Goal: Task Accomplishment & Management: Complete application form

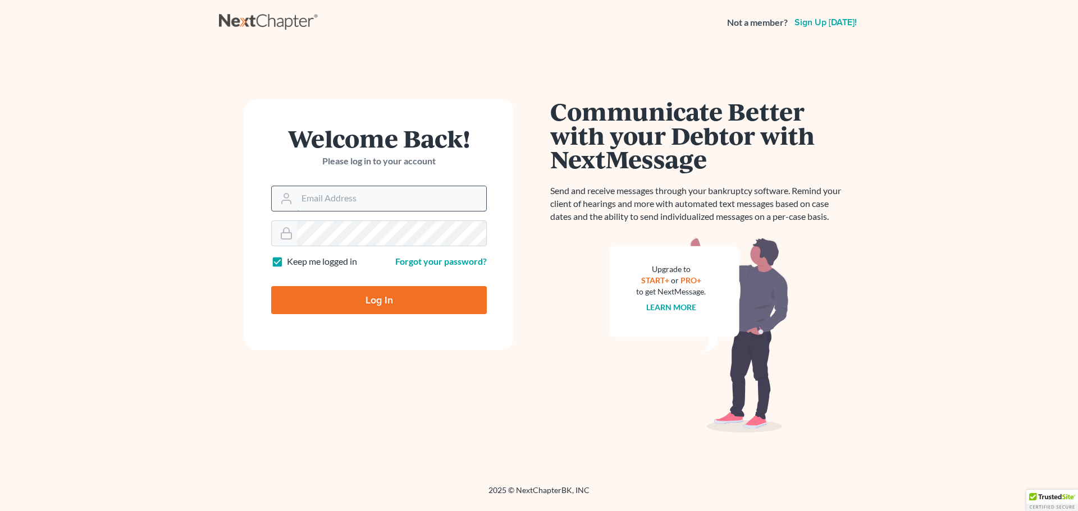
click at [382, 209] on input "Email Address" at bounding box center [391, 198] width 189 height 25
type input "[EMAIL_ADDRESS][DOMAIN_NAME]"
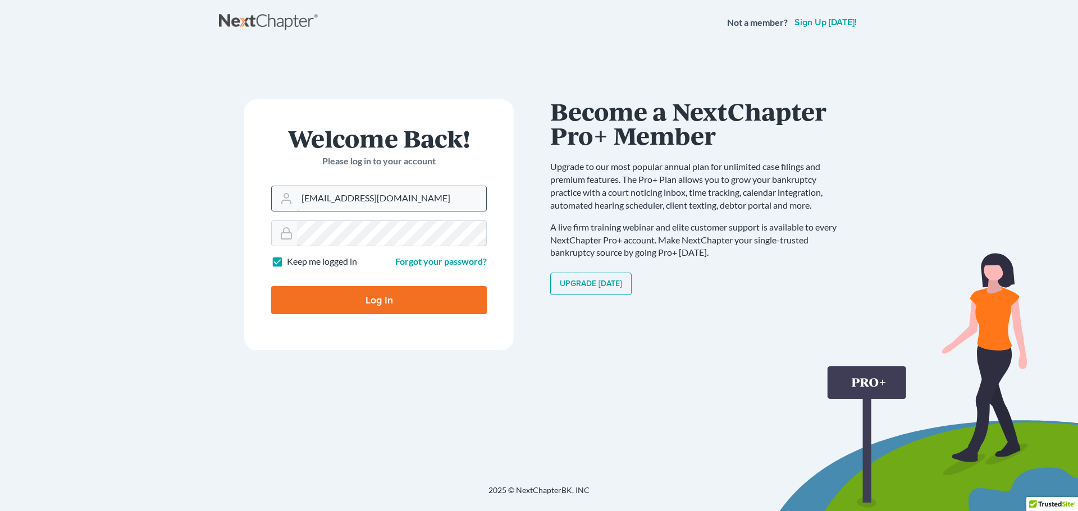
click at [271, 286] on input "Log In" at bounding box center [379, 300] width 216 height 28
type input "Thinking..."
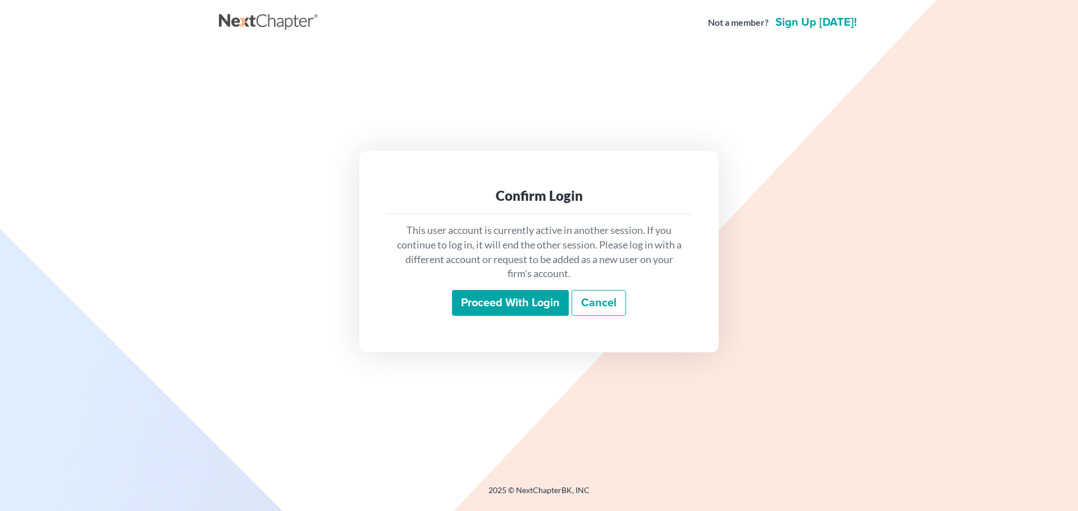
click at [538, 303] on input "Proceed with login" at bounding box center [510, 303] width 117 height 26
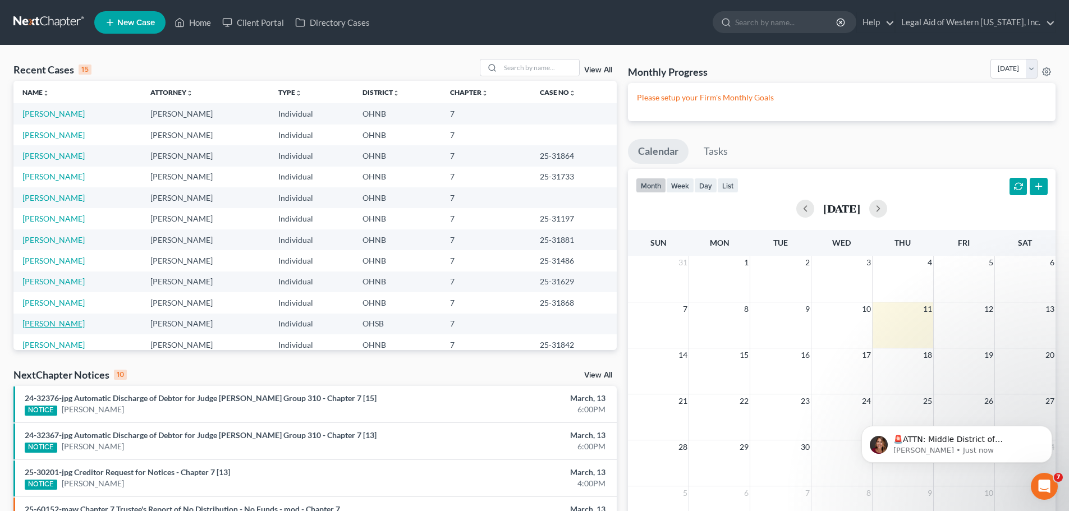
click at [76, 323] on link "[PERSON_NAME]" at bounding box center [53, 324] width 62 height 10
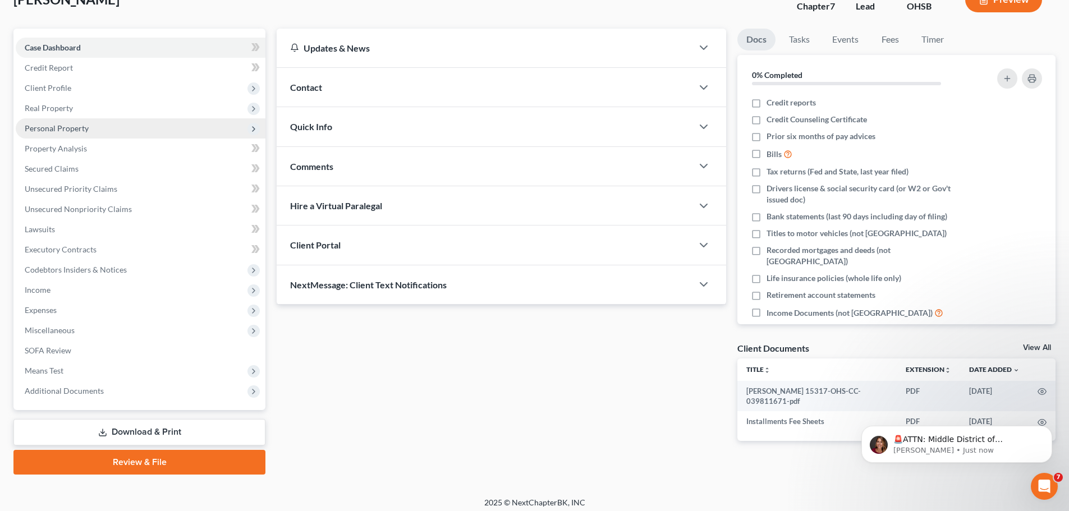
scroll to position [85, 0]
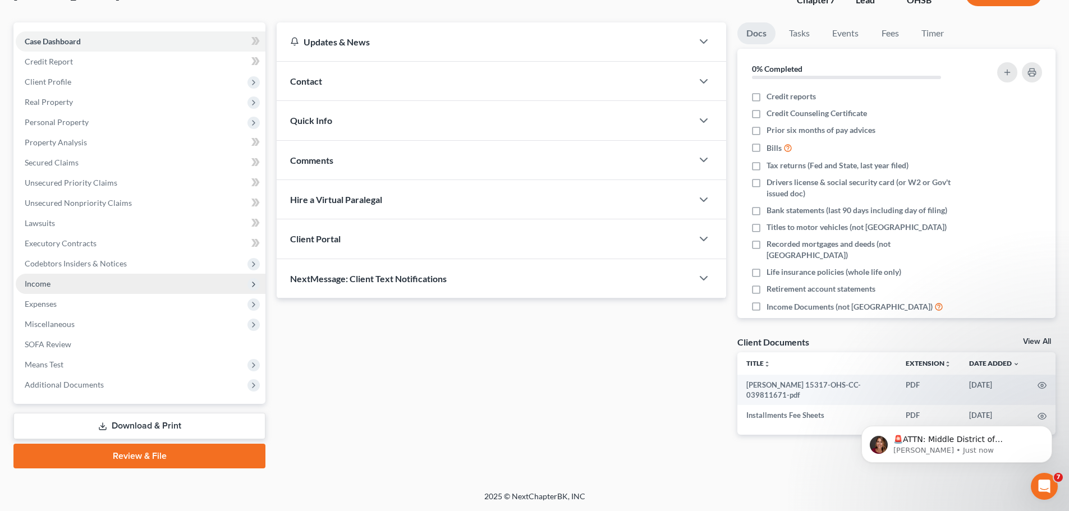
click at [111, 280] on span "Income" at bounding box center [141, 284] width 250 height 20
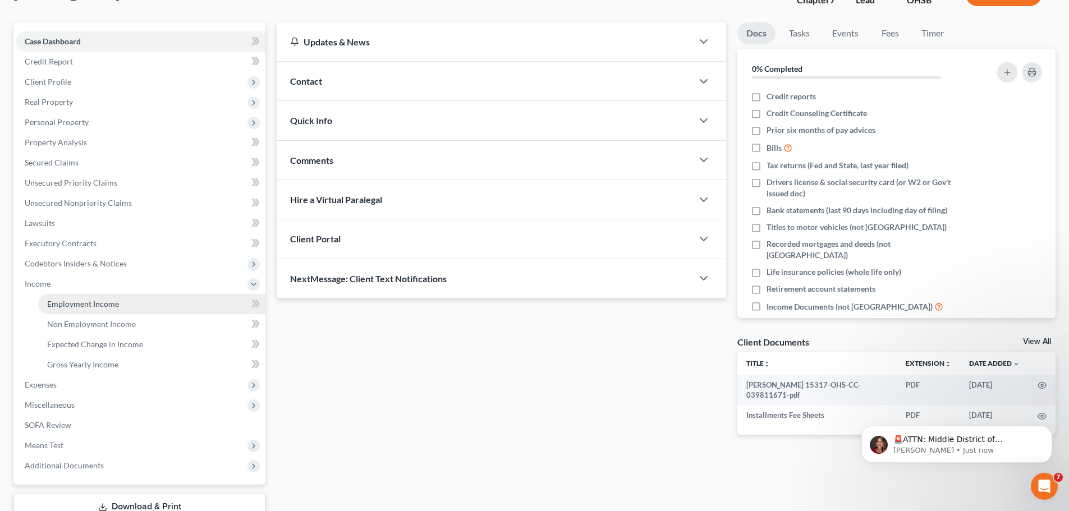
click at [96, 309] on link "Employment Income" at bounding box center [151, 304] width 227 height 20
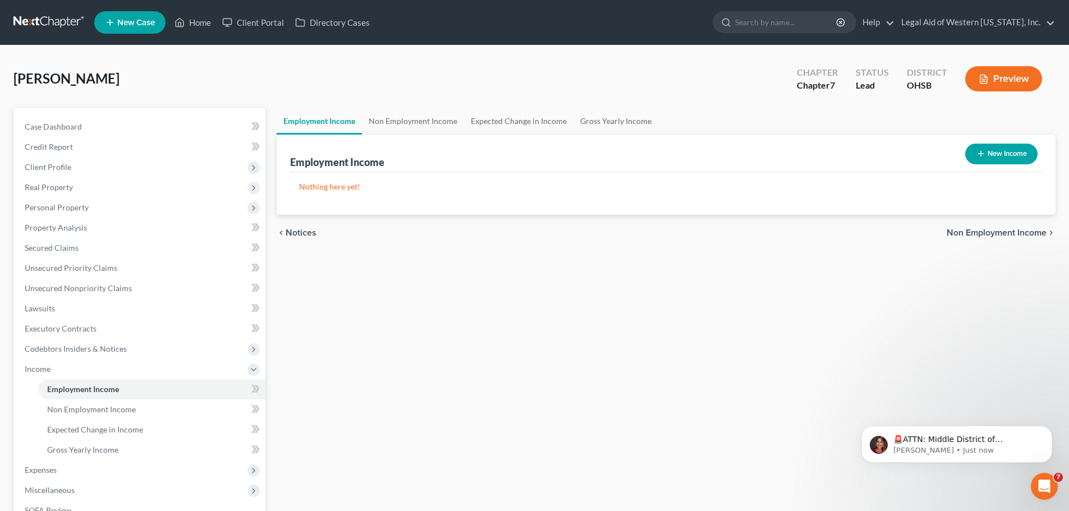
click at [1018, 146] on button "New Income" at bounding box center [1001, 154] width 72 height 21
select select "0"
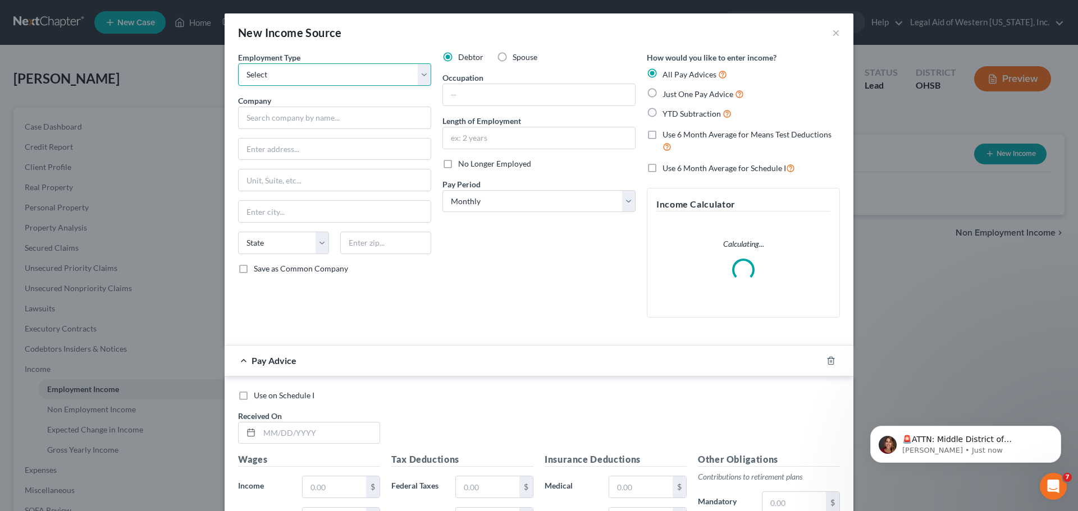
click at [418, 71] on select "Select Full or [DEMOGRAPHIC_DATA] Employment Self Employment" at bounding box center [334, 74] width 193 height 22
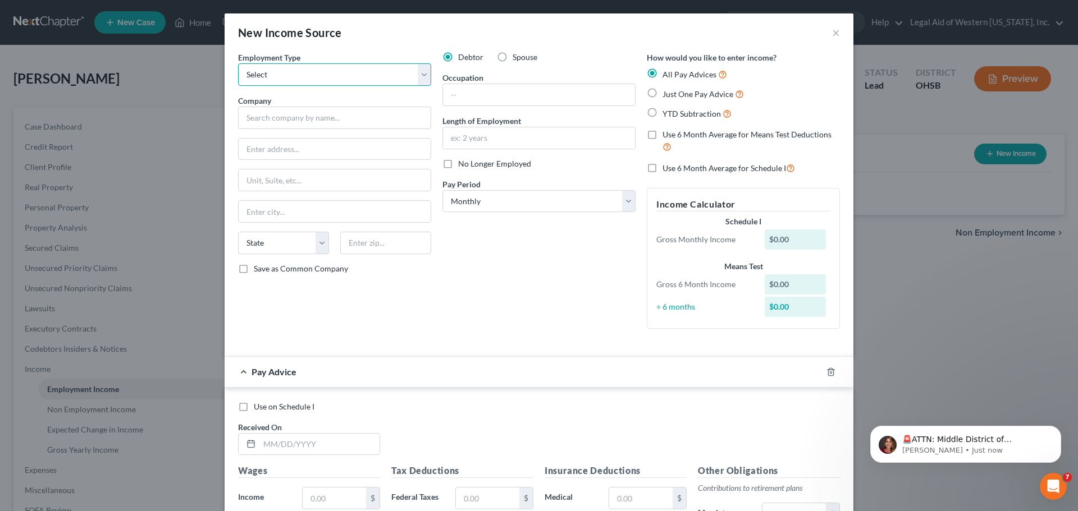
select select "0"
click at [238, 63] on select "Select Full or [DEMOGRAPHIC_DATA] Employment Self Employment" at bounding box center [334, 74] width 193 height 22
click at [346, 121] on input "text" at bounding box center [334, 118] width 193 height 22
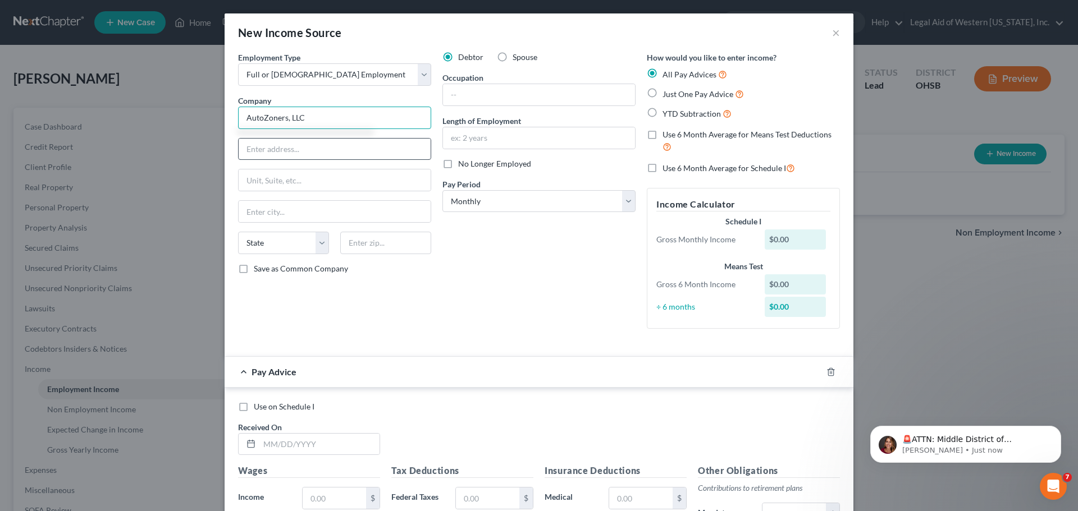
type input "AutoZoners, LLC"
click at [301, 149] on input "text" at bounding box center [335, 149] width 192 height 21
type input "[STREET_ADDRESS]"
click at [363, 251] on input "text" at bounding box center [385, 243] width 91 height 22
type input "38103"
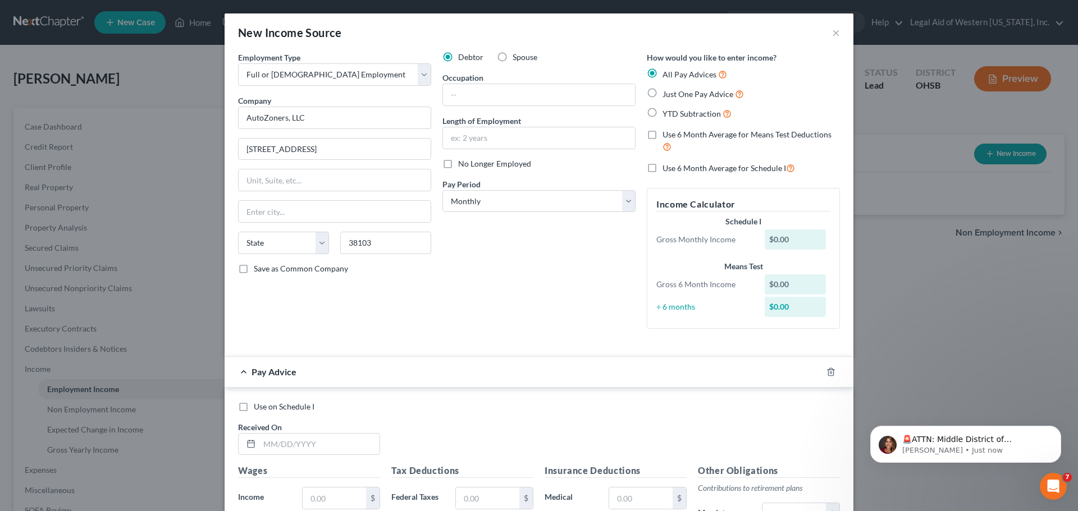
click at [556, 241] on div "Debtor Spouse Occupation Length of Employment No Longer Employed Pay Period * S…" at bounding box center [539, 195] width 204 height 286
type input "[GEOGRAPHIC_DATA]"
select select "44"
click at [492, 88] on input "text" at bounding box center [539, 94] width 192 height 21
type input "Clerical Specialist"
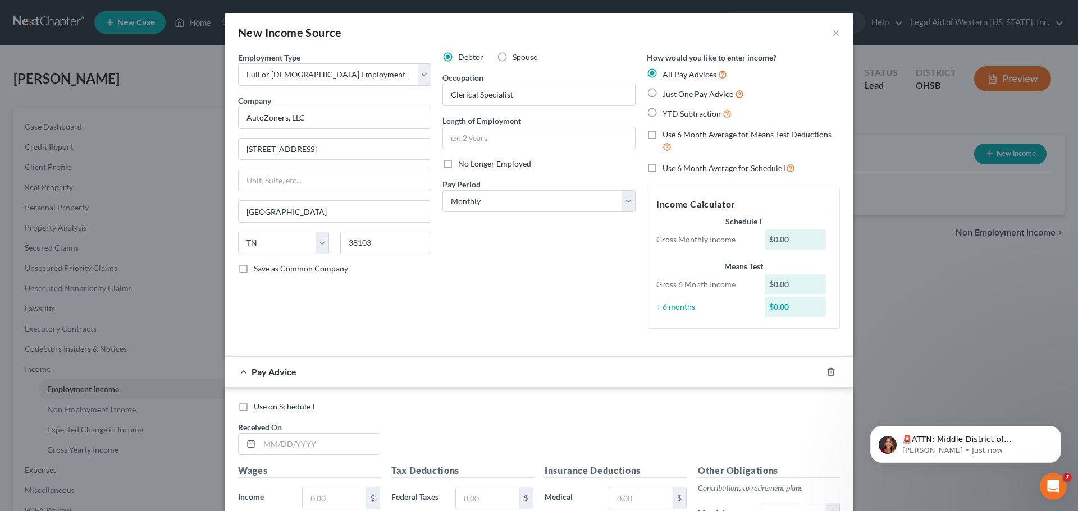
click at [577, 247] on div "Debtor Spouse Occupation Clerical Specialist Length of Employment No Longer Emp…" at bounding box center [539, 195] width 204 height 286
click at [497, 135] on input "text" at bounding box center [539, 137] width 192 height 21
type input "1 month"
click at [591, 291] on div "Debtor Spouse Occupation Clerical Specialist Length of Employment 1 month No Lo…" at bounding box center [539, 195] width 204 height 286
click at [534, 140] on input "1 month" at bounding box center [539, 137] width 192 height 21
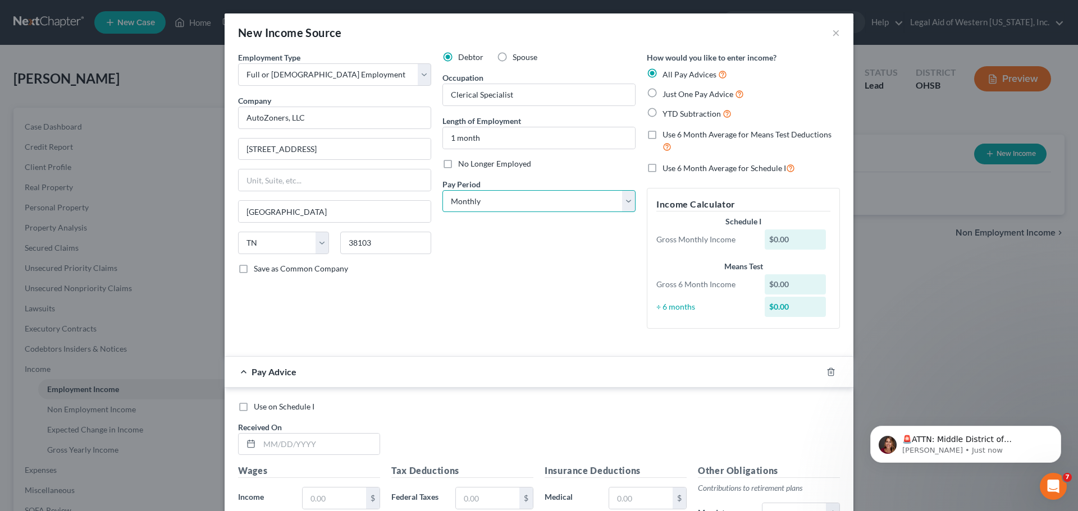
click at [623, 205] on select "Select Monthly Twice Monthly Every Other Week Weekly" at bounding box center [538, 201] width 193 height 22
select select "2"
click at [442, 190] on select "Select Monthly Twice Monthly Every Other Week Weekly" at bounding box center [538, 201] width 193 height 22
click at [601, 251] on div "Debtor Spouse Occupation Clerical Specialist Length of Employment 1 month No Lo…" at bounding box center [539, 195] width 204 height 286
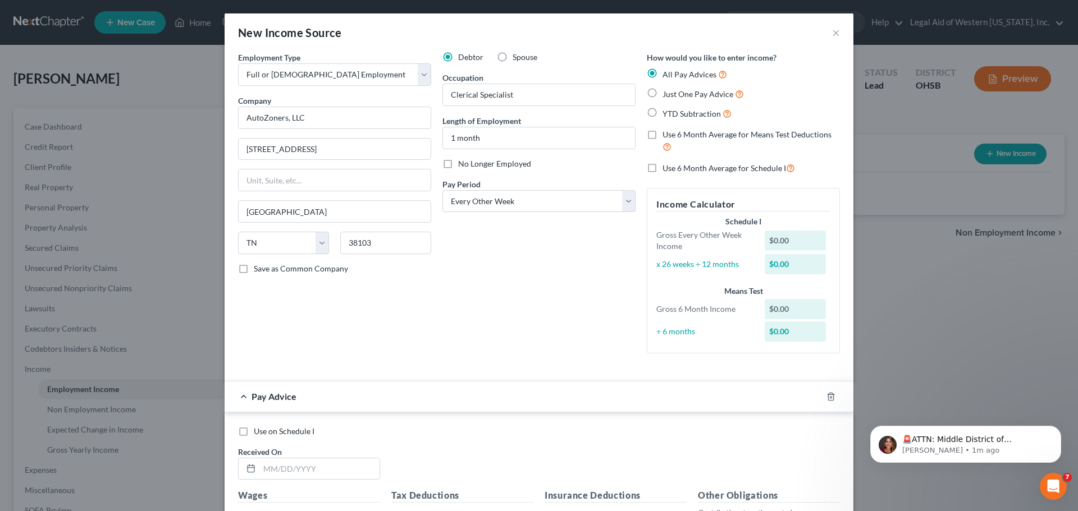
click at [584, 267] on div "Debtor Spouse Occupation Clerical Specialist Length of Employment 1 month No Lo…" at bounding box center [539, 207] width 204 height 311
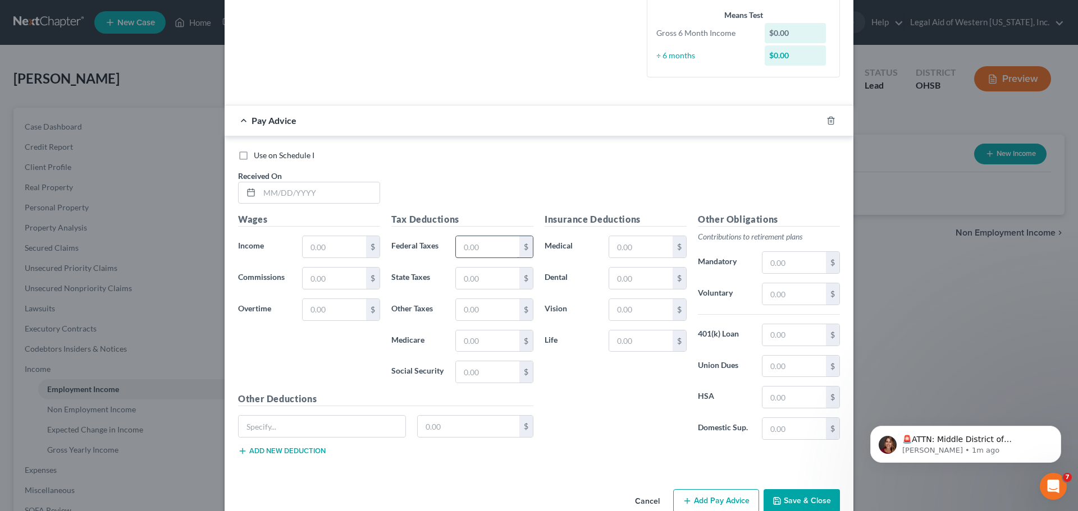
scroll to position [281, 0]
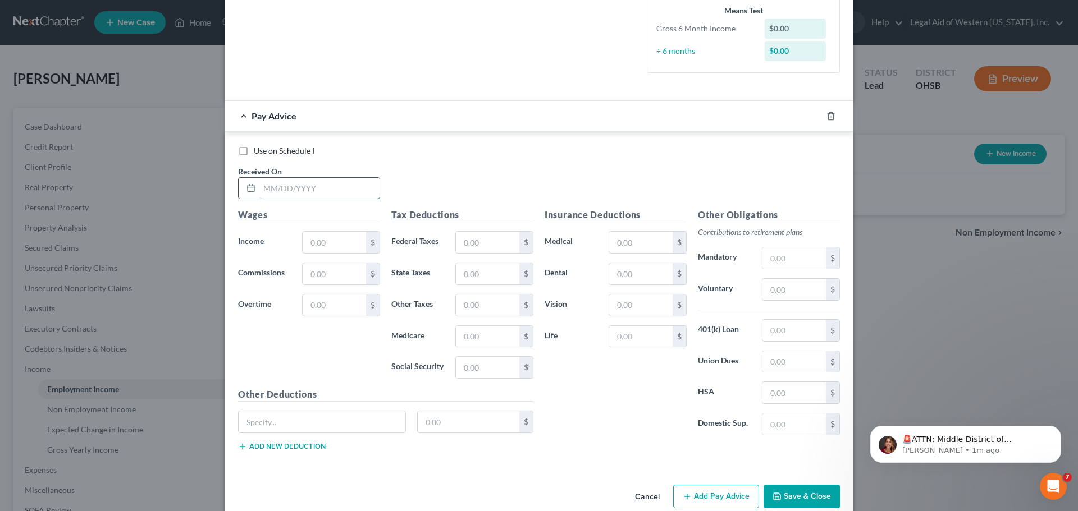
click at [281, 186] on input "text" at bounding box center [319, 188] width 120 height 21
type input "[DATE]"
click at [451, 145] on div "Use on Schedule I" at bounding box center [539, 150] width 602 height 11
click at [348, 239] on input "text" at bounding box center [334, 242] width 63 height 21
type input "754.09"
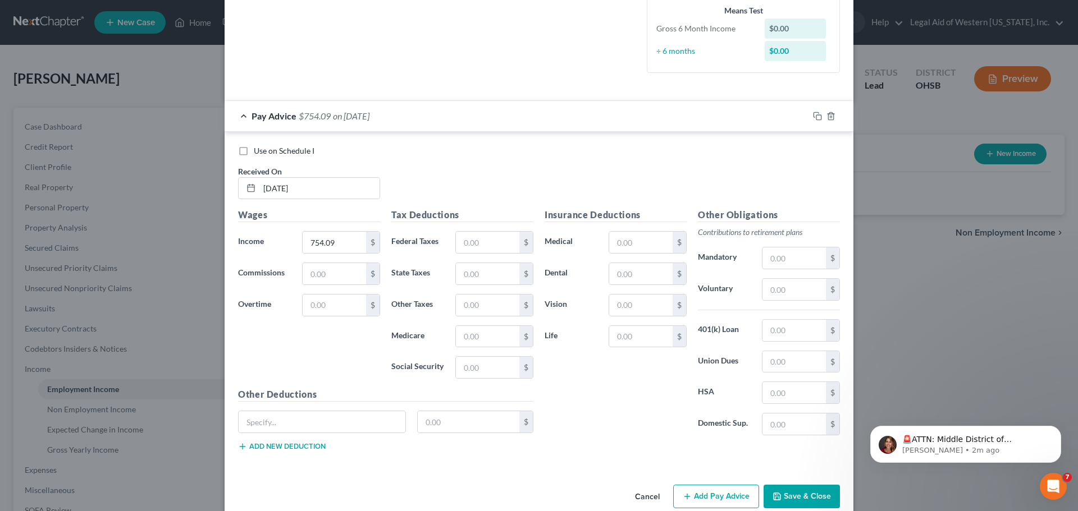
click at [519, 160] on div "Use on Schedule I Received On * [DATE]" at bounding box center [538, 176] width 613 height 63
click at [499, 242] on input "text" at bounding box center [487, 242] width 63 height 21
type input "17.72"
click at [478, 339] on input "text" at bounding box center [487, 336] width 63 height 21
type input "10.93"
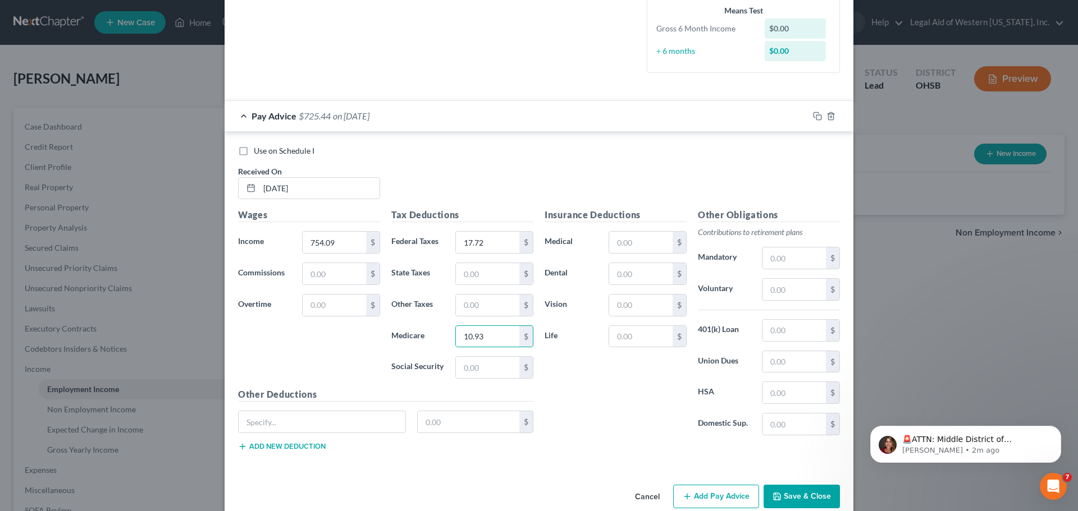
click at [556, 379] on div "Insurance Deductions Medical $ Dental $ Vision $ Life $" at bounding box center [615, 326] width 153 height 236
click at [493, 374] on input "text" at bounding box center [487, 367] width 63 height 21
type input "46.75"
click at [594, 374] on div "Insurance Deductions Medical $ Dental $ Vision $ Life $" at bounding box center [615, 326] width 153 height 236
click at [496, 273] on input "text" at bounding box center [487, 273] width 63 height 21
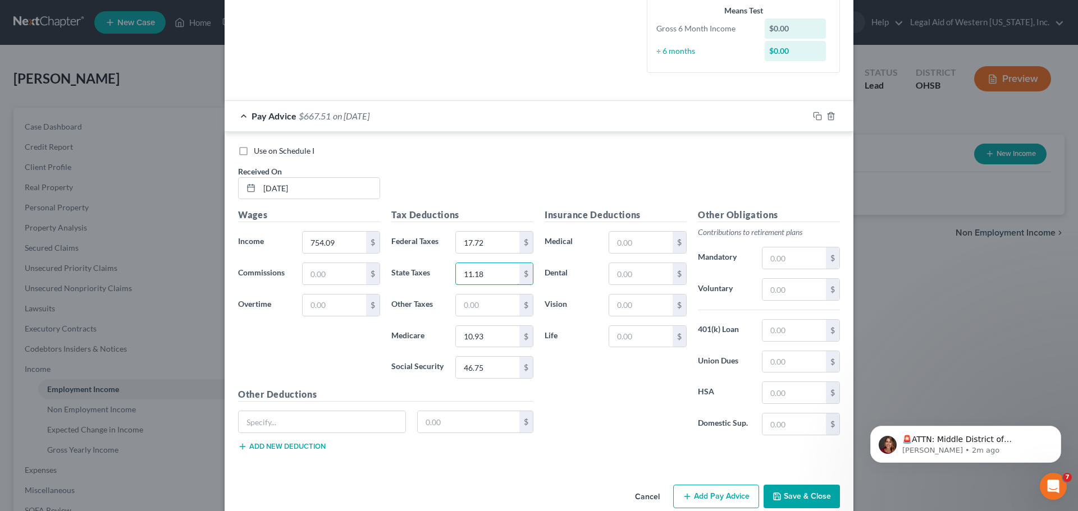
type input "11.18"
click at [576, 350] on div "Insurance Deductions Medical $ Dental $ Vision $ Life $" at bounding box center [615, 326] width 153 height 236
click at [482, 300] on input "text" at bounding box center [487, 305] width 63 height 21
type input "18.85"
click at [622, 399] on div "Insurance Deductions Medical $ Dental $ Vision $ Life $" at bounding box center [615, 326] width 153 height 236
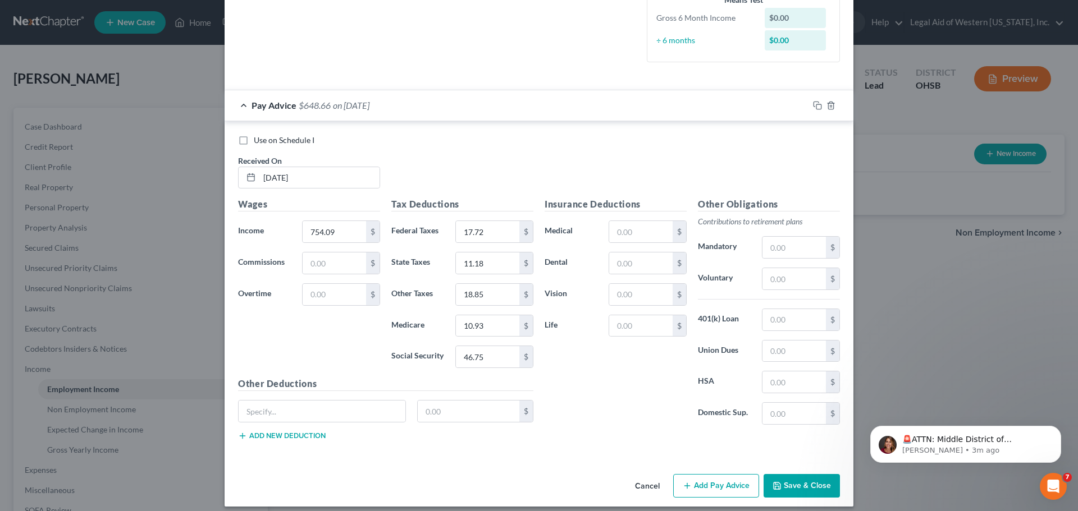
scroll to position [300, 0]
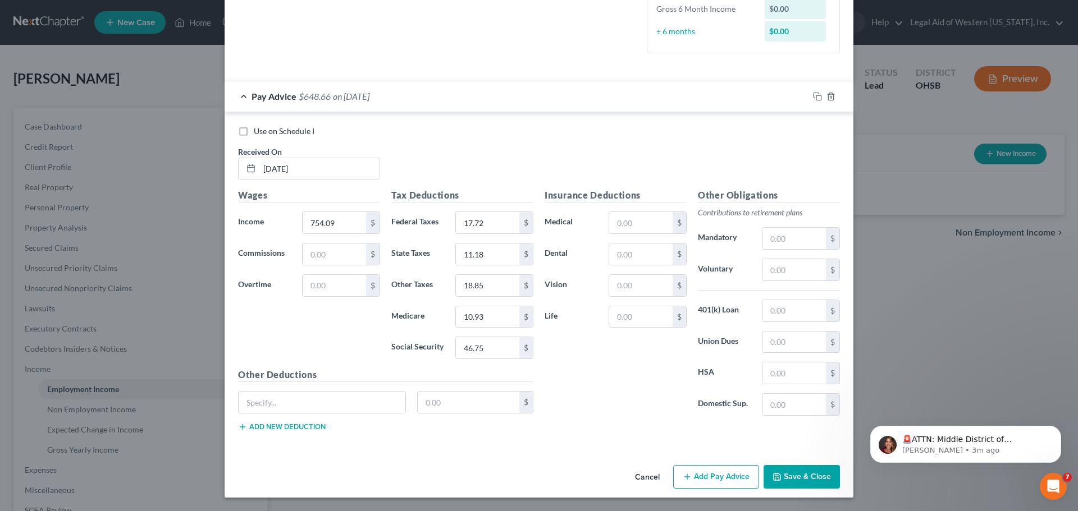
click at [814, 480] on button "Save & Close" at bounding box center [801, 477] width 76 height 24
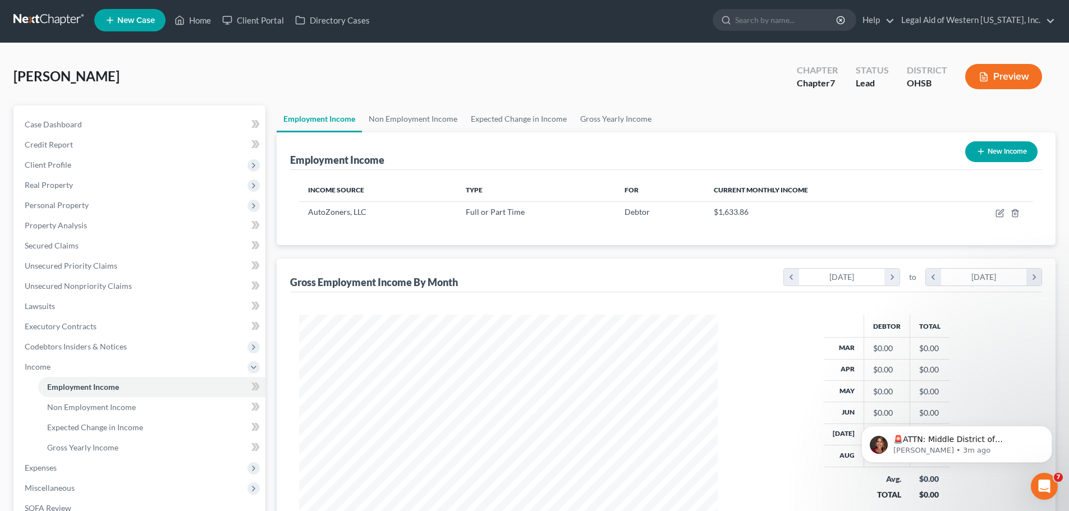
scroll to position [0, 0]
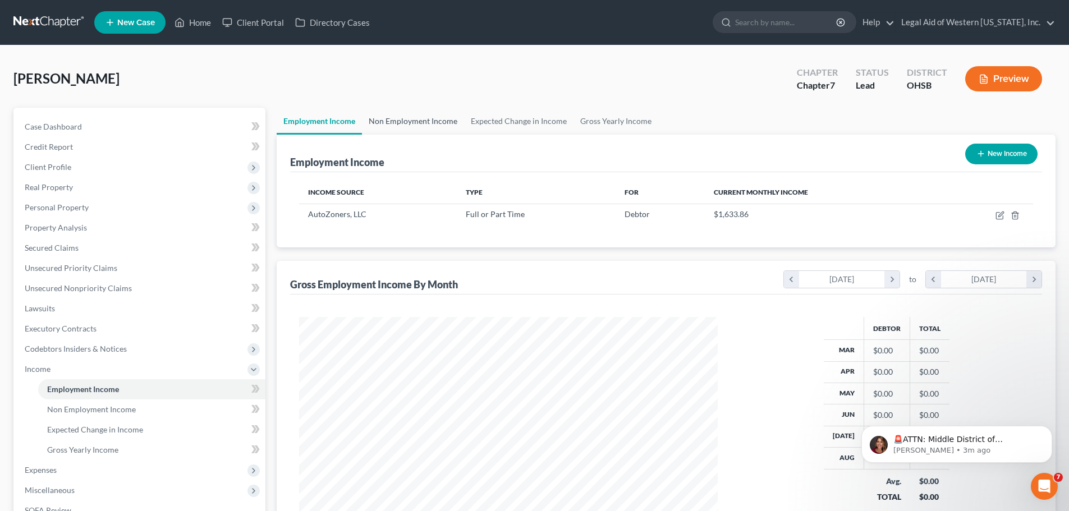
click at [393, 125] on link "Non Employment Income" at bounding box center [413, 121] width 102 height 27
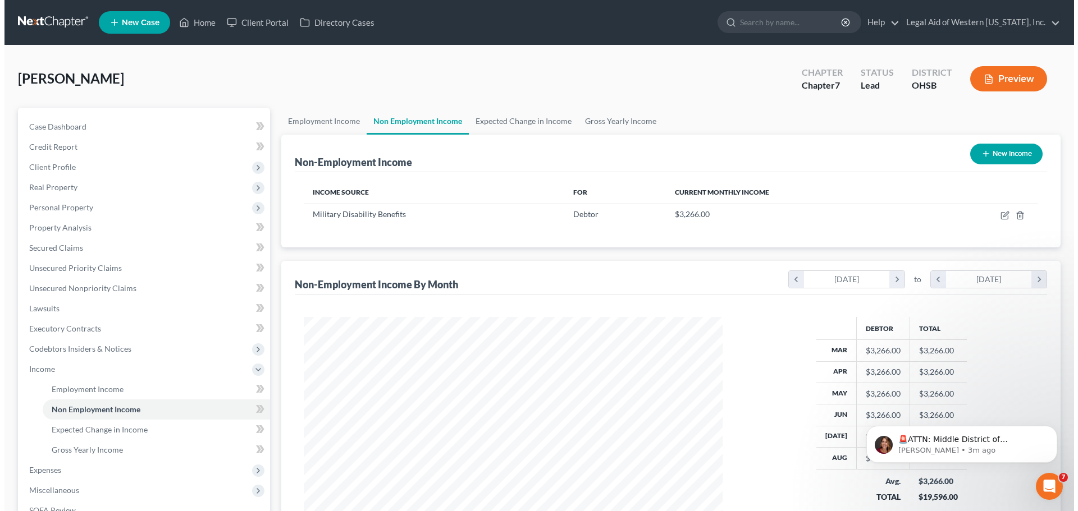
scroll to position [209, 441]
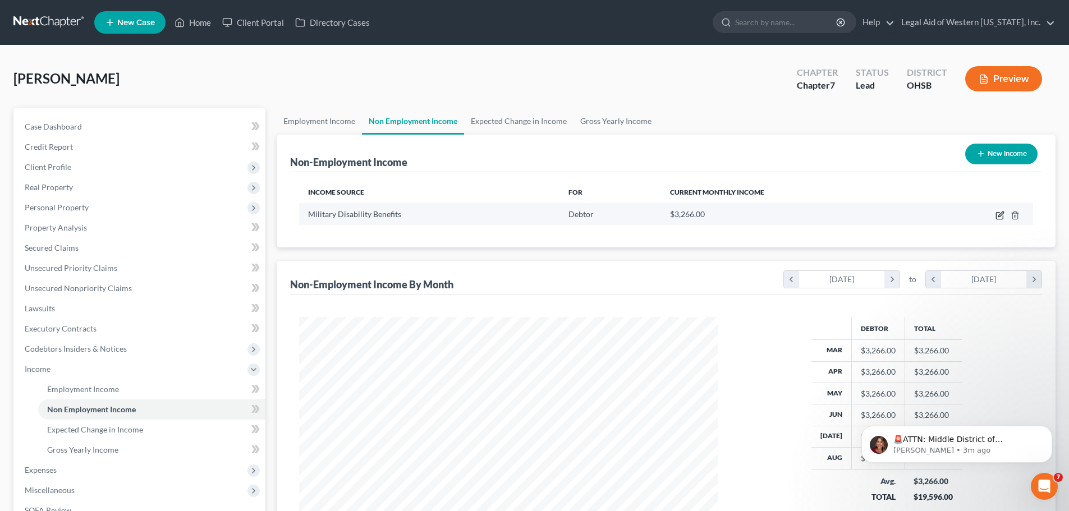
click at [1000, 211] on icon "button" at bounding box center [1000, 215] width 9 height 9
select select "12"
select select "0"
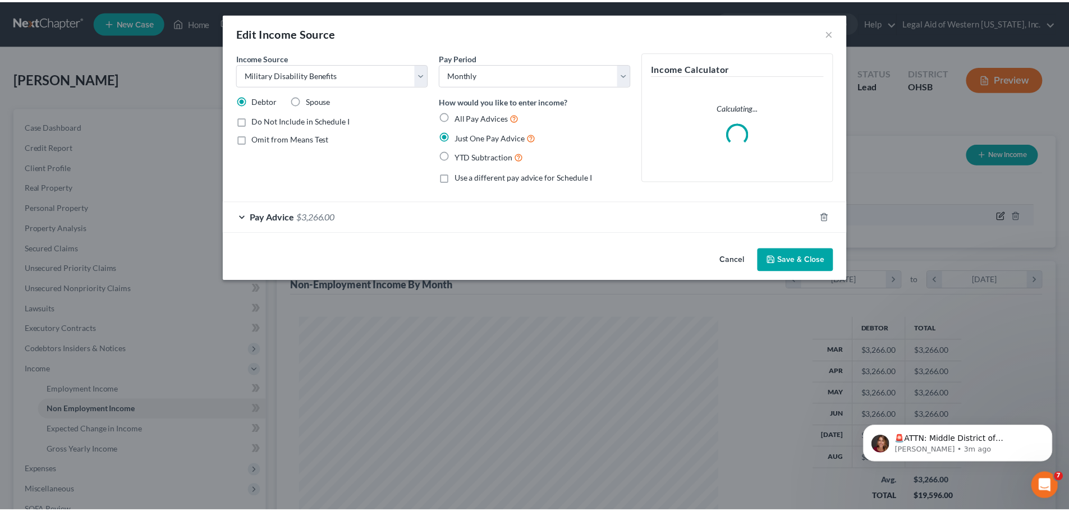
scroll to position [211, 445]
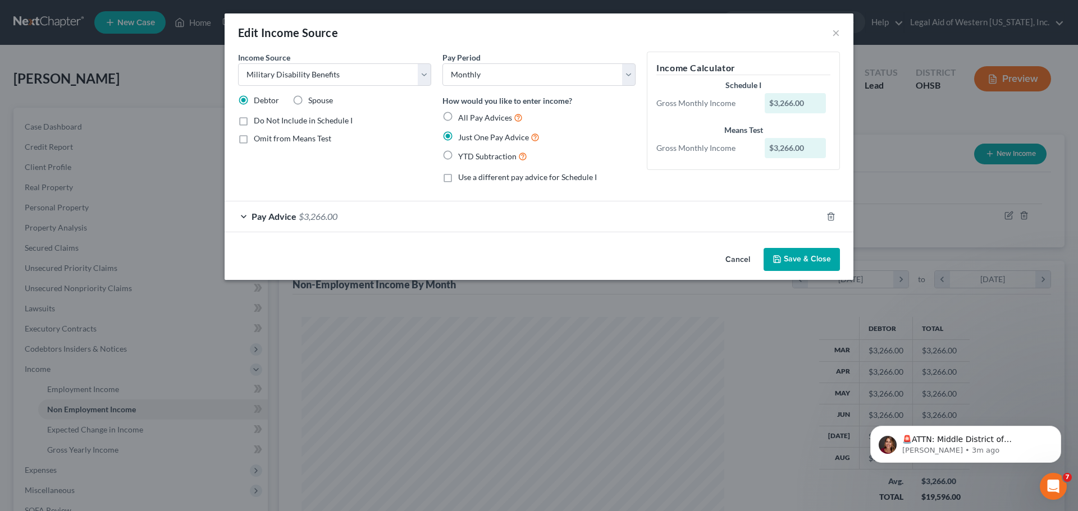
click at [239, 218] on div "Pay Advice $3,266.00" at bounding box center [523, 216] width 597 height 30
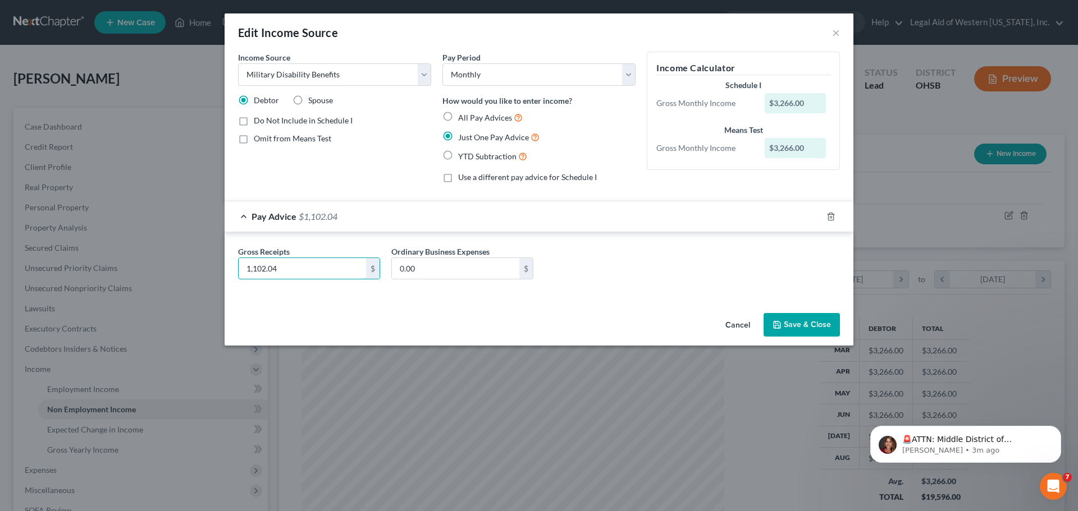
type input "1,102.04"
click at [810, 329] on button "Save & Close" at bounding box center [801, 325] width 76 height 24
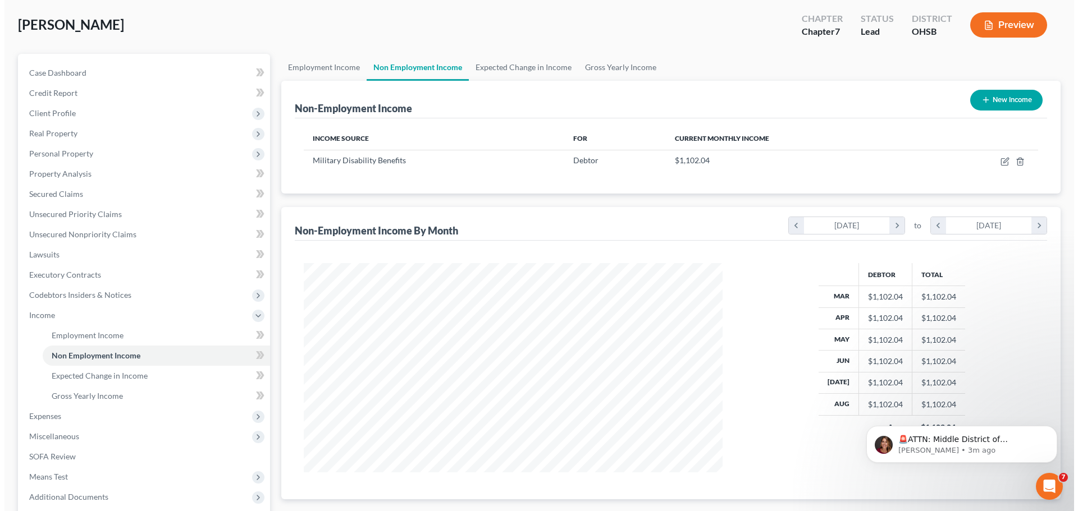
scroll to position [0, 0]
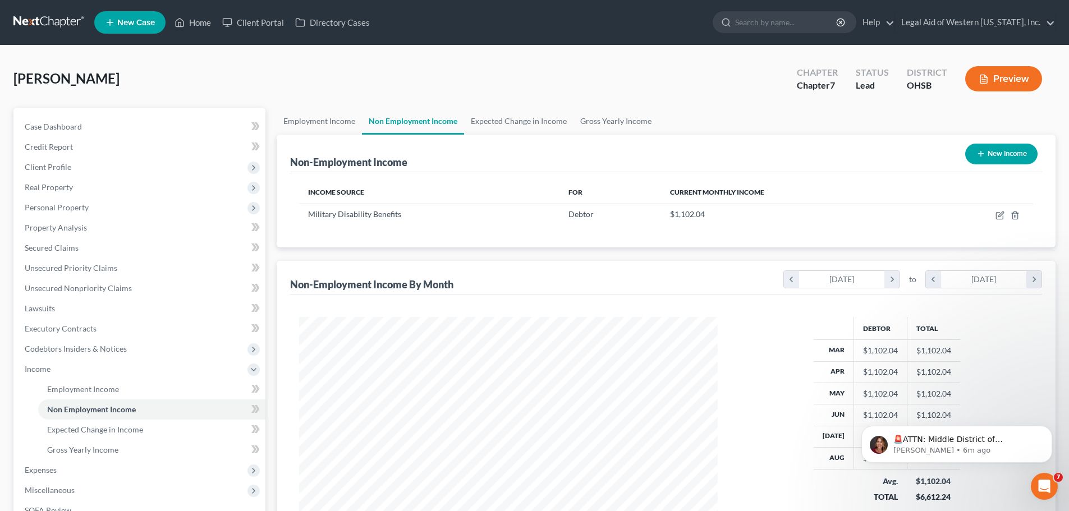
click at [977, 157] on icon "button" at bounding box center [981, 153] width 9 height 9
select select "0"
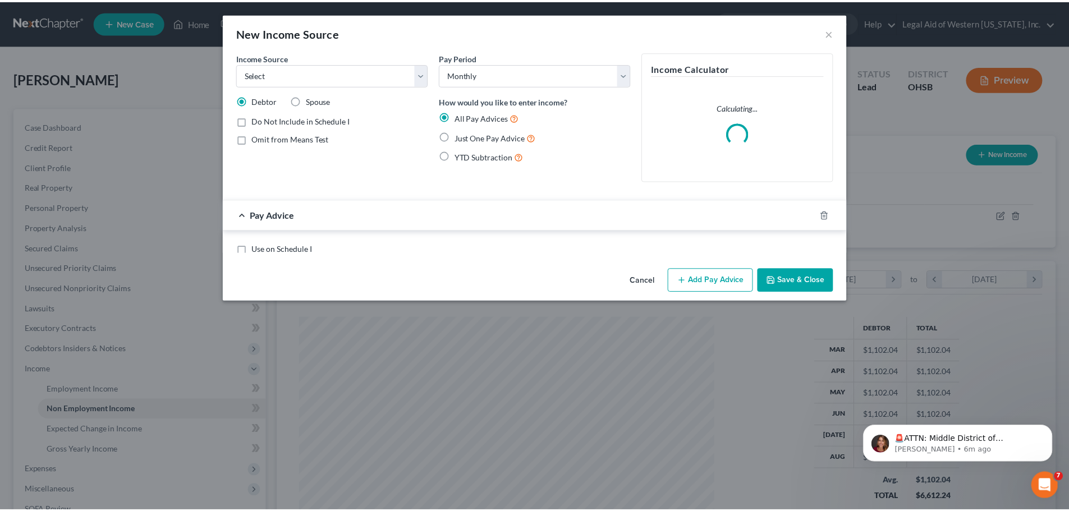
scroll to position [211, 445]
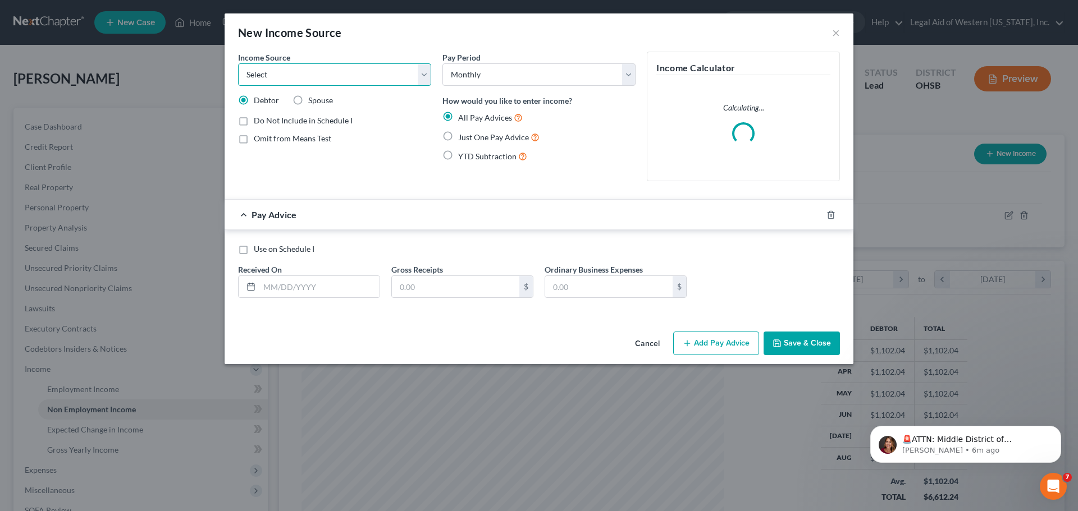
click at [428, 73] on select "Select Unemployment Disability (from employer) Pension Retirement Social Securi…" at bounding box center [334, 74] width 193 height 22
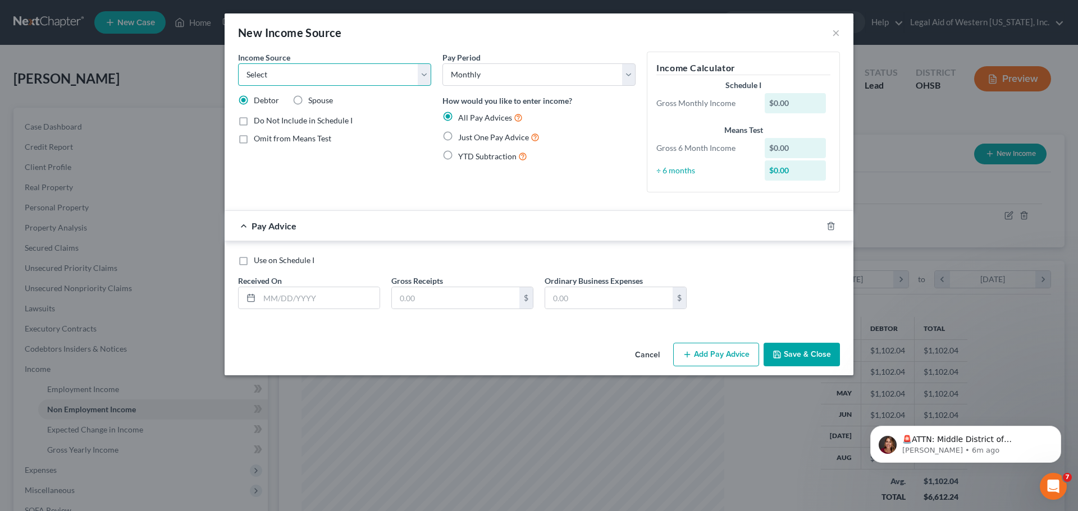
select select "3"
click at [238, 63] on select "Select Unemployment Disability (from employer) Pension Retirement Social Securi…" at bounding box center [334, 74] width 193 height 22
click at [352, 144] on div "Income Source * Select Unemployment Disability (from employer) Pension Retireme…" at bounding box center [334, 127] width 204 height 150
click at [571, 135] on div "Just One Pay Advice" at bounding box center [538, 137] width 193 height 13
click at [423, 180] on div "Income Source * Select Unemployment Disability (from employer) Pension Retireme…" at bounding box center [334, 127] width 204 height 150
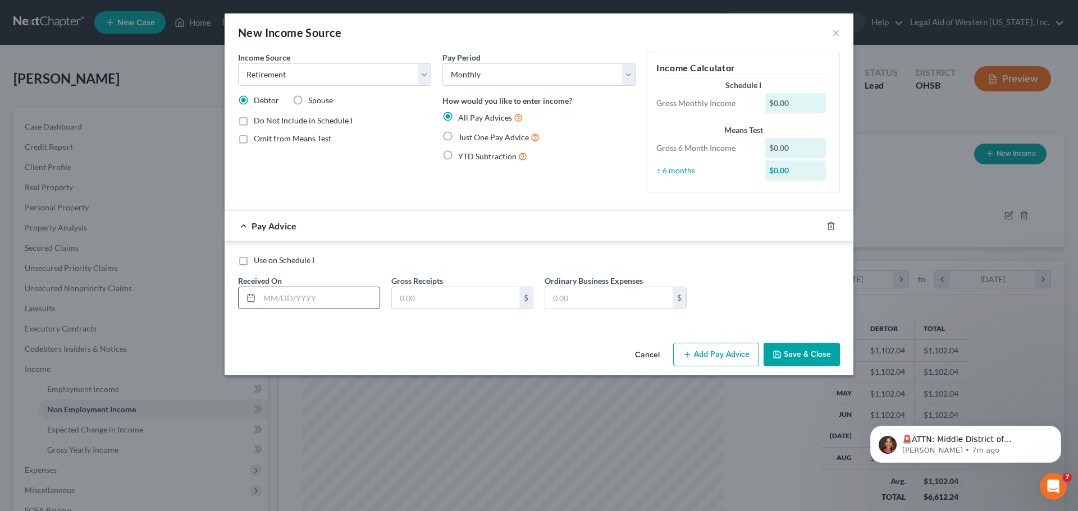
click at [290, 292] on input "text" at bounding box center [319, 297] width 120 height 21
type input "[DATE]"
click at [443, 332] on div "Income Source * Select Unemployment Disability (from employer) Pension Retireme…" at bounding box center [539, 195] width 629 height 287
click at [453, 297] on input "text" at bounding box center [455, 297] width 127 height 21
click at [488, 249] on div "Use on Schedule I Received On * [DATE] Gross Receipts $ Ordinary Business Expen…" at bounding box center [539, 284] width 629 height 86
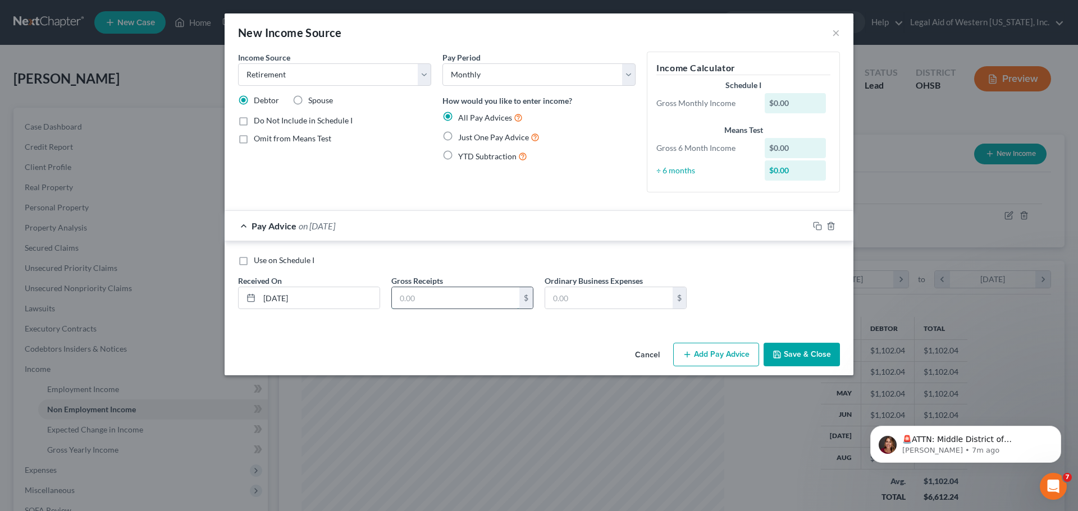
click at [467, 298] on input "text" at bounding box center [455, 297] width 127 height 21
click at [501, 205] on form "Income Source * Select Unemployment Disability (from employer) Pension Retireme…" at bounding box center [539, 190] width 602 height 276
click at [482, 302] on input "text" at bounding box center [455, 297] width 127 height 21
type input "3,266"
click at [458, 139] on label "Just One Pay Advice" at bounding box center [498, 137] width 81 height 13
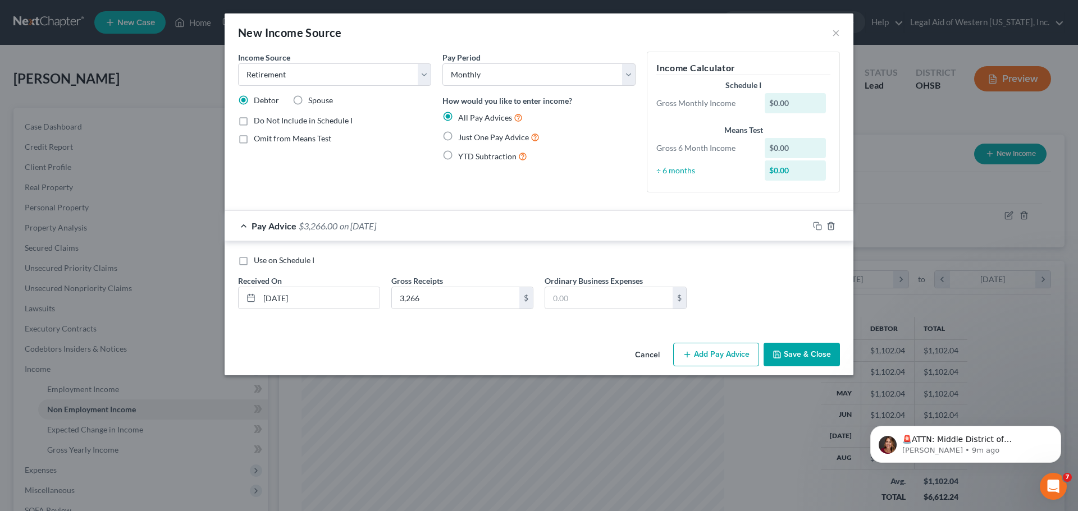
click at [462, 138] on input "Just One Pay Advice" at bounding box center [465, 134] width 7 height 7
radio input "true"
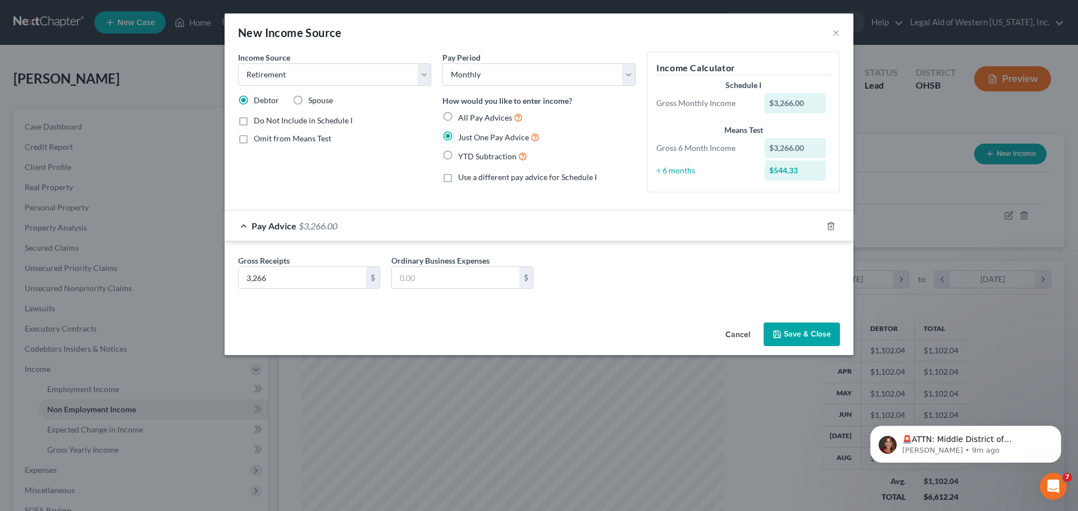
click at [521, 328] on div "Cancel Save & Close" at bounding box center [539, 336] width 629 height 37
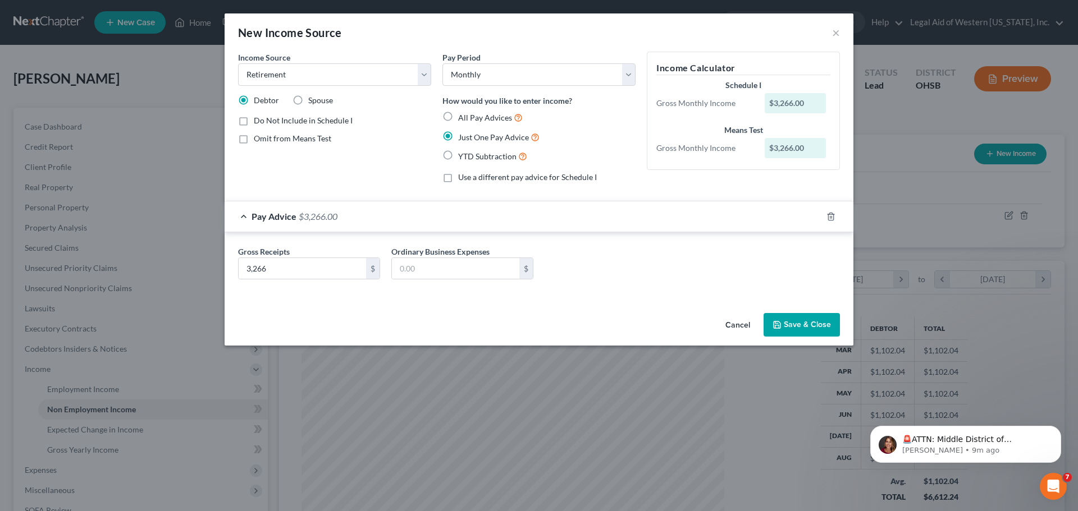
click at [808, 325] on button "Save & Close" at bounding box center [801, 325] width 76 height 24
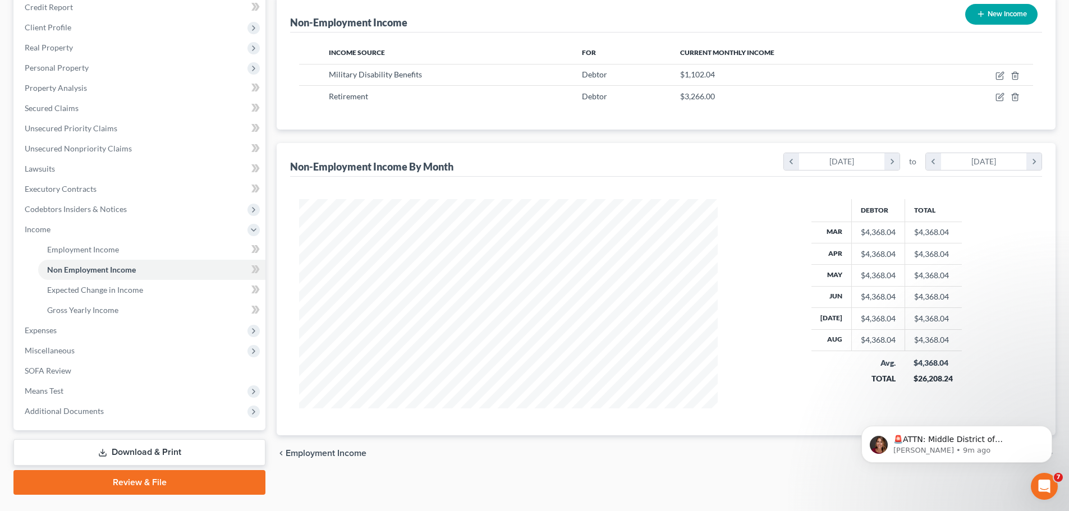
scroll to position [166, 0]
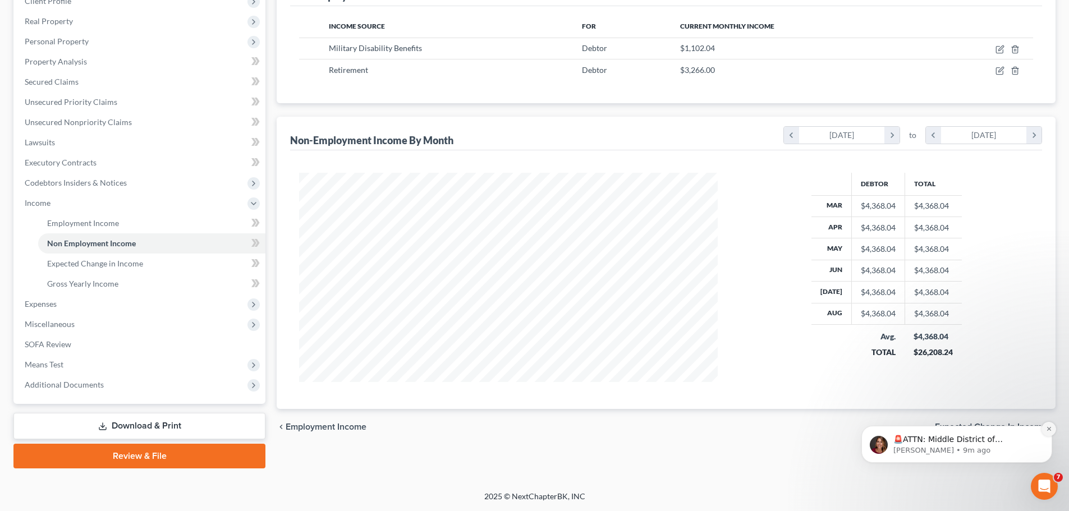
click at [1048, 428] on icon "Dismiss notification" at bounding box center [1049, 429] width 6 height 6
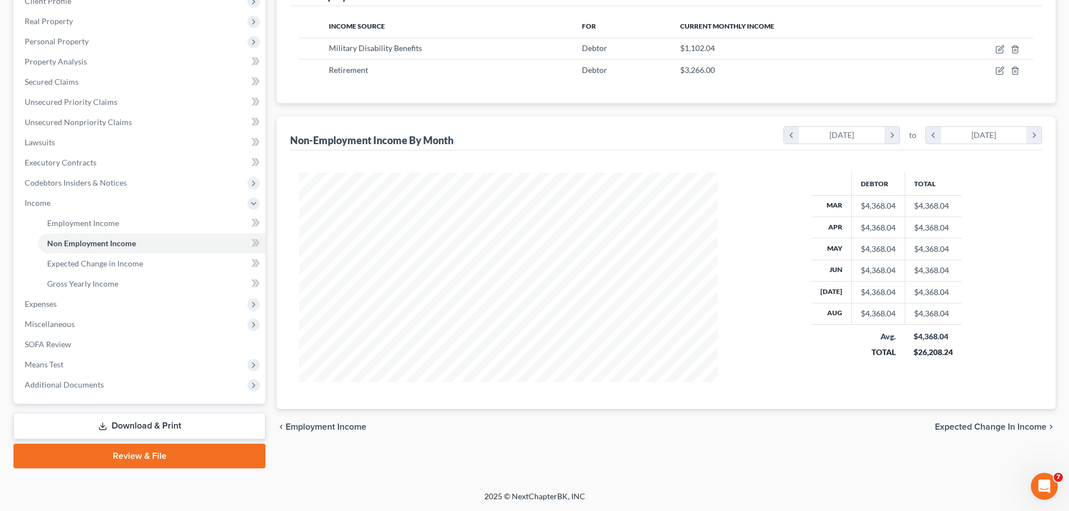
click at [963, 430] on span "Expected Change in Income" at bounding box center [991, 427] width 112 height 9
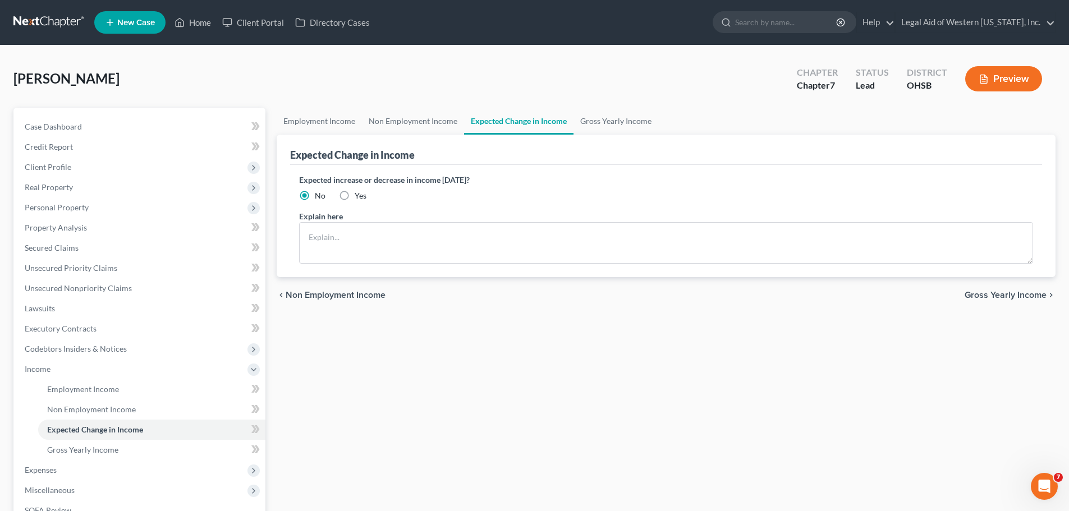
click at [1039, 299] on span "Gross Yearly Income" at bounding box center [1006, 295] width 82 height 9
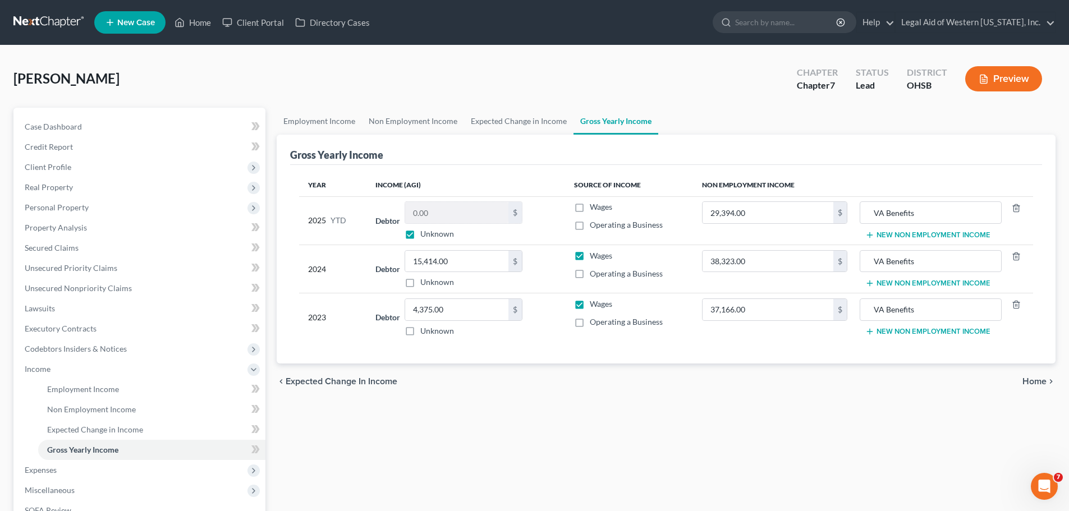
click at [420, 234] on label "Unknown" at bounding box center [437, 233] width 34 height 11
click at [425, 234] on input "Unknown" at bounding box center [428, 231] width 7 height 7
checkbox input "false"
type input "648.66"
click at [590, 207] on label "Wages" at bounding box center [601, 206] width 22 height 11
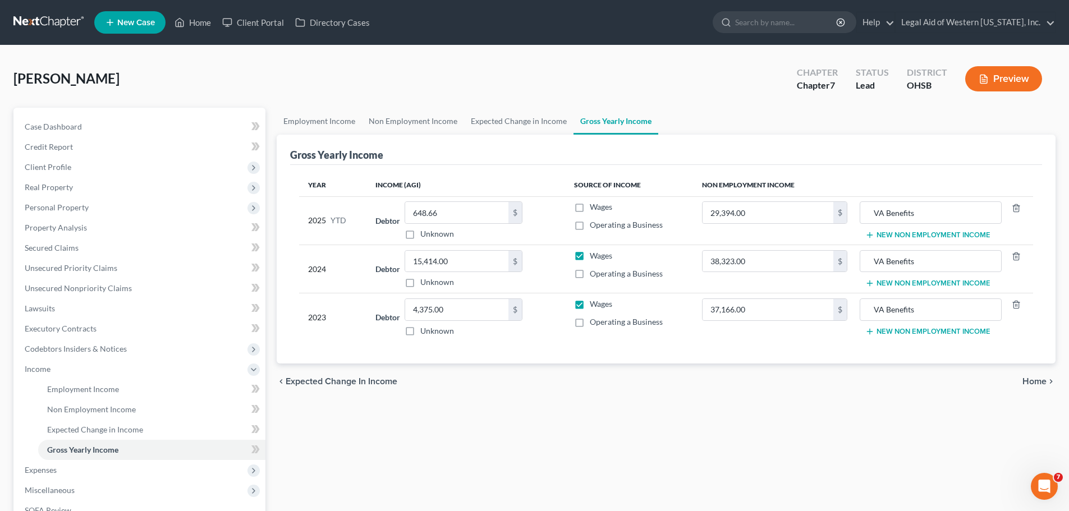
click at [594, 207] on input "Wages" at bounding box center [597, 204] width 7 height 7
checkbox input "true"
type input "34,944.00"
click at [941, 213] on input "VA Benefits" at bounding box center [930, 212] width 129 height 21
click at [924, 166] on div "Year Income (AGI) Source of Income Non Employment Income 2025 YTD Debtor 648.66…" at bounding box center [666, 264] width 752 height 199
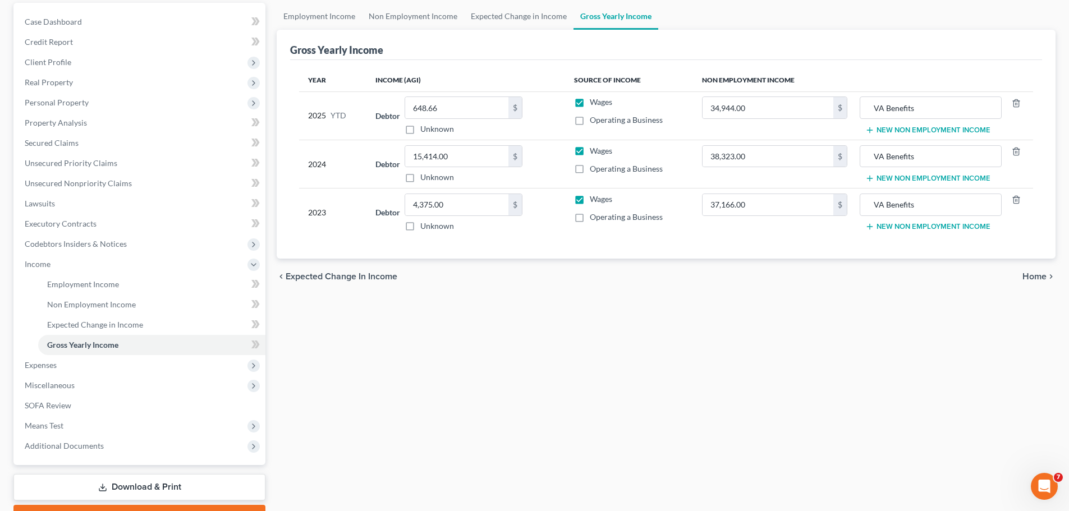
scroll to position [112, 0]
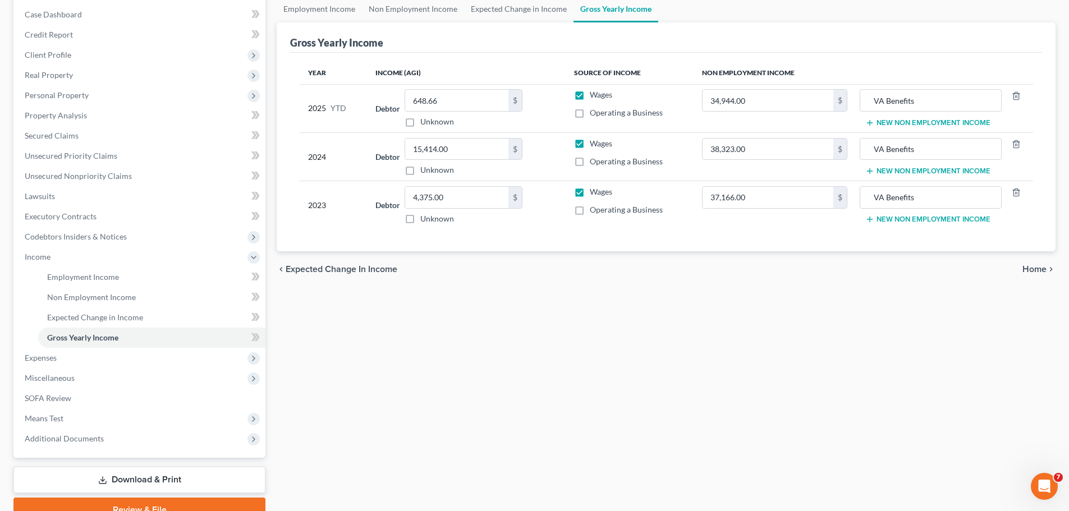
click at [1028, 270] on span "Home" at bounding box center [1035, 269] width 24 height 9
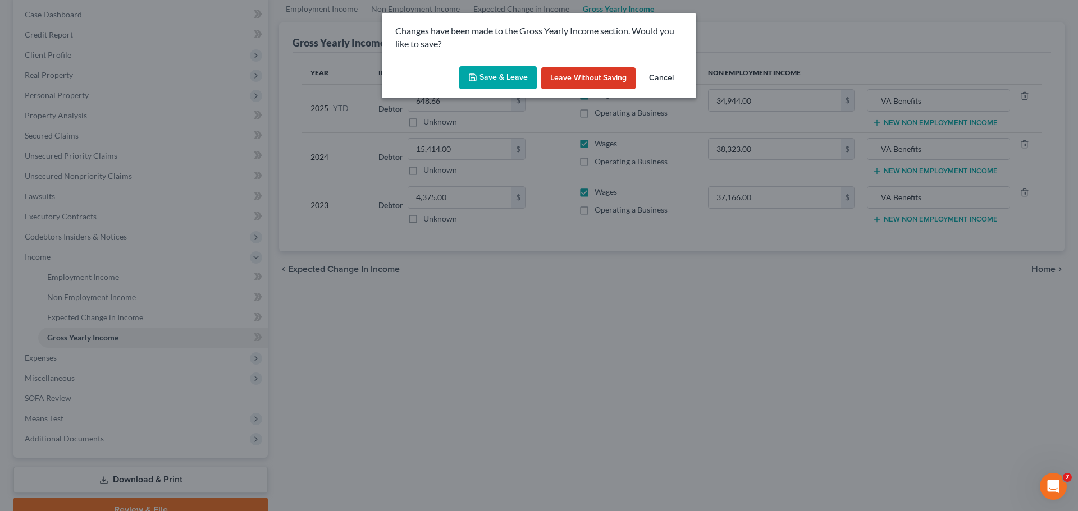
click at [505, 68] on button "Save & Leave" at bounding box center [497, 78] width 77 height 24
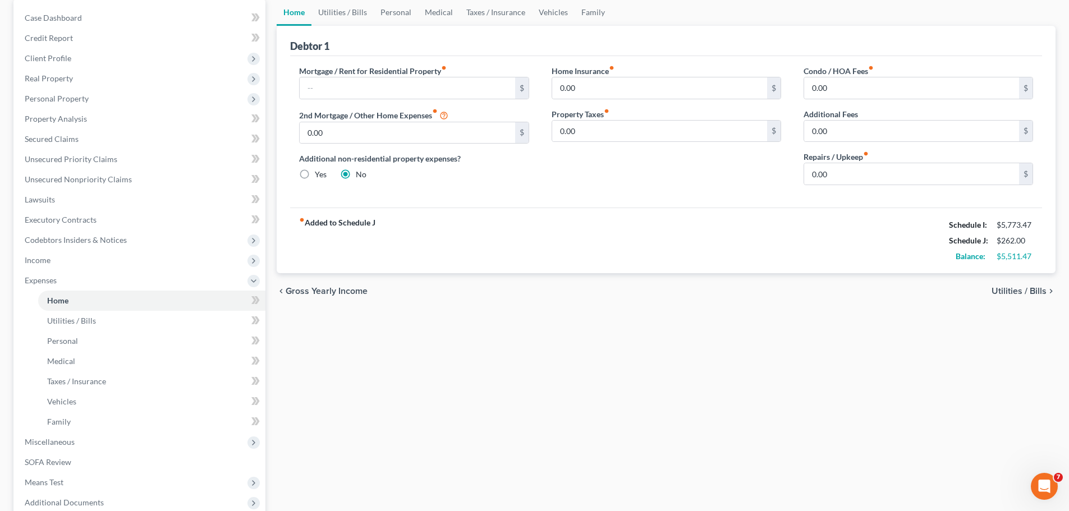
scroll to position [112, 0]
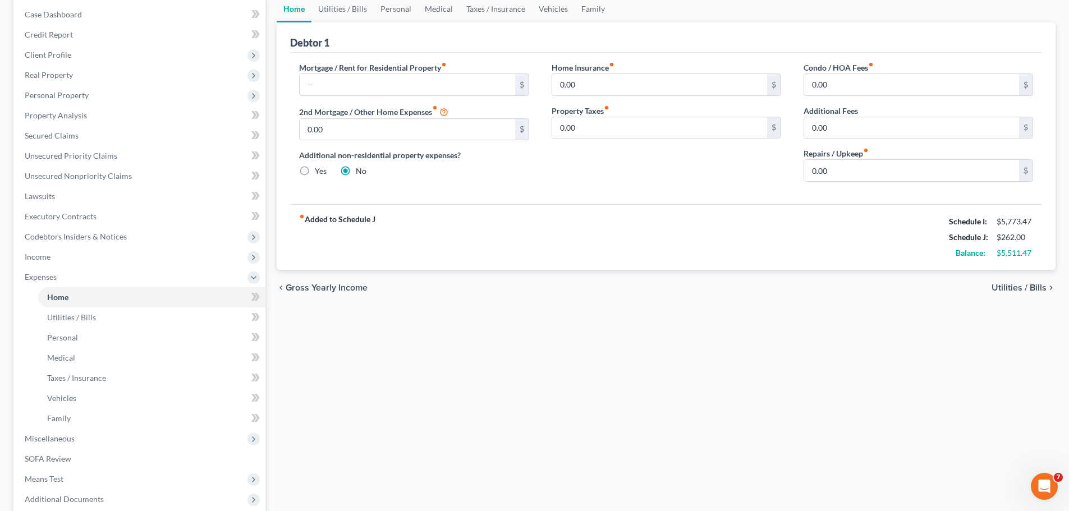
click at [1024, 285] on span "Utilities / Bills" at bounding box center [1019, 287] width 55 height 9
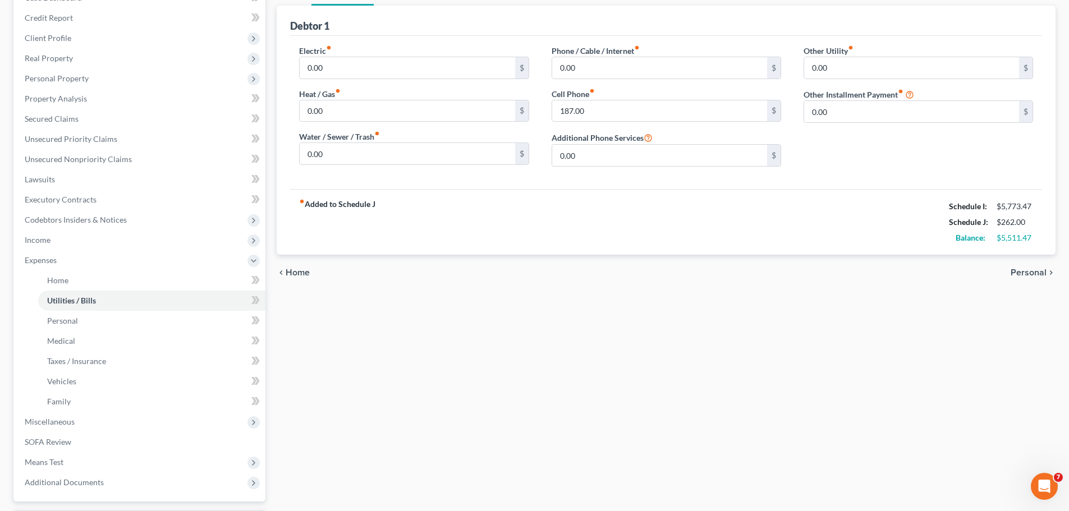
scroll to position [168, 0]
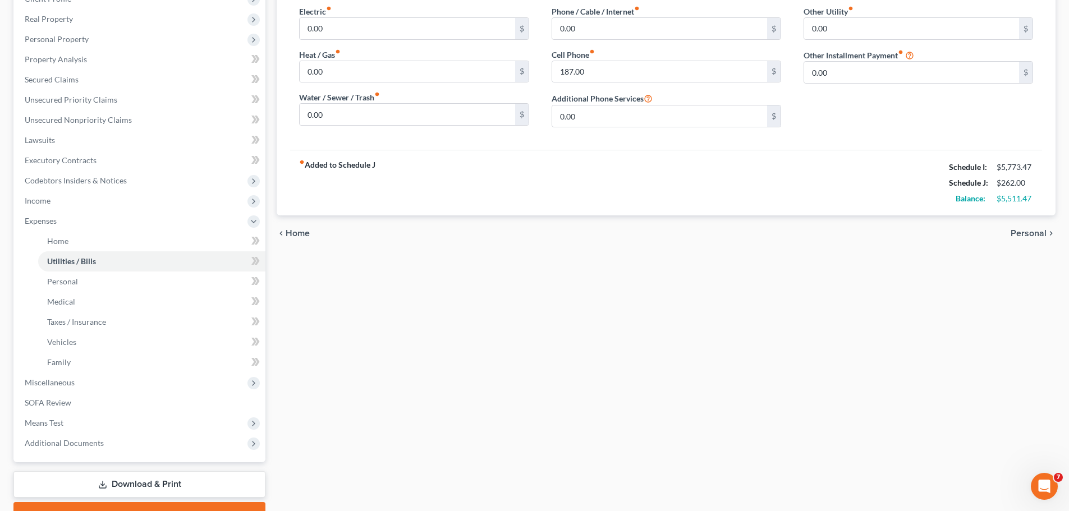
click at [1037, 233] on span "Personal" at bounding box center [1029, 233] width 36 height 9
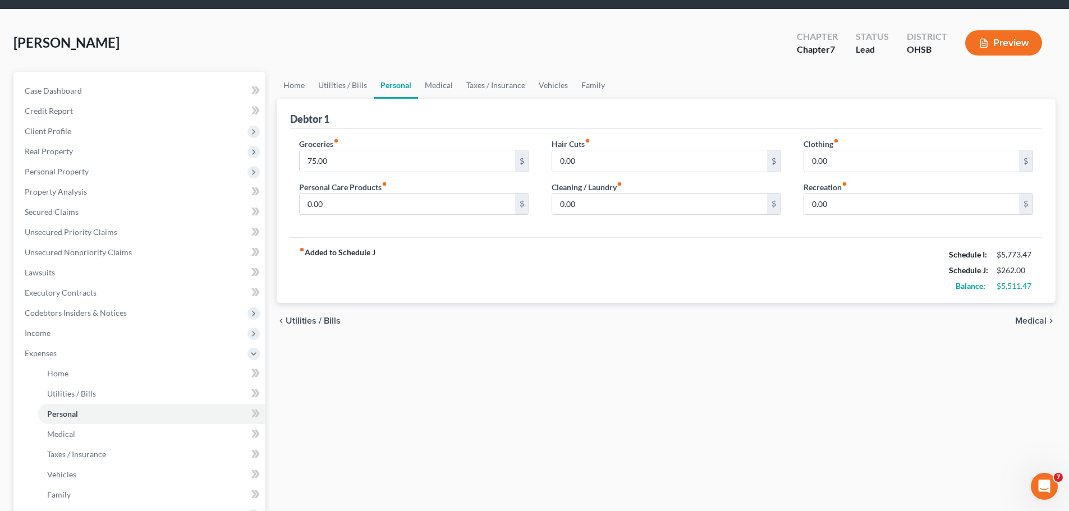
scroll to position [56, 0]
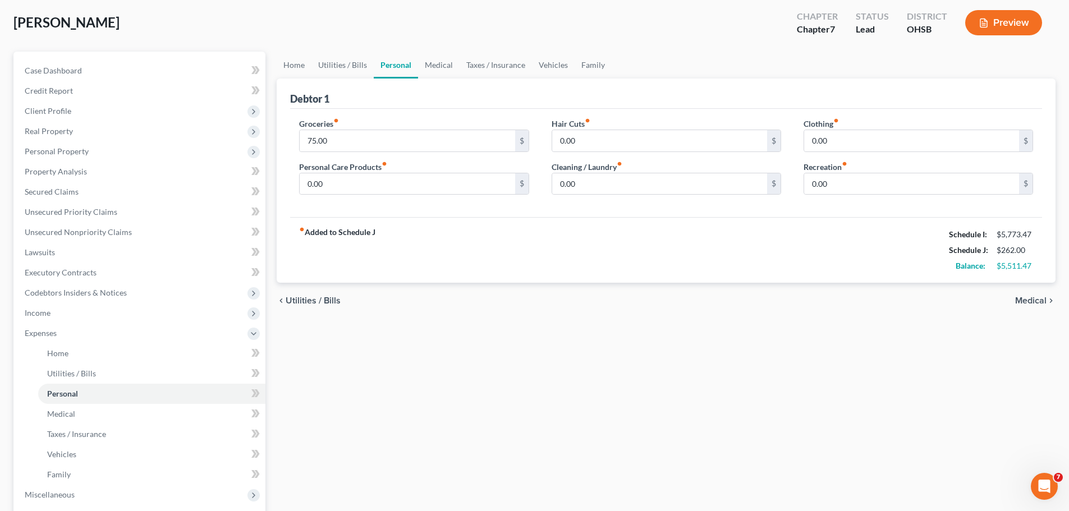
click at [1041, 297] on span "Medical" at bounding box center [1030, 300] width 31 height 9
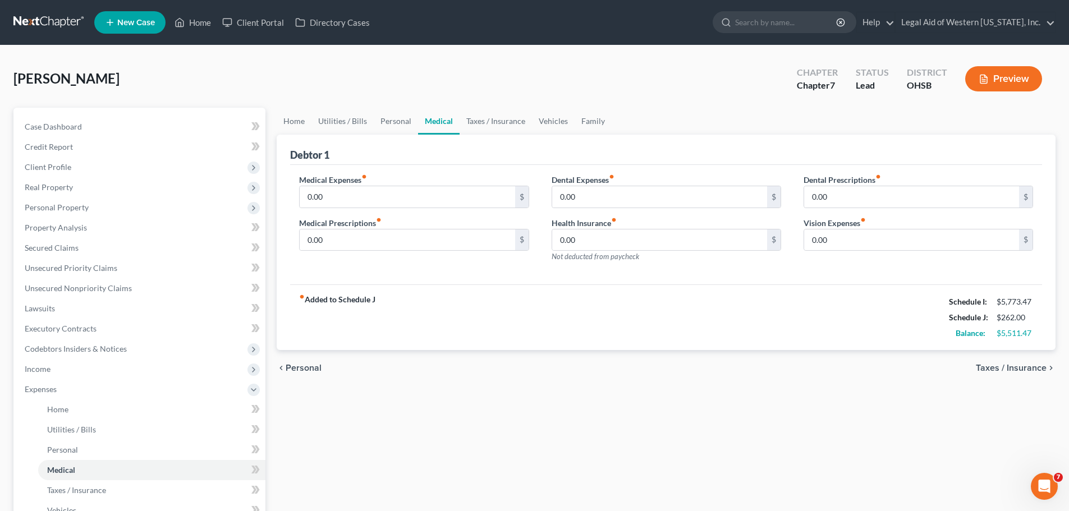
click at [1038, 372] on span "Taxes / Insurance" at bounding box center [1011, 368] width 71 height 9
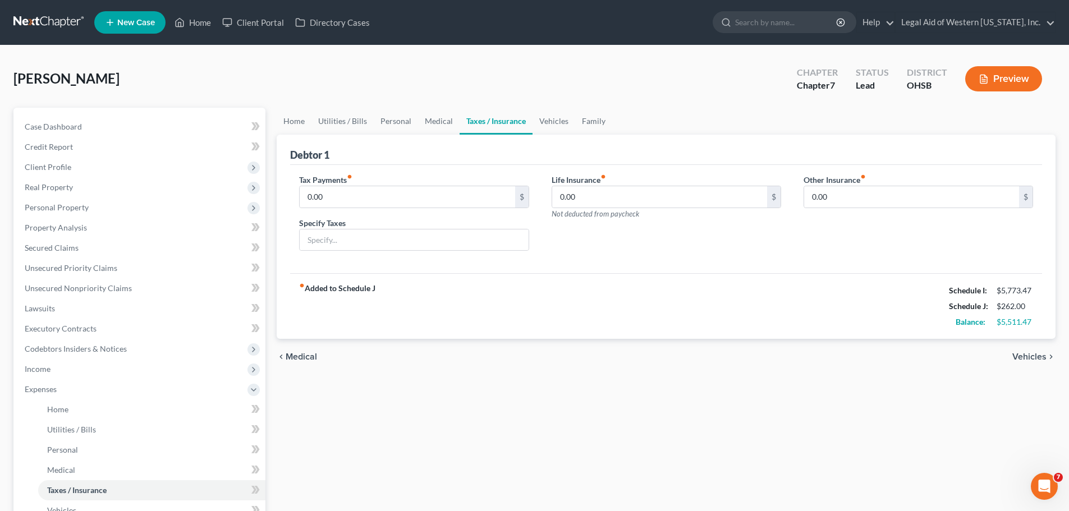
click at [1031, 352] on span "Vehicles" at bounding box center [1030, 356] width 34 height 9
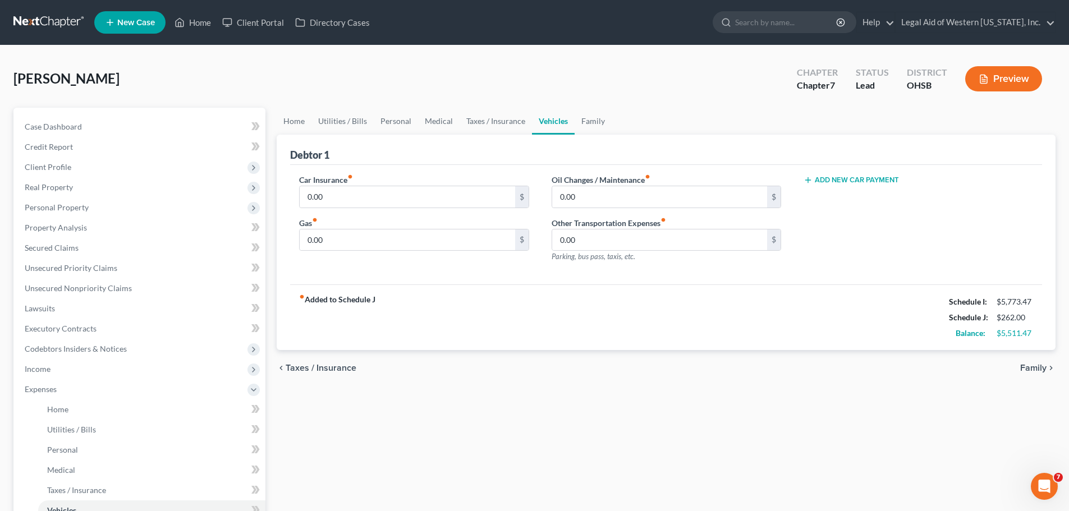
scroll to position [56, 0]
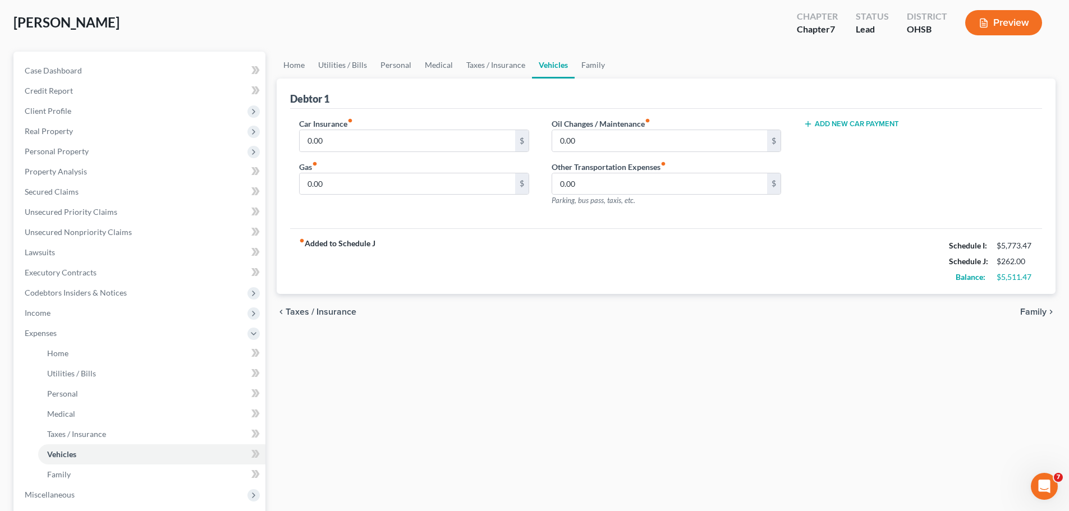
click at [1040, 311] on span "Family" at bounding box center [1033, 312] width 26 height 9
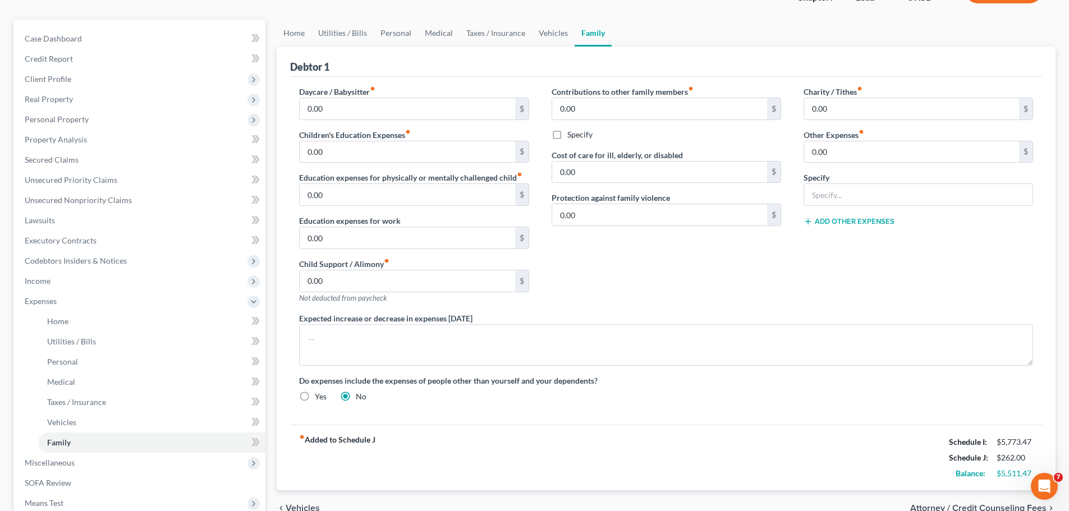
scroll to position [225, 0]
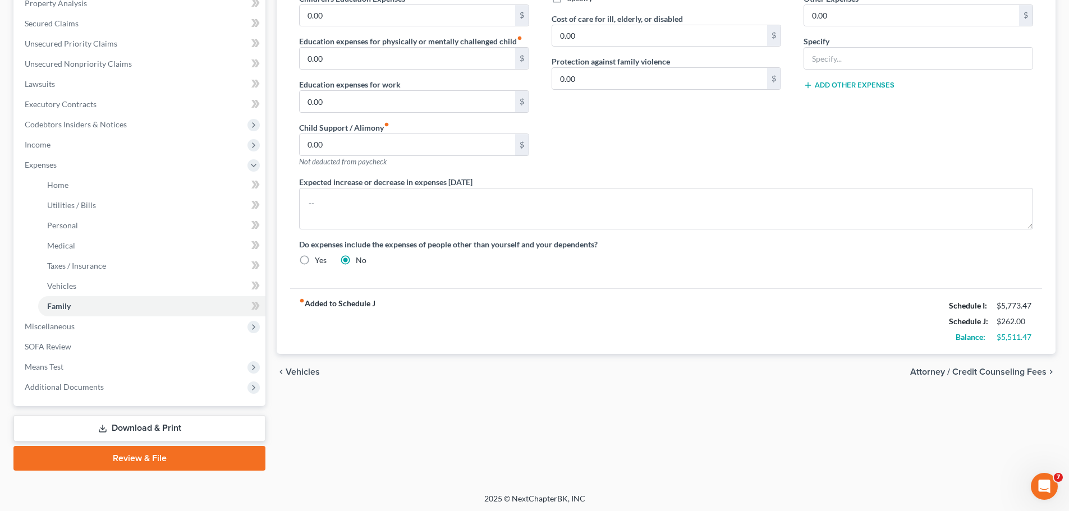
click at [984, 375] on span "Attorney / Credit Counseling Fees" at bounding box center [978, 372] width 136 height 9
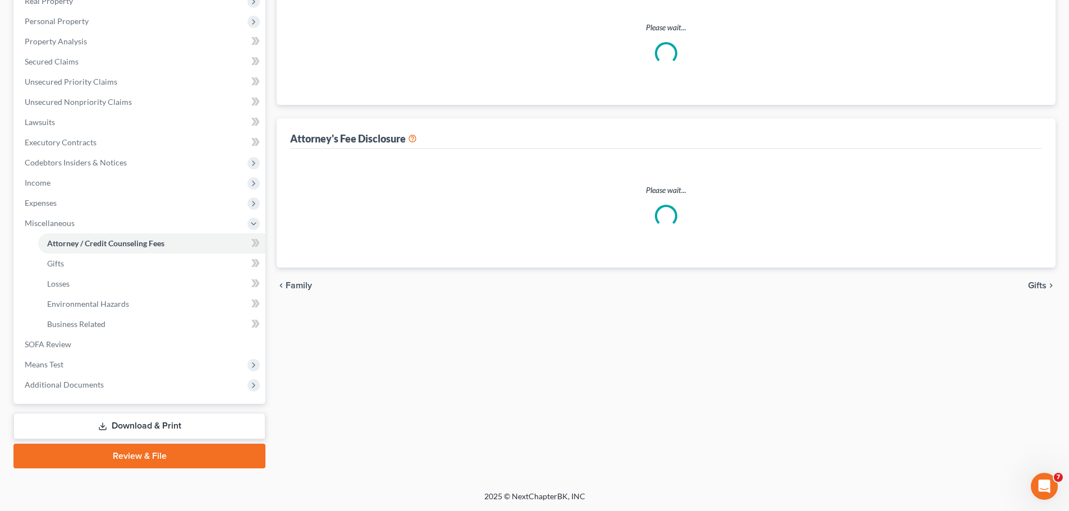
scroll to position [71, 0]
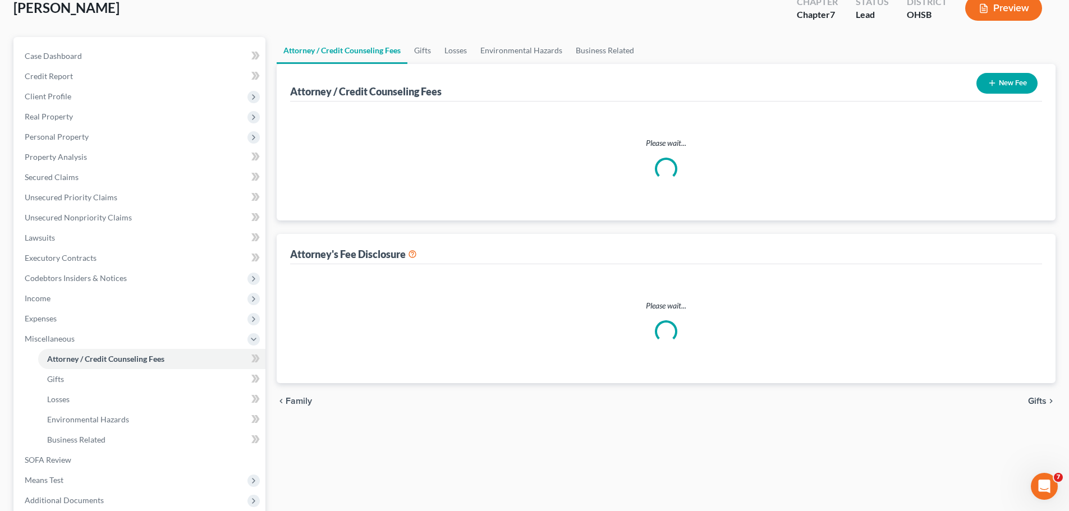
select select "0"
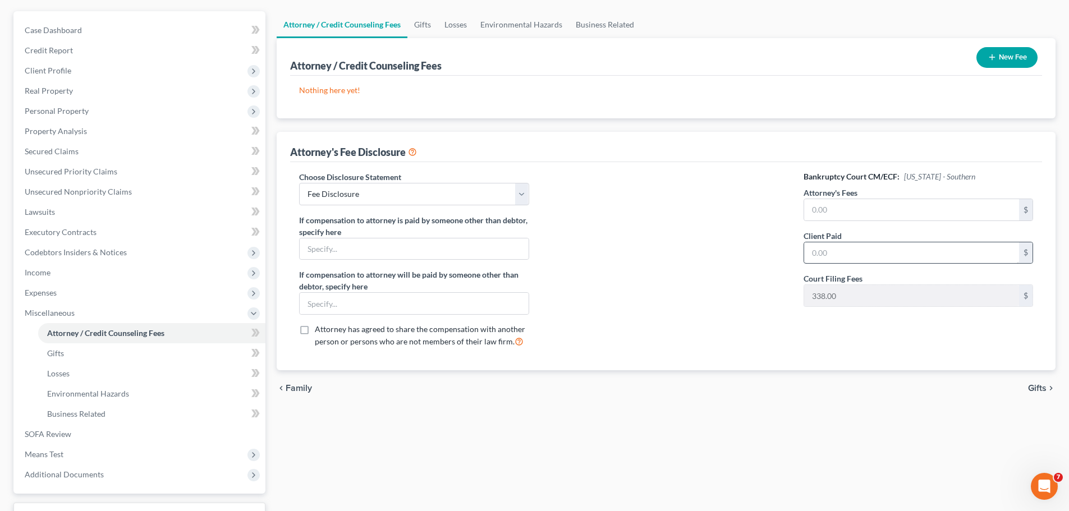
scroll to position [112, 0]
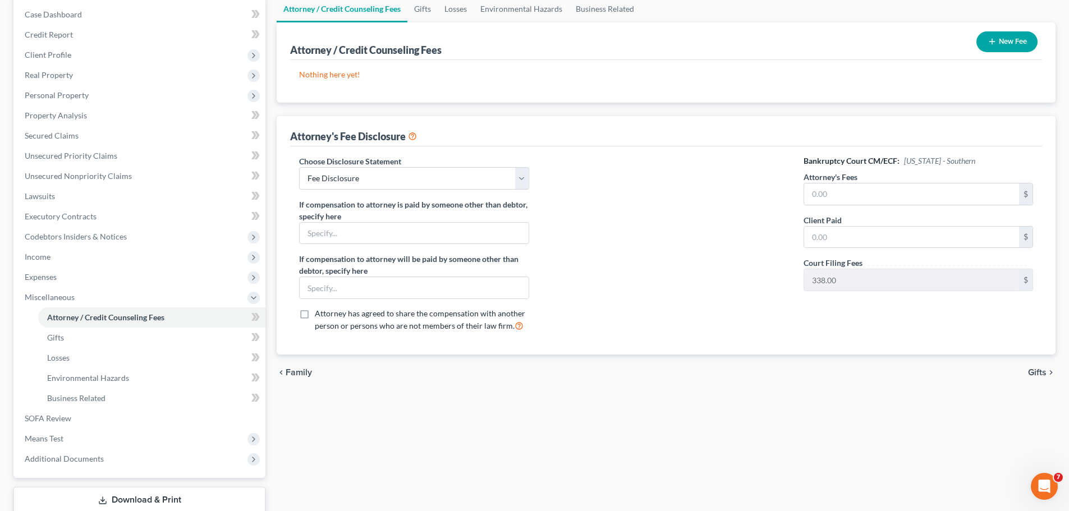
click at [1037, 372] on span "Gifts" at bounding box center [1037, 372] width 19 height 9
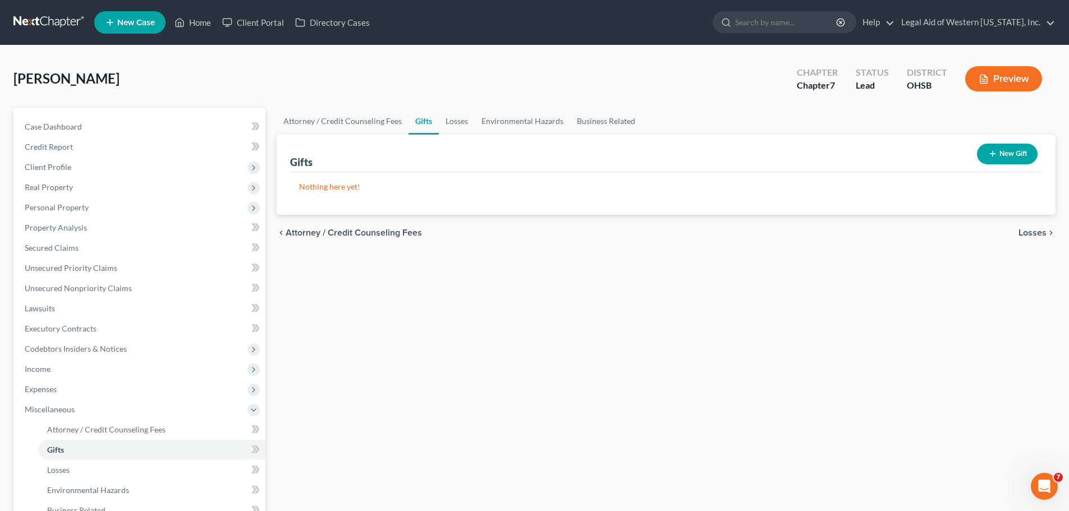
click at [1039, 235] on span "Losses" at bounding box center [1033, 232] width 28 height 9
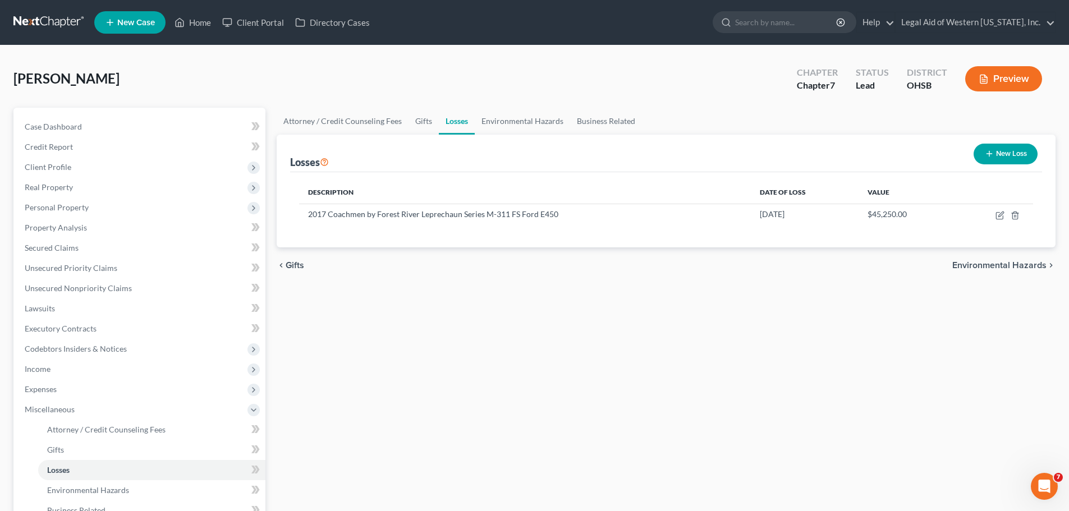
click at [1012, 267] on span "Environmental Hazards" at bounding box center [999, 265] width 94 height 9
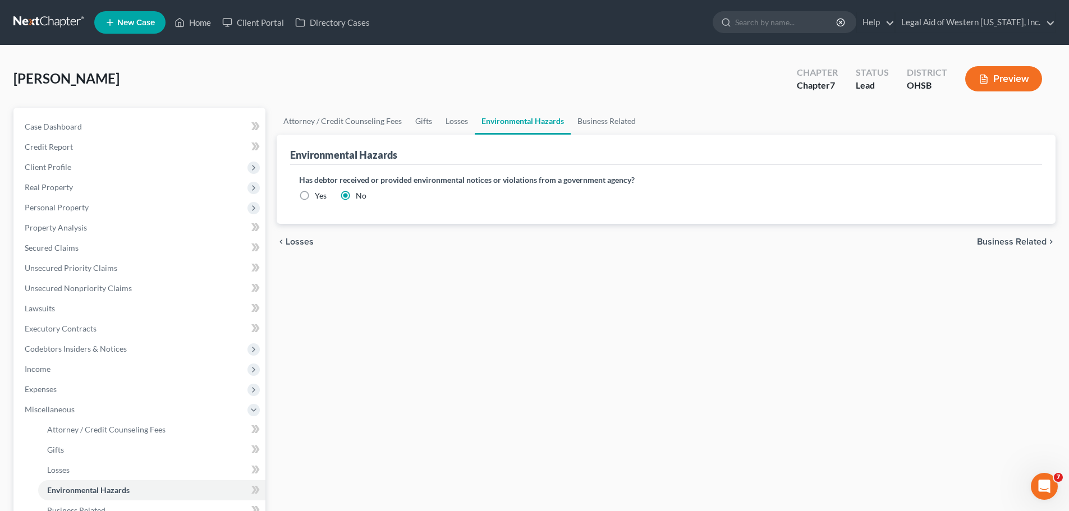
click at [1028, 242] on span "Business Related" at bounding box center [1012, 241] width 70 height 9
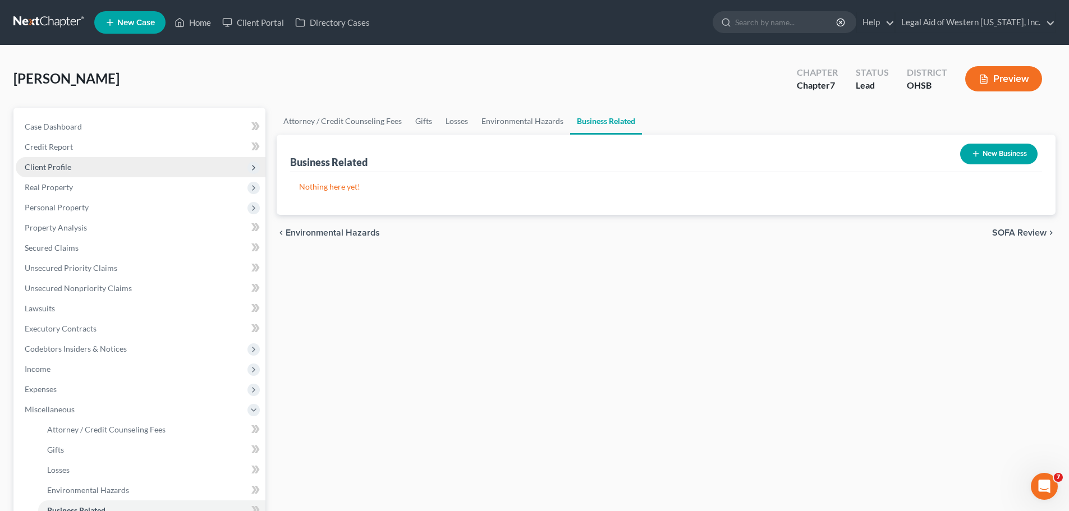
click at [79, 161] on span "Client Profile" at bounding box center [141, 167] width 250 height 20
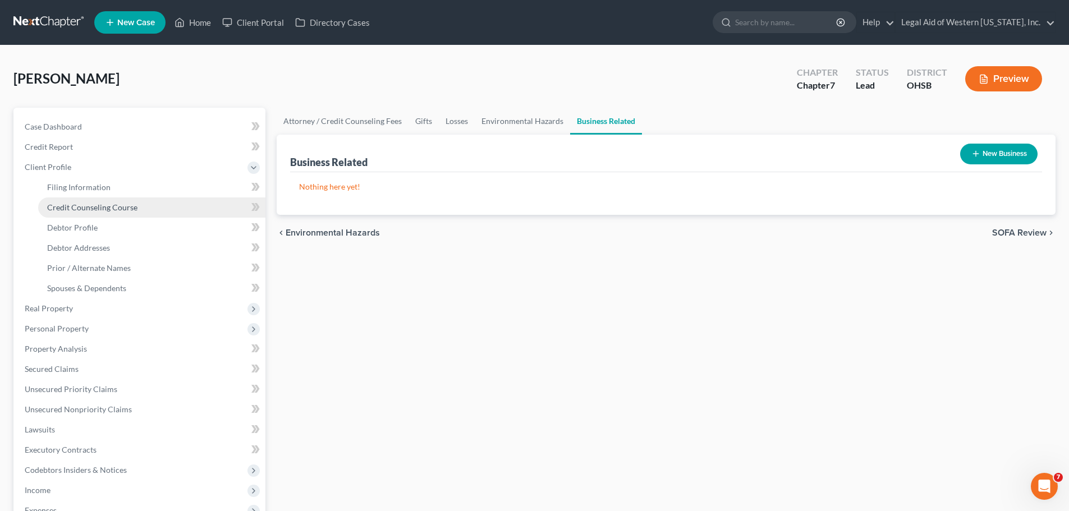
click at [103, 212] on link "Credit Counseling Course" at bounding box center [151, 208] width 227 height 20
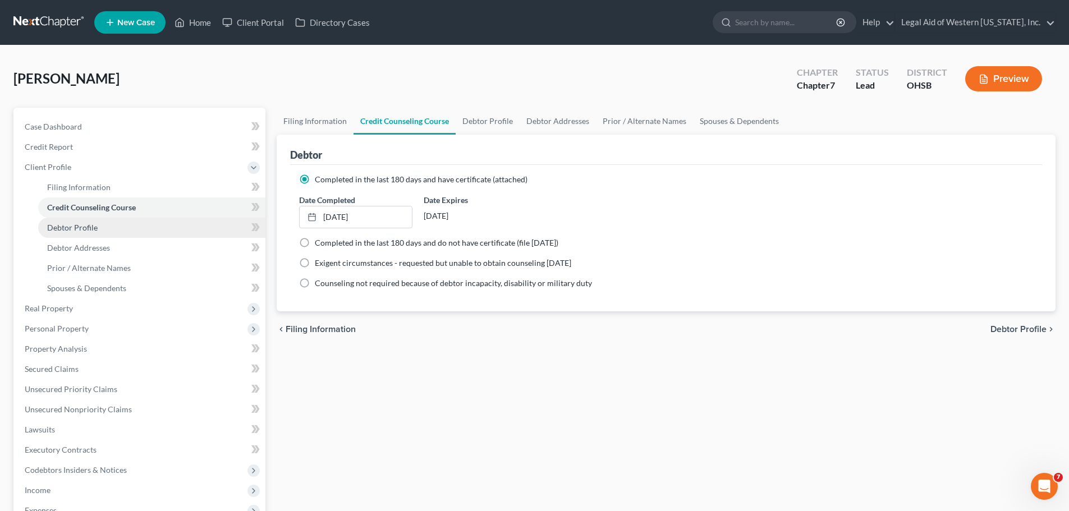
click at [97, 230] on link "Debtor Profile" at bounding box center [151, 228] width 227 height 20
select select "0"
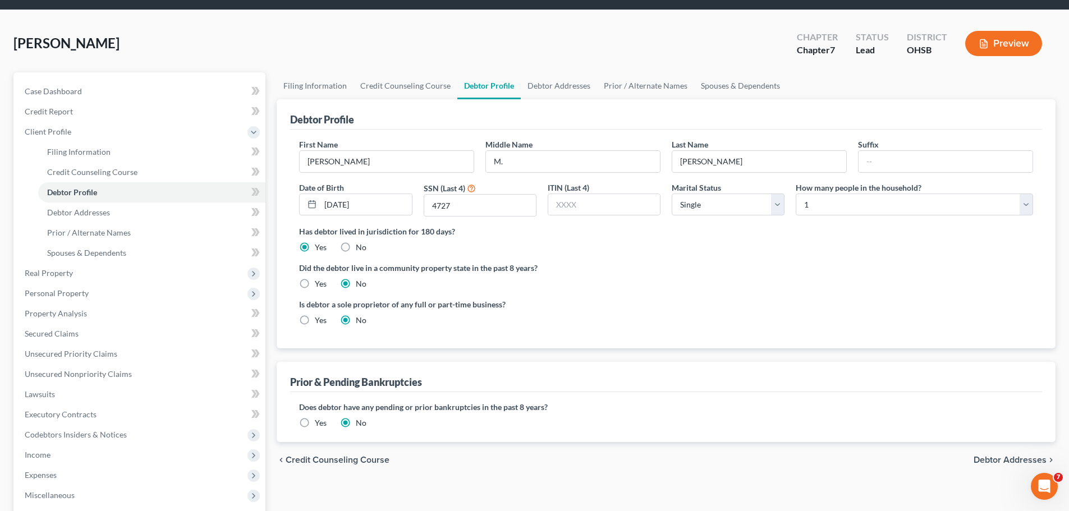
scroll to position [168, 0]
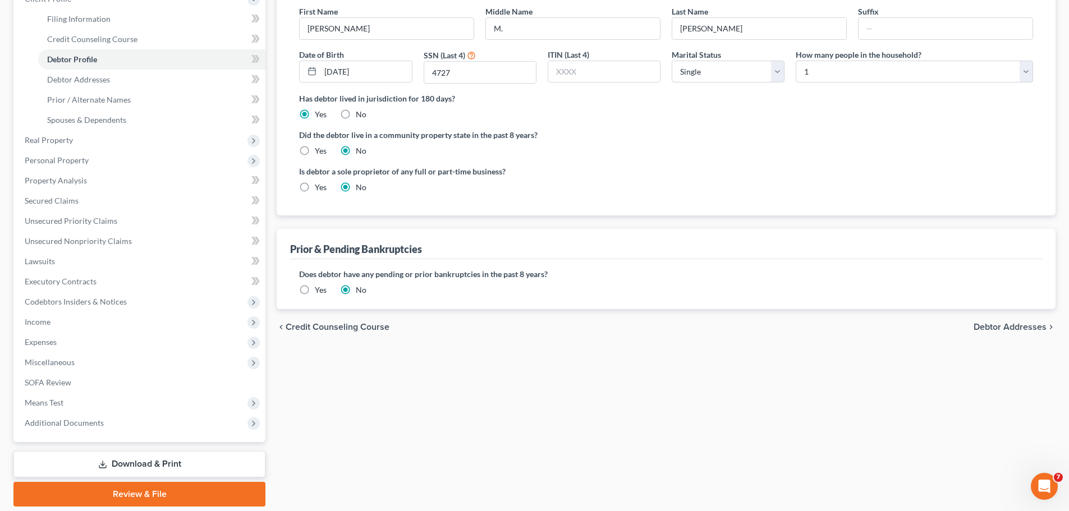
click at [1018, 331] on span "Debtor Addresses" at bounding box center [1010, 327] width 73 height 9
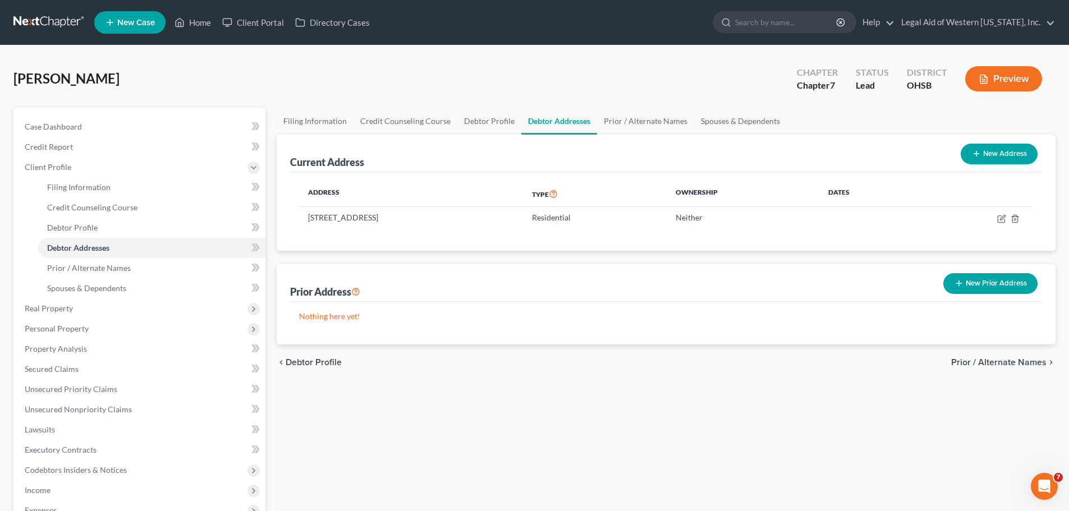
click at [1004, 364] on span "Prior / Alternate Names" at bounding box center [998, 362] width 95 height 9
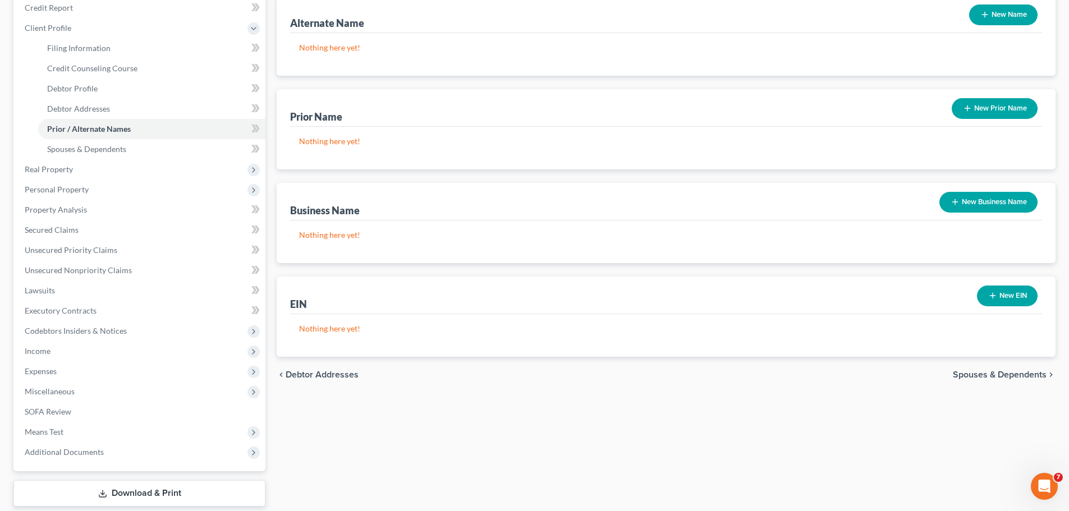
scroll to position [207, 0]
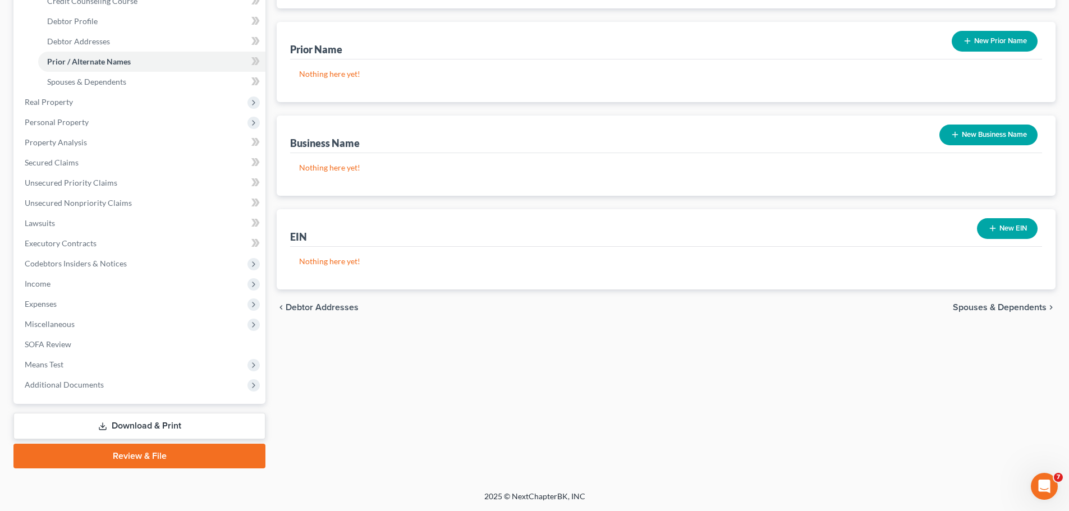
click at [995, 309] on span "Spouses & Dependents" at bounding box center [1000, 307] width 94 height 9
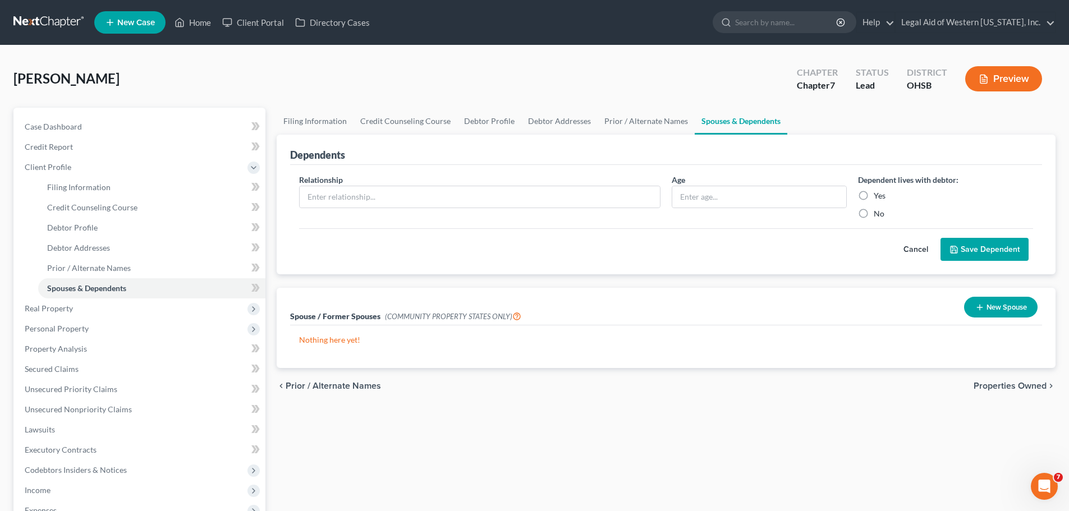
click at [1002, 387] on span "Properties Owned" at bounding box center [1010, 386] width 73 height 9
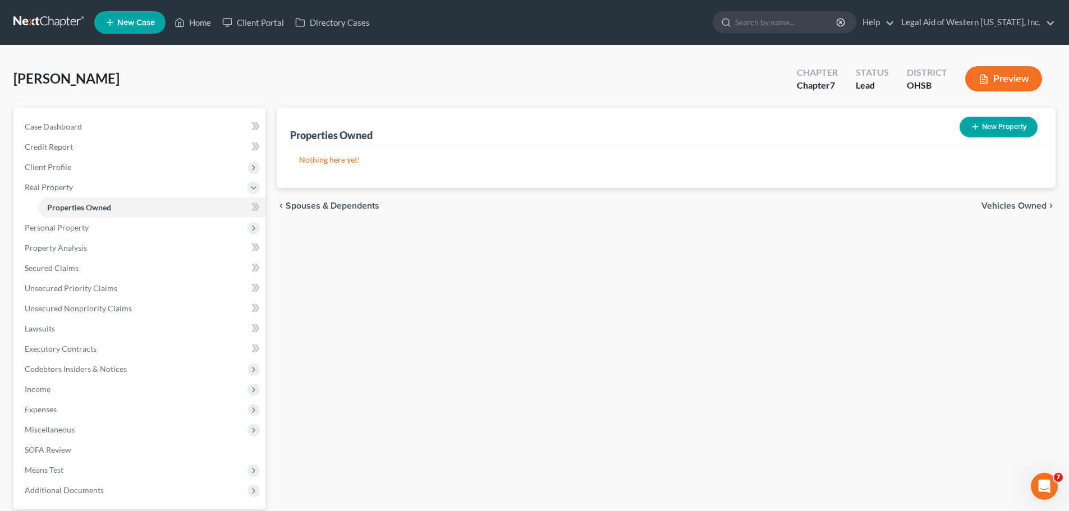
click at [983, 203] on span "Vehicles Owned" at bounding box center [1014, 205] width 65 height 9
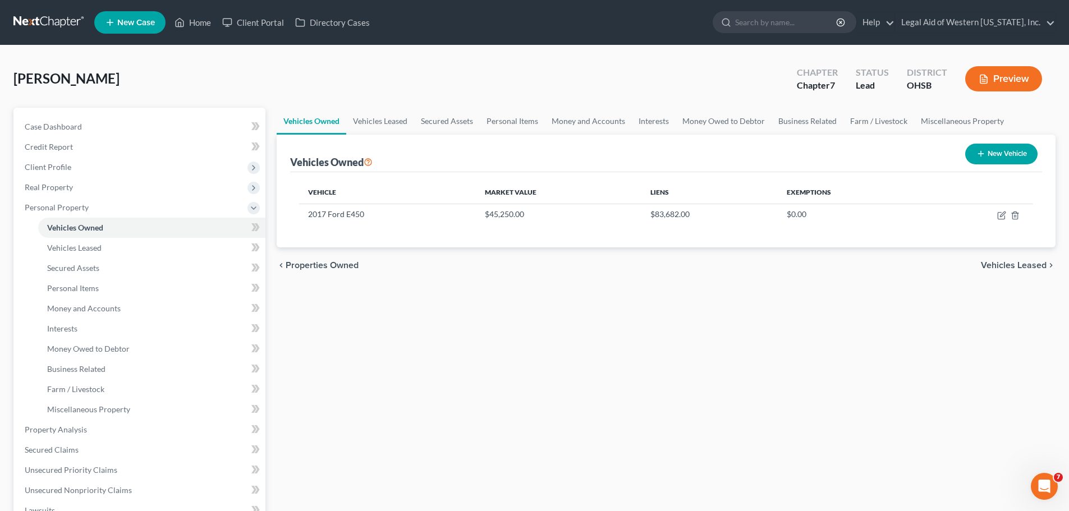
click at [1013, 266] on span "Vehicles Leased" at bounding box center [1014, 265] width 66 height 9
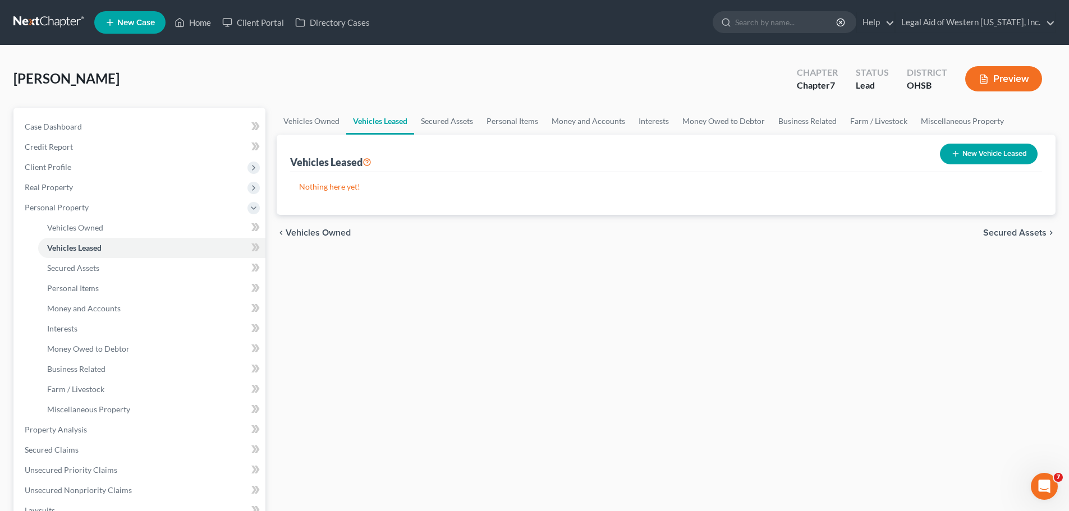
click at [1028, 230] on span "Secured Assets" at bounding box center [1014, 232] width 63 height 9
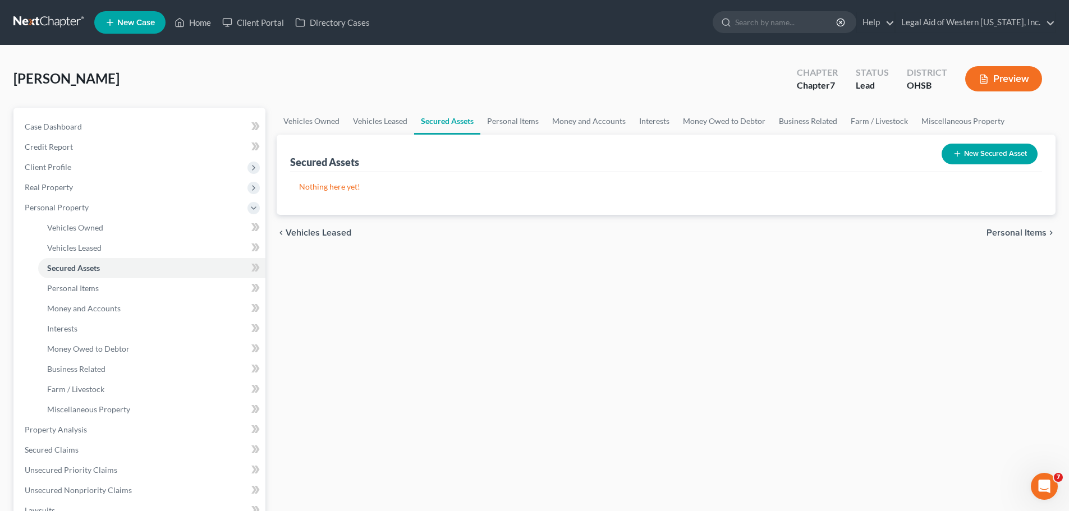
click at [1020, 235] on span "Personal Items" at bounding box center [1017, 232] width 60 height 9
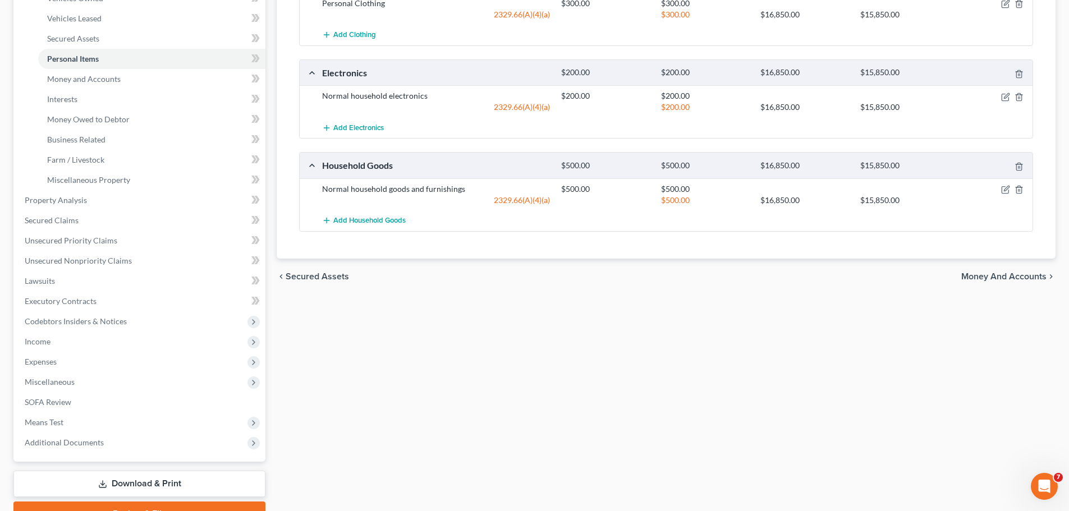
scroll to position [175, 0]
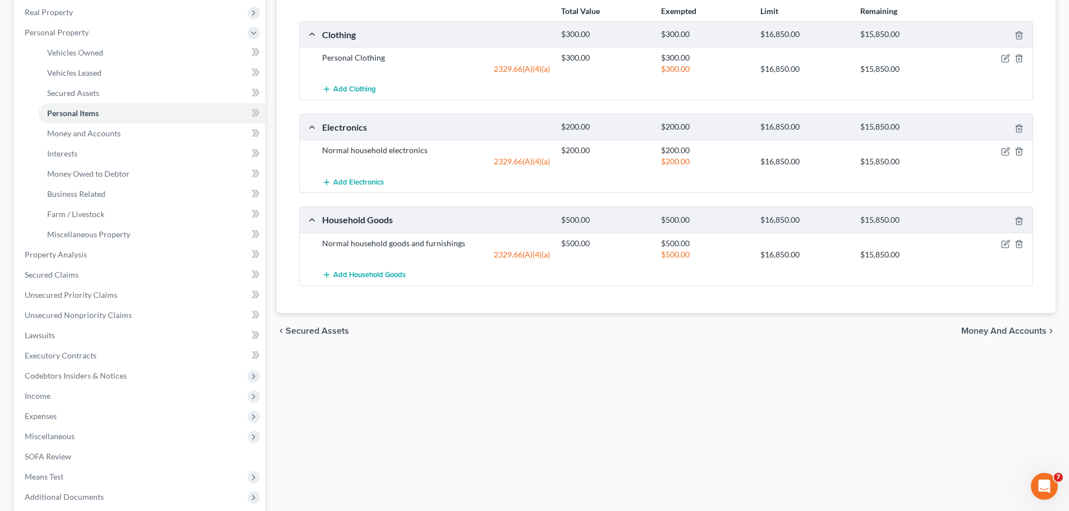
click at [1033, 330] on span "Money and Accounts" at bounding box center [1003, 331] width 85 height 9
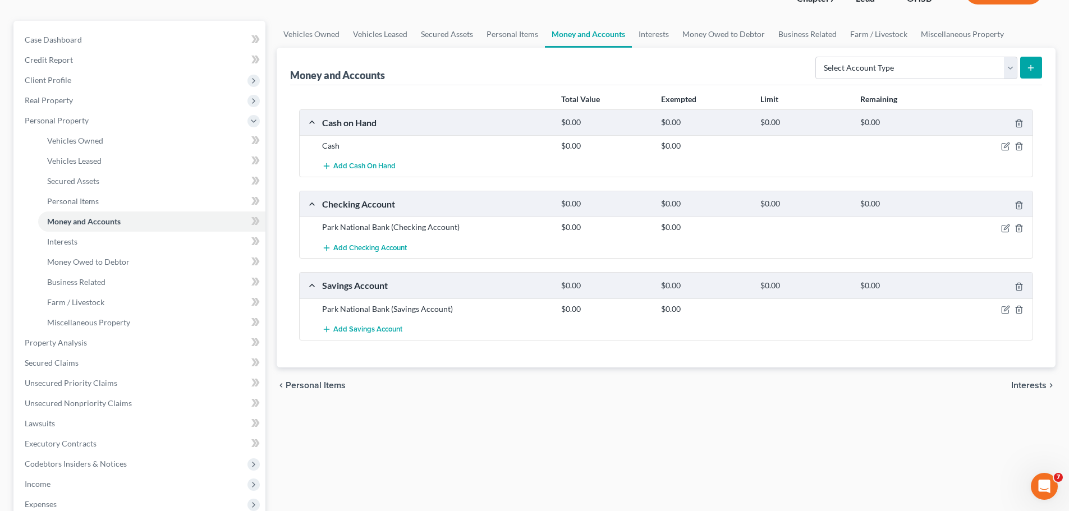
scroll to position [112, 0]
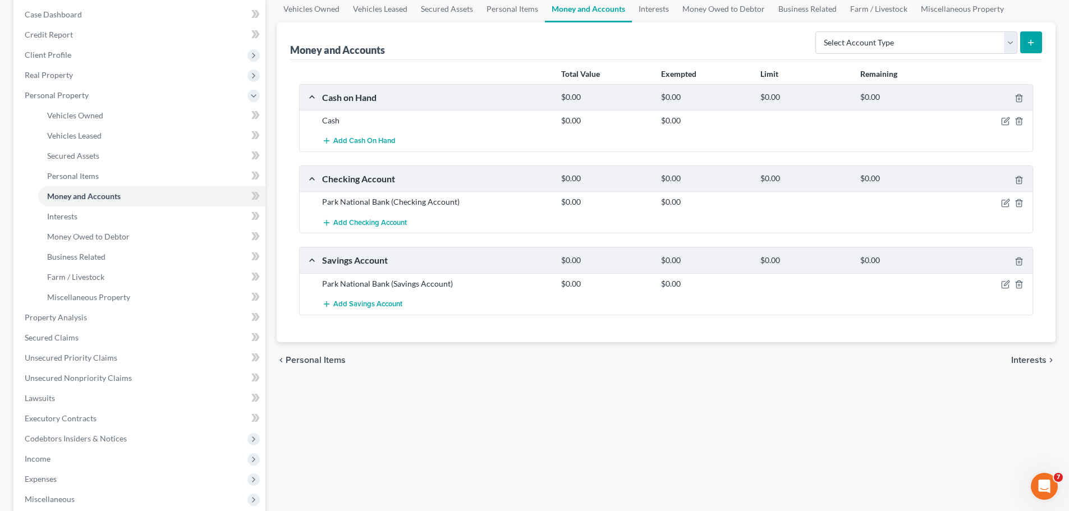
click at [1027, 359] on span "Interests" at bounding box center [1028, 360] width 35 height 9
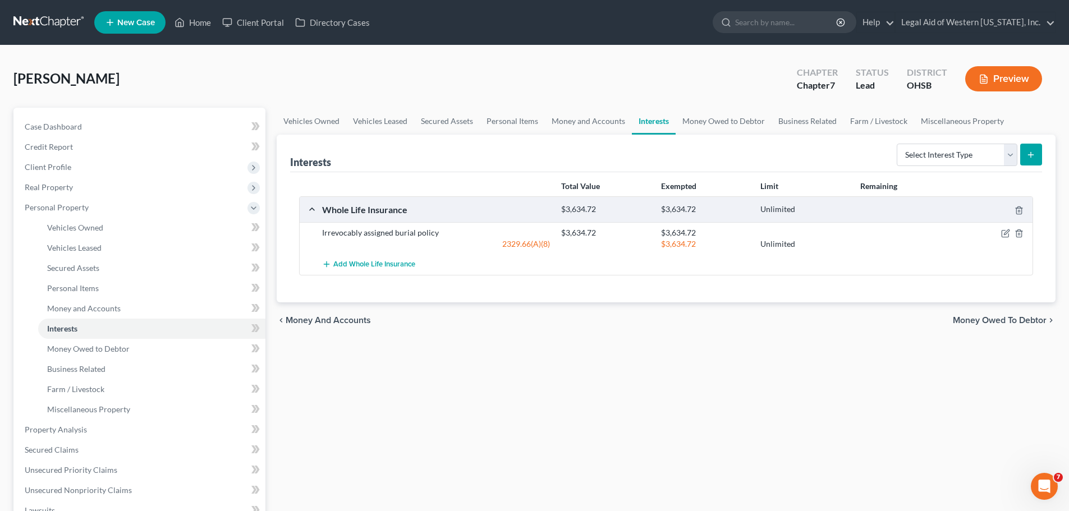
click at [1007, 322] on span "Money Owed to Debtor" at bounding box center [1000, 320] width 94 height 9
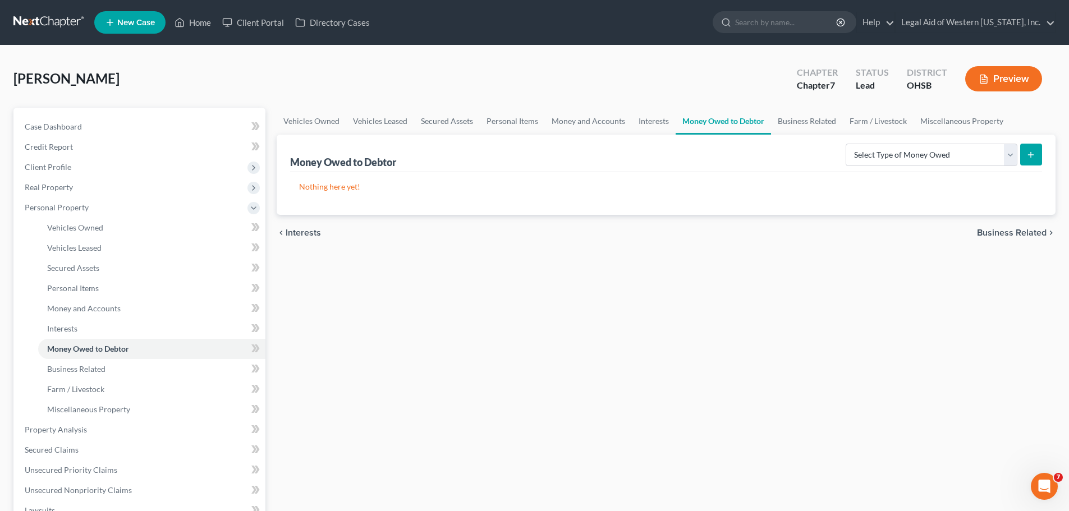
click at [1008, 232] on span "Business Related" at bounding box center [1012, 232] width 70 height 9
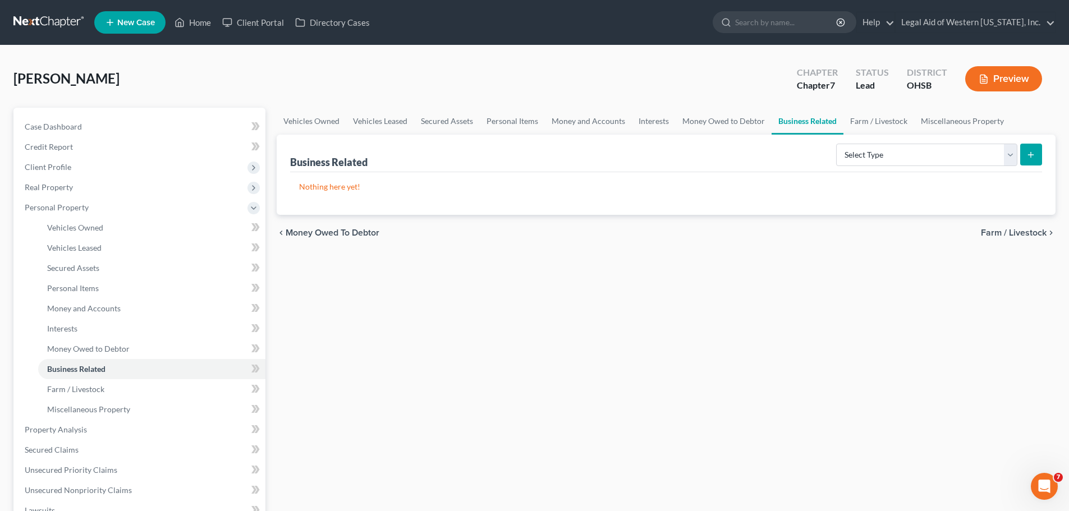
click at [1009, 232] on span "Farm / Livestock" at bounding box center [1014, 232] width 66 height 9
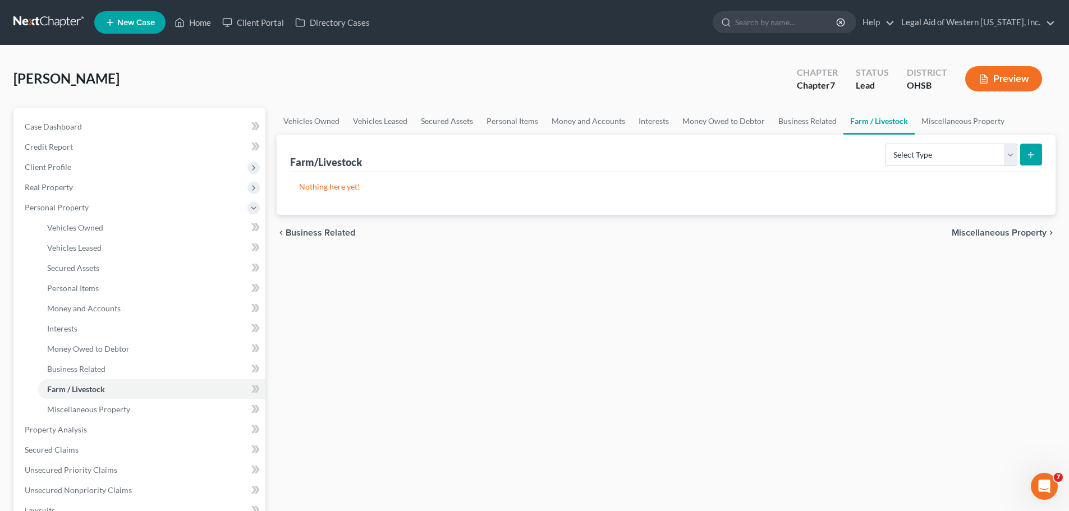
click at [1009, 234] on span "Miscellaneous Property" at bounding box center [999, 232] width 95 height 9
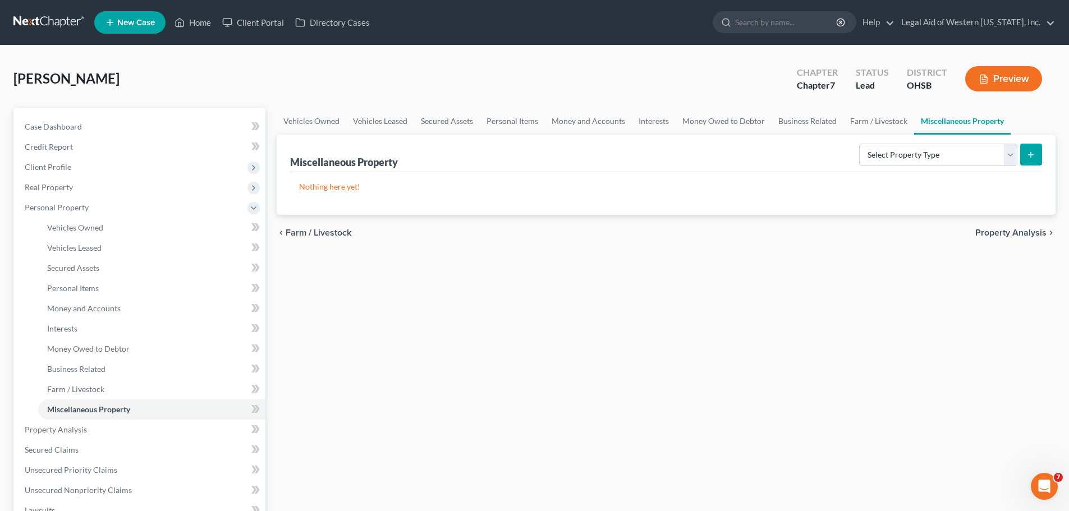
click at [1009, 234] on span "Property Analysis" at bounding box center [1010, 232] width 71 height 9
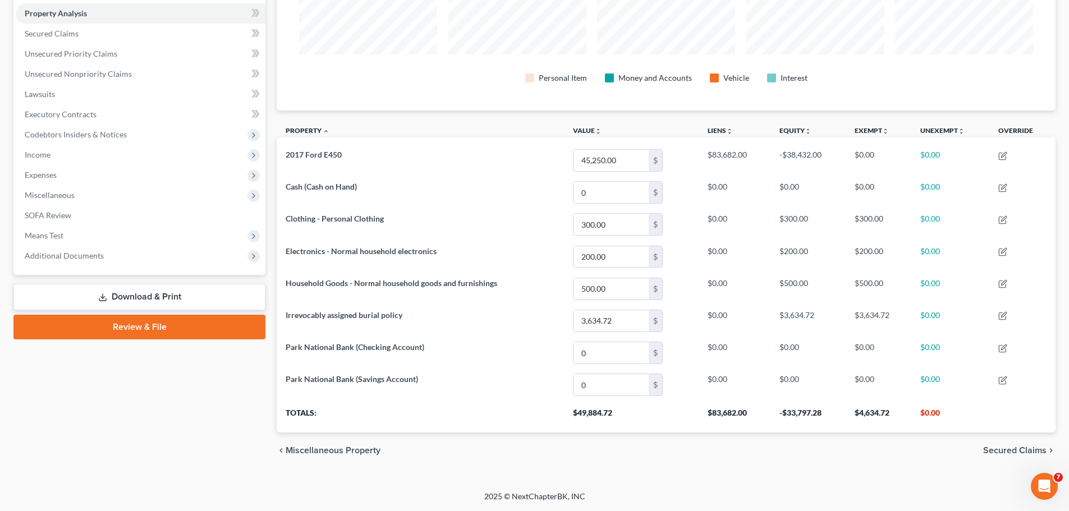
click at [1018, 450] on span "Secured Claims" at bounding box center [1014, 450] width 63 height 9
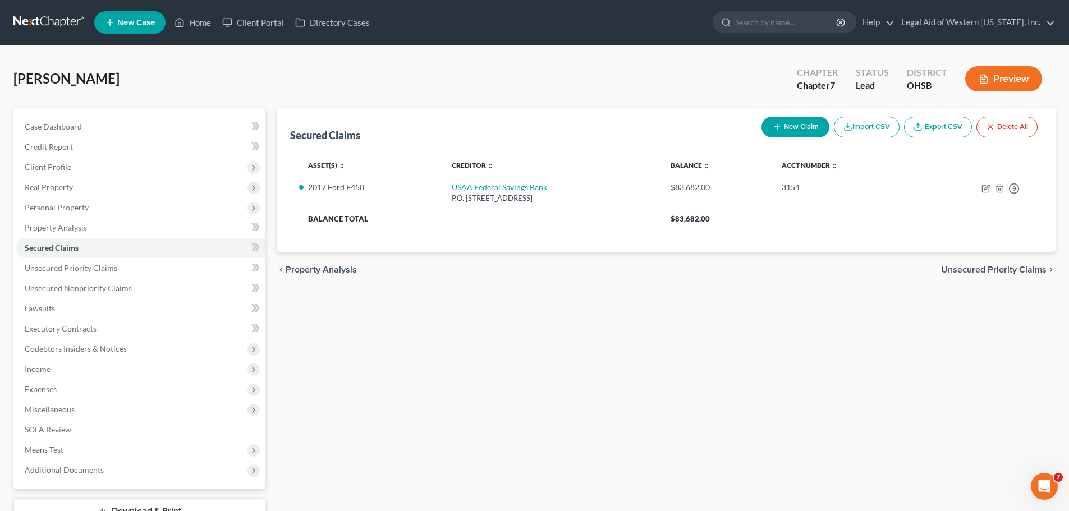
click at [991, 267] on span "Unsecured Priority Claims" at bounding box center [994, 269] width 106 height 9
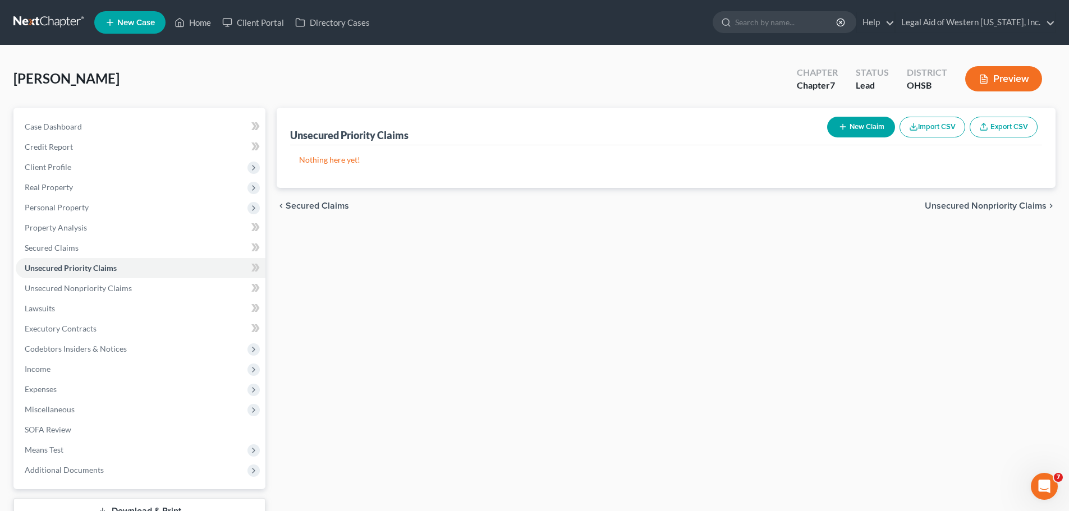
click at [949, 201] on span "Unsecured Nonpriority Claims" at bounding box center [986, 205] width 122 height 9
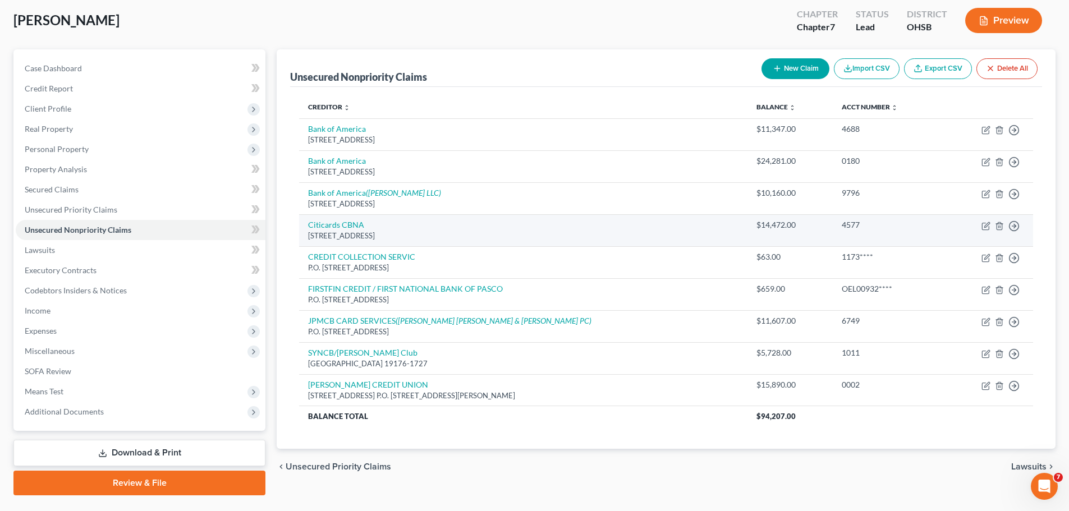
scroll to position [85, 0]
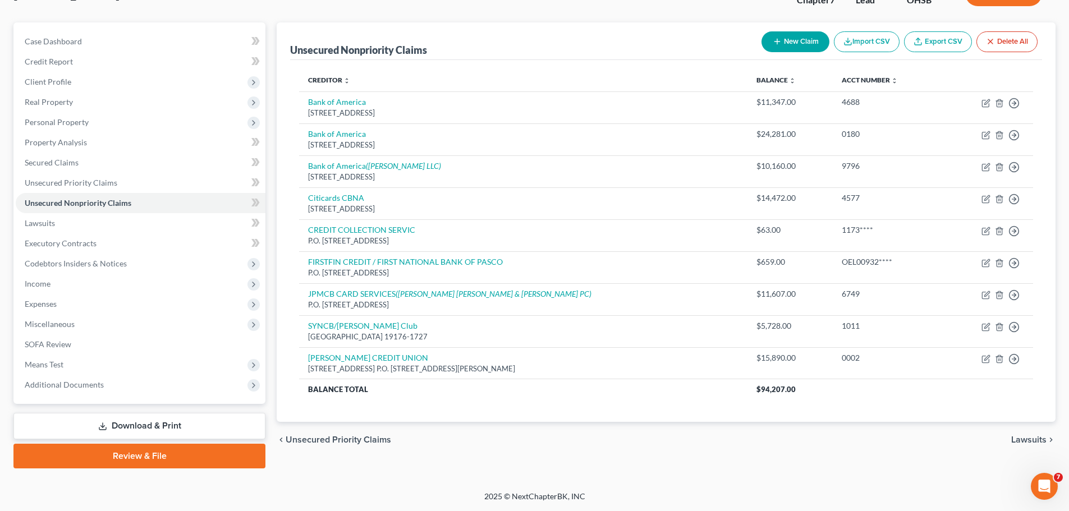
click at [1032, 438] on span "Lawsuits" at bounding box center [1028, 440] width 35 height 9
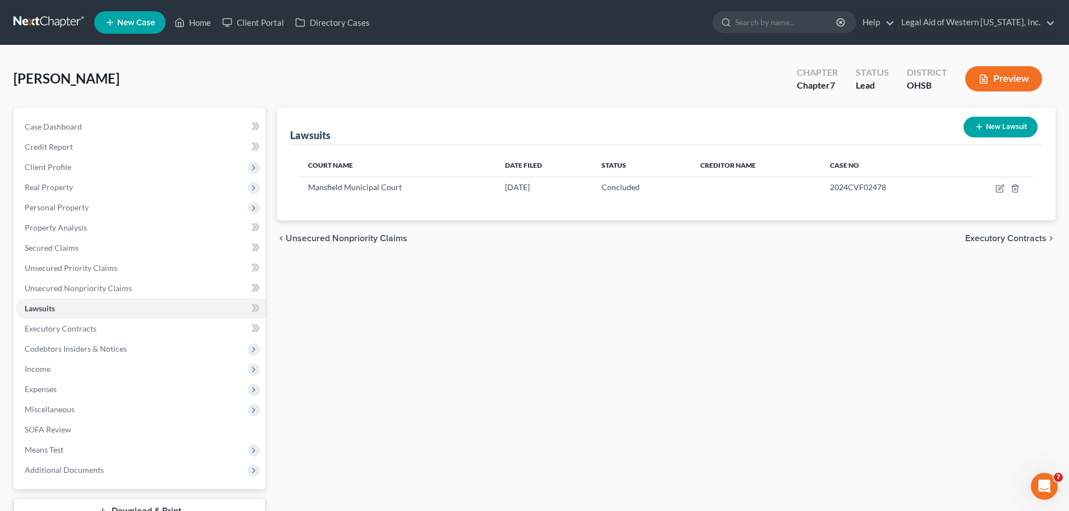
click at [989, 239] on span "Executory Contracts" at bounding box center [1005, 238] width 81 height 9
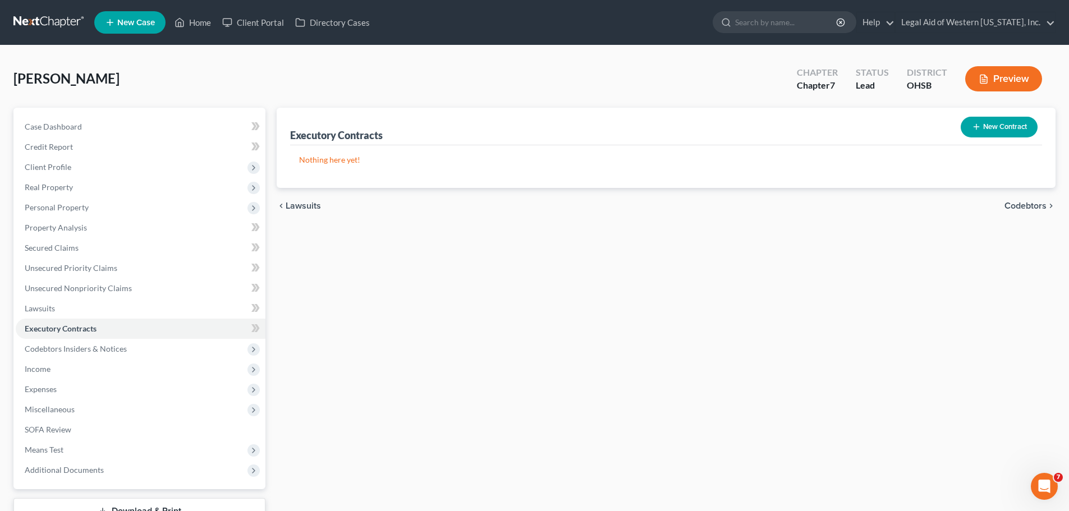
click at [1016, 207] on span "Codebtors" at bounding box center [1026, 205] width 42 height 9
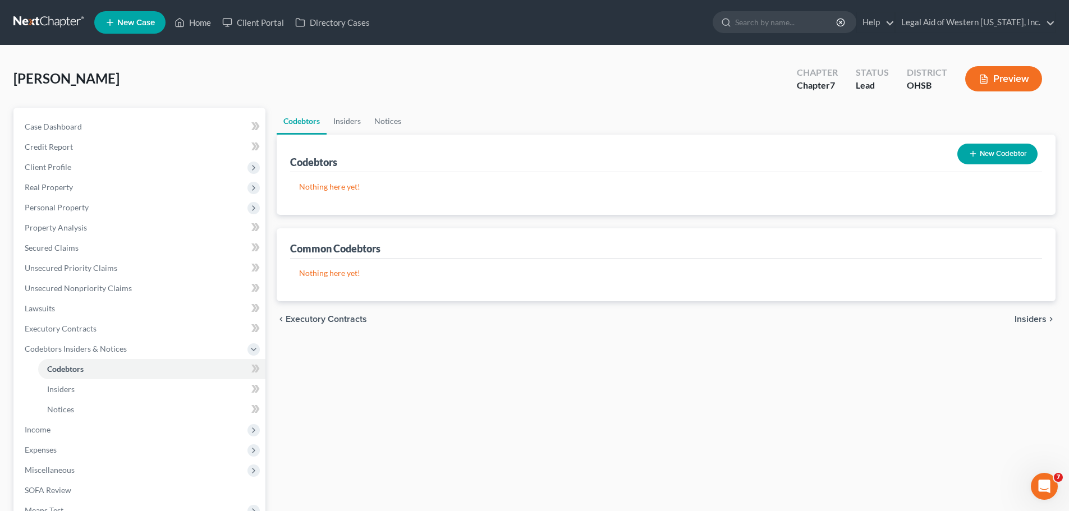
click at [990, 145] on button "New Codebtor" at bounding box center [998, 154] width 80 height 21
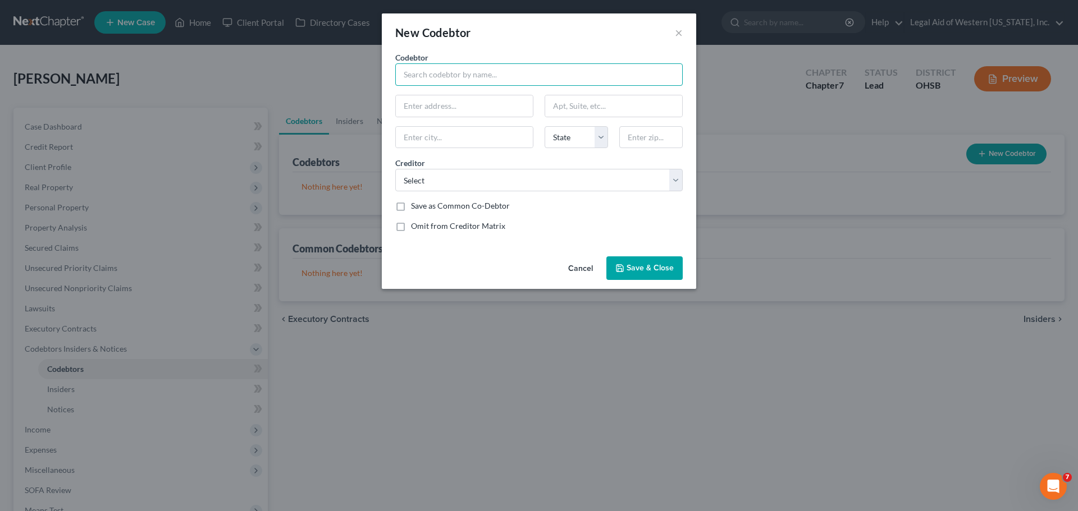
click at [440, 71] on input "text" at bounding box center [538, 74] width 287 height 22
paste input "[PERSON_NAME]"
type input "[PERSON_NAME]"
click at [466, 108] on input "text" at bounding box center [464, 105] width 137 height 21
paste input "[STREET_ADDRESS]"
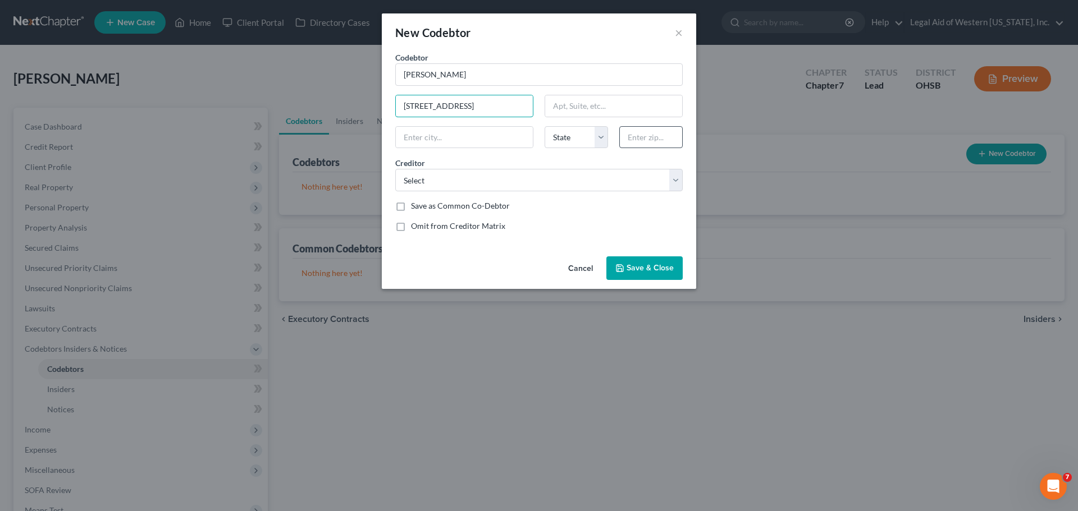
type input "[STREET_ADDRESS]"
click at [647, 142] on input "text" at bounding box center [650, 137] width 63 height 22
type input "45440"
click at [667, 228] on div "Omit from Creditor Matrix" at bounding box center [538, 226] width 287 height 11
type input "[GEOGRAPHIC_DATA]"
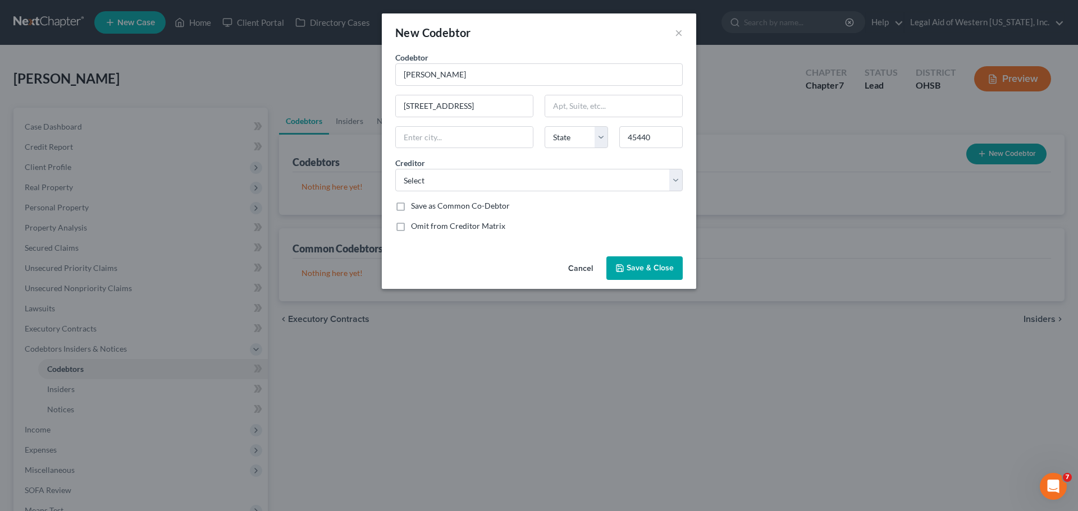
select select "36"
click at [566, 176] on select "Select FIRSTFIN CREDIT / FIRST NATIONAL BANK OF PASCO Citicards CBNA Bank of Am…" at bounding box center [538, 180] width 287 height 22
click at [643, 269] on span "Save & Close" at bounding box center [649, 268] width 47 height 10
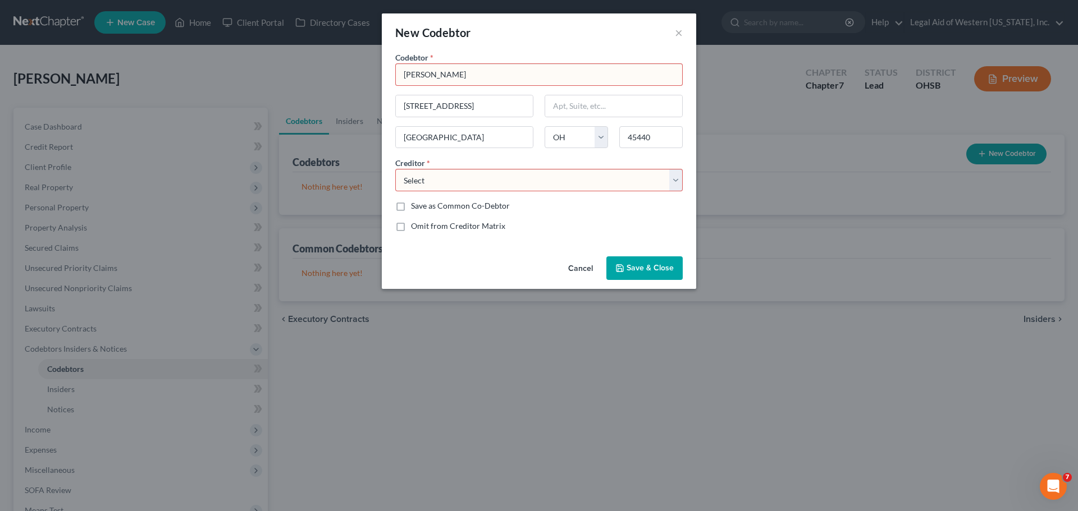
click at [672, 175] on select "Select FIRSTFIN CREDIT / FIRST NATIONAL BANK OF PASCO Citicards CBNA Bank of Am…" at bounding box center [538, 180] width 287 height 22
click at [395, 169] on select "Select FIRSTFIN CREDIT / FIRST NATIONAL BANK OF PASCO Citicards CBNA Bank of Am…" at bounding box center [538, 180] width 287 height 22
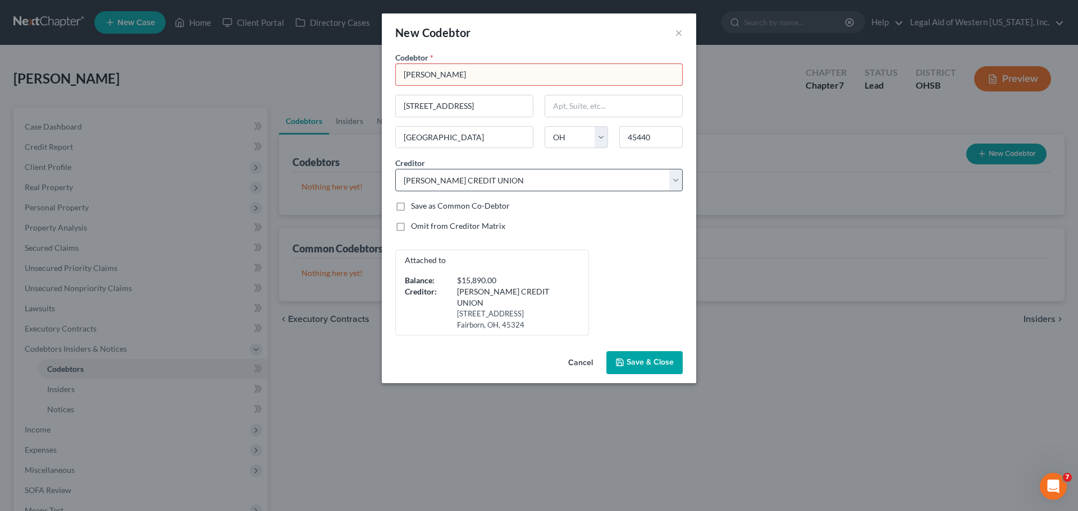
click at [603, 255] on div "Attached to Balance: $15,890.00 Creditor: [PERSON_NAME] CREDIT UNION [STREET_AD…" at bounding box center [539, 293] width 299 height 86
click at [672, 174] on select "Select FIRSTFIN CREDIT / FIRST NATIONAL BANK OF PASCO Citicards CBNA Bank of Am…" at bounding box center [538, 180] width 287 height 22
select select "6"
click at [395, 169] on select "Select FIRSTFIN CREDIT / FIRST NATIONAL BANK OF PASCO Citicards CBNA Bank of Am…" at bounding box center [538, 180] width 287 height 22
click at [659, 358] on span "Save & Close" at bounding box center [649, 363] width 47 height 10
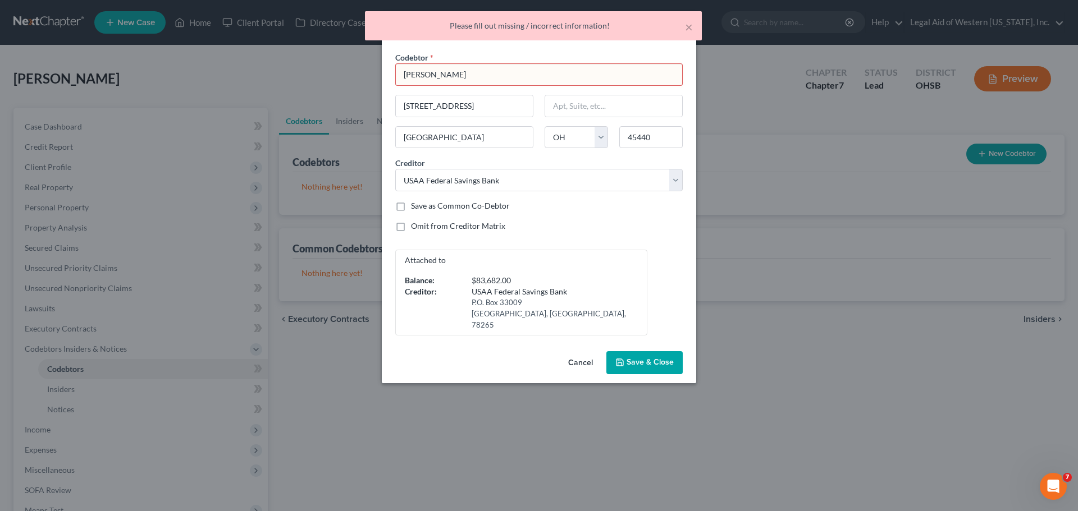
drag, startPoint x: 544, startPoint y: 89, endPoint x: 540, endPoint y: 76, distance: 13.1
click at [542, 82] on div "Codebtor * [PERSON_NAME] Codebtor * [STREET_ADDRESS] Dayton State [US_STATE] AK…" at bounding box center [539, 194] width 299 height 284
click at [540, 76] on input "[PERSON_NAME]" at bounding box center [538, 74] width 287 height 22
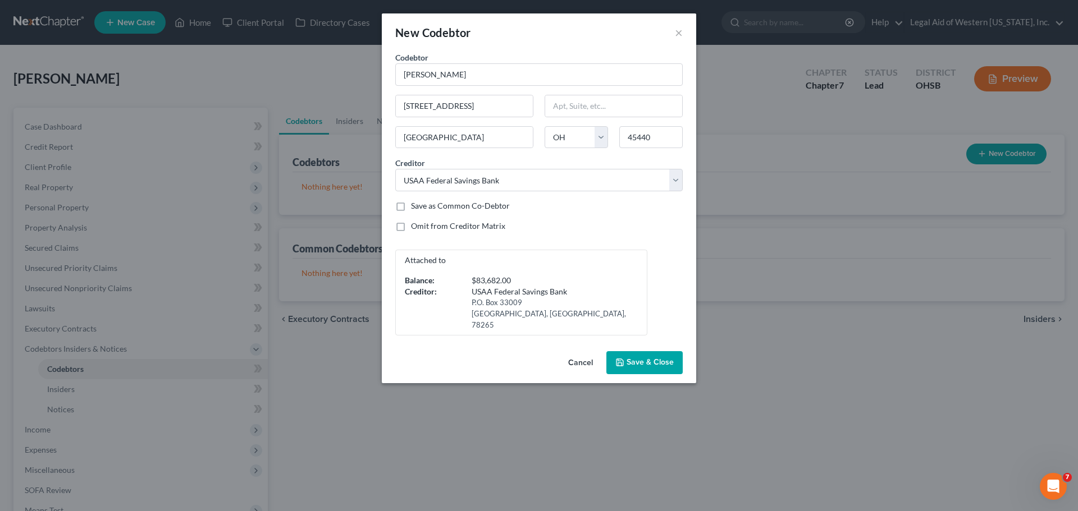
click at [573, 227] on div "Omit from Creditor Matrix" at bounding box center [538, 226] width 287 height 11
type input "[PERSON_NAME]"
click at [652, 358] on span "Save & Close" at bounding box center [649, 363] width 47 height 10
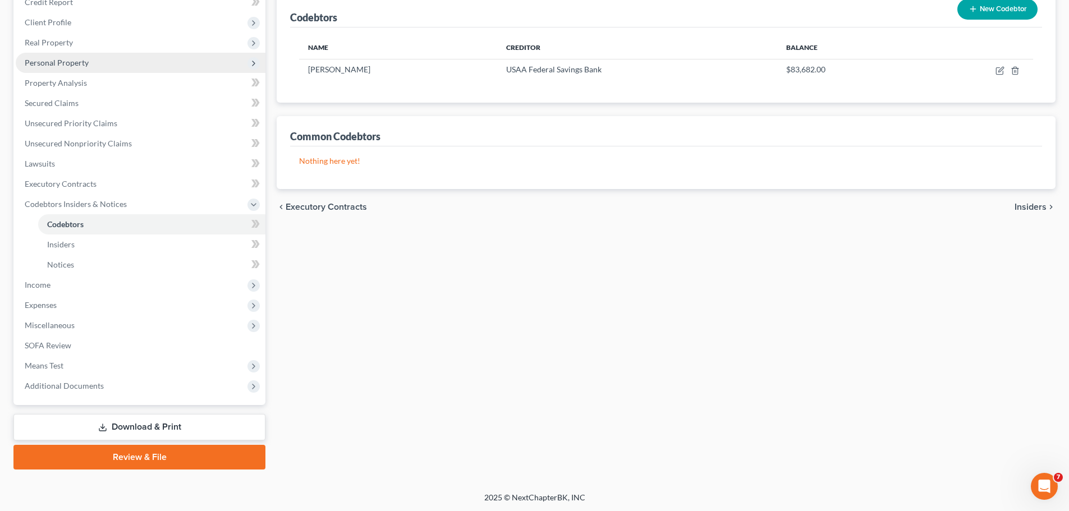
scroll to position [146, 0]
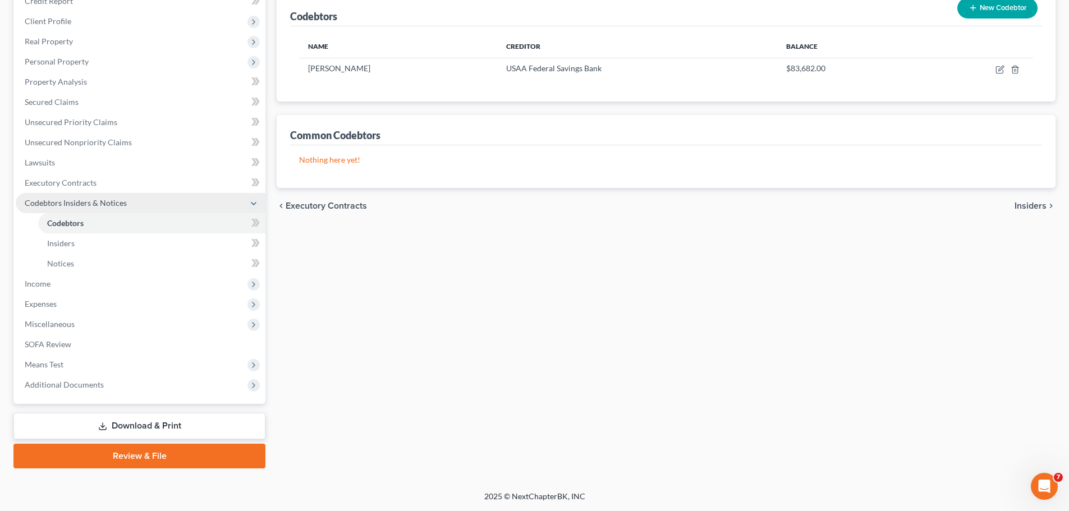
click at [251, 205] on icon at bounding box center [253, 203] width 9 height 9
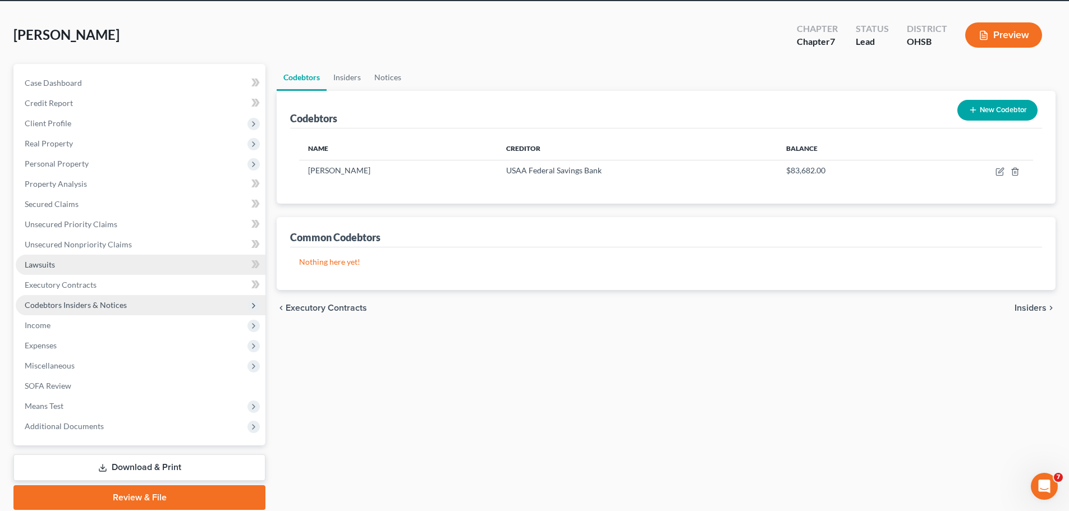
scroll to position [56, 0]
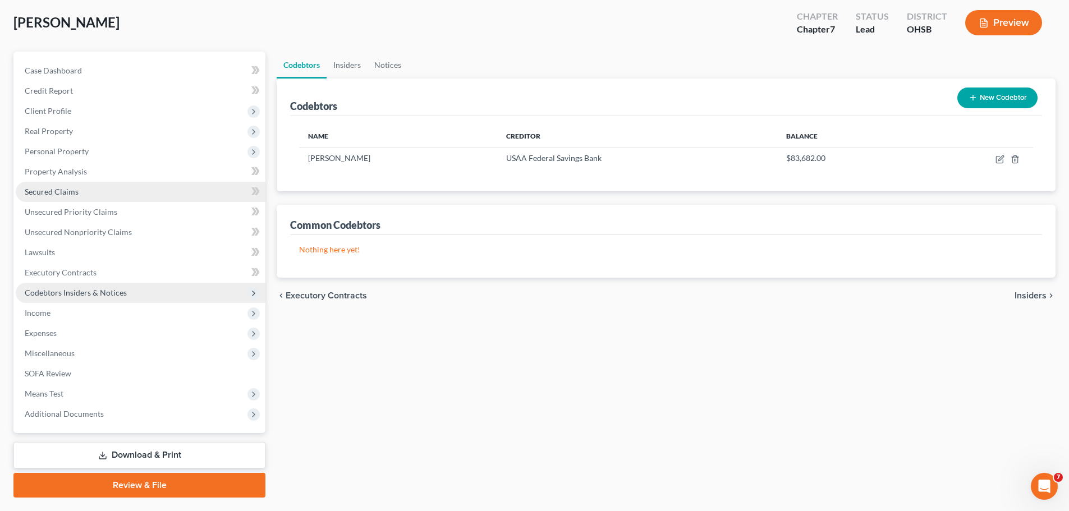
click at [169, 193] on link "Secured Claims" at bounding box center [141, 192] width 250 height 20
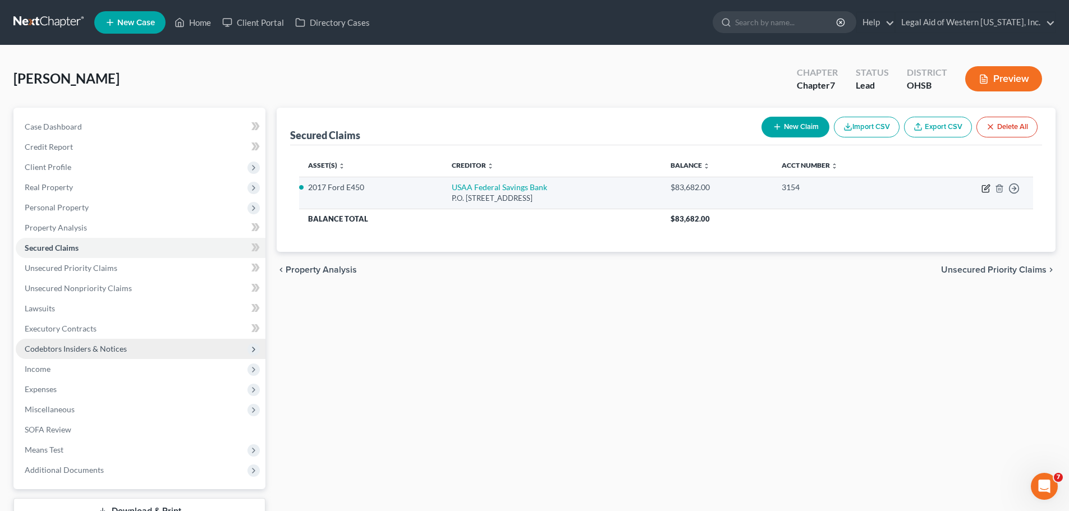
click at [983, 190] on icon "button" at bounding box center [986, 188] width 9 height 9
select select "45"
select select "6"
select select "0"
select select "3"
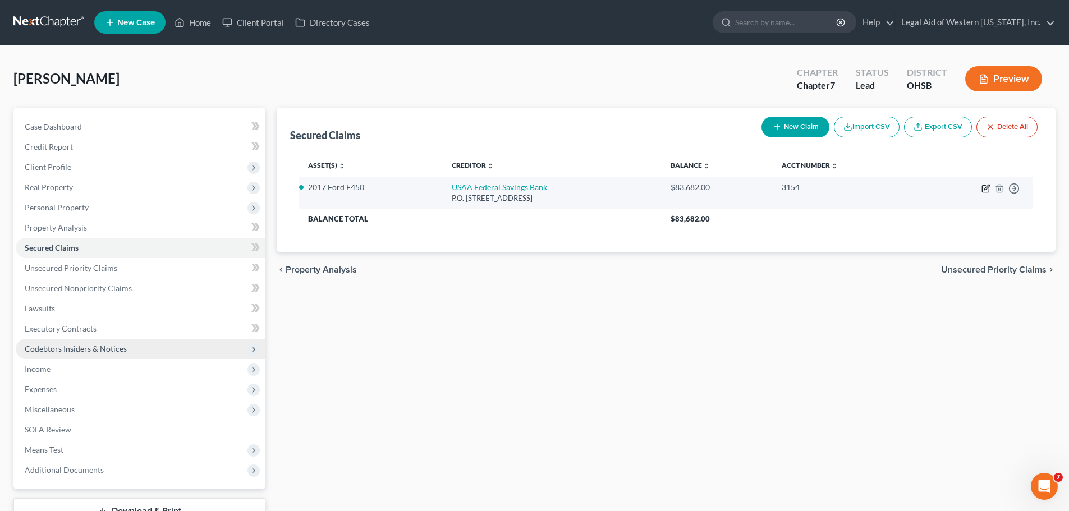
select select "0"
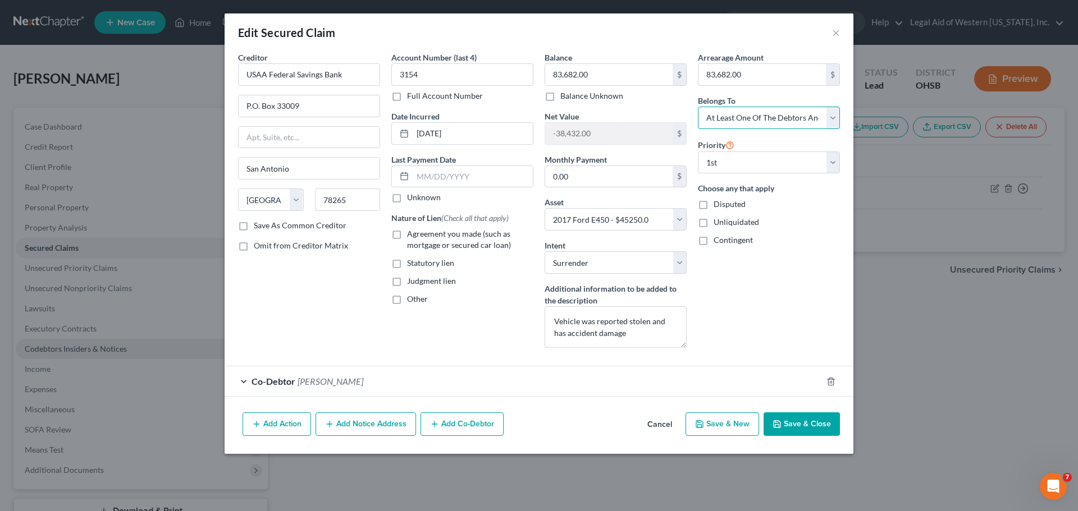
click at [835, 118] on select "Select Debtor 1 Only Debtor 2 Only Debtor 1 And Debtor 2 Only At Least One Of T…" at bounding box center [769, 118] width 142 height 22
click at [816, 234] on div "Choose any that apply Disputed Unliquidated Contingent" at bounding box center [769, 213] width 142 height 63
click at [836, 31] on button "×" at bounding box center [836, 32] width 8 height 13
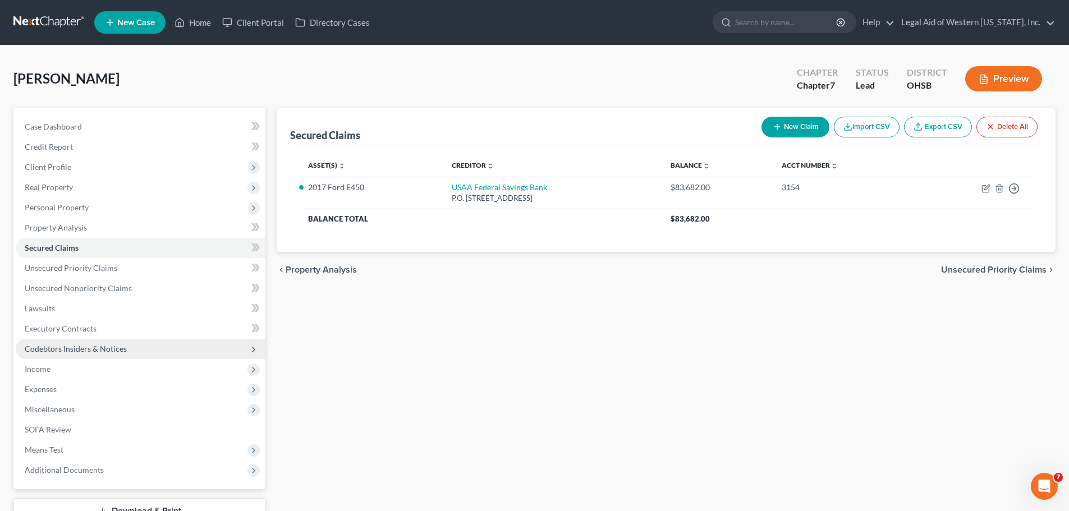
click at [976, 269] on span "Unsecured Priority Claims" at bounding box center [994, 269] width 106 height 9
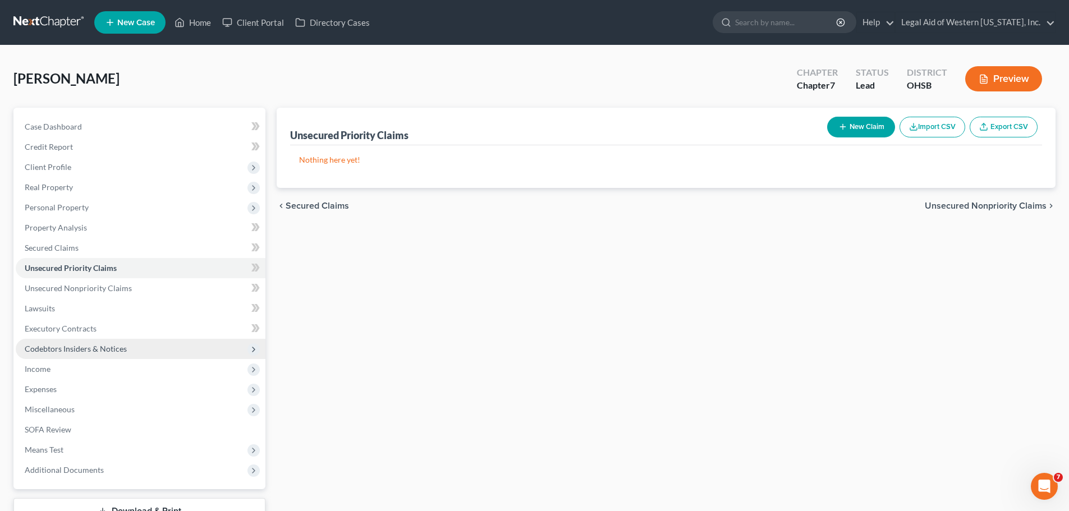
click at [1002, 202] on span "Unsecured Nonpriority Claims" at bounding box center [986, 205] width 122 height 9
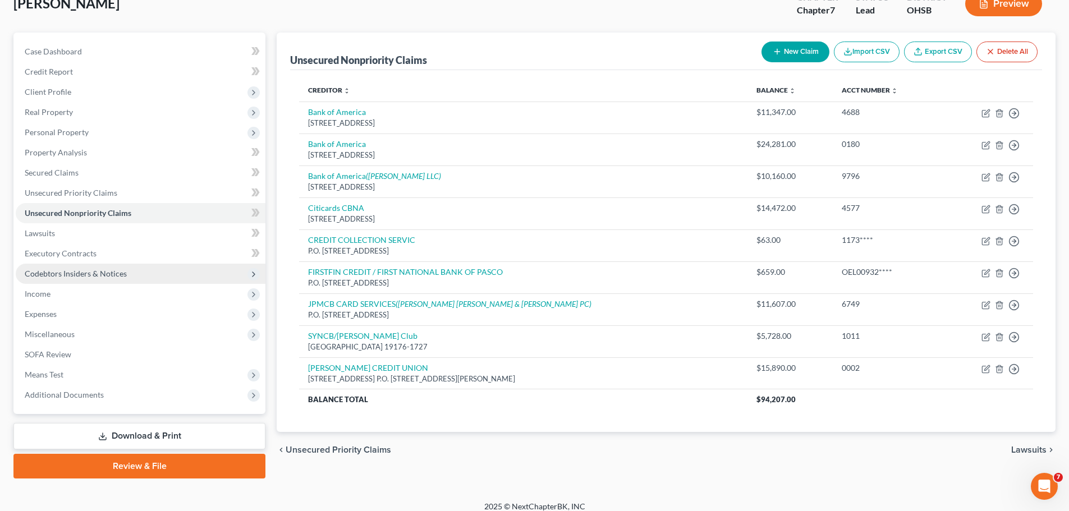
scroll to position [85, 0]
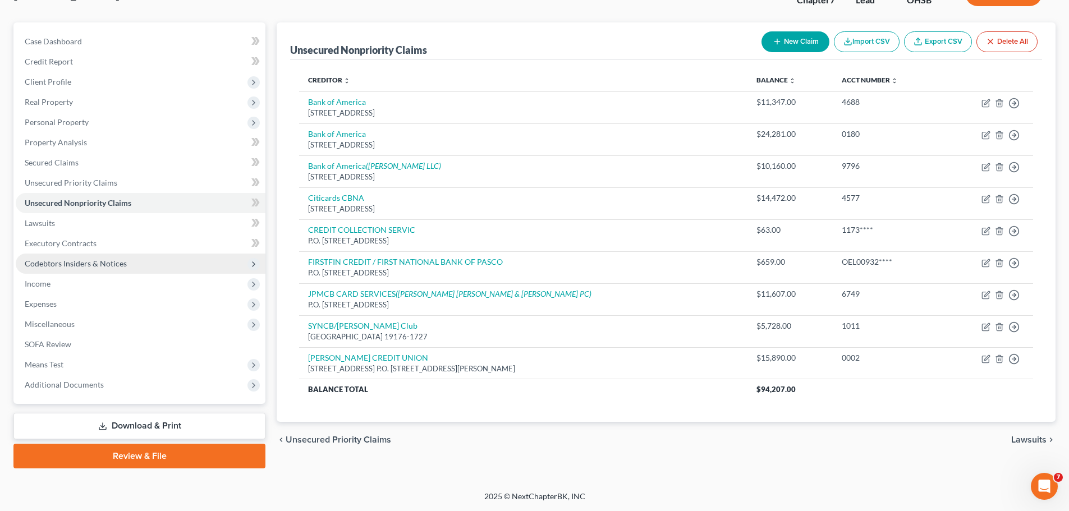
click at [97, 260] on span "Codebtors Insiders & Notices" at bounding box center [76, 264] width 102 height 10
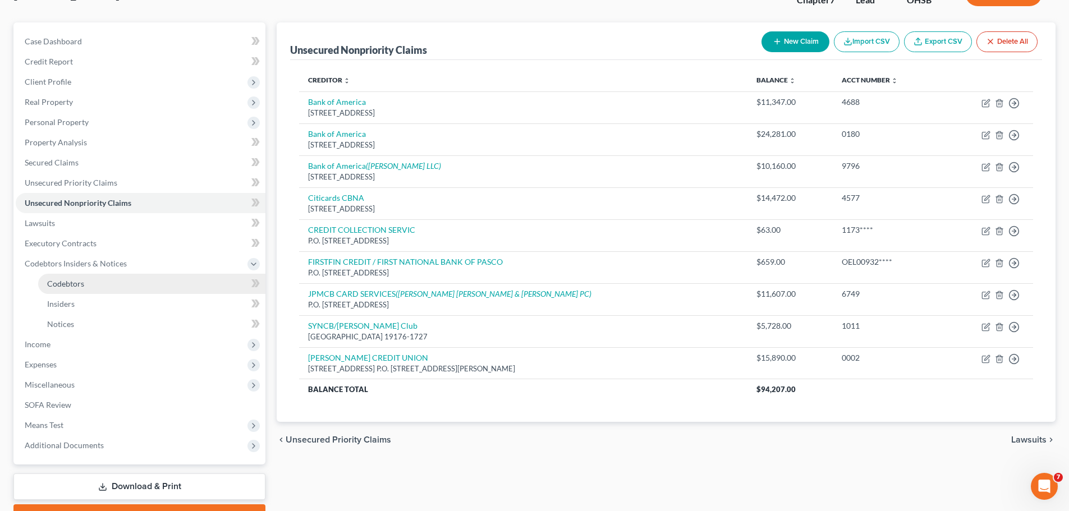
click at [176, 279] on link "Codebtors" at bounding box center [151, 284] width 227 height 20
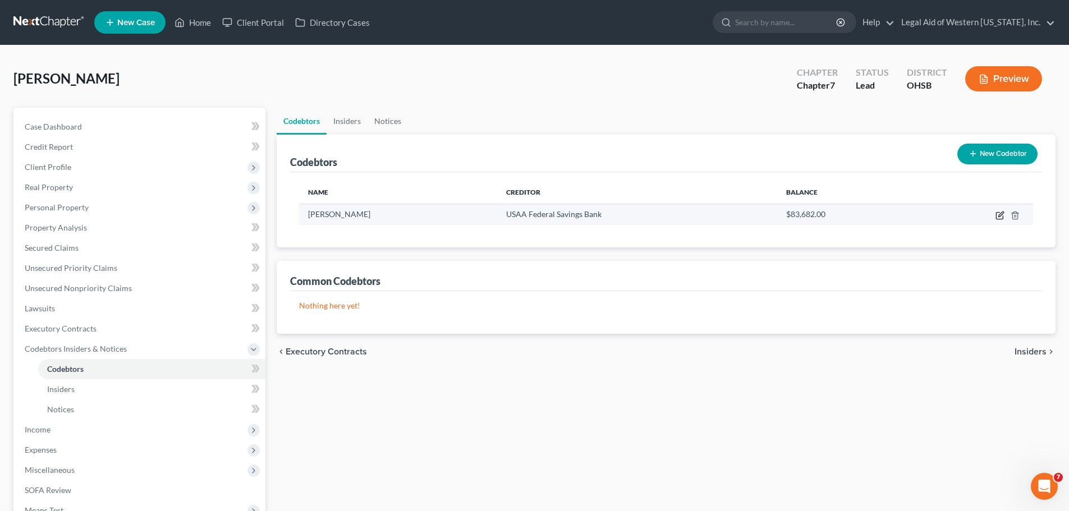
click at [1002, 216] on icon "button" at bounding box center [1000, 215] width 9 height 9
select select "36"
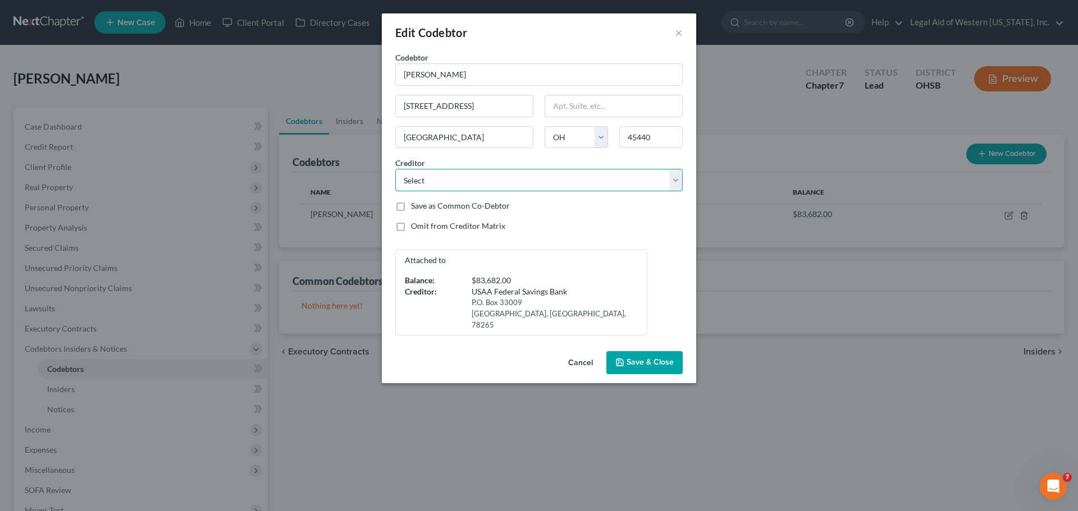
click at [675, 180] on select "Select FIRSTFIN CREDIT / FIRST NATIONAL BANK OF PASCO Citicards CBNA Bank of Am…" at bounding box center [538, 180] width 287 height 22
select select "3"
click at [395, 169] on select "Select FIRSTFIN CREDIT / FIRST NATIONAL BANK OF PASCO Citicards CBNA Bank of Am…" at bounding box center [538, 180] width 287 height 22
click at [674, 179] on select "Select FIRSTFIN CREDIT / FIRST NATIONAL BANK OF PASCO Citicards CBNA Bank of Am…" at bounding box center [538, 180] width 287 height 22
click at [579, 358] on button "Cancel" at bounding box center [580, 363] width 43 height 22
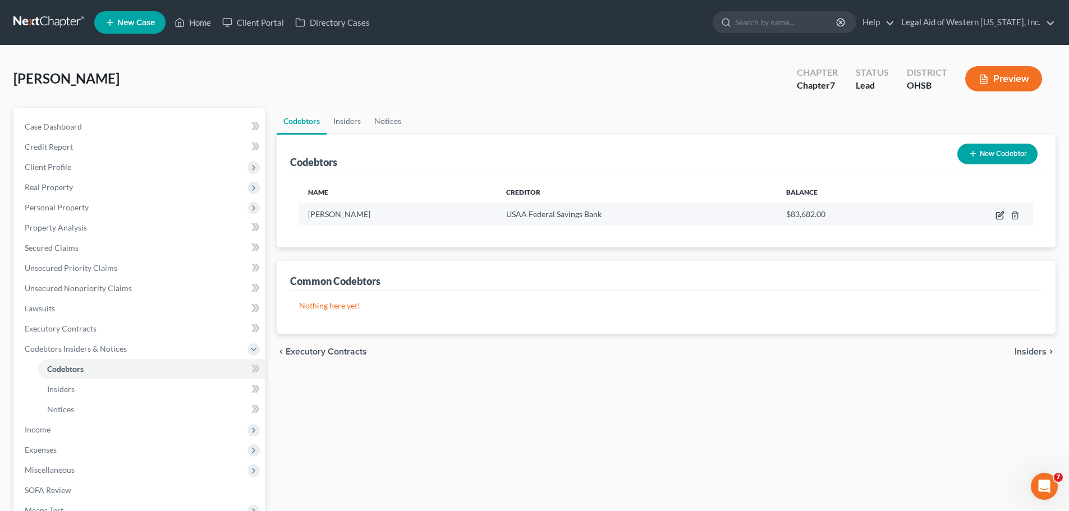
click at [999, 213] on icon "button" at bounding box center [1000, 215] width 9 height 9
select select "36"
select select "6"
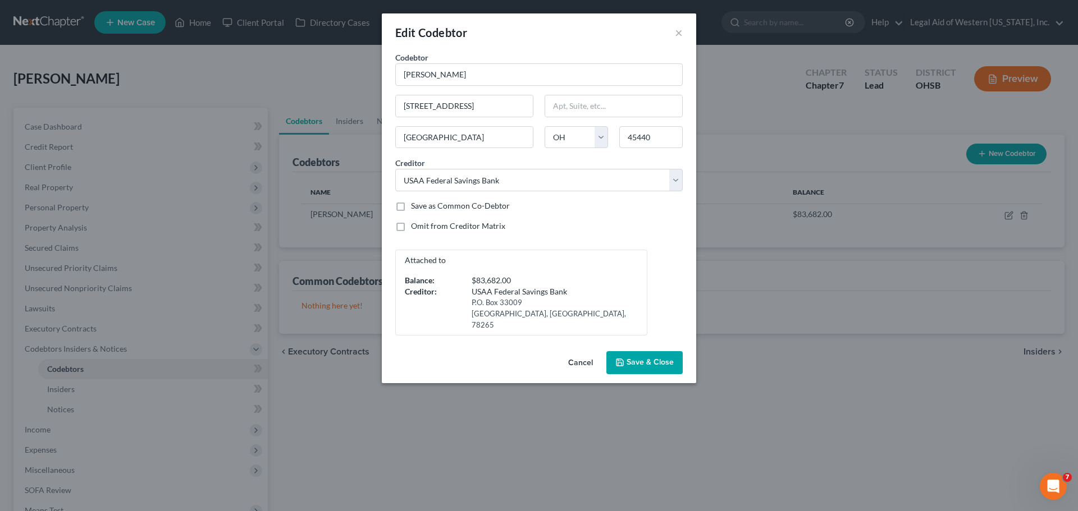
click at [596, 228] on div "Omit from Creditor Matrix" at bounding box center [538, 226] width 287 height 11
click at [772, 270] on div "Edit Codebtor × Codebtor * [PERSON_NAME] Codebtor * [PERSON_NAME] [STREET_ADDRE…" at bounding box center [539, 255] width 1078 height 511
click at [580, 352] on button "Cancel" at bounding box center [580, 363] width 43 height 22
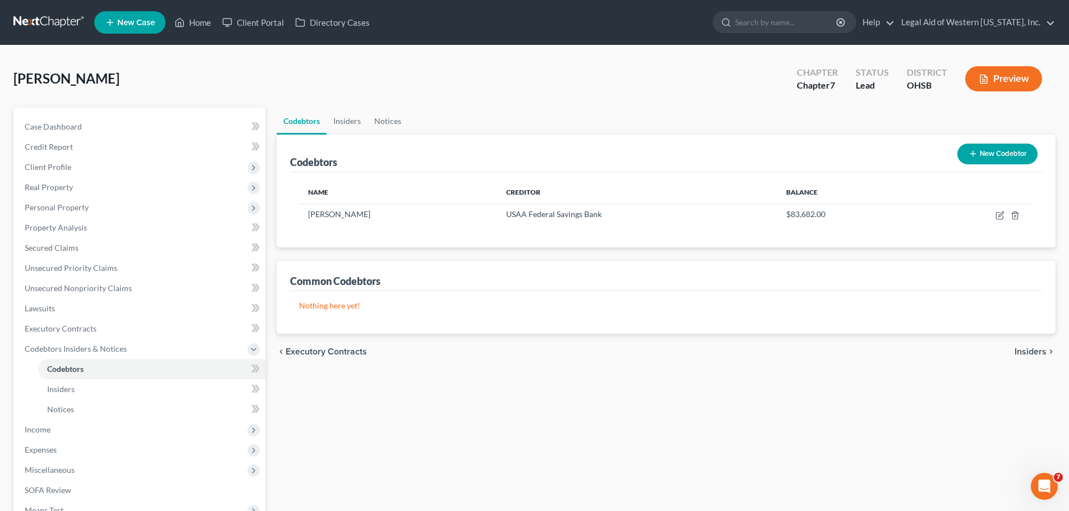
click at [1007, 154] on button "New Codebtor" at bounding box center [998, 154] width 80 height 21
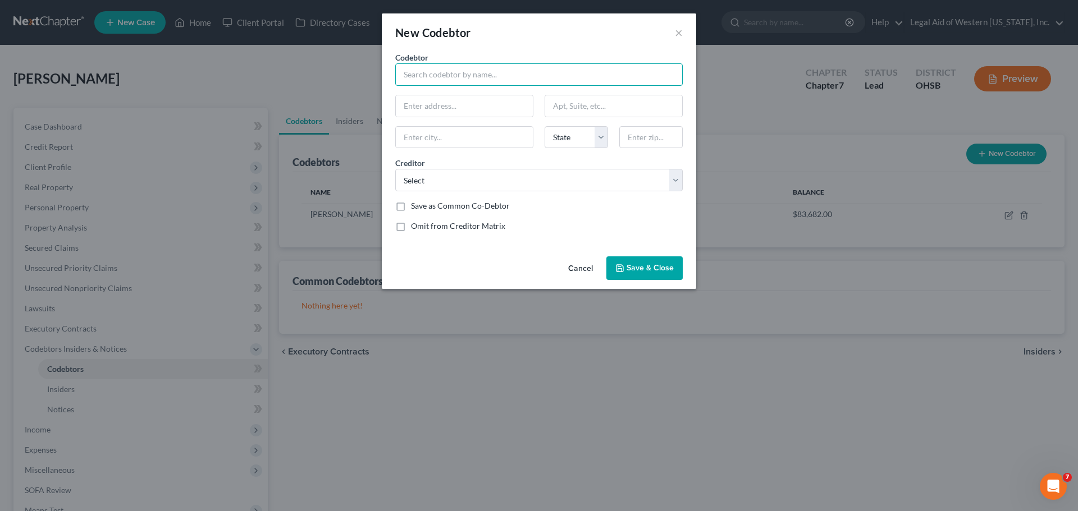
click at [456, 75] on input "text" at bounding box center [538, 74] width 287 height 22
click at [580, 269] on button "Cancel" at bounding box center [580, 269] width 43 height 22
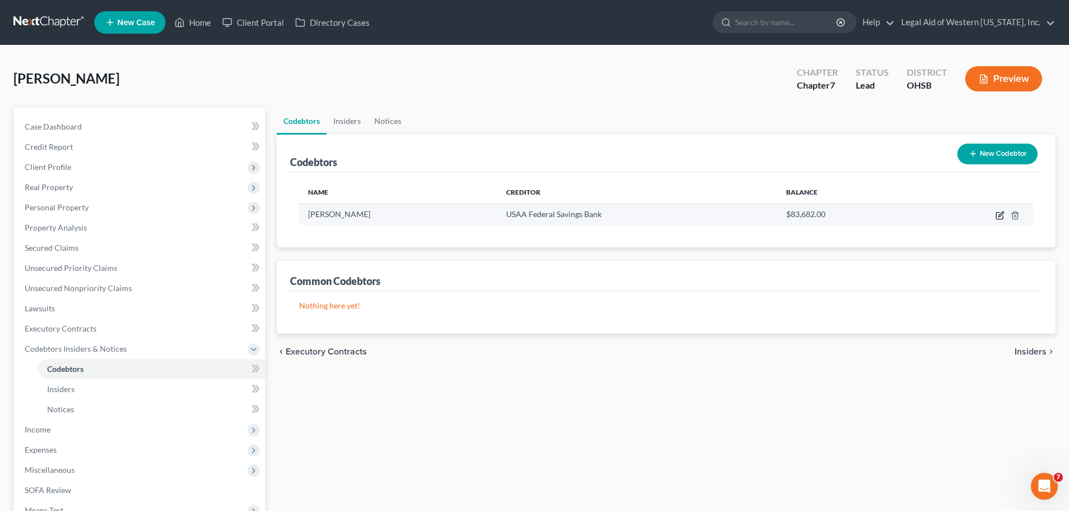
click at [1000, 216] on icon "button" at bounding box center [1000, 215] width 9 height 9
select select "36"
select select "6"
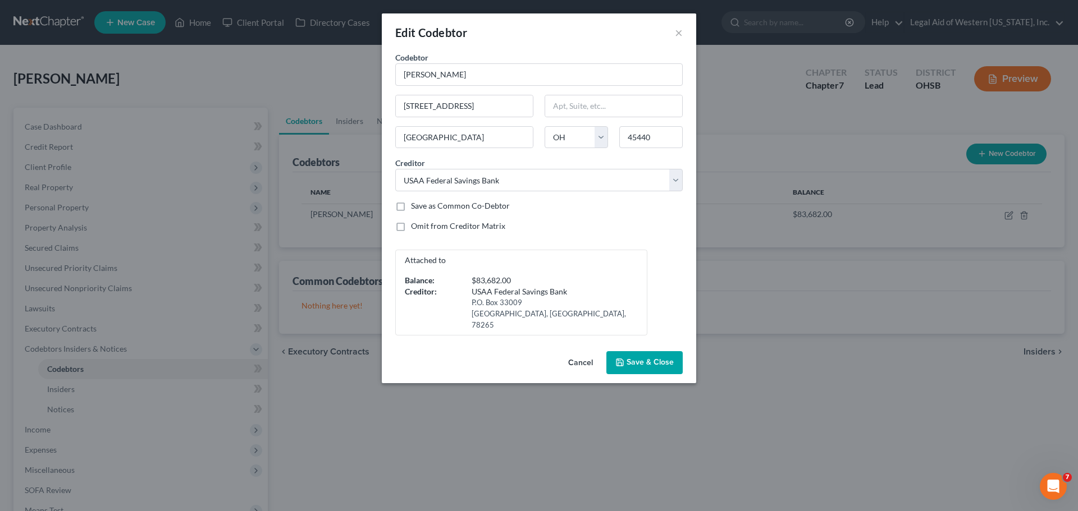
click at [411, 204] on label "Save as Common Co-Debtor" at bounding box center [460, 205] width 99 height 11
click at [415, 204] on input "Save as Common Co-Debtor" at bounding box center [418, 203] width 7 height 7
checkbox input "true"
click at [629, 358] on span "Save & Close" at bounding box center [649, 363] width 47 height 10
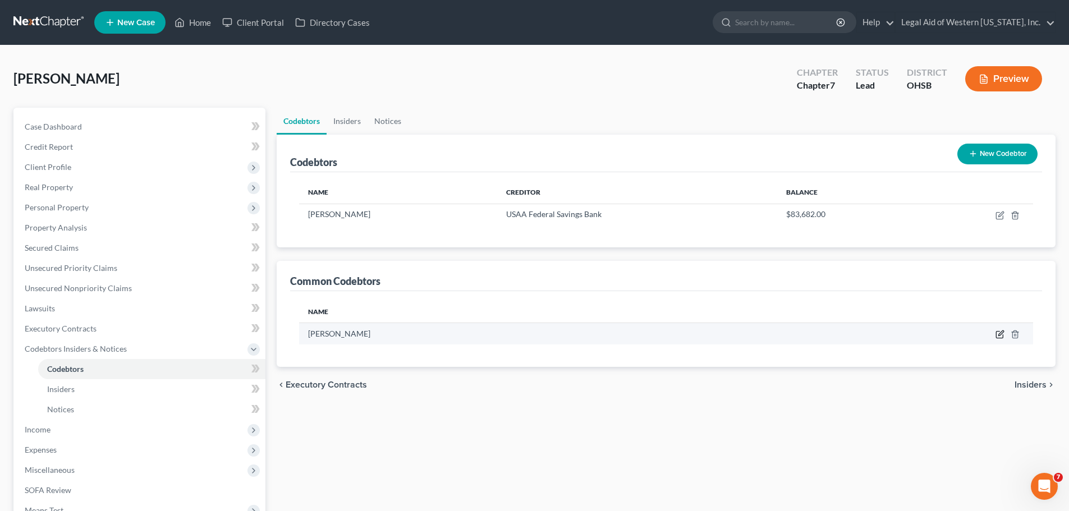
click at [998, 333] on icon "button" at bounding box center [1000, 334] width 9 height 9
select select "36"
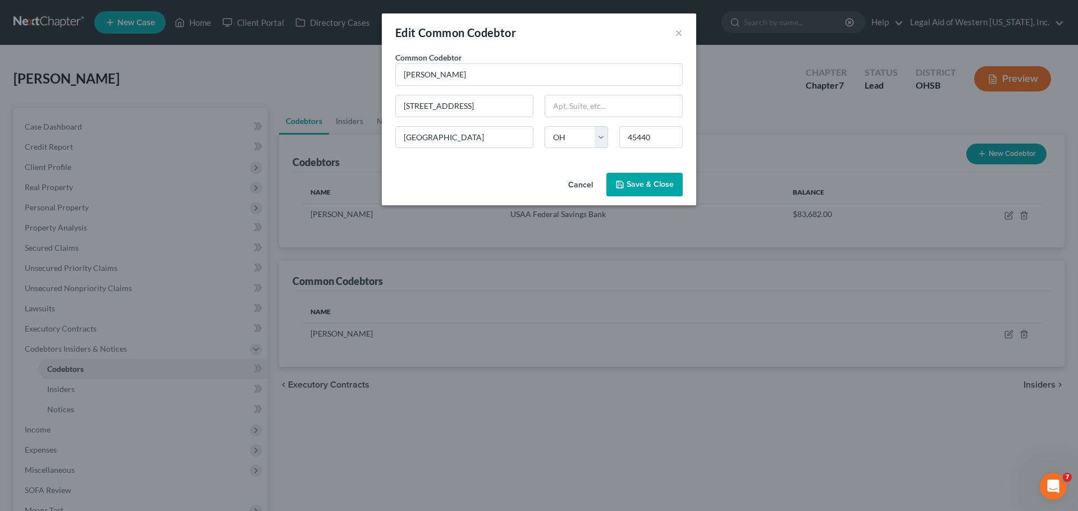
click at [585, 186] on button "Cancel" at bounding box center [580, 185] width 43 height 22
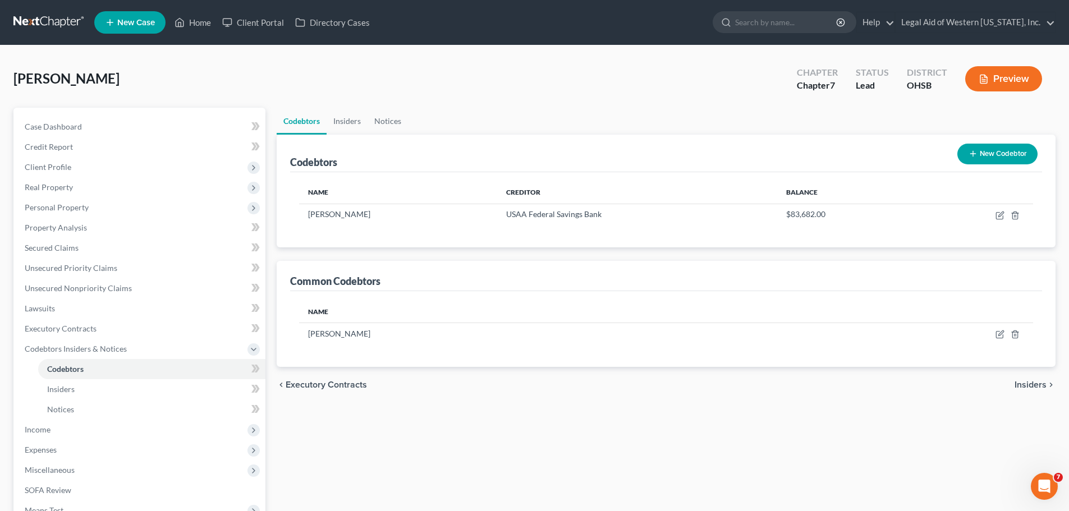
click at [1008, 154] on button "New Codebtor" at bounding box center [998, 154] width 80 height 21
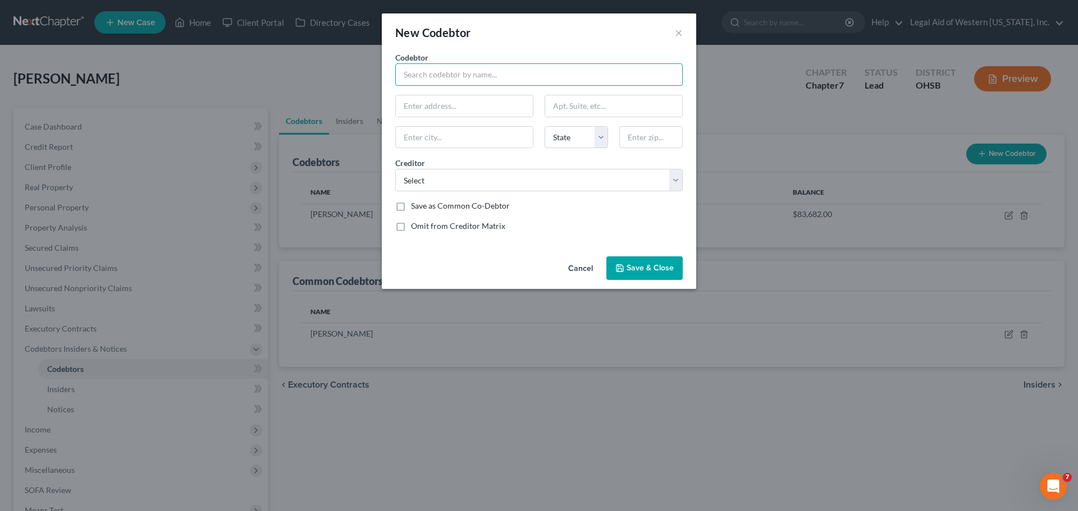
click at [504, 77] on input "text" at bounding box center [538, 74] width 287 height 22
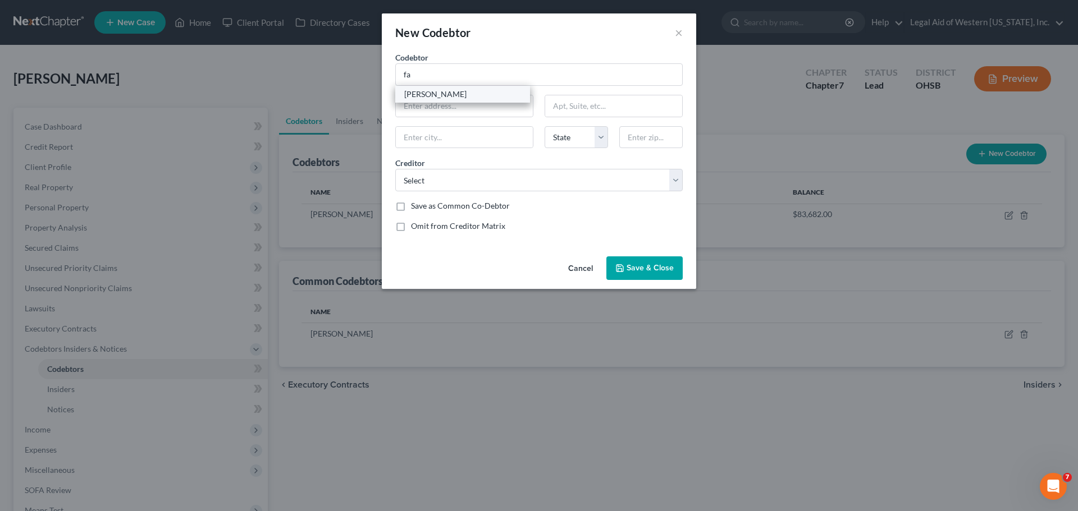
click at [491, 95] on div "[PERSON_NAME]" at bounding box center [462, 94] width 117 height 11
type input "[PERSON_NAME]"
type input "[STREET_ADDRESS]"
type input "[GEOGRAPHIC_DATA]"
select select "36"
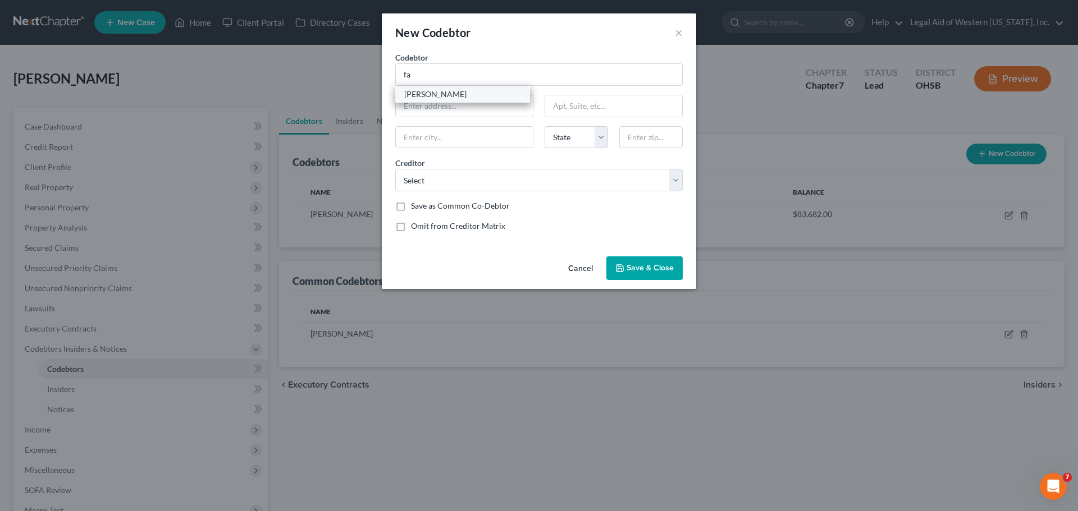
type input "45440"
click at [570, 182] on select "Select FIRSTFIN CREDIT / FIRST NATIONAL BANK OF PASCO Citicards CBNA Bank of Am…" at bounding box center [538, 180] width 287 height 22
select select "3"
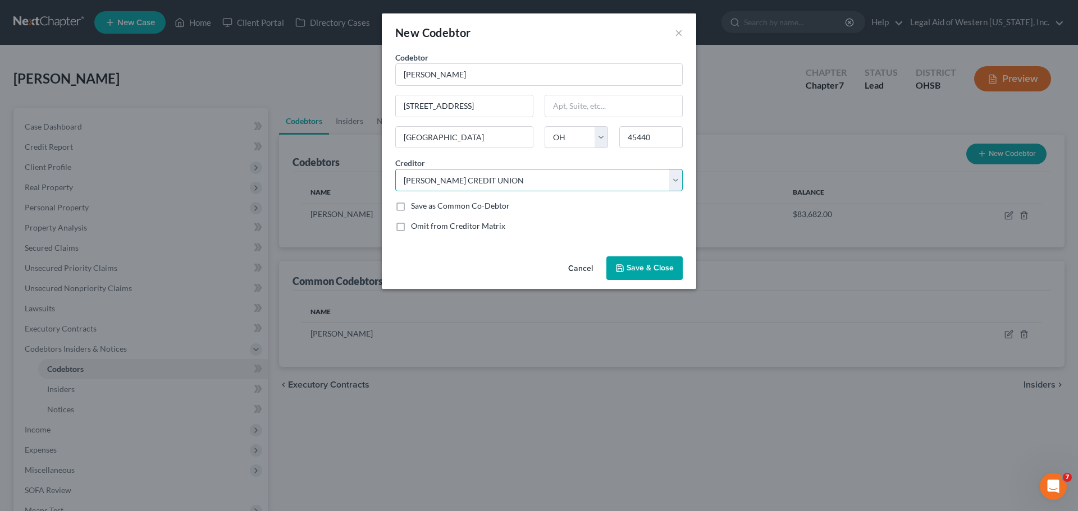
click at [395, 169] on select "Select FIRSTFIN CREDIT / FIRST NATIONAL BANK OF PASCO Citicards CBNA Bank of Am…" at bounding box center [538, 180] width 287 height 22
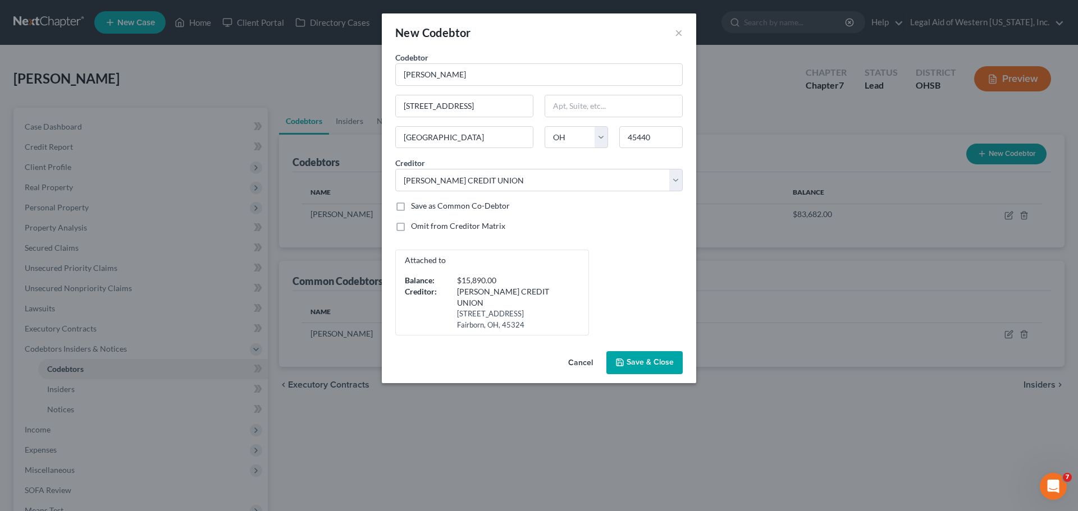
click at [625, 251] on div "Attached to Balance: $15,890.00 Creditor: [PERSON_NAME] CREDIT UNION [STREET_AD…" at bounding box center [539, 293] width 299 height 86
click at [662, 364] on span "Save & Close" at bounding box center [649, 363] width 47 height 10
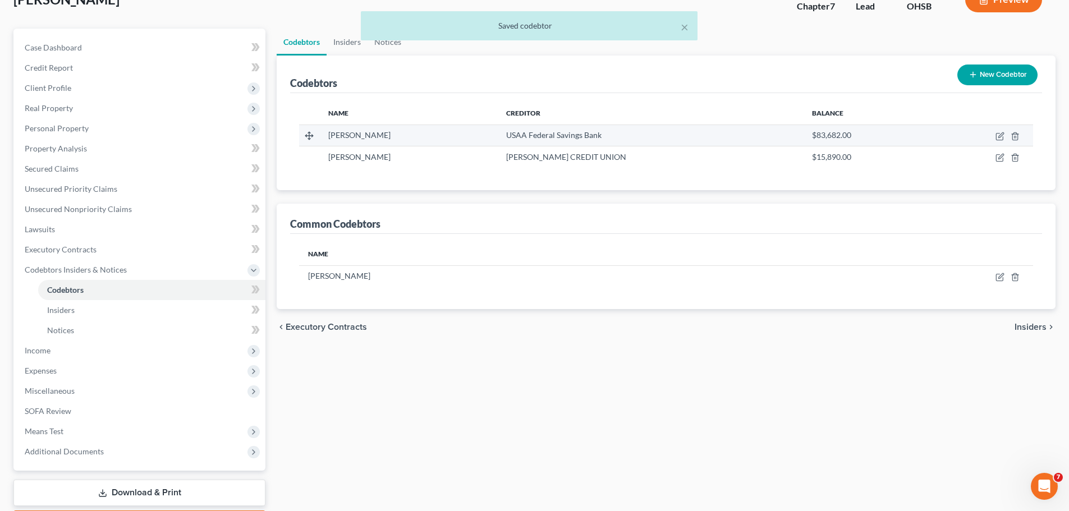
scroll to position [112, 0]
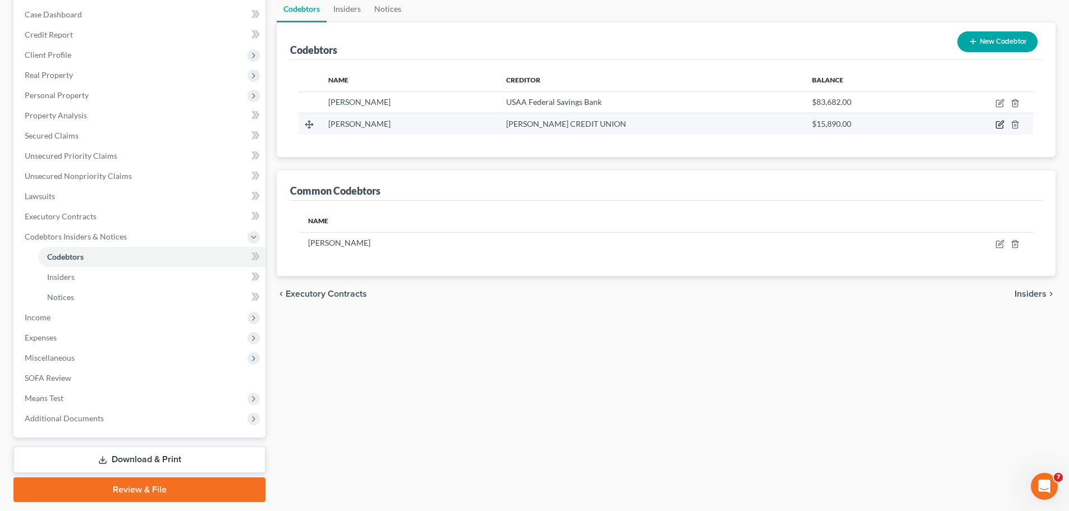
click at [1000, 125] on icon "button" at bounding box center [1000, 124] width 9 height 9
select select "36"
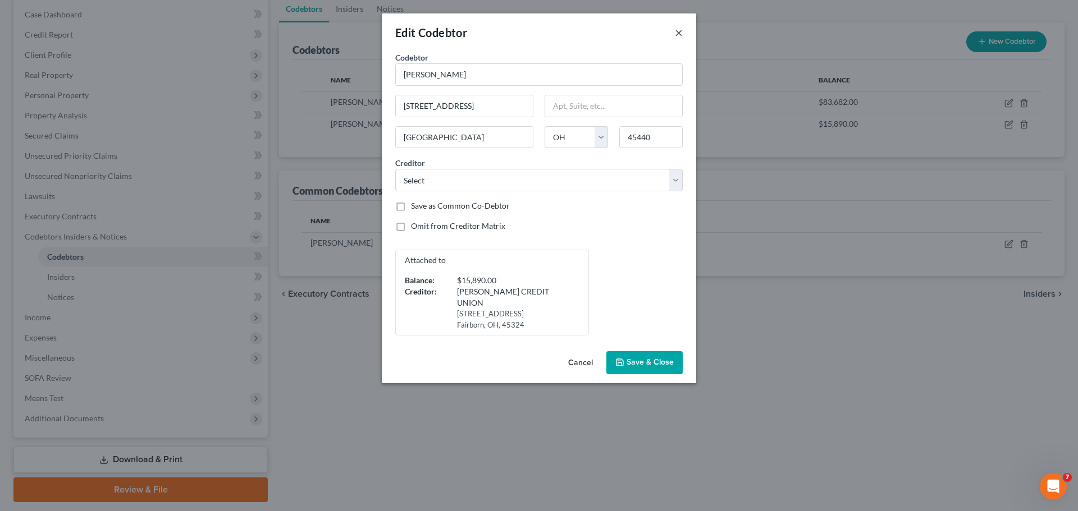
click at [682, 33] on button "×" at bounding box center [679, 32] width 8 height 13
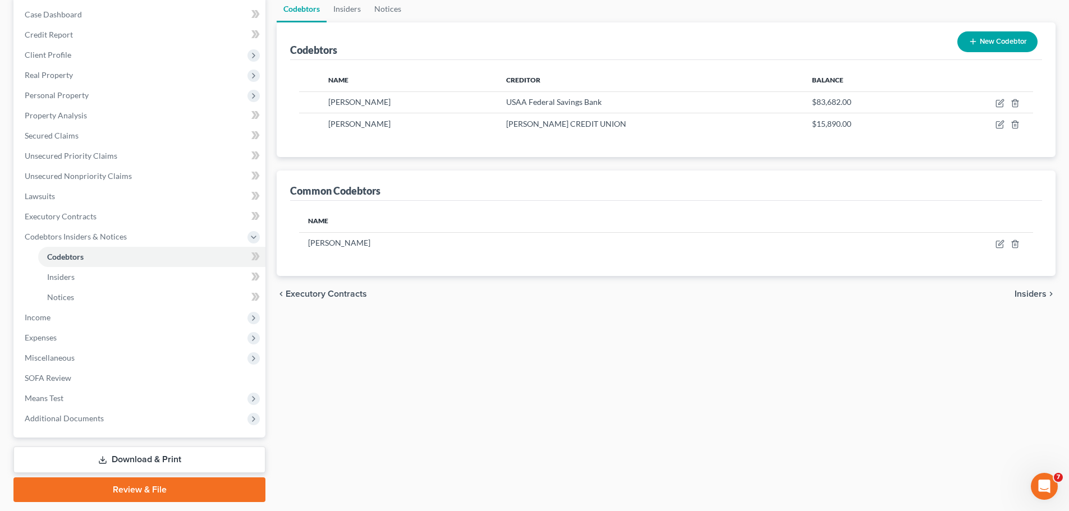
scroll to position [146, 0]
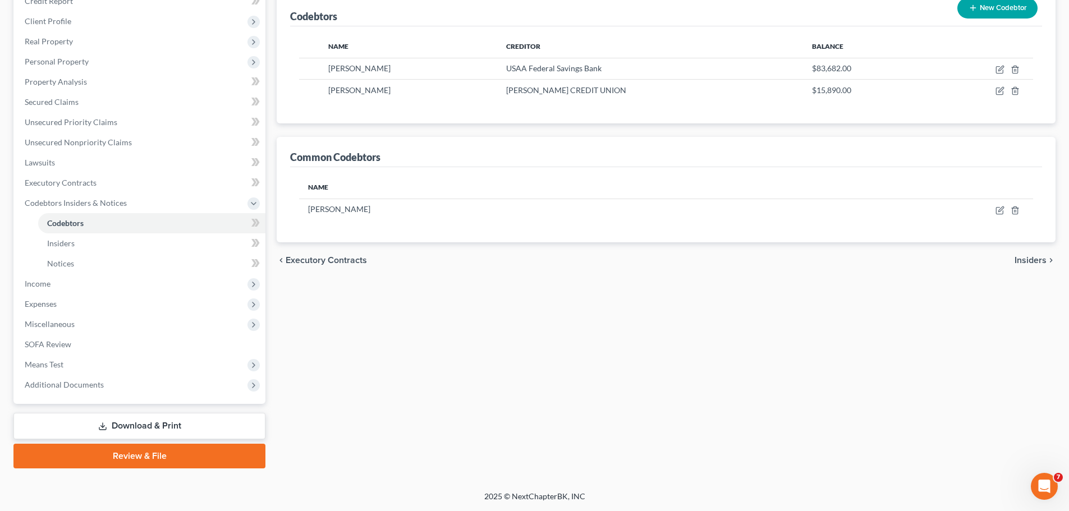
click at [1035, 263] on span "Insiders" at bounding box center [1031, 260] width 32 height 9
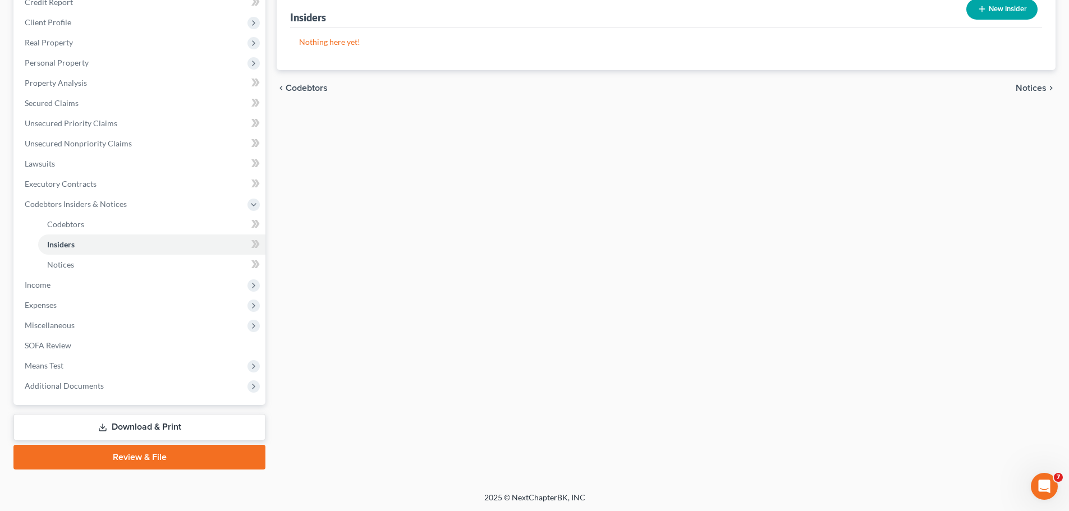
scroll to position [146, 0]
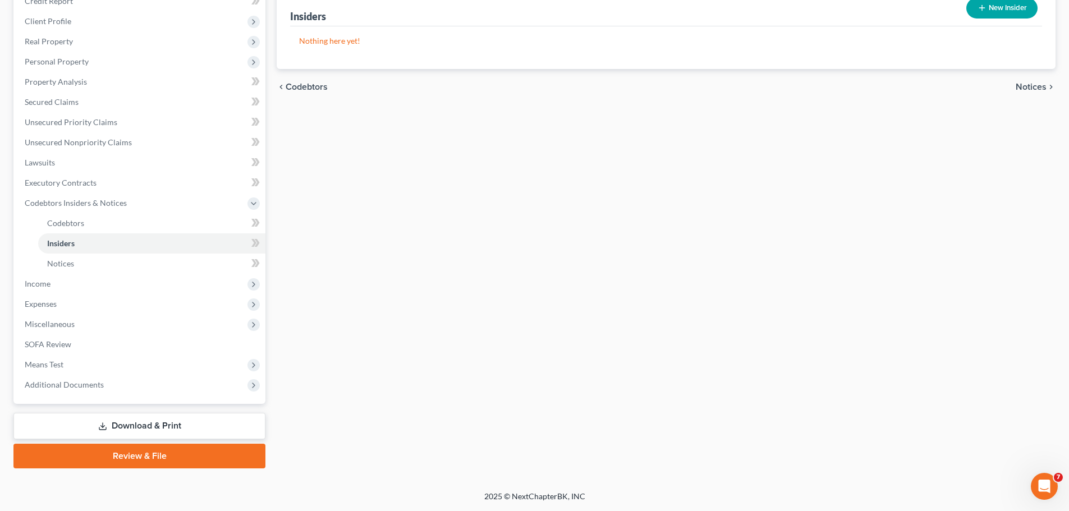
click at [200, 421] on link "Download & Print" at bounding box center [139, 426] width 252 height 26
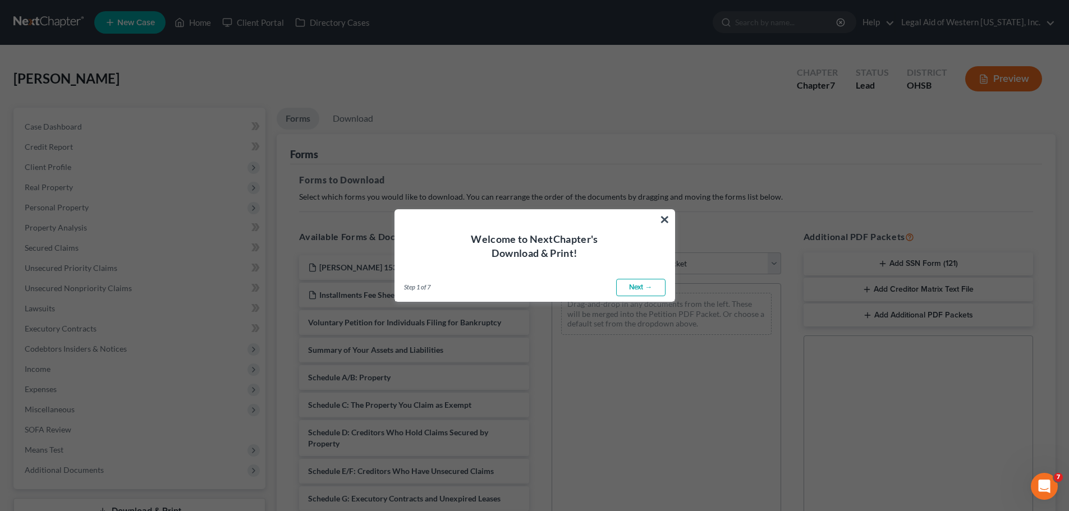
click at [646, 286] on link "Next →" at bounding box center [640, 288] width 49 height 18
select select "0"
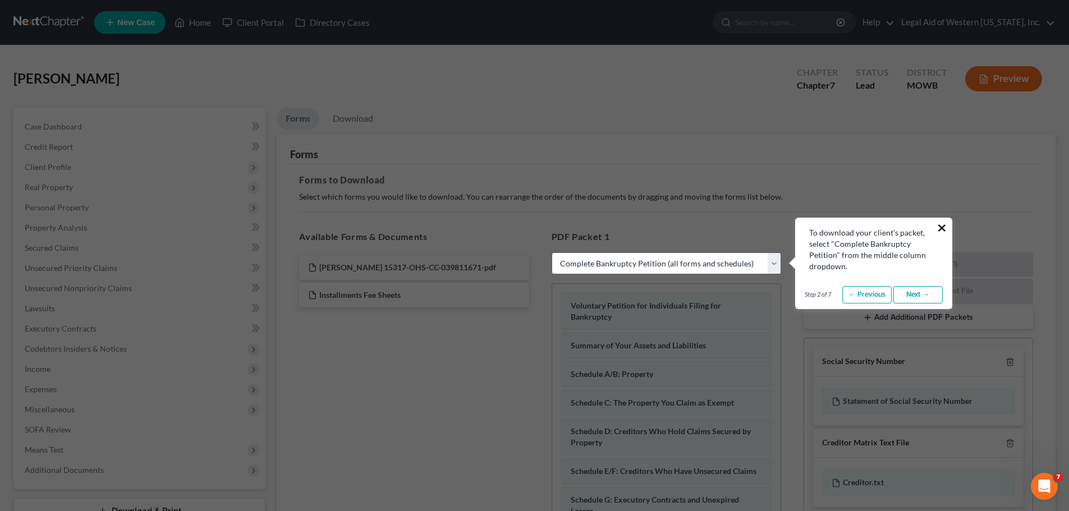
click at [942, 226] on button "×" at bounding box center [942, 228] width 11 height 18
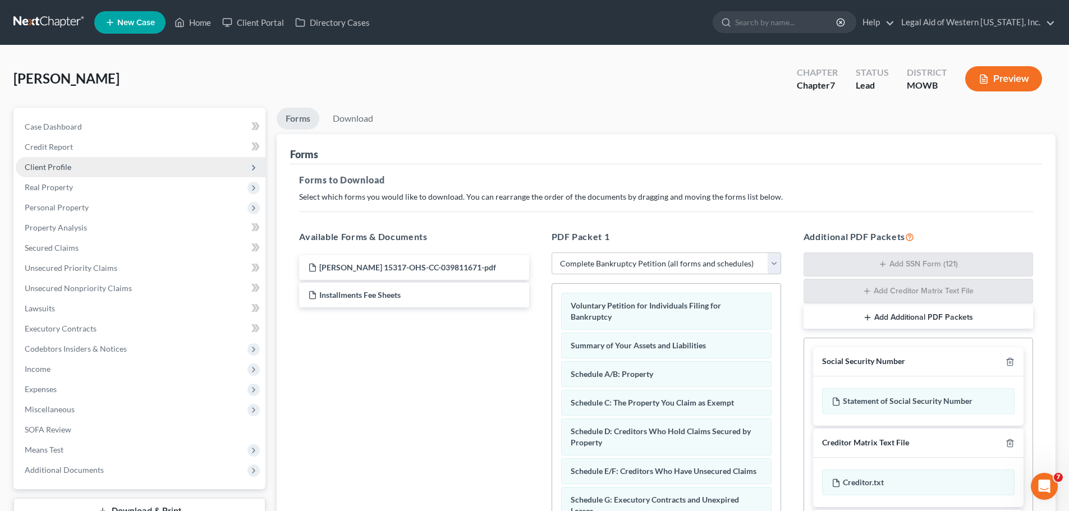
click at [99, 159] on span "Client Profile" at bounding box center [141, 167] width 250 height 20
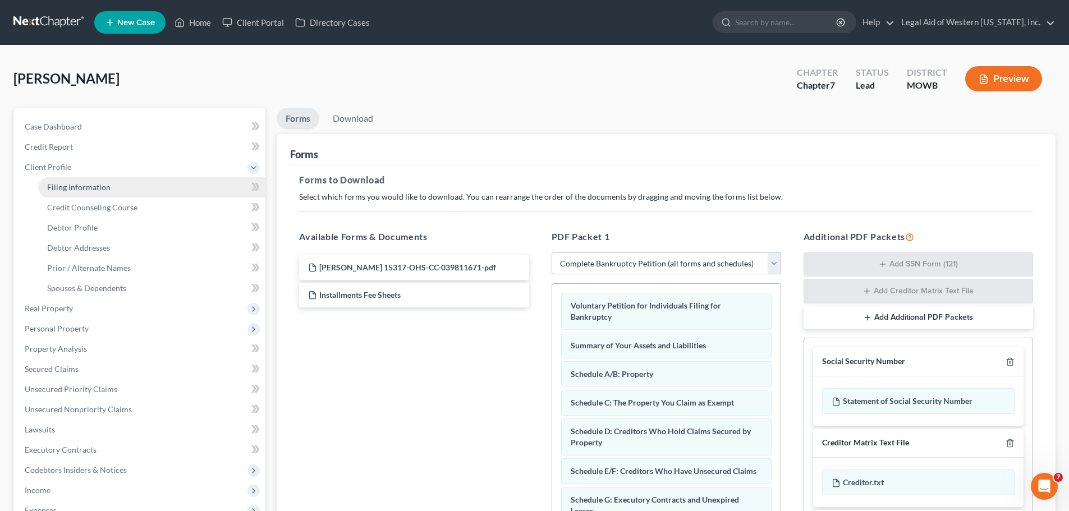
click at [90, 191] on span "Filing Information" at bounding box center [78, 187] width 63 height 10
select select "1"
select select "0"
select select "36"
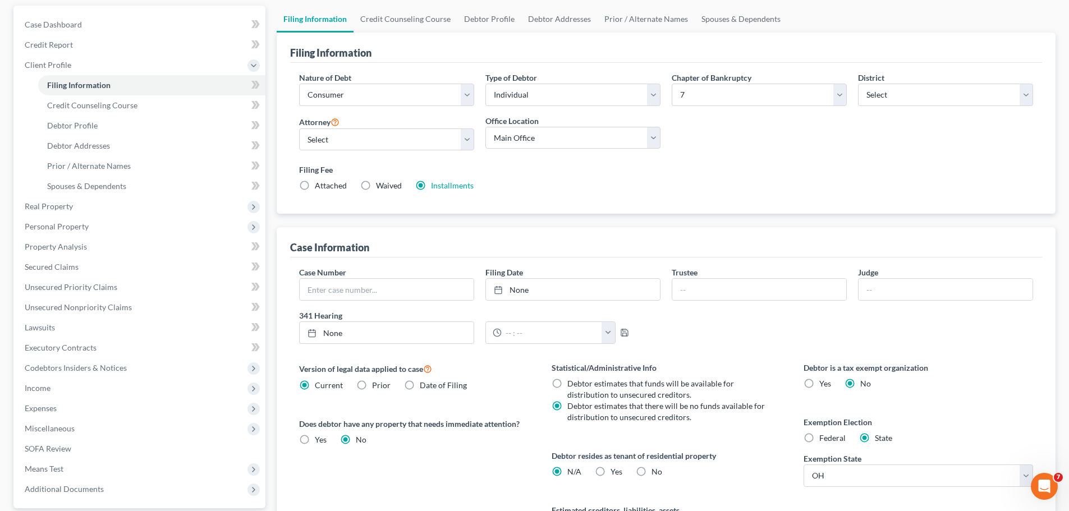
scroll to position [112, 0]
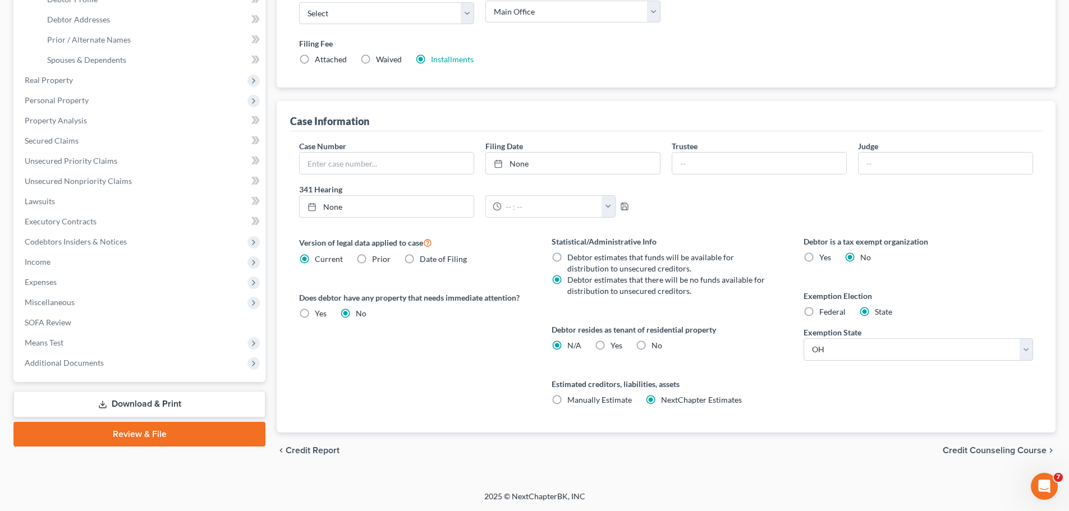
click at [200, 406] on link "Download & Print" at bounding box center [139, 404] width 252 height 26
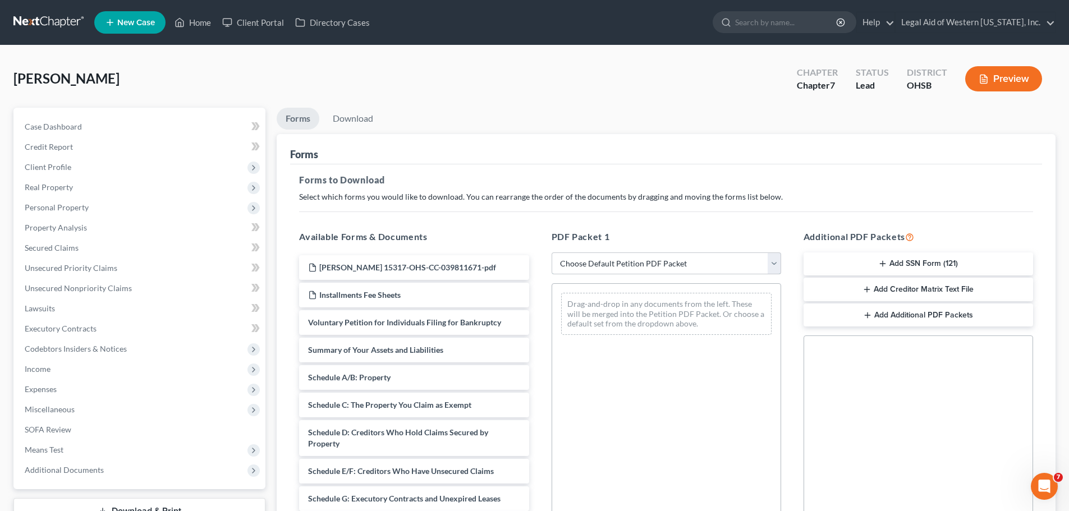
click at [775, 265] on select "Choose Default Petition PDF Packet Complete Bankruptcy Petition (all forms and …" at bounding box center [667, 264] width 230 height 22
select select "0"
click at [552, 253] on select "Choose Default Petition PDF Packet Complete Bankruptcy Petition (all forms and …" at bounding box center [667, 264] width 230 height 22
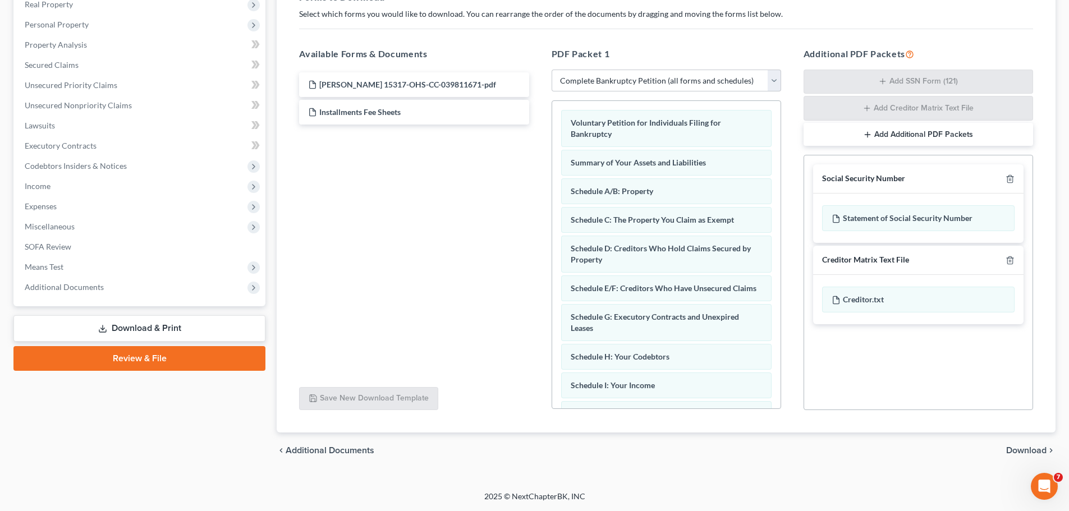
click at [1034, 451] on span "Download" at bounding box center [1026, 450] width 40 height 9
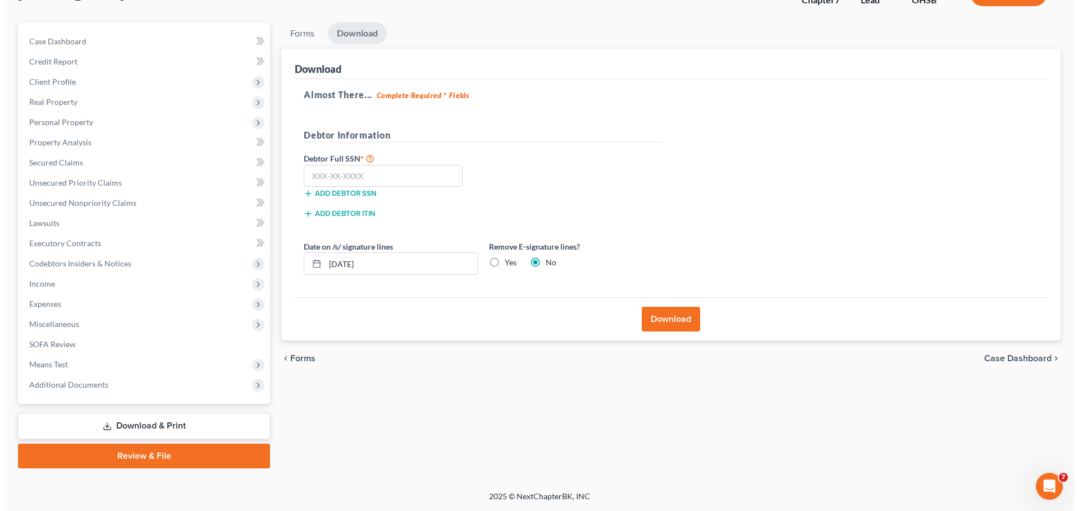
scroll to position [85, 0]
click at [662, 322] on button "Download" at bounding box center [666, 319] width 58 height 25
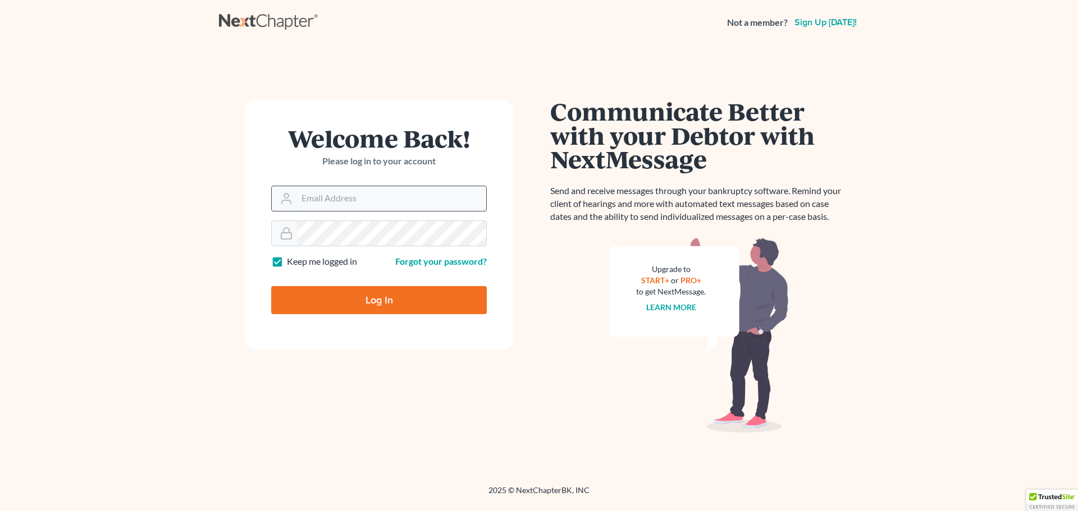
click at [414, 191] on input "Email Address" at bounding box center [391, 198] width 189 height 25
type input "[EMAIL_ADDRESS][DOMAIN_NAME]"
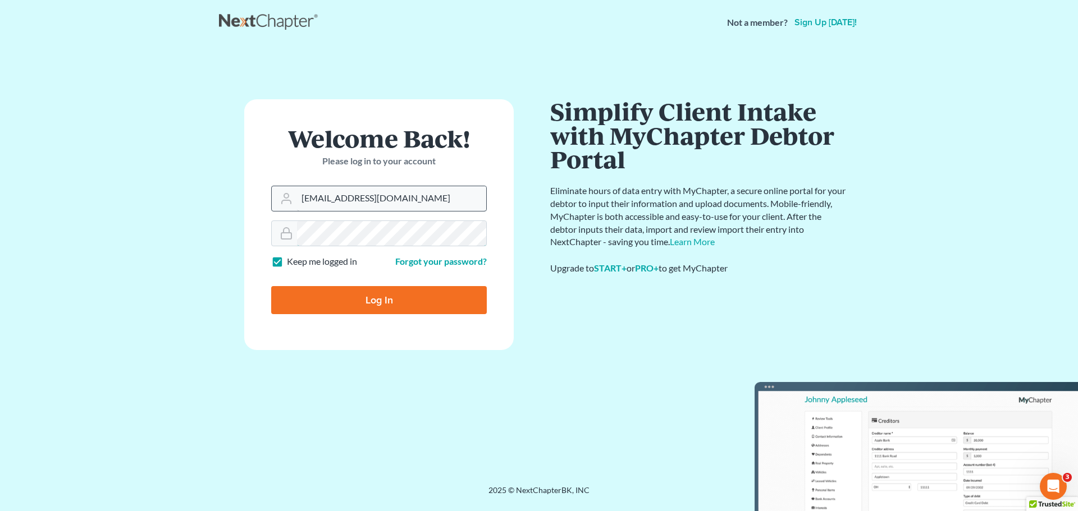
click at [271, 286] on input "Log In" at bounding box center [379, 300] width 216 height 28
type input "Thinking..."
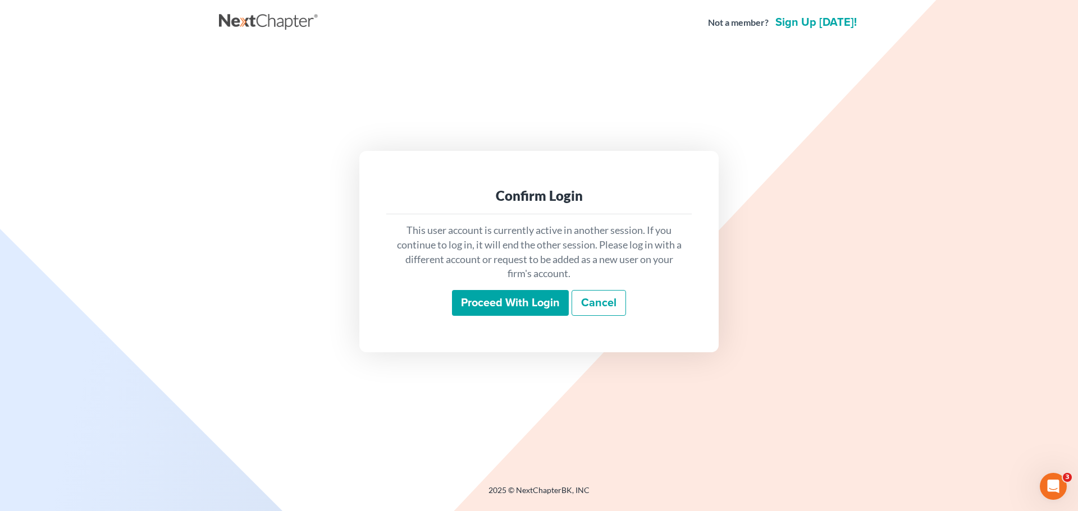
click at [515, 304] on input "Proceed with login" at bounding box center [510, 303] width 117 height 26
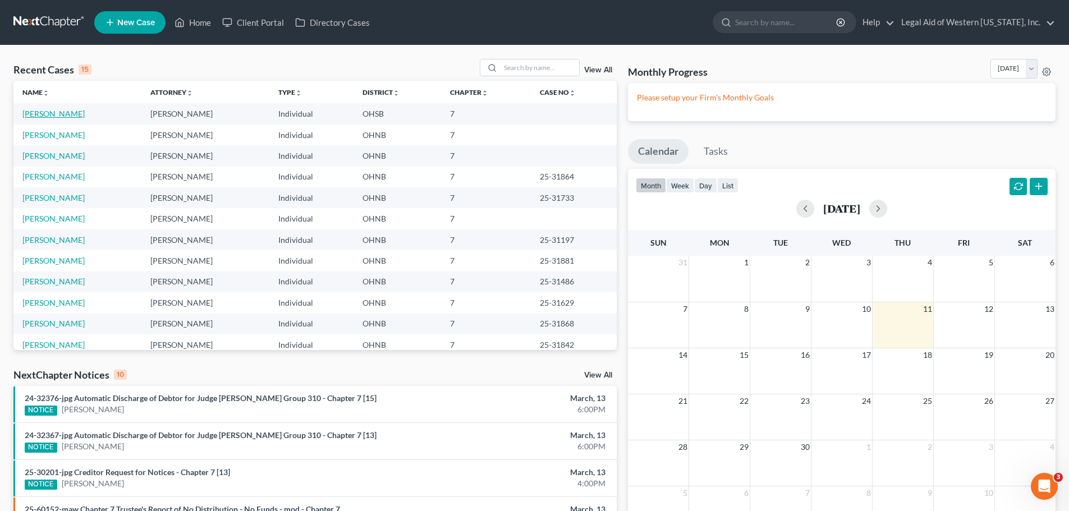
click at [77, 116] on link "[PERSON_NAME]" at bounding box center [53, 114] width 62 height 10
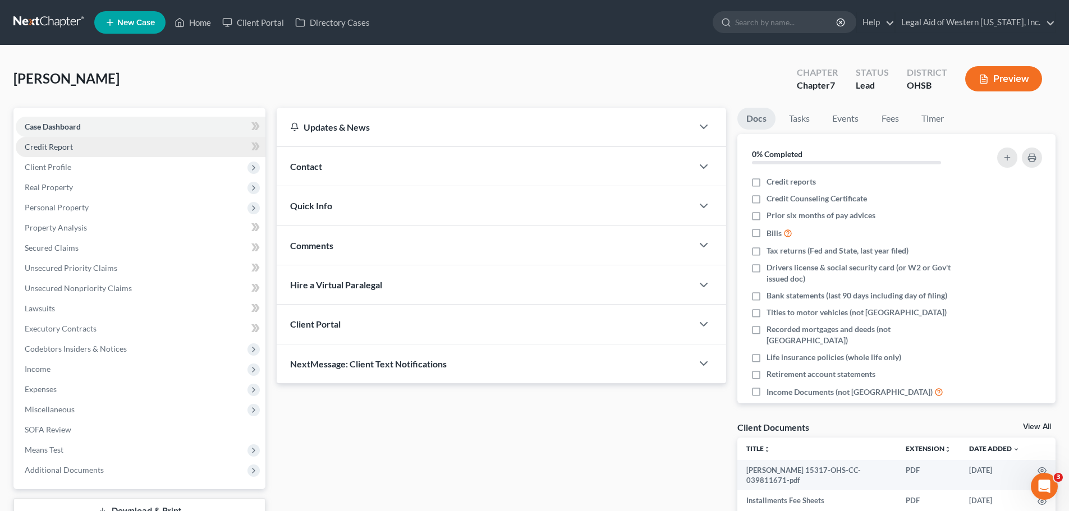
click at [144, 149] on link "Credit Report" at bounding box center [141, 147] width 250 height 20
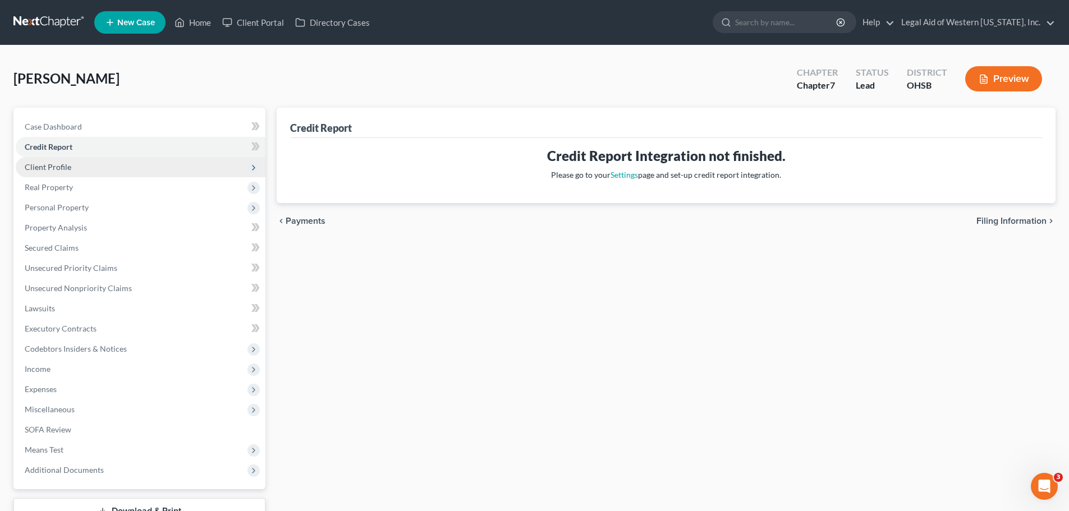
click at [136, 170] on span "Client Profile" at bounding box center [141, 167] width 250 height 20
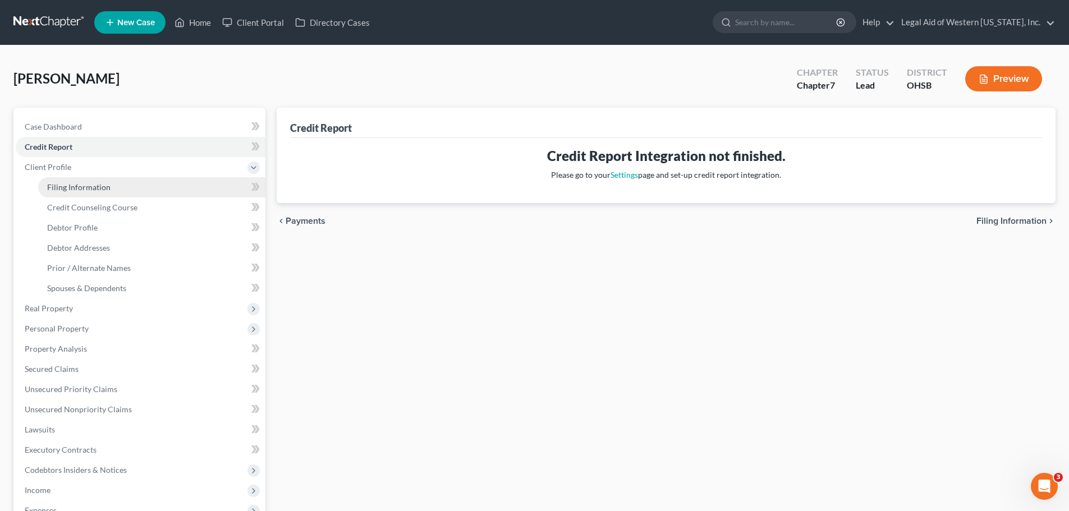
click at [133, 185] on link "Filing Information" at bounding box center [151, 187] width 227 height 20
select select "1"
select select "0"
select select "36"
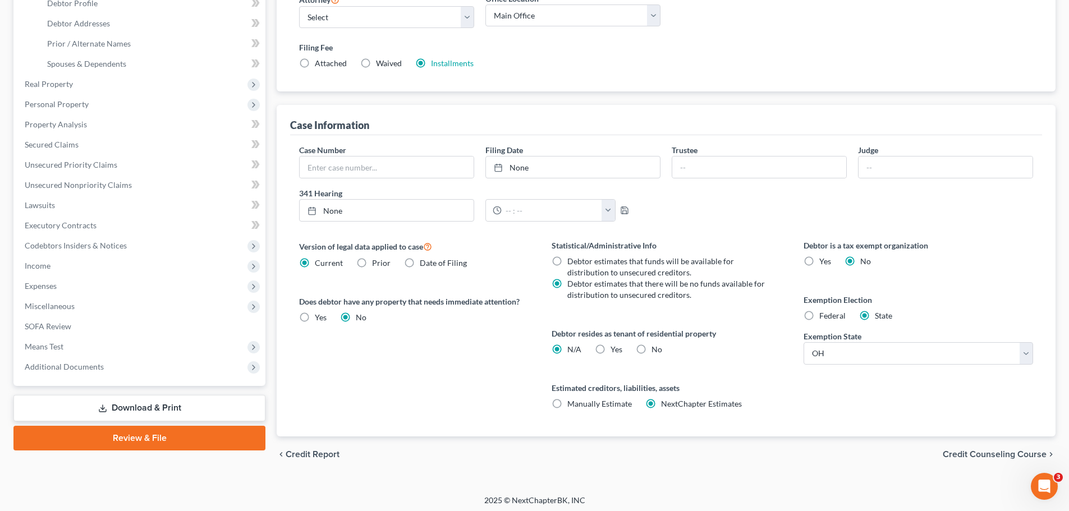
scroll to position [228, 0]
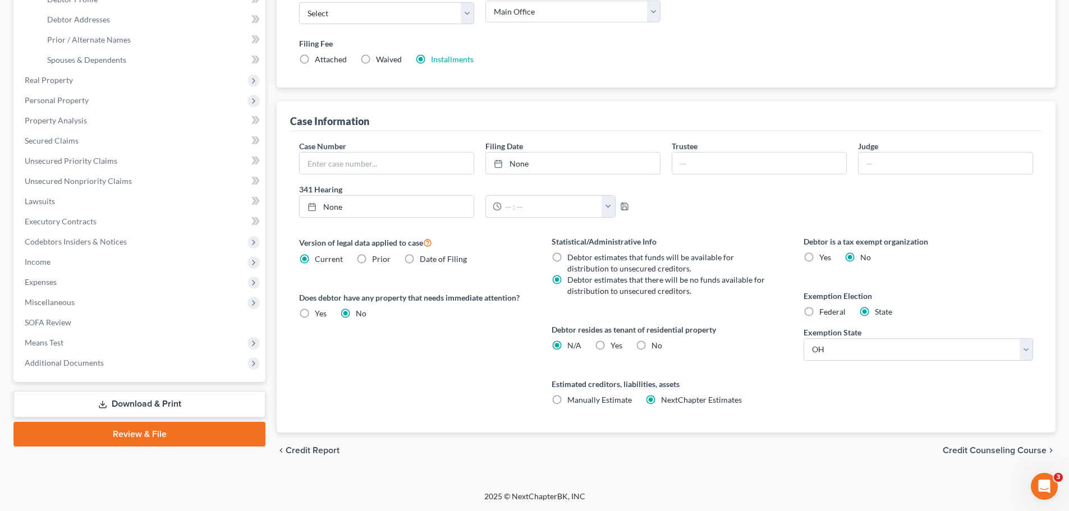
click at [971, 450] on span "Credit Counseling Course" at bounding box center [995, 450] width 104 height 9
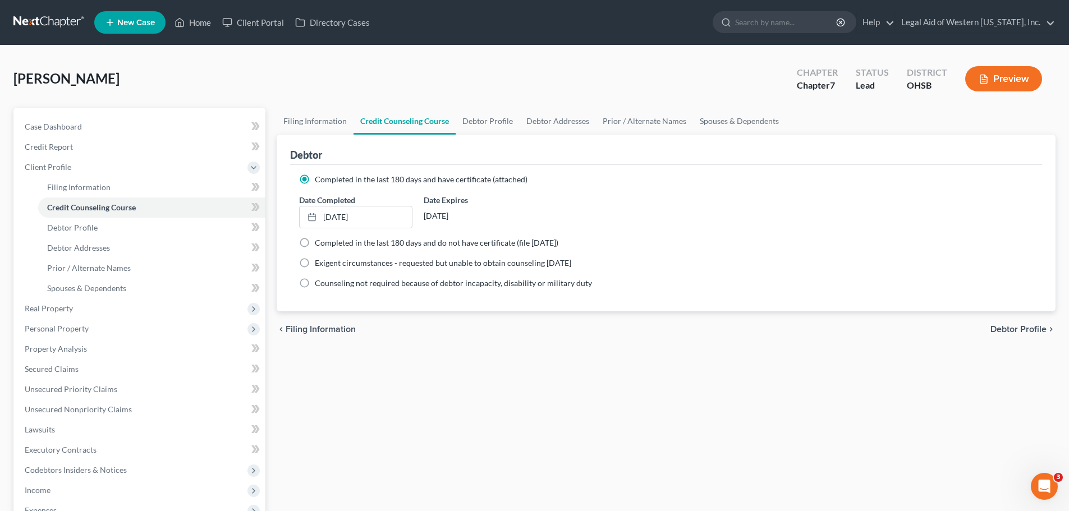
click at [1015, 327] on span "Debtor Profile" at bounding box center [1019, 329] width 56 height 9
select select "0"
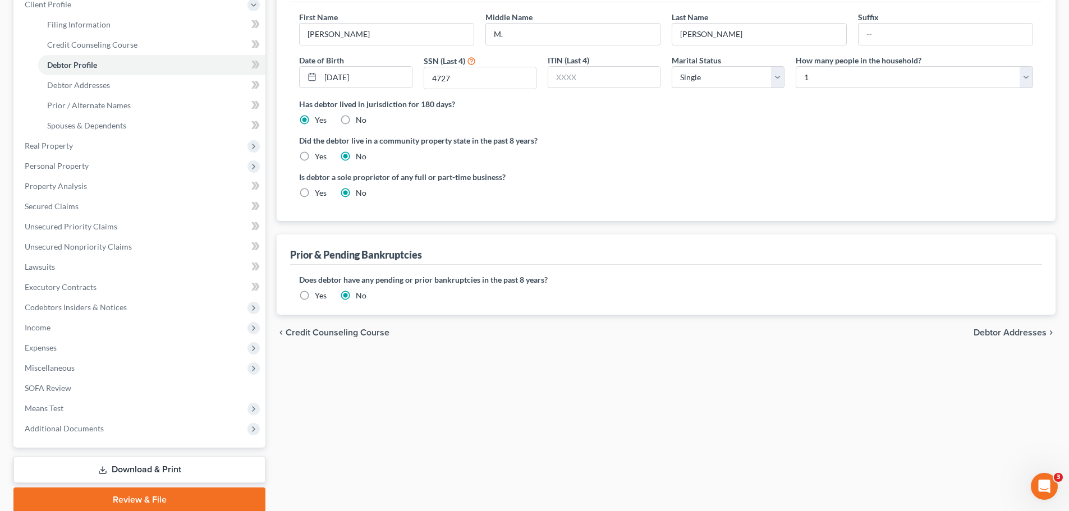
scroll to position [168, 0]
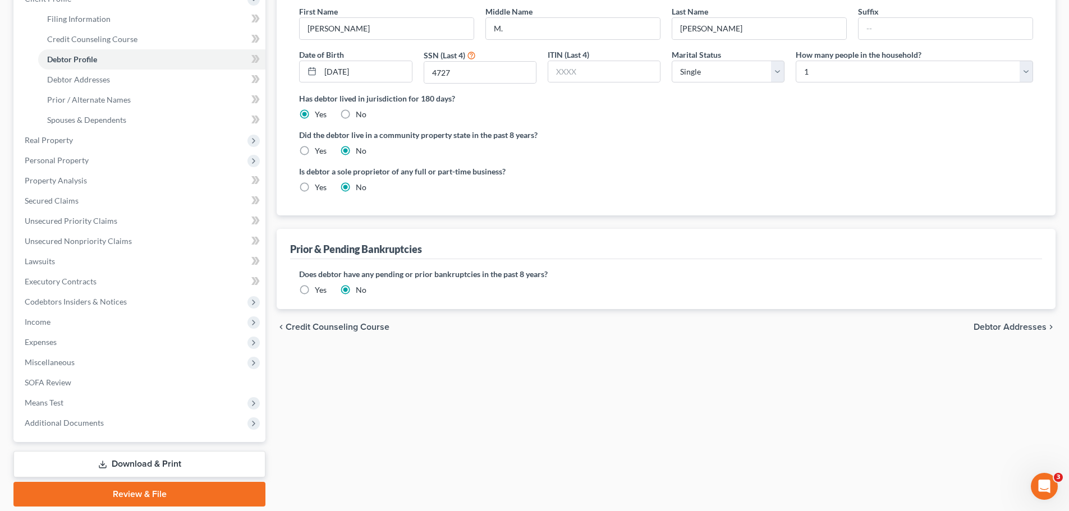
click at [998, 328] on span "Debtor Addresses" at bounding box center [1010, 327] width 73 height 9
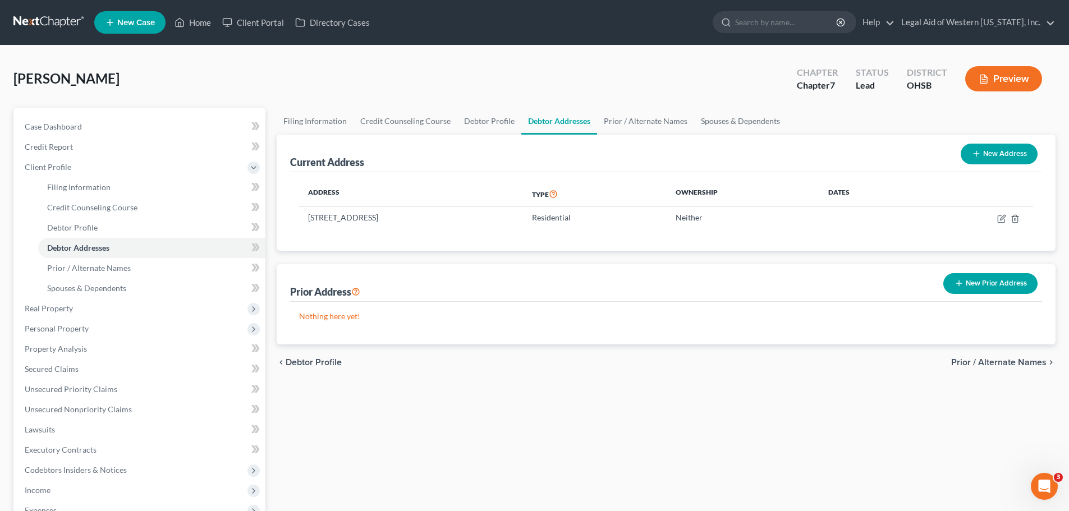
click at [1011, 365] on span "Prior / Alternate Names" at bounding box center [998, 362] width 95 height 9
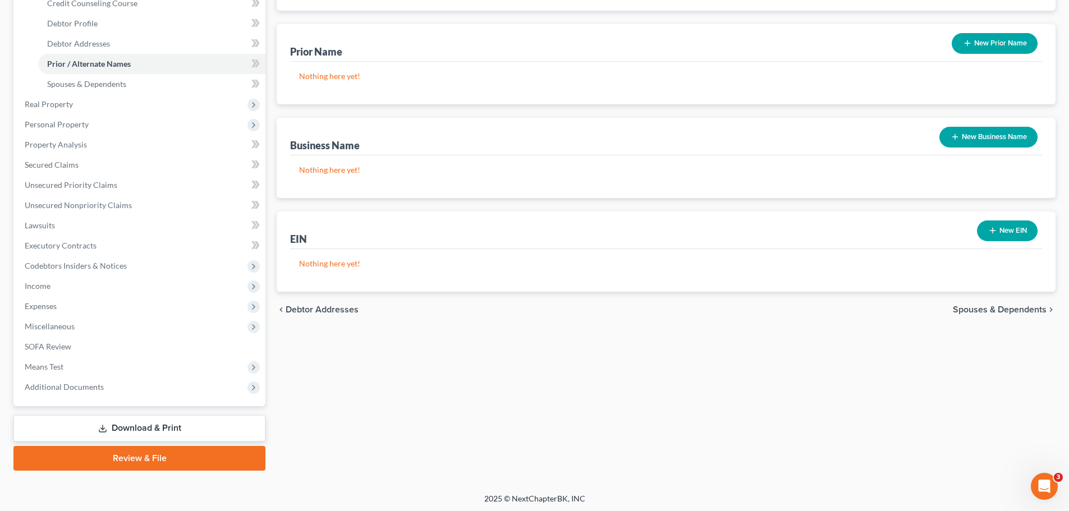
scroll to position [207, 0]
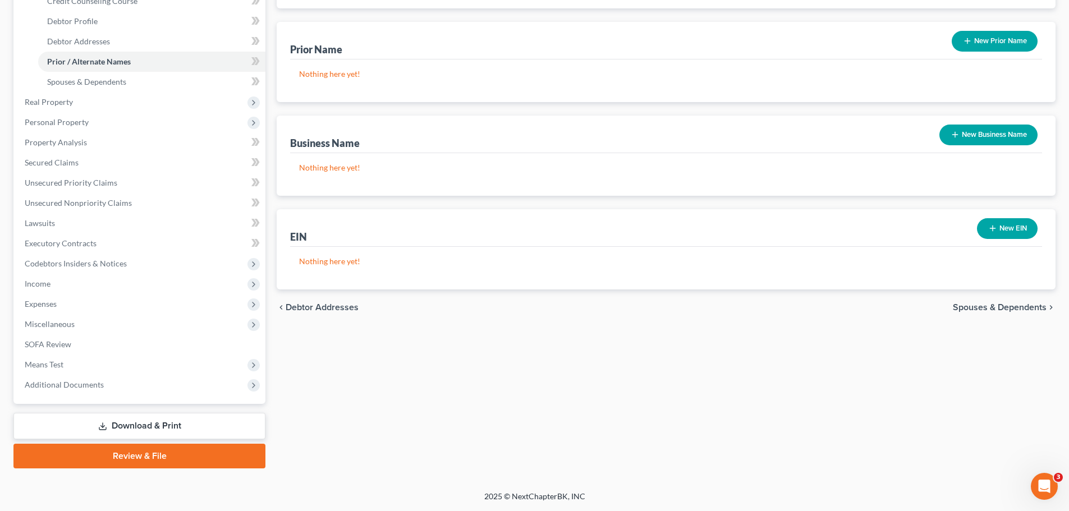
click at [341, 308] on span "Debtor Addresses" at bounding box center [322, 307] width 73 height 9
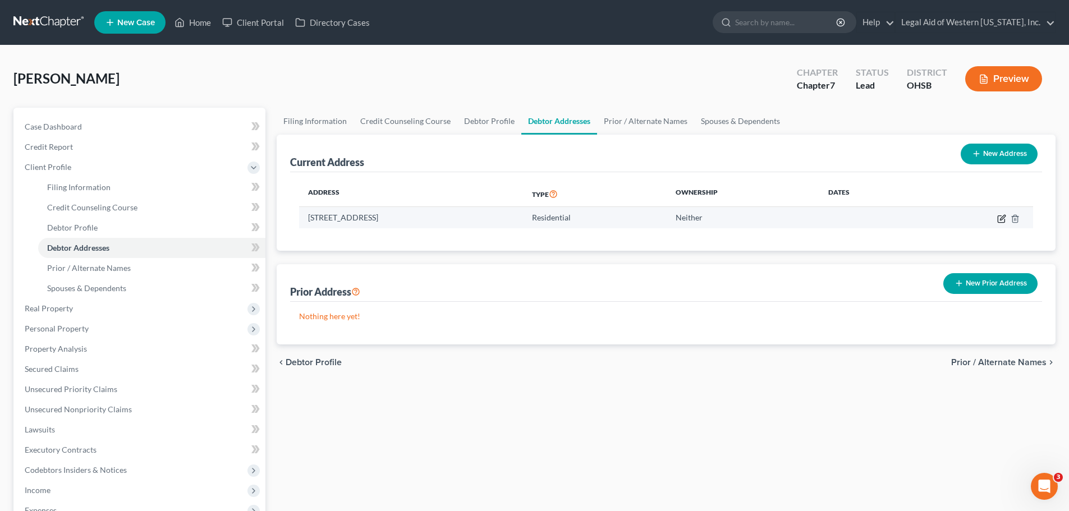
click at [1001, 221] on icon "button" at bounding box center [1001, 218] width 9 height 9
select select "36"
select select "0"
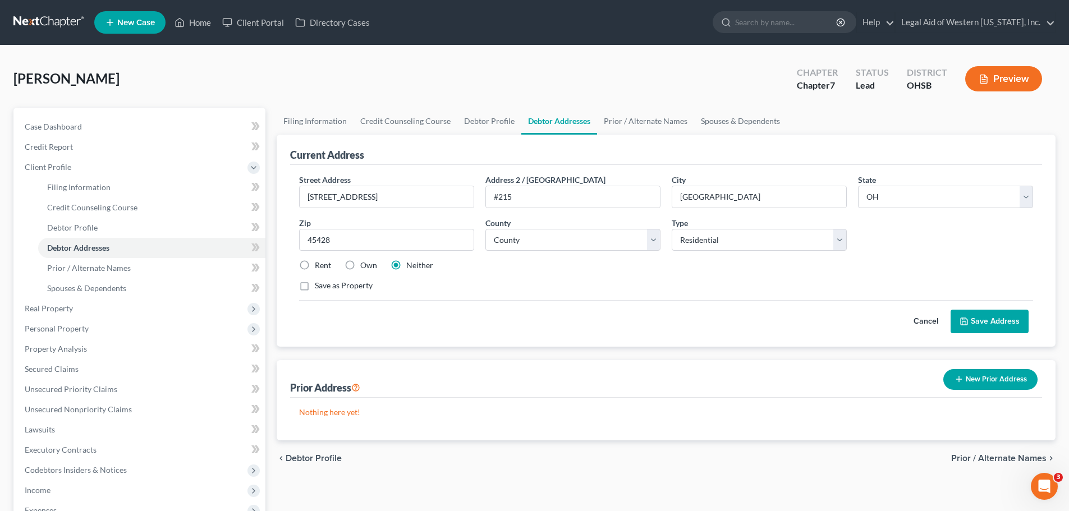
click at [922, 320] on button "Cancel" at bounding box center [925, 321] width 49 height 22
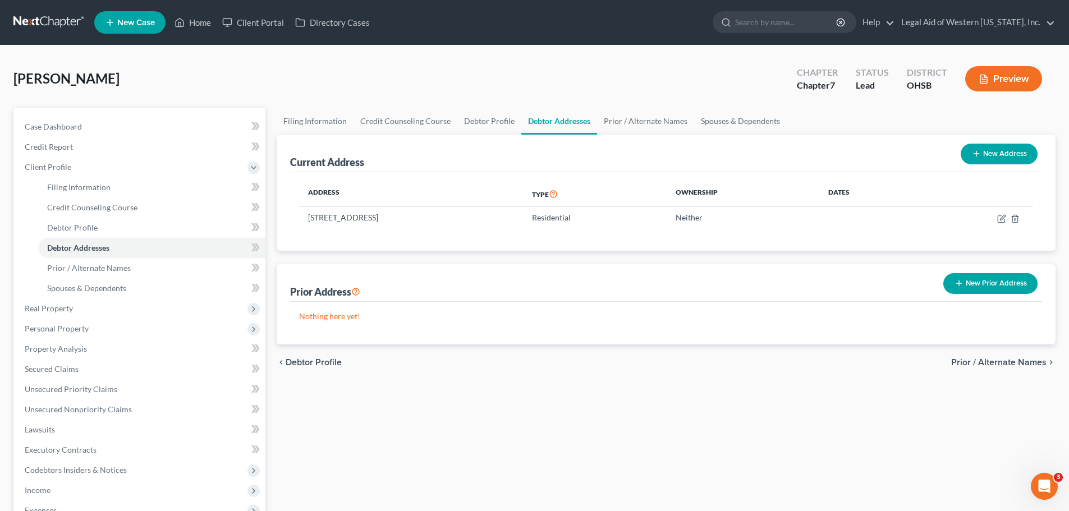
click at [993, 289] on button "New Prior Address" at bounding box center [990, 283] width 94 height 21
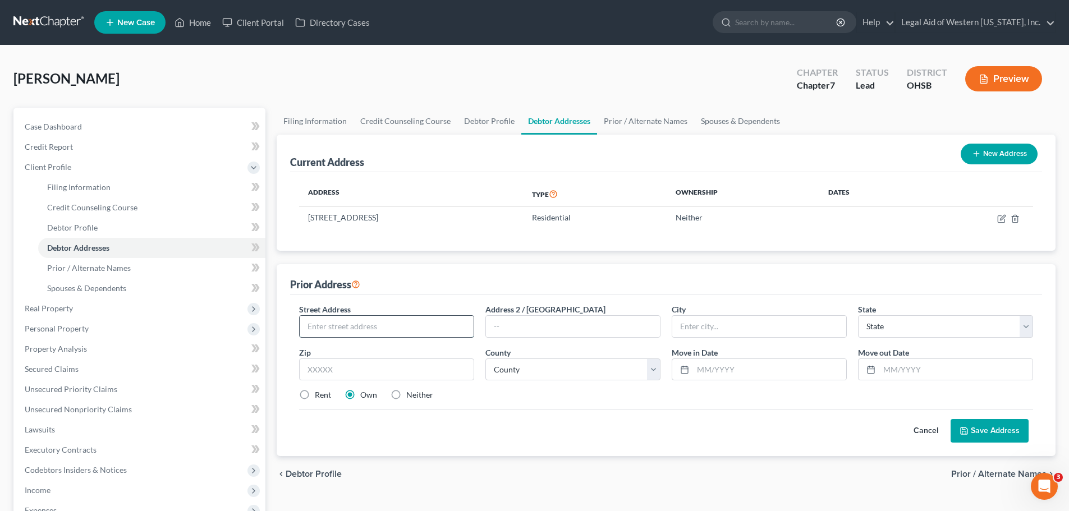
click at [402, 324] on input "text" at bounding box center [387, 326] width 174 height 21
type input "725 Cosler Dr."
click at [376, 375] on input "text" at bounding box center [386, 370] width 175 height 22
type input "45403"
type input "[GEOGRAPHIC_DATA]"
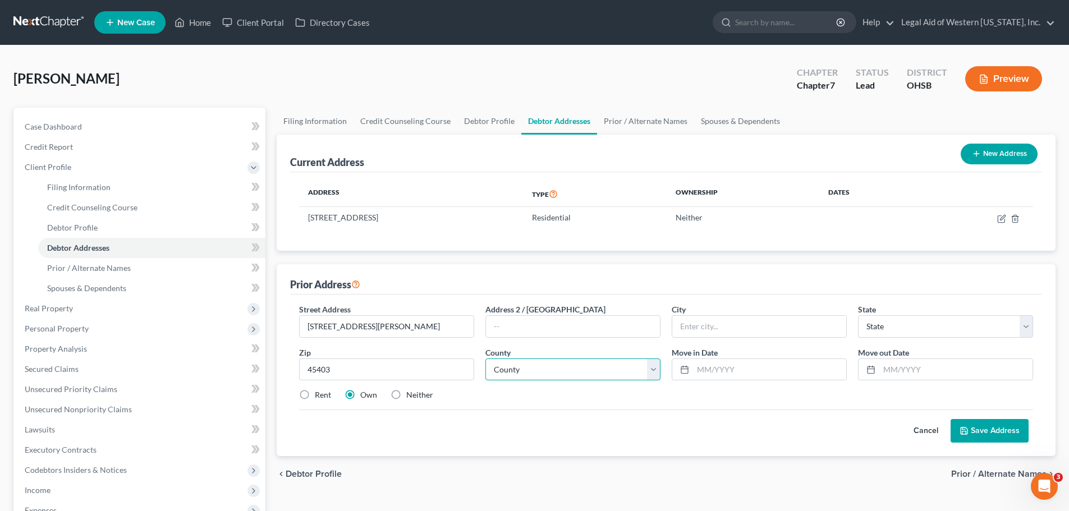
select select "36"
click at [652, 365] on select "County" at bounding box center [572, 370] width 175 height 22
click at [652, 365] on select "County Adams County Allen County Ashland County Ashtabula County Athens County …" at bounding box center [572, 370] width 175 height 22
select select "56"
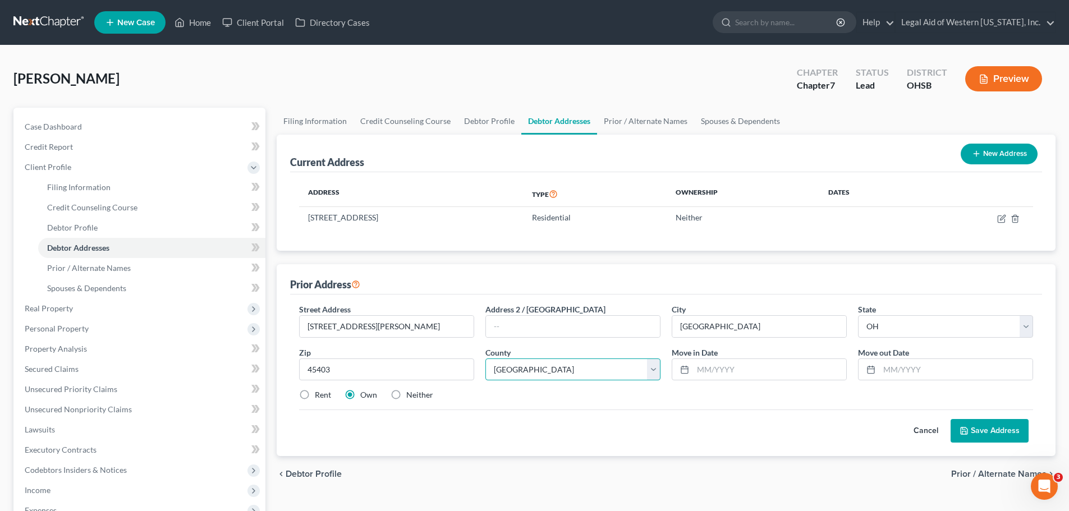
click at [485, 359] on select "County Adams County Allen County Ashland County Ashtabula County Athens County …" at bounding box center [572, 370] width 175 height 22
click at [642, 404] on div "Street Address * 725 Cosler Dr. Address 2 / PO Box City * Dayton State * State …" at bounding box center [666, 357] width 745 height 107
click at [909, 365] on input "text" at bounding box center [955, 369] width 153 height 21
type input "01/2025"
click at [808, 372] on input "text" at bounding box center [769, 369] width 153 height 21
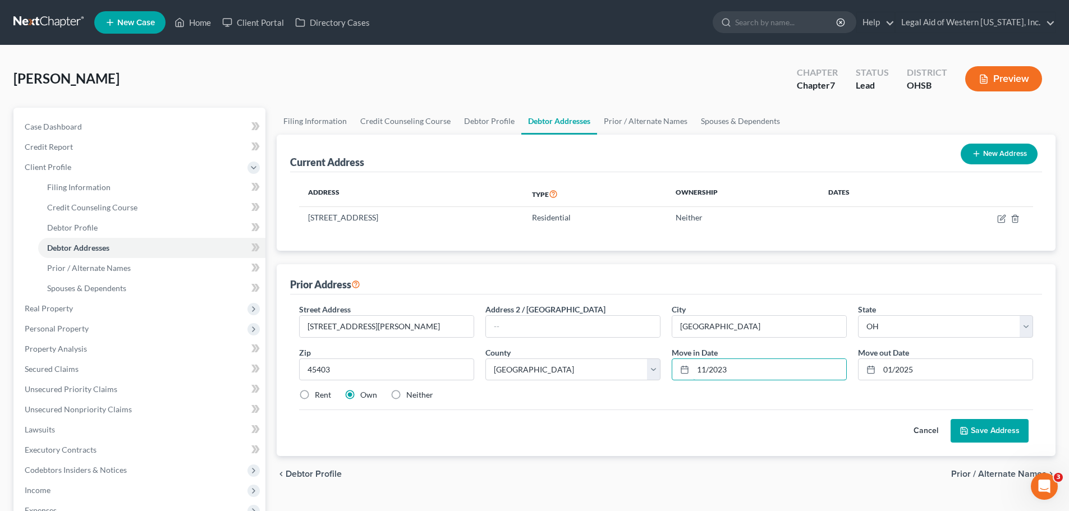
type input "11/2023"
click at [821, 388] on div "Street Address * 725 Cosler Dr. Address 2 / PO Box City * Dayton State * State …" at bounding box center [666, 357] width 745 height 107
click at [513, 407] on div "Street Address * 725 Cosler Dr. Address 2 / PO Box City * Dayton State * State …" at bounding box center [666, 357] width 745 height 107
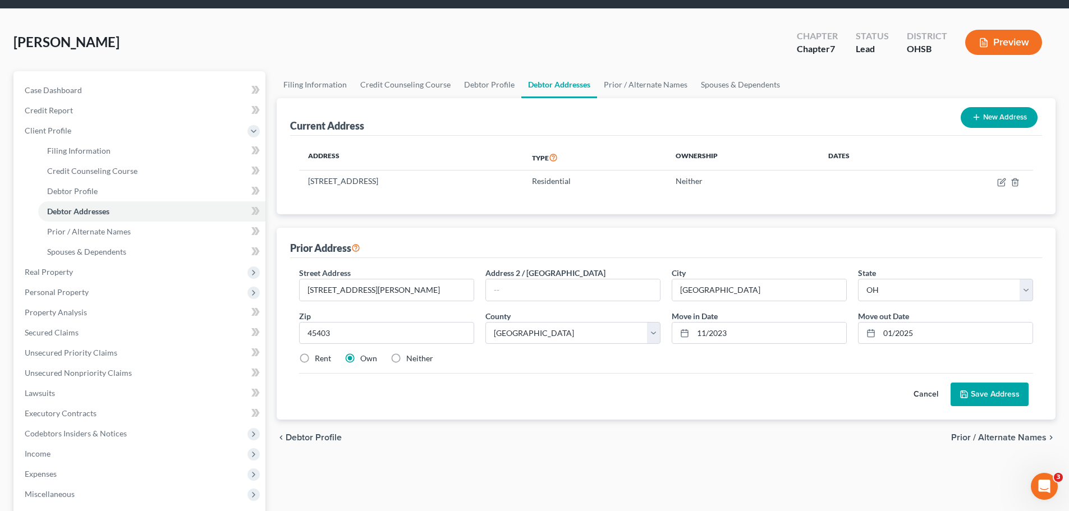
scroll to position [56, 0]
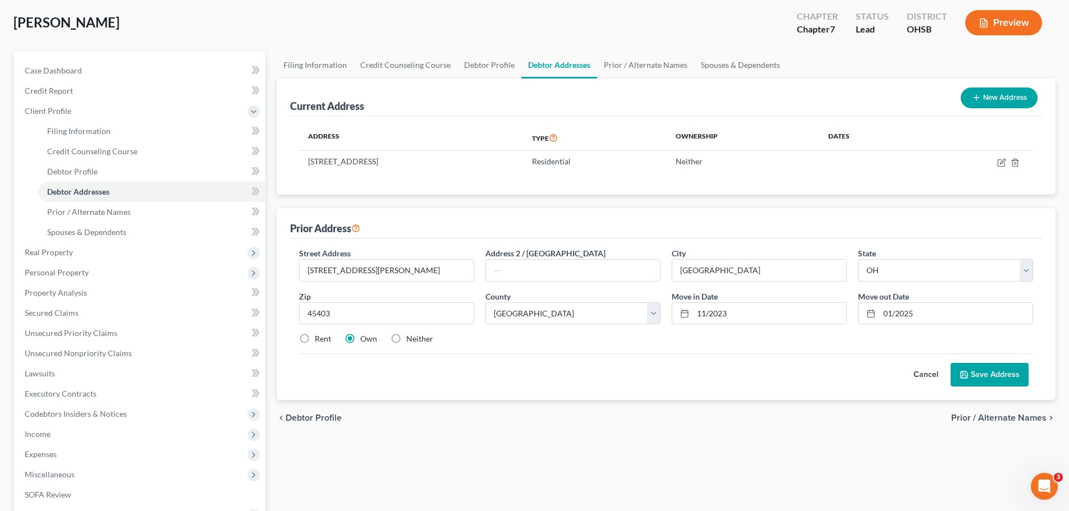
click at [1019, 378] on button "Save Address" at bounding box center [990, 375] width 78 height 24
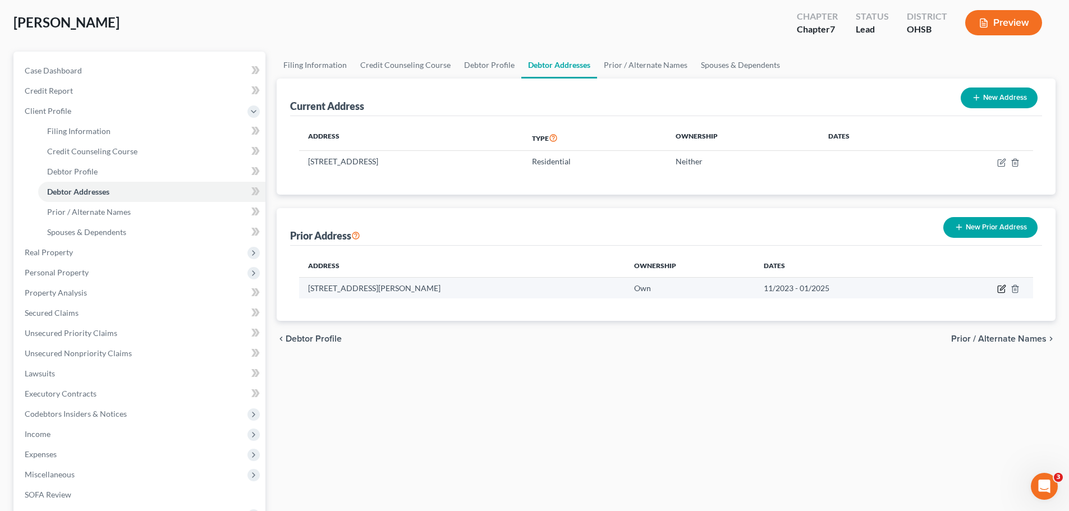
click at [1003, 287] on icon "button" at bounding box center [1001, 289] width 9 height 9
select select "36"
select select "56"
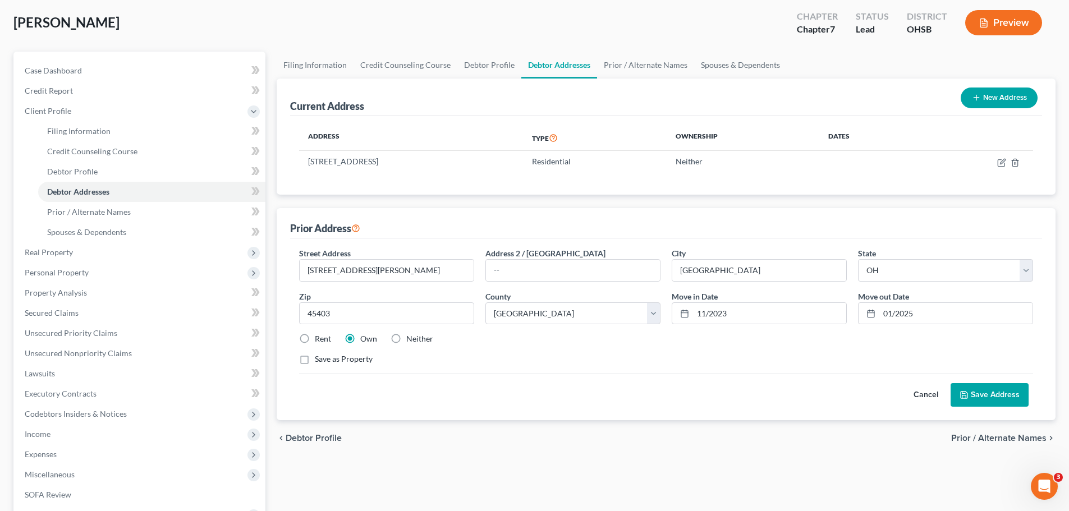
click at [406, 337] on label "Neither" at bounding box center [419, 338] width 27 height 11
click at [411, 337] on input "Neither" at bounding box center [414, 336] width 7 height 7
radio input "true"
click at [984, 394] on button "Save Address" at bounding box center [990, 395] width 78 height 24
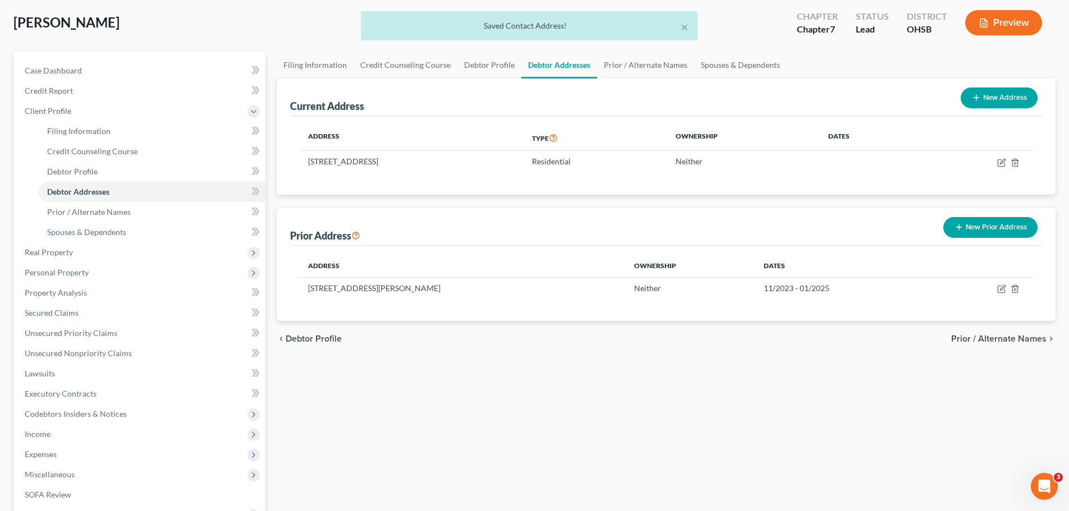
click at [969, 232] on button "New Prior Address" at bounding box center [990, 227] width 94 height 21
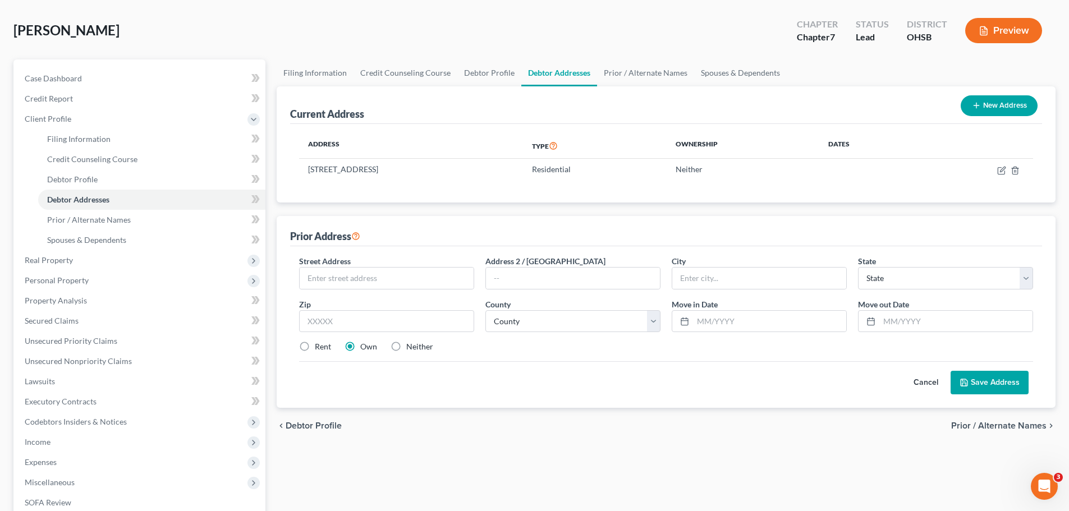
scroll to position [112, 0]
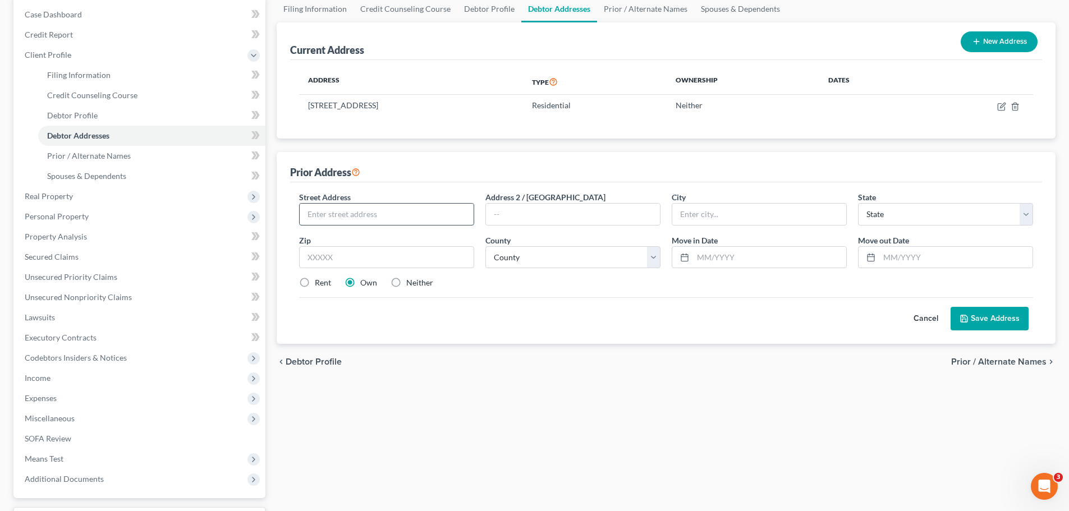
click at [379, 213] on input "text" at bounding box center [387, 214] width 174 height 21
click at [480, 153] on div "Prior Address" at bounding box center [666, 167] width 752 height 30
click at [403, 217] on input "text" at bounding box center [387, 214] width 174 height 21
type input "725 Cosler Dr."
click at [400, 252] on input "text" at bounding box center [386, 257] width 175 height 22
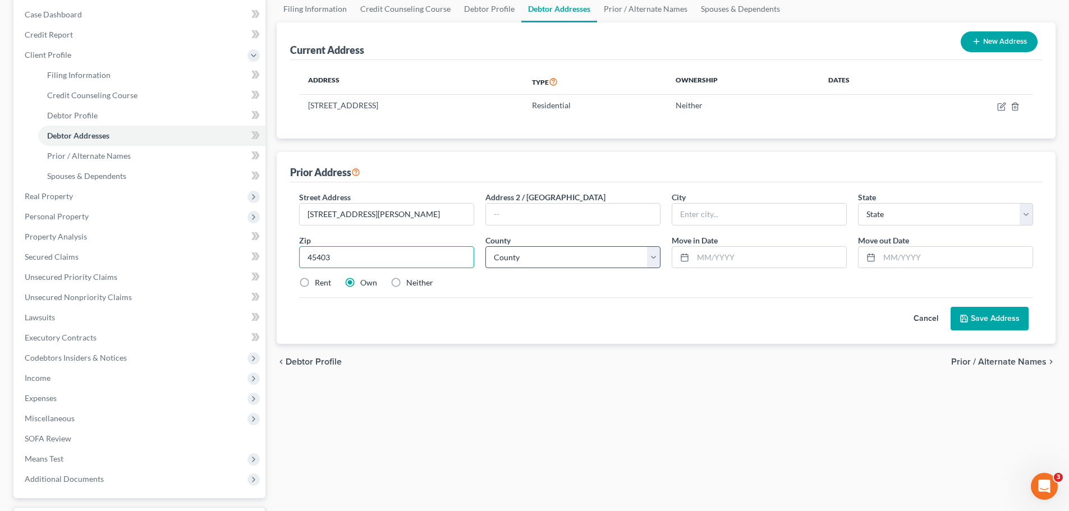
type input "45403"
click at [585, 253] on select "County" at bounding box center [572, 257] width 175 height 22
type input "[GEOGRAPHIC_DATA]"
select select "36"
click at [651, 257] on select "County Adams County Allen County Ashland County Ashtabula County Athens County …" at bounding box center [572, 257] width 175 height 22
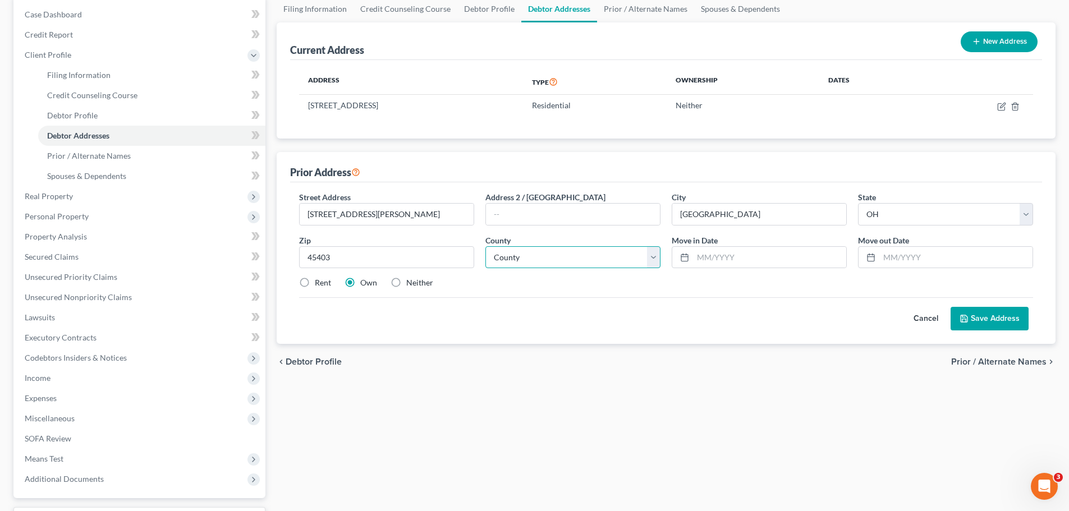
click at [651, 257] on select "County Adams County Allen County Ashland County Ashtabula County Athens County …" at bounding box center [572, 257] width 175 height 22
select select "56"
click at [485, 246] on select "County Adams County Allen County Ashland County Ashtabula County Athens County …" at bounding box center [572, 257] width 175 height 22
click at [584, 288] on div "Rent Own Neither" at bounding box center [666, 282] width 745 height 11
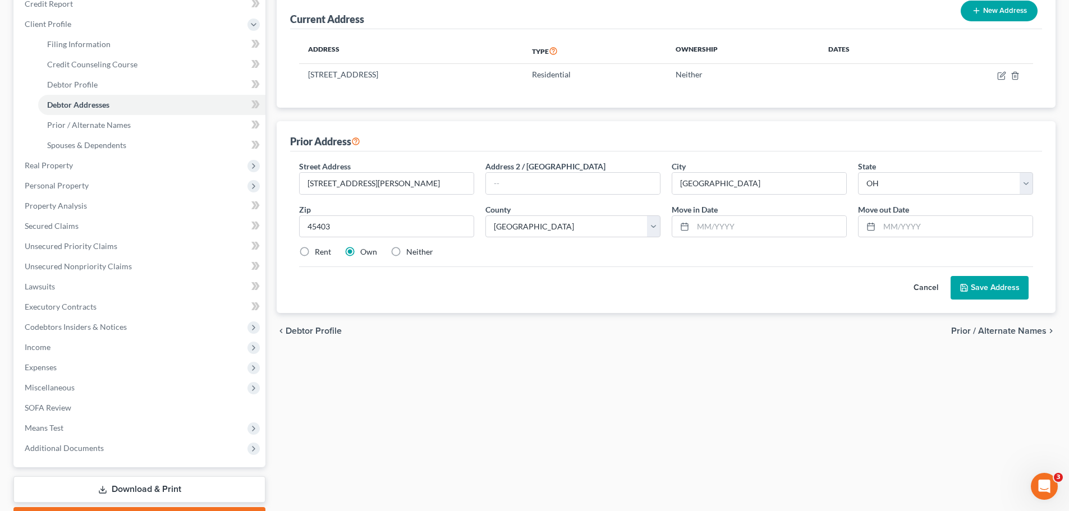
scroll to position [168, 0]
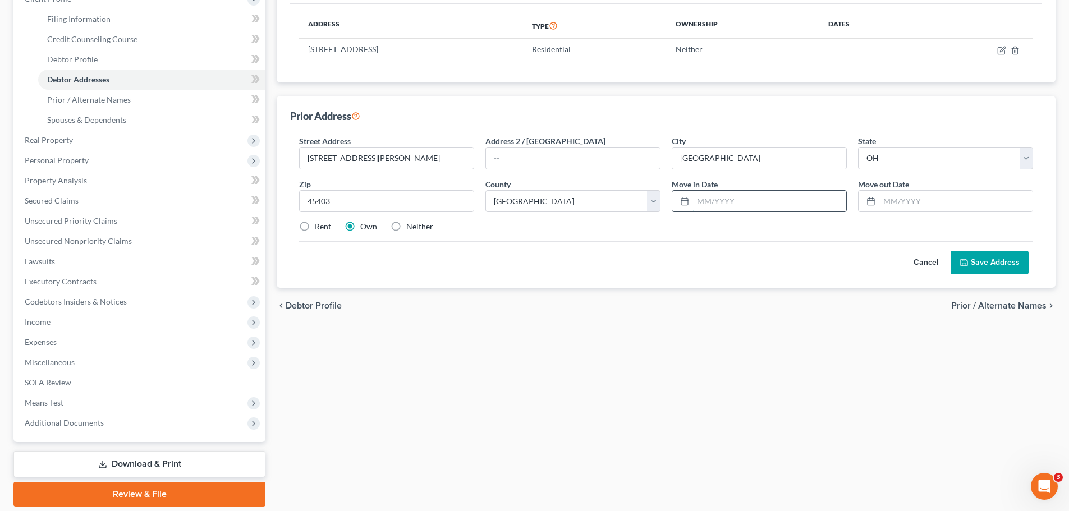
click at [723, 205] on input "text" at bounding box center [769, 201] width 153 height 21
type input "11/2023"
click at [900, 198] on input "text" at bounding box center [955, 201] width 153 height 21
type input "1/2025"
drag, startPoint x: 491, startPoint y: 230, endPoint x: 439, endPoint y: 230, distance: 51.6
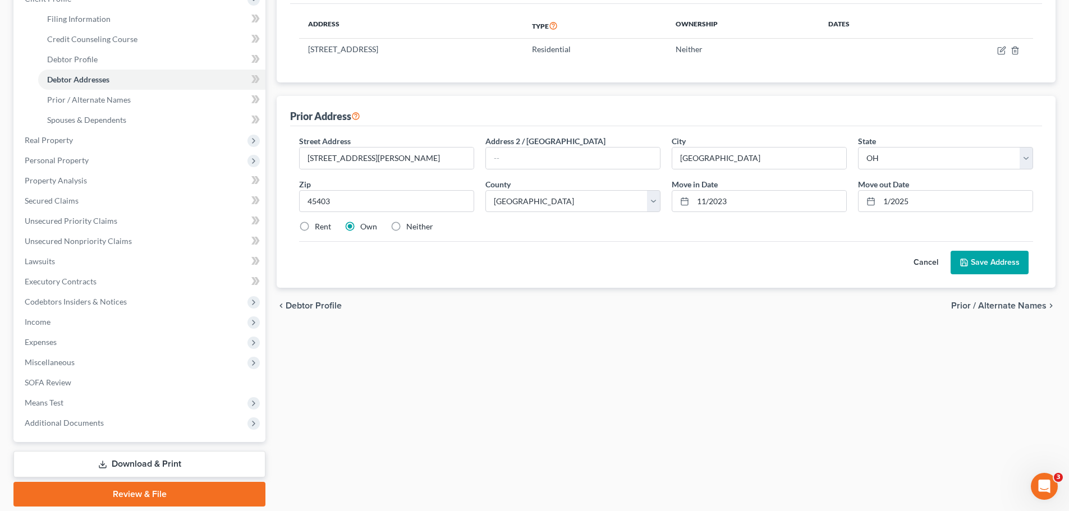
click at [484, 230] on div "Rent Own Neither" at bounding box center [666, 226] width 745 height 11
click at [406, 229] on label "Neither" at bounding box center [419, 226] width 27 height 11
click at [411, 228] on input "Neither" at bounding box center [414, 224] width 7 height 7
radio input "true"
click at [984, 264] on button "Save Address" at bounding box center [990, 263] width 78 height 24
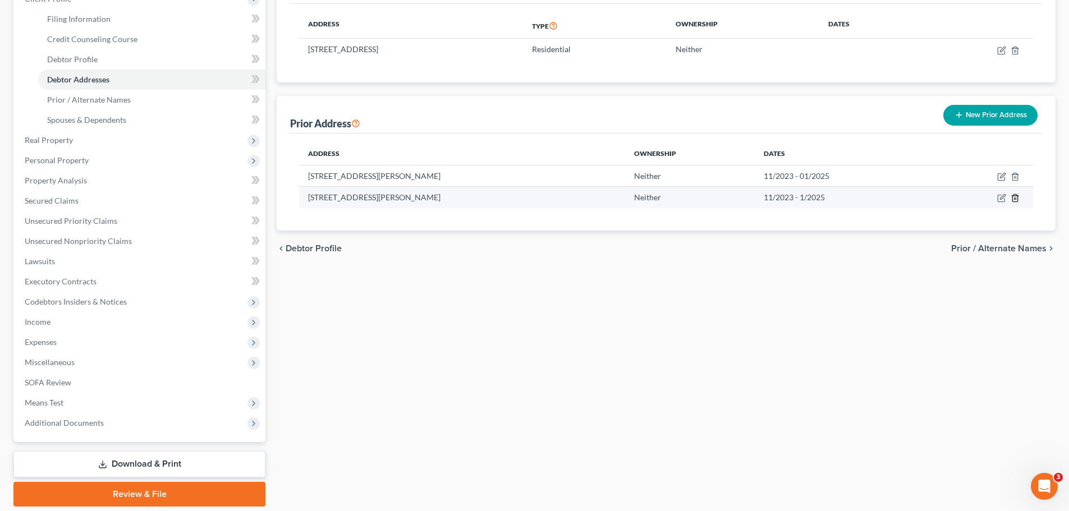
click at [1015, 196] on polyline "button" at bounding box center [1015, 196] width 7 height 0
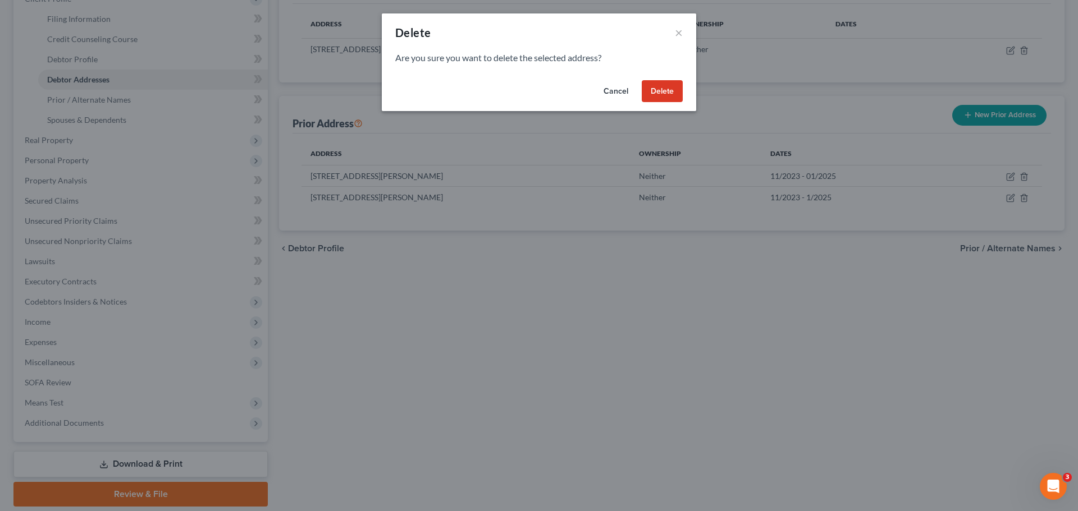
click at [671, 86] on button "Delete" at bounding box center [662, 91] width 41 height 22
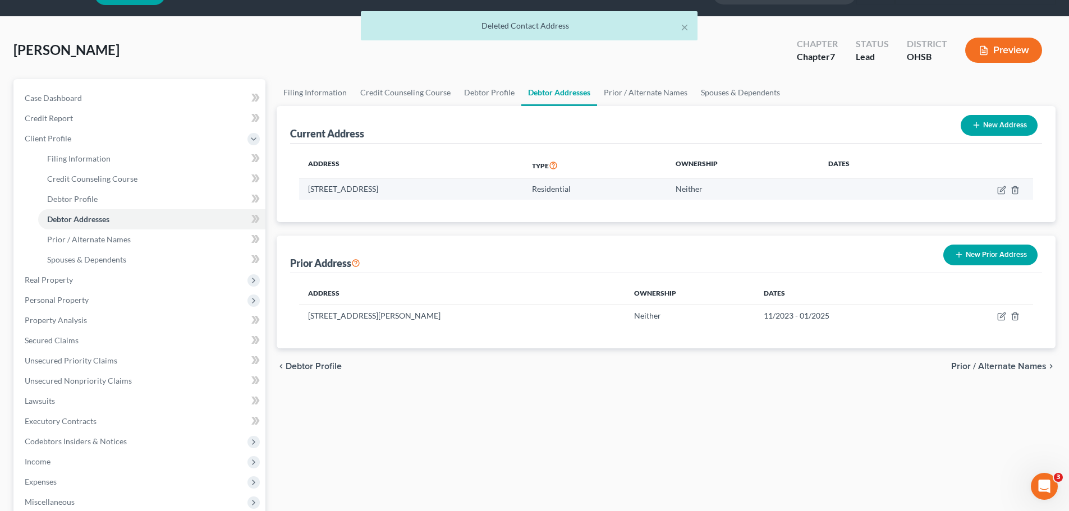
scroll to position [56, 0]
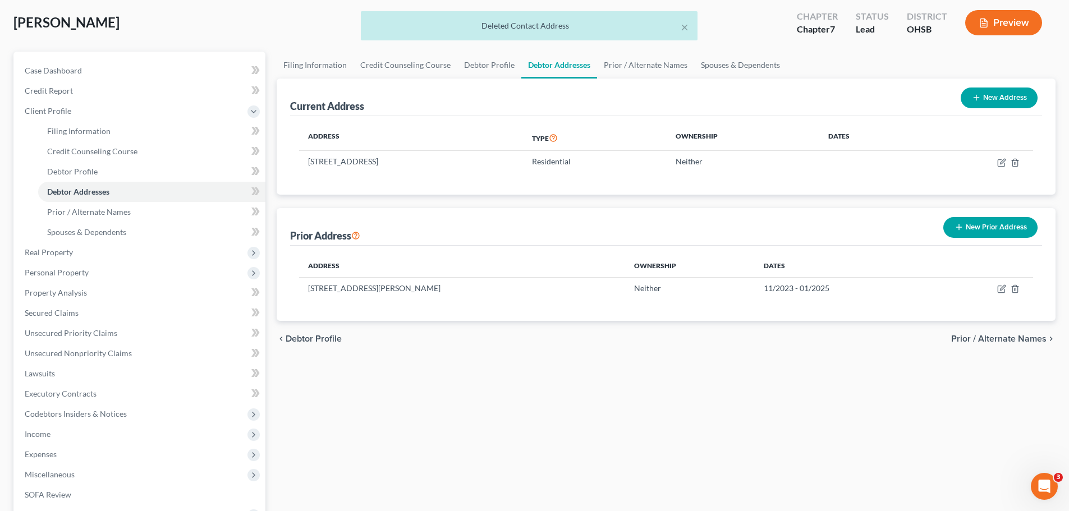
click at [986, 226] on button "New Prior Address" at bounding box center [990, 227] width 94 height 21
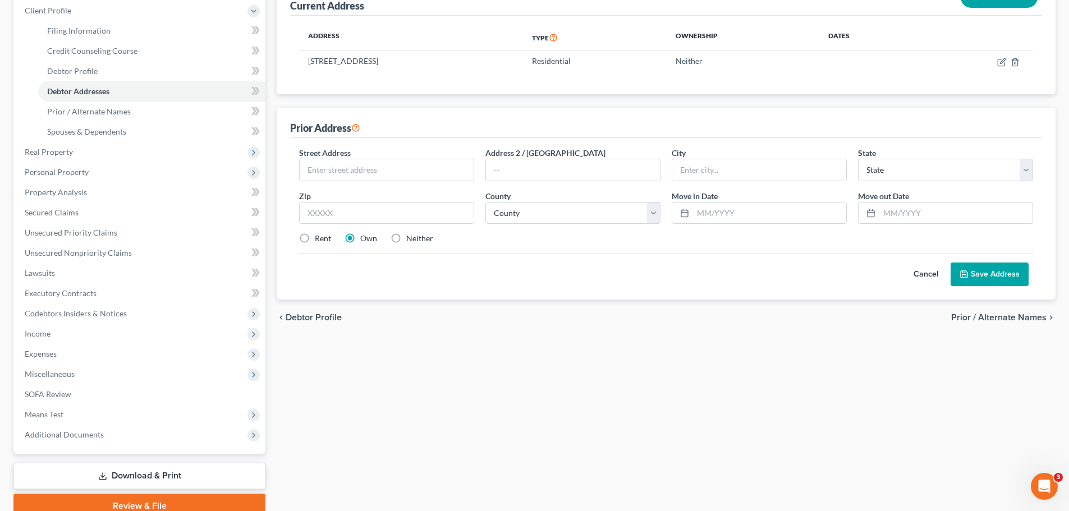
scroll to position [168, 0]
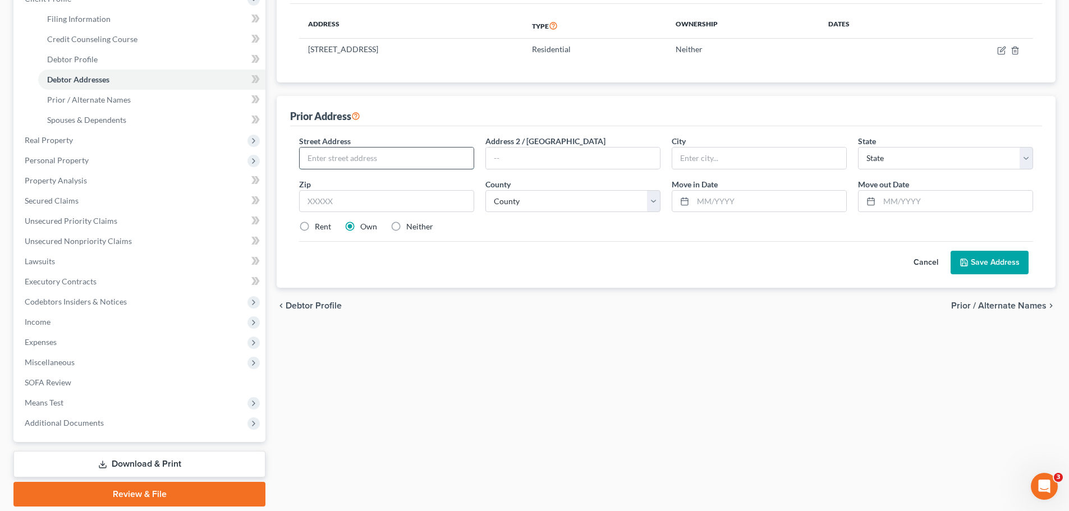
click at [424, 164] on input "text" at bounding box center [387, 158] width 174 height 21
type input "6400 Afton Dr."
click at [434, 202] on input "text" at bounding box center [386, 201] width 175 height 22
type input "45415"
type input "[GEOGRAPHIC_DATA]"
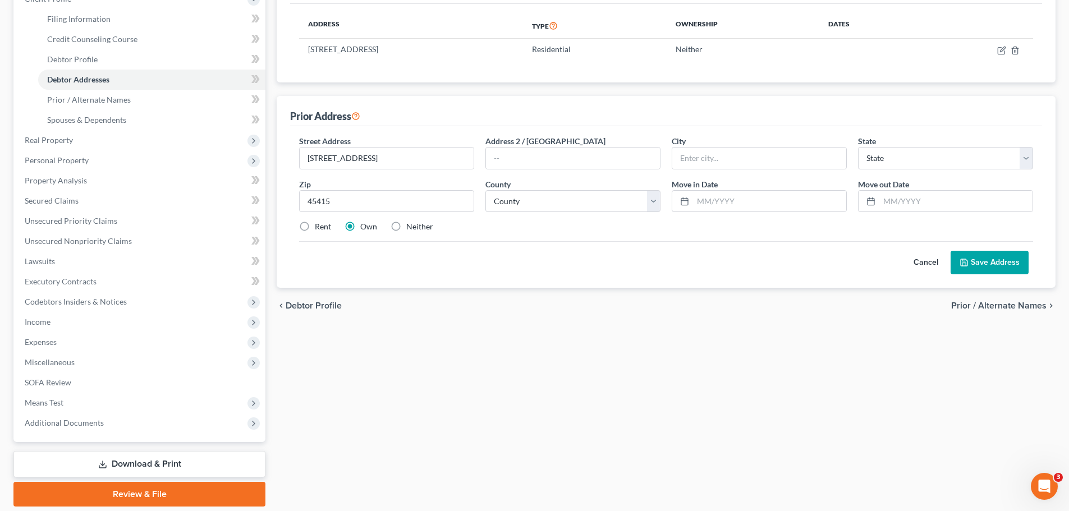
select select "36"
click at [459, 218] on div "Street Address * 6400 Afton Dr. Address 2 / PO Box City * Dayton State * State …" at bounding box center [666, 188] width 745 height 107
click at [406, 226] on label "Neither" at bounding box center [419, 226] width 27 height 11
click at [411, 226] on input "Neither" at bounding box center [414, 224] width 7 height 7
radio input "true"
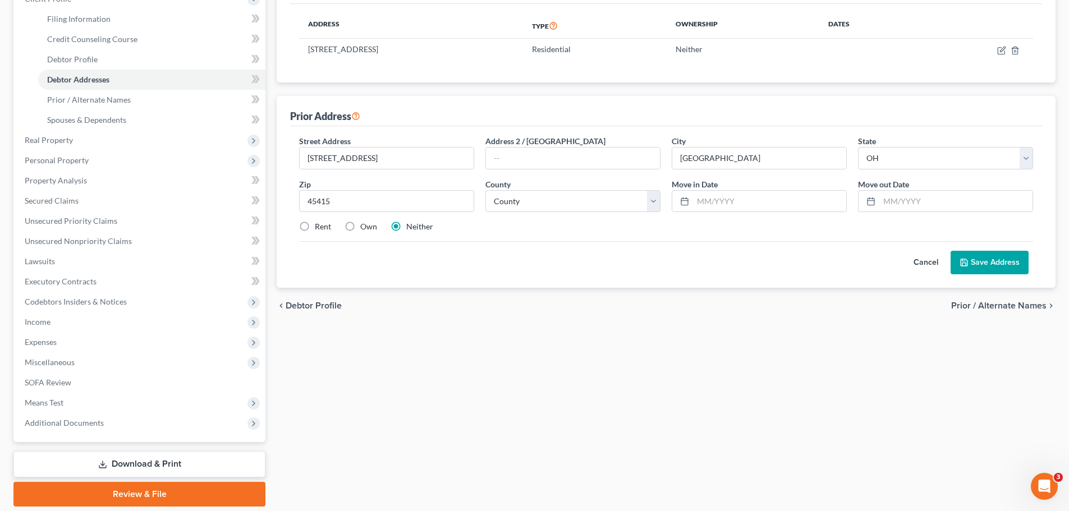
drag, startPoint x: 572, startPoint y: 226, endPoint x: 624, endPoint y: 201, distance: 57.2
click at [573, 226] on div "Rent Own Neither" at bounding box center [666, 226] width 745 height 11
click at [655, 199] on select "County Adams County Allen County Ashland County Ashtabula County Athens County …" at bounding box center [572, 201] width 175 height 22
select select "56"
click at [485, 190] on select "County Adams County Allen County Ashland County Ashtabula County Athens County …" at bounding box center [572, 201] width 175 height 22
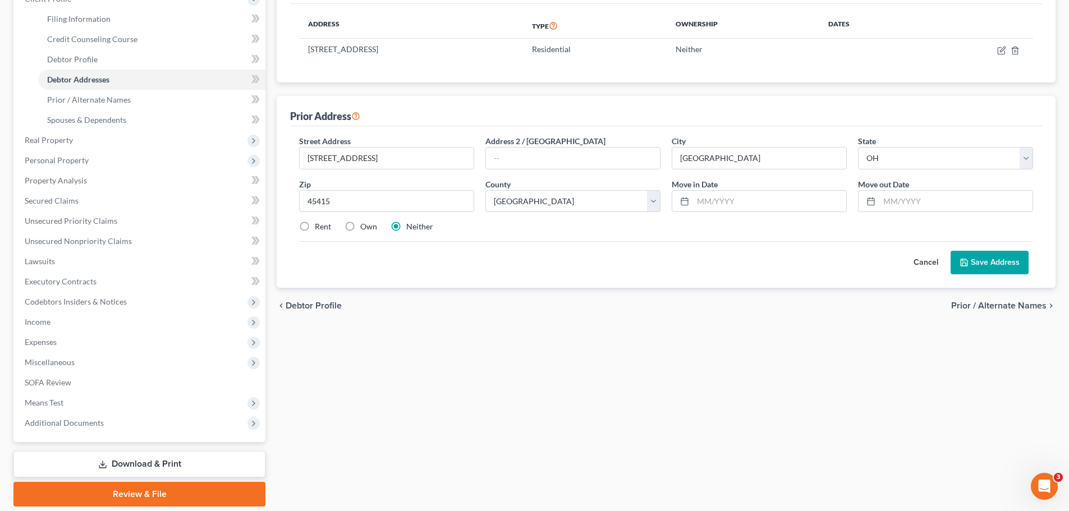
click at [653, 358] on div "Filing Information Credit Counseling Course Debtor Profile Debtor Addresses Pri…" at bounding box center [666, 222] width 790 height 567
click at [748, 204] on input "text" at bounding box center [769, 201] width 153 height 21
type input "1/2008"
click at [899, 204] on input "text" at bounding box center [955, 201] width 153 height 21
type input "9/2022"
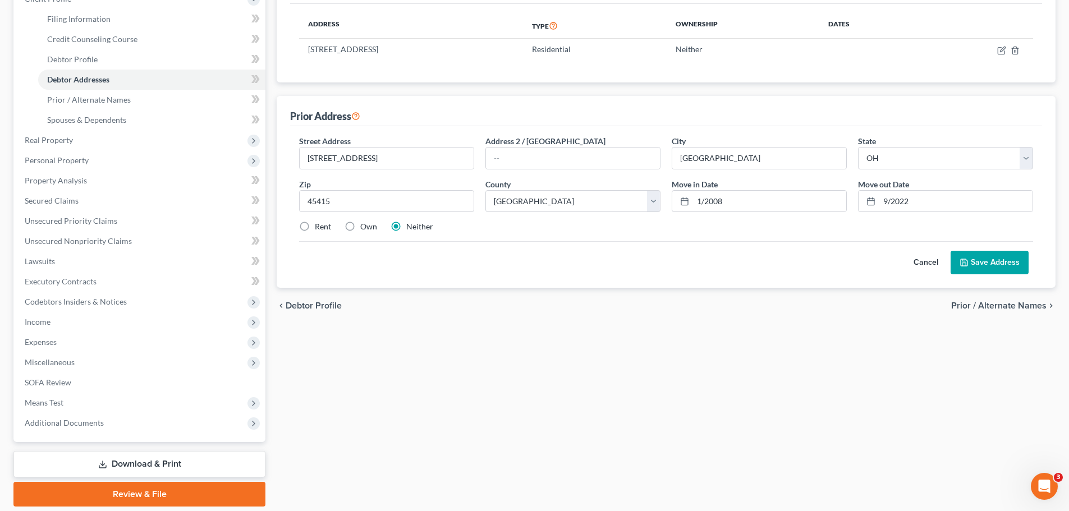
click at [988, 264] on button "Save Address" at bounding box center [990, 263] width 78 height 24
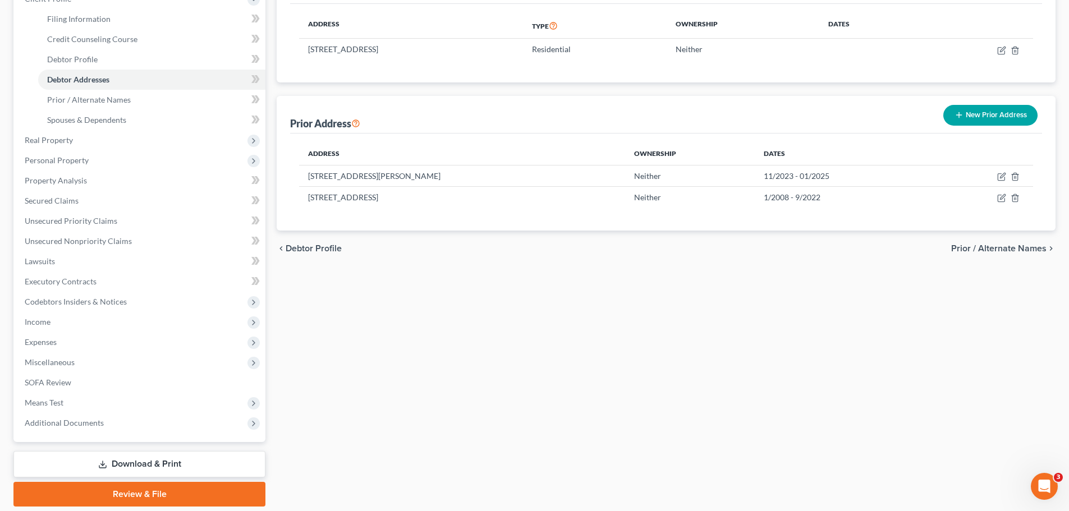
click at [1022, 113] on button "New Prior Address" at bounding box center [990, 115] width 94 height 21
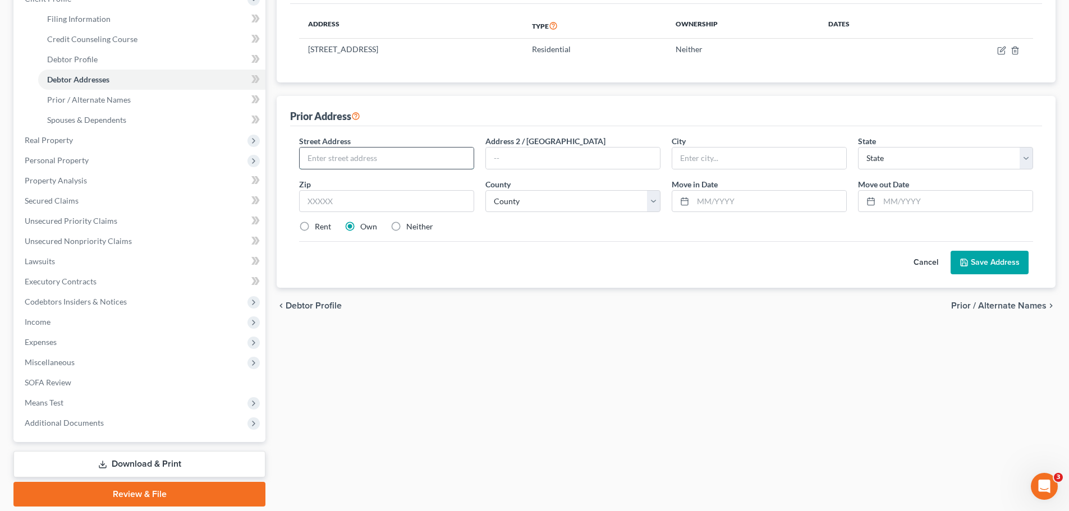
click at [376, 154] on input "text" at bounding box center [387, 158] width 174 height 21
type input "4500 Dogwood"
click at [528, 158] on input "text" at bounding box center [573, 158] width 174 height 21
type input "Circle E"
click at [364, 205] on input "text" at bounding box center [386, 201] width 175 height 22
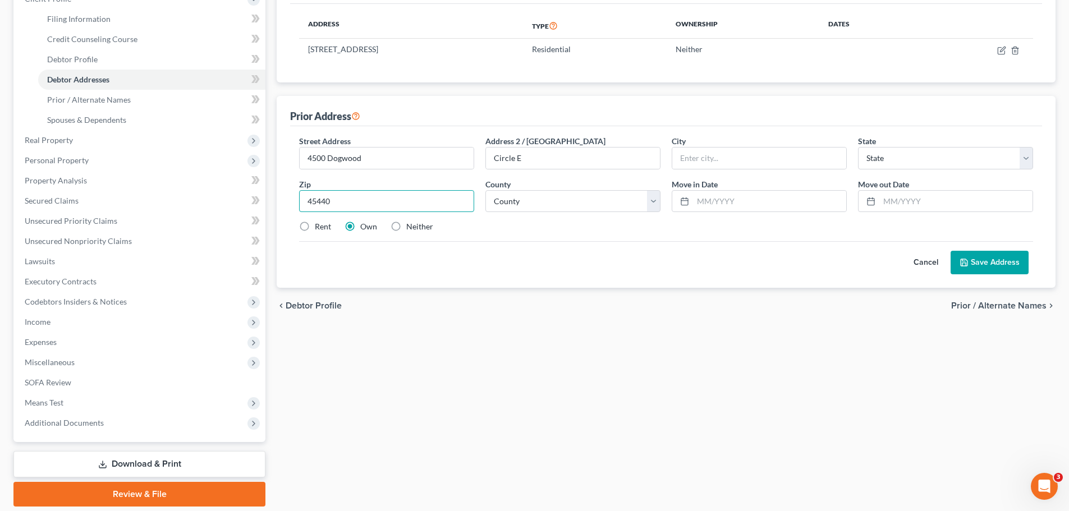
type input "45440"
click at [476, 236] on div "Street Address * 4500 Dogwood Address 2 / PO Box Circle E City * State * State …" at bounding box center [666, 188] width 745 height 107
type input "[GEOGRAPHIC_DATA]"
select select "36"
click at [315, 225] on label "Rent" at bounding box center [323, 226] width 16 height 11
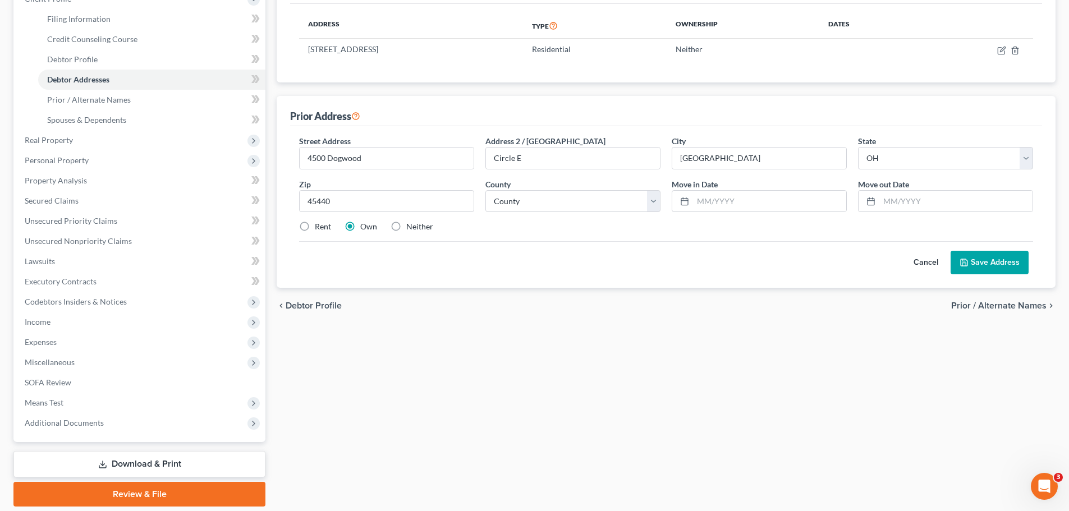
click at [319, 225] on input "Rent" at bounding box center [322, 224] width 7 height 7
radio input "true"
click at [604, 201] on select "County Adams County Allen County Ashland County Ashtabula County Athens County …" at bounding box center [572, 201] width 175 height 22
click at [655, 200] on select "County Adams County Allen County Ashland County Ashtabula County Athens County …" at bounding box center [572, 201] width 175 height 22
select select "56"
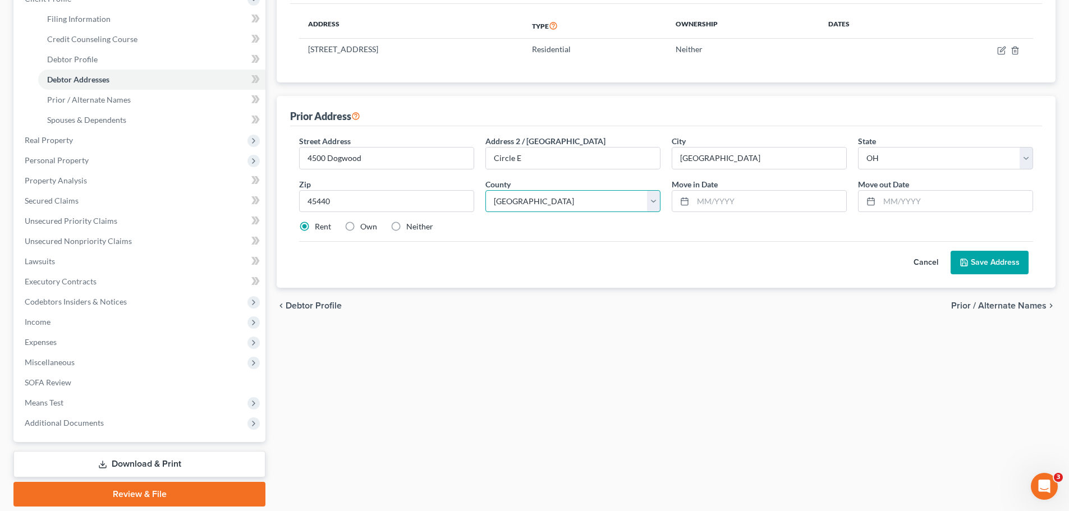
click at [485, 190] on select "County Adams County Allen County Ashland County Ashtabula County Athens County …" at bounding box center [572, 201] width 175 height 22
click at [688, 357] on div "Filing Information Credit Counseling Course Debtor Profile Debtor Addresses Pri…" at bounding box center [666, 222] width 790 height 567
click at [730, 205] on input "text" at bounding box center [769, 201] width 153 height 21
type input "09/2022"
click at [779, 242] on div "Cancel Save Address" at bounding box center [666, 257] width 734 height 33
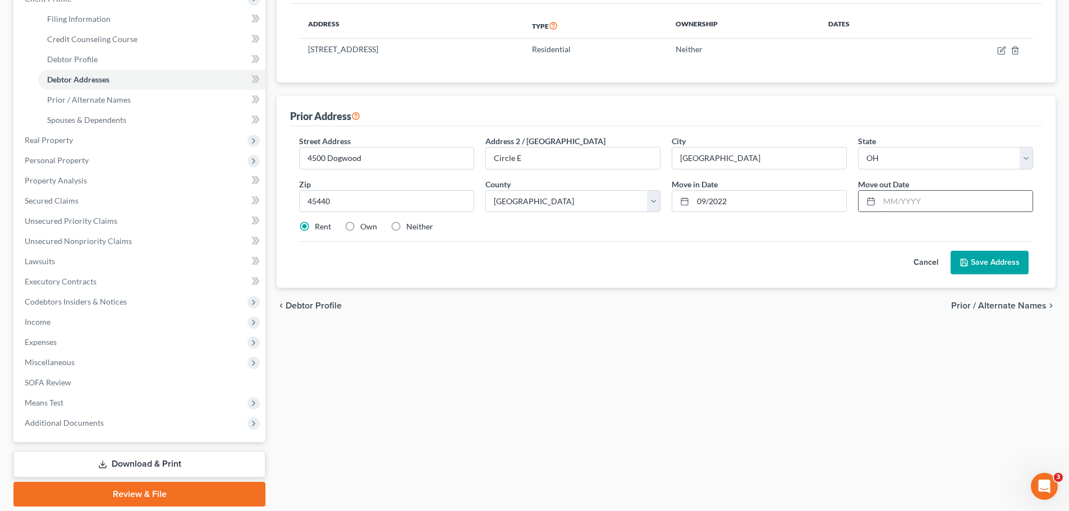
click at [907, 199] on input "text" at bounding box center [955, 201] width 153 height 21
type input "11/2023"
click at [1008, 269] on button "Save Address" at bounding box center [990, 263] width 78 height 24
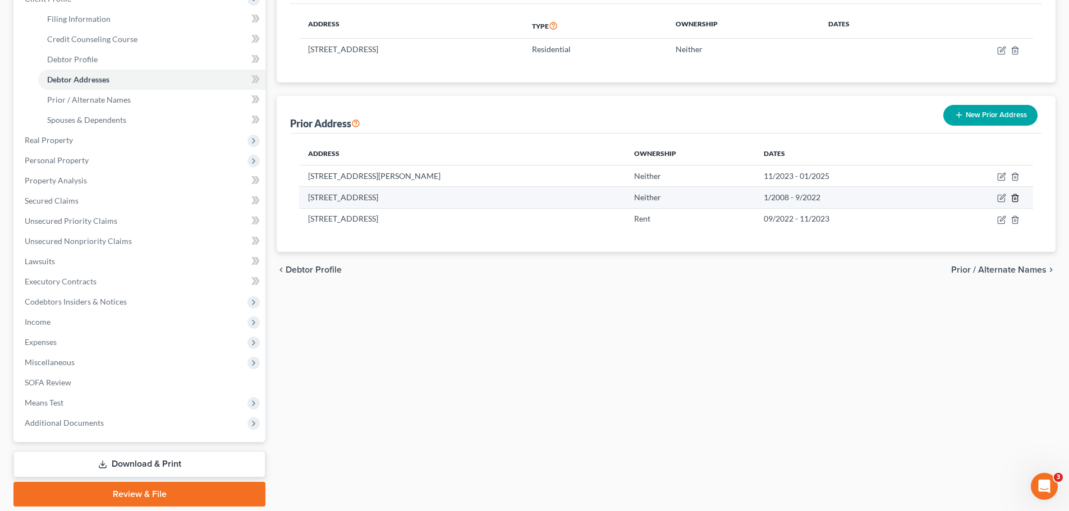
click at [1017, 196] on icon "button" at bounding box center [1015, 198] width 5 height 7
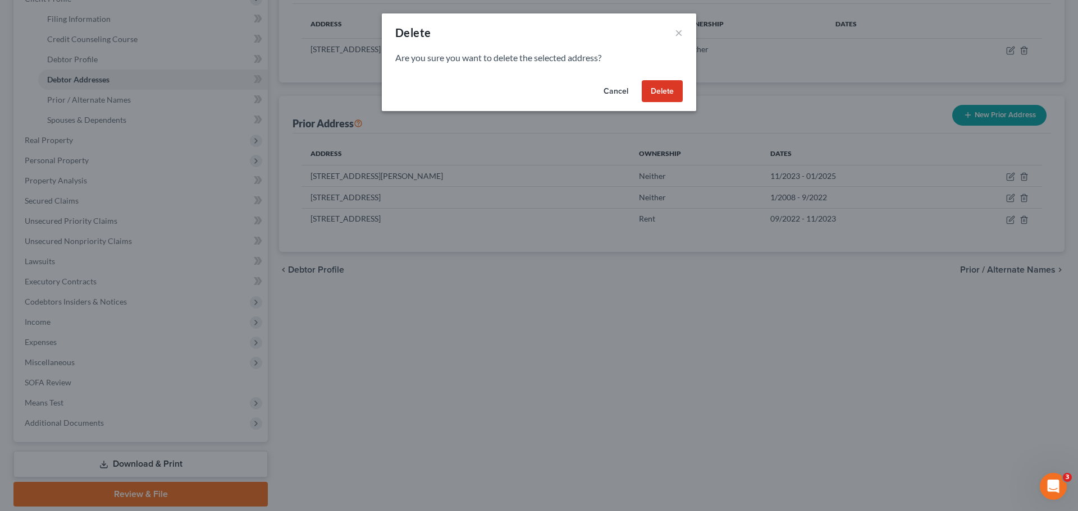
click at [676, 86] on button "Delete" at bounding box center [662, 91] width 41 height 22
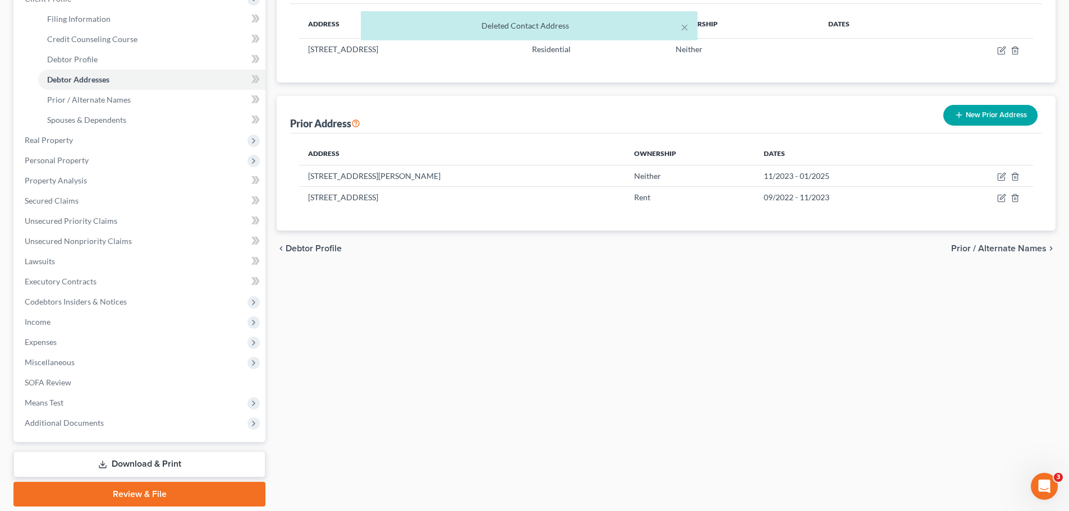
click at [990, 116] on button "New Prior Address" at bounding box center [990, 115] width 94 height 21
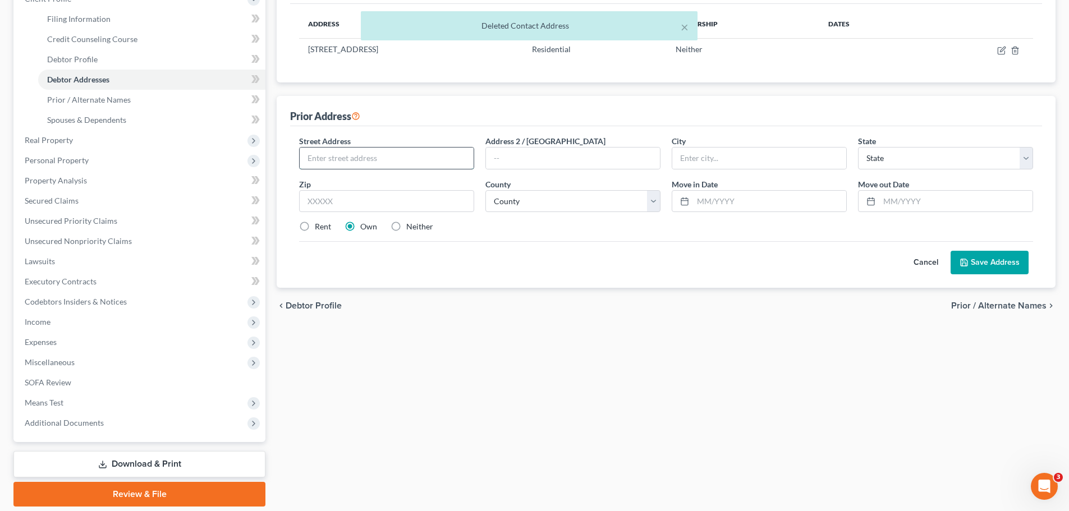
click at [382, 160] on input "text" at bounding box center [387, 158] width 174 height 21
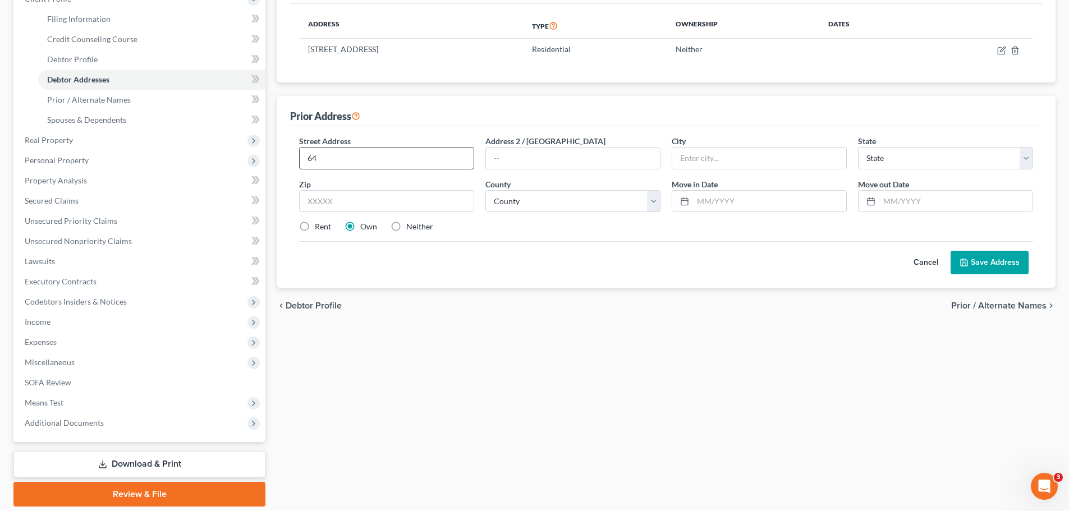
type input "6400 Afton Dr."
click at [398, 203] on input "text" at bounding box center [386, 201] width 175 height 22
type input "45415"
type input "[GEOGRAPHIC_DATA]"
select select "36"
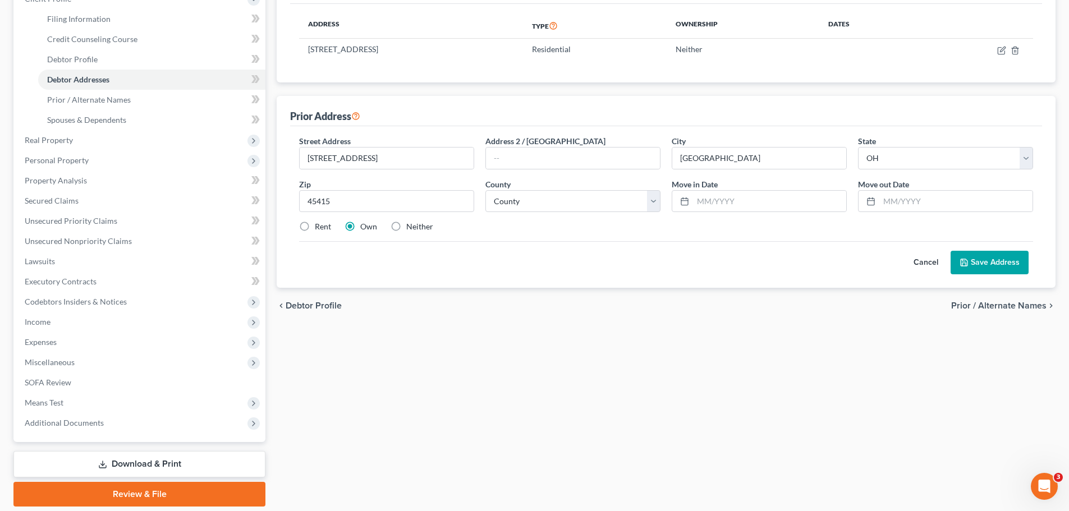
drag, startPoint x: 572, startPoint y: 255, endPoint x: 594, endPoint y: 228, distance: 34.7
click at [573, 255] on div "Cancel Save Address" at bounding box center [666, 257] width 734 height 33
click at [649, 201] on select "County" at bounding box center [572, 201] width 175 height 22
select select "56"
click at [485, 190] on select "County Adams County Allen County Ashland County Ashtabula County Athens County …" at bounding box center [572, 201] width 175 height 22
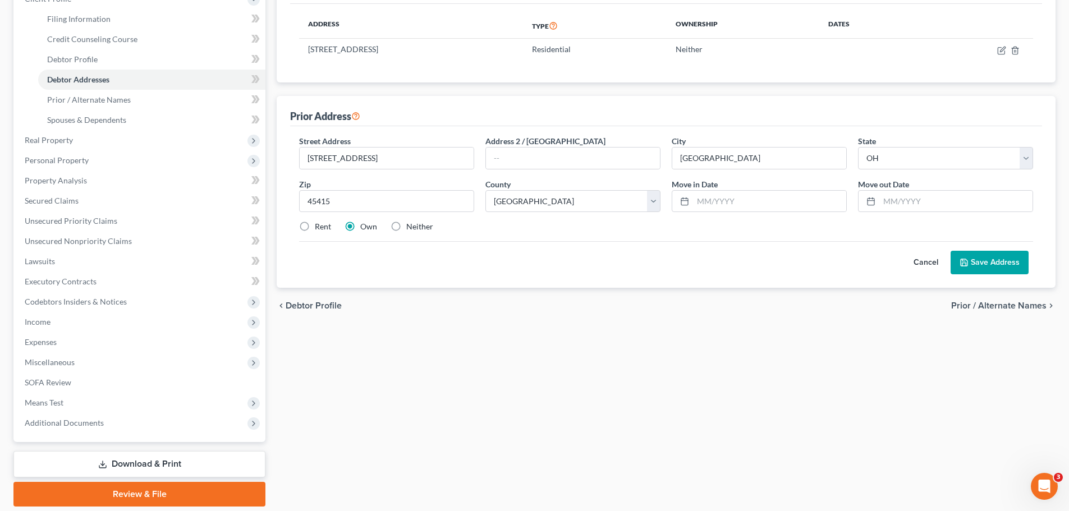
click at [703, 247] on div "Cancel Save Address" at bounding box center [666, 257] width 734 height 33
click at [751, 201] on input "text" at bounding box center [769, 201] width 153 height 21
type input "1/2008"
click at [942, 207] on input "text" at bounding box center [955, 201] width 153 height 21
type input "9/2022"
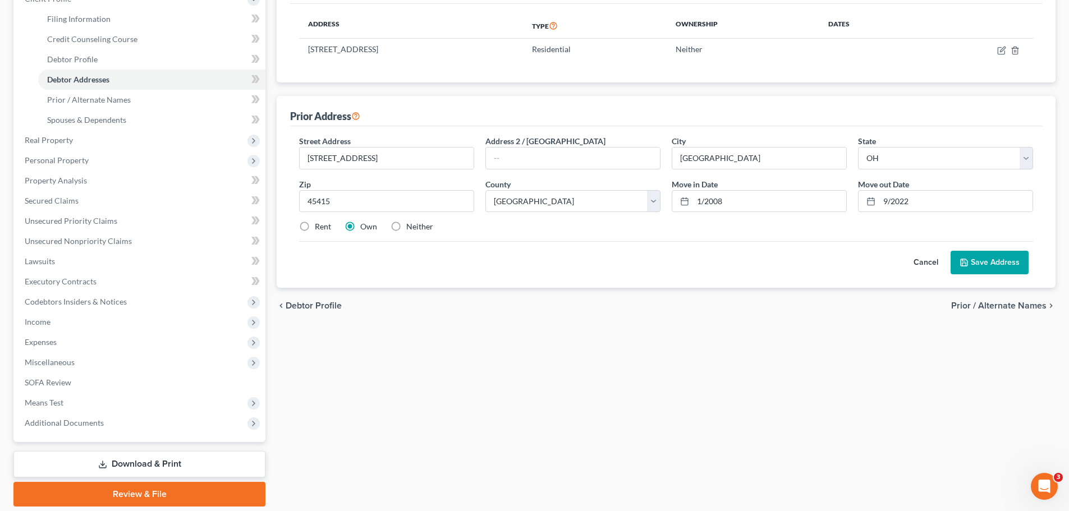
click at [995, 266] on button "Save Address" at bounding box center [990, 263] width 78 height 24
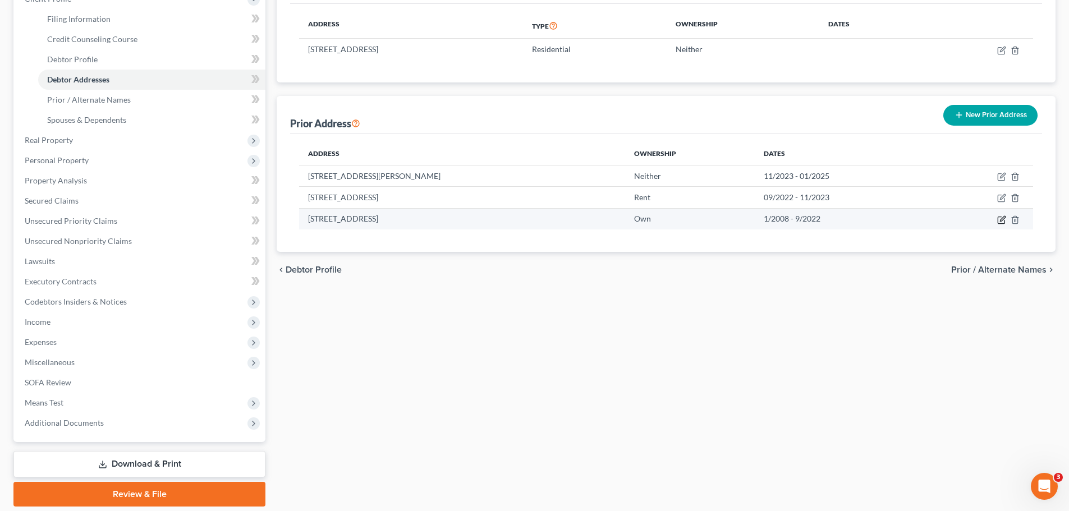
click at [1005, 217] on icon "button" at bounding box center [1001, 220] width 9 height 9
select select "36"
select select "56"
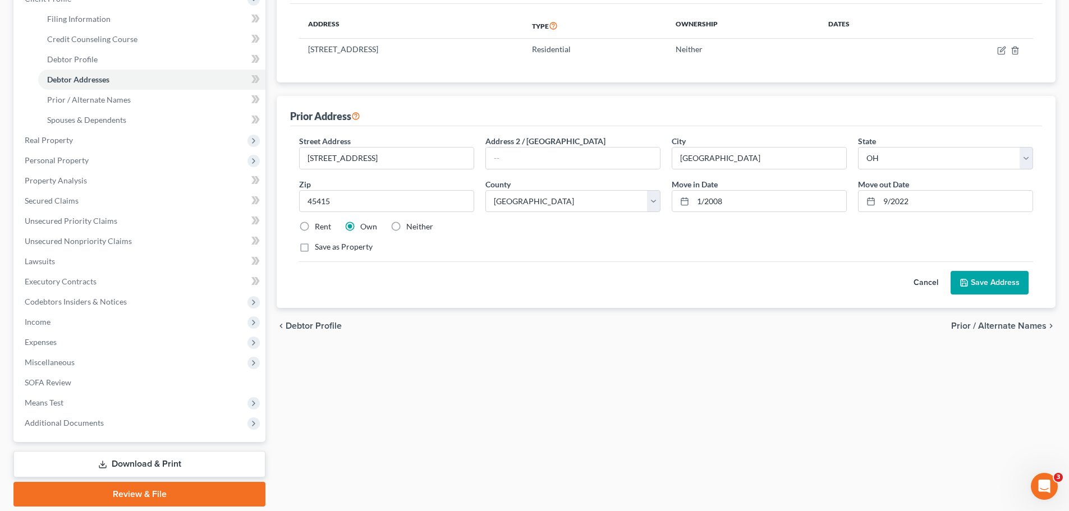
click at [931, 279] on button "Cancel" at bounding box center [925, 283] width 49 height 22
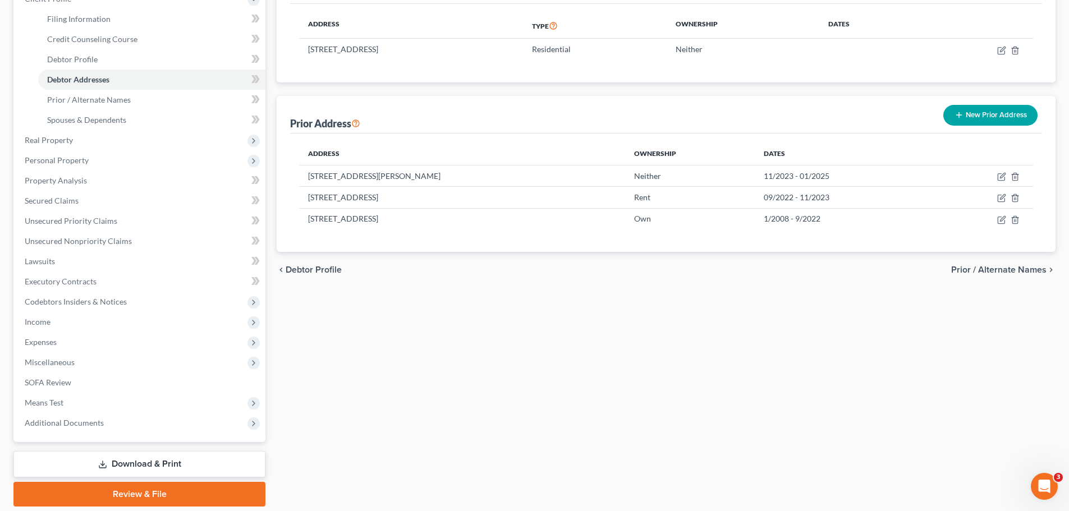
click at [988, 265] on span "Prior / Alternate Names" at bounding box center [998, 269] width 95 height 9
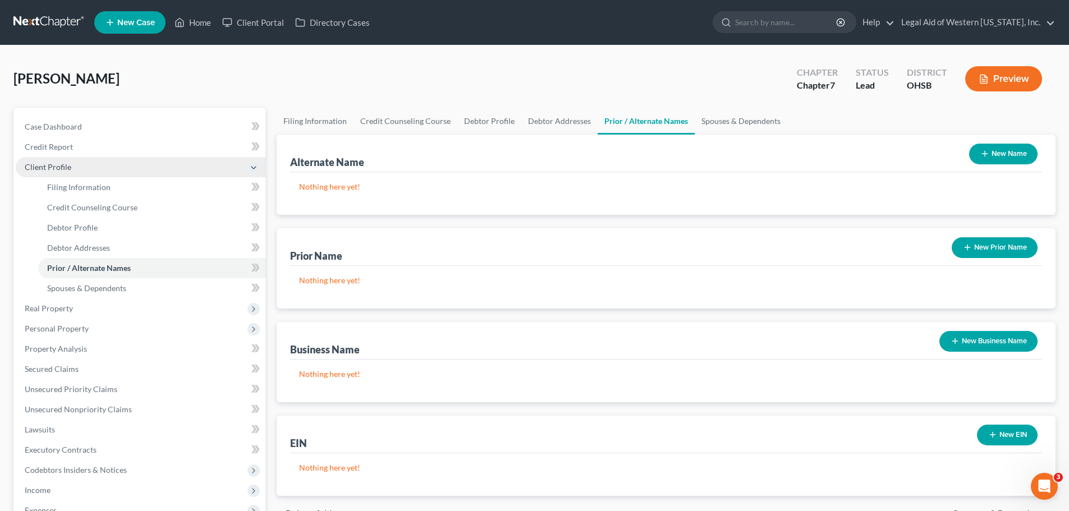
click at [253, 167] on icon at bounding box center [253, 167] width 9 height 9
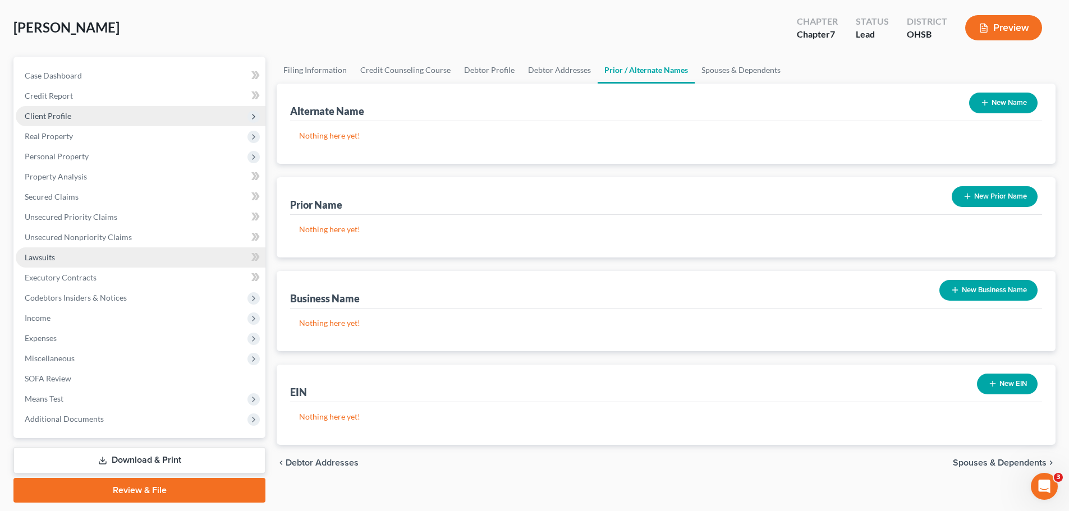
scroll to position [85, 0]
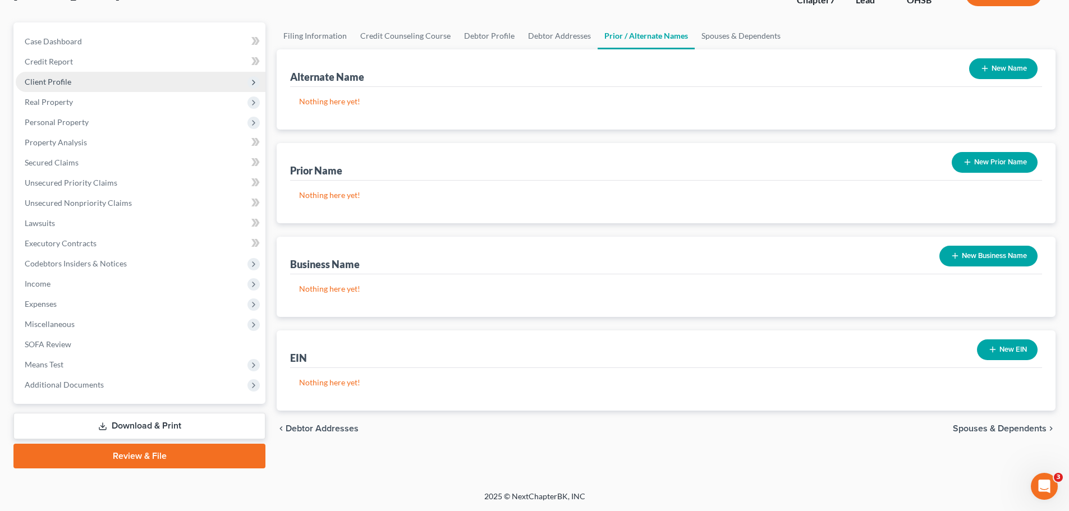
click at [198, 423] on link "Download & Print" at bounding box center [139, 426] width 252 height 26
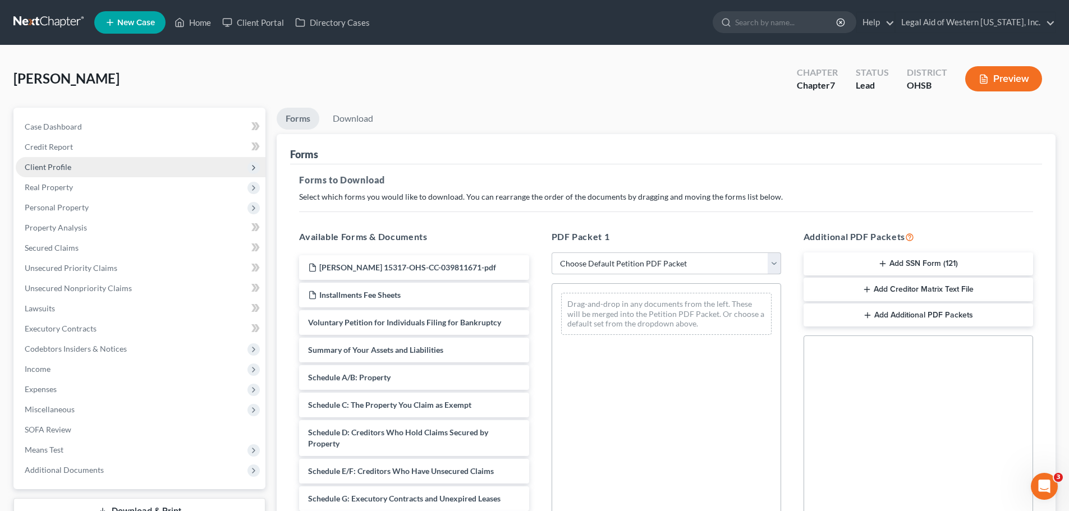
click at [776, 269] on select "Choose Default Petition PDF Packet Complete Bankruptcy Petition (all forms and …" at bounding box center [667, 264] width 230 height 22
select select "0"
click at [552, 253] on select "Choose Default Petition PDF Packet Complete Bankruptcy Petition (all forms and …" at bounding box center [667, 264] width 230 height 22
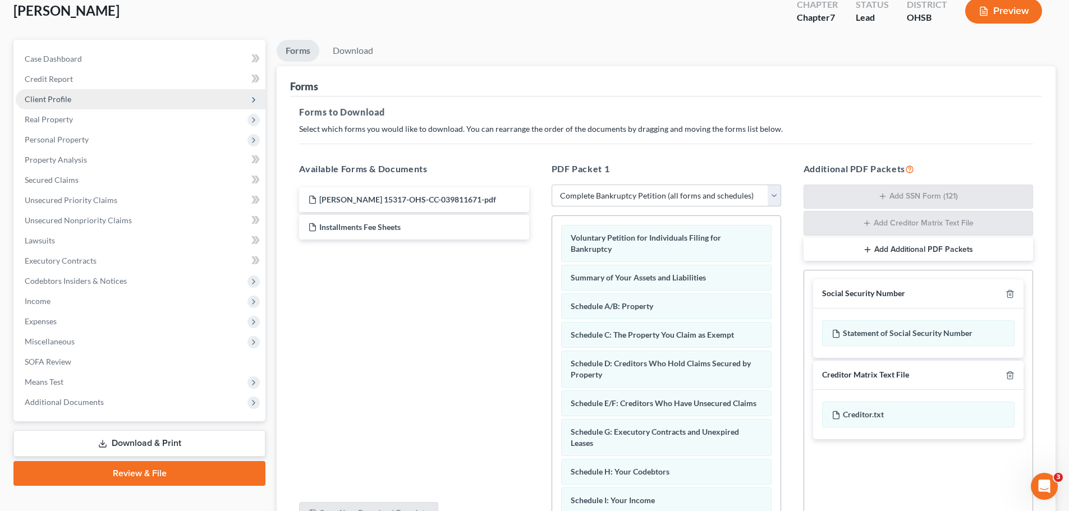
scroll to position [183, 0]
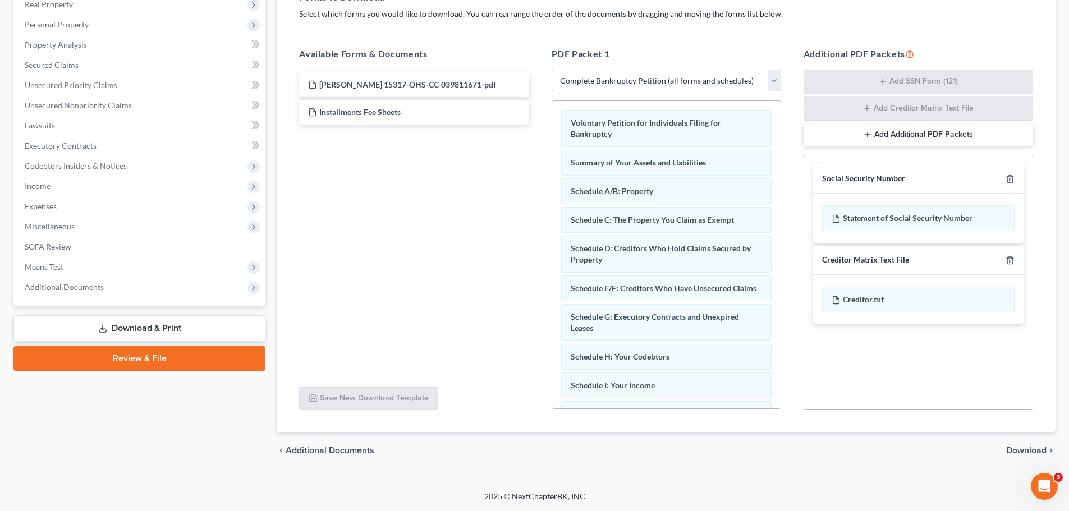
click at [1025, 446] on span "Download" at bounding box center [1026, 450] width 40 height 9
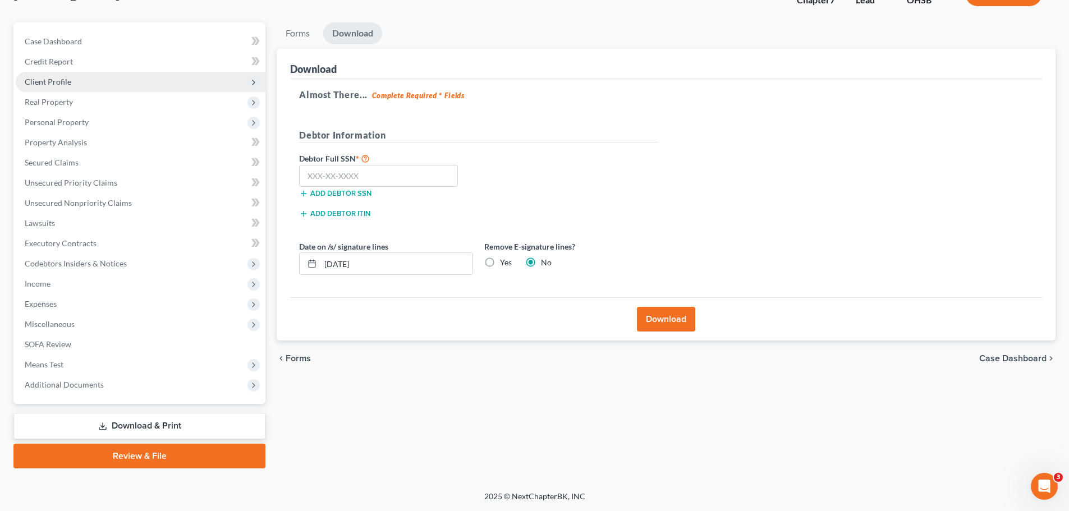
click at [662, 309] on button "Download" at bounding box center [666, 319] width 58 height 25
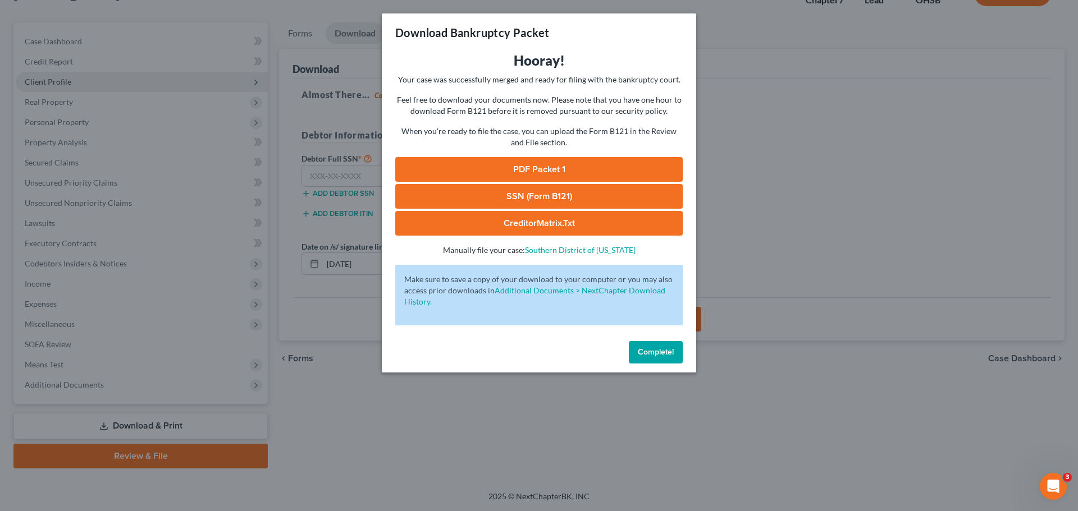
click at [631, 175] on link "PDF Packet 1" at bounding box center [538, 169] width 287 height 25
click at [661, 355] on span "Complete!" at bounding box center [656, 352] width 36 height 10
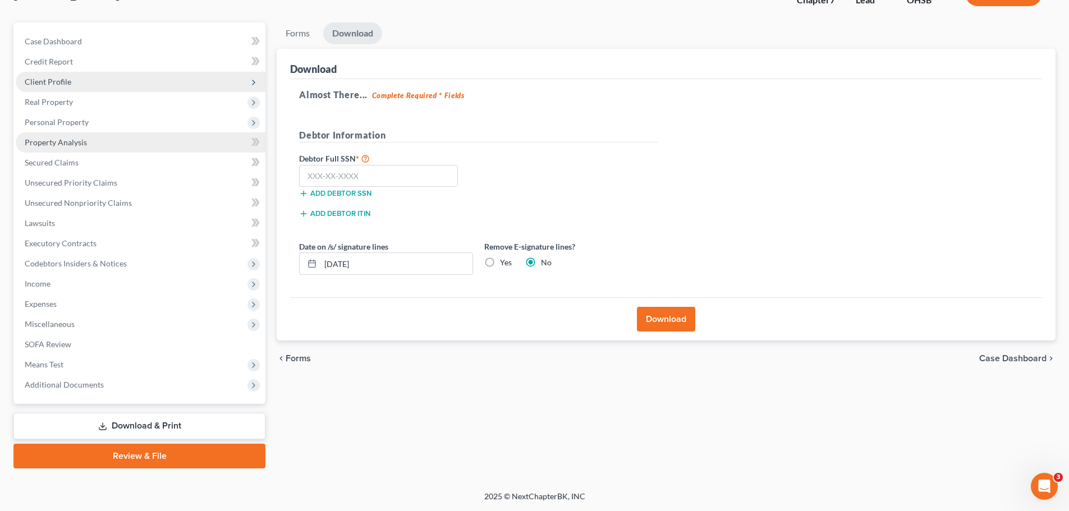
scroll to position [29, 0]
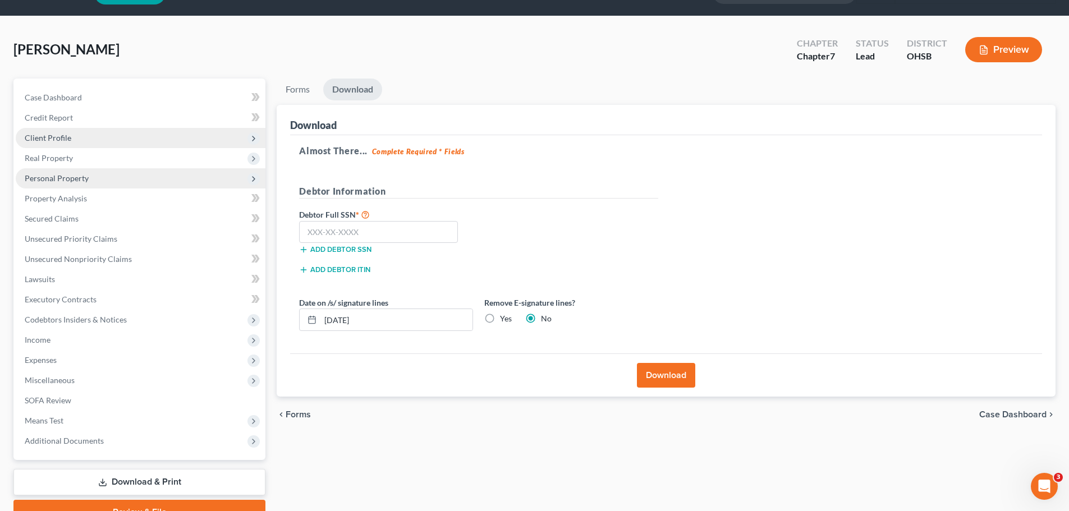
click at [114, 182] on span "Personal Property" at bounding box center [141, 178] width 250 height 20
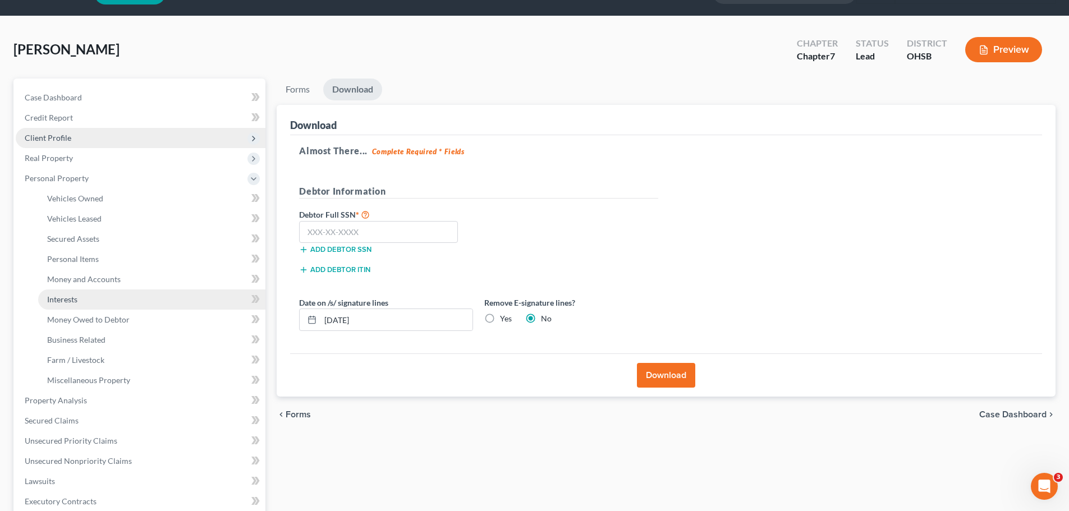
click at [152, 305] on link "Interests" at bounding box center [151, 300] width 227 height 20
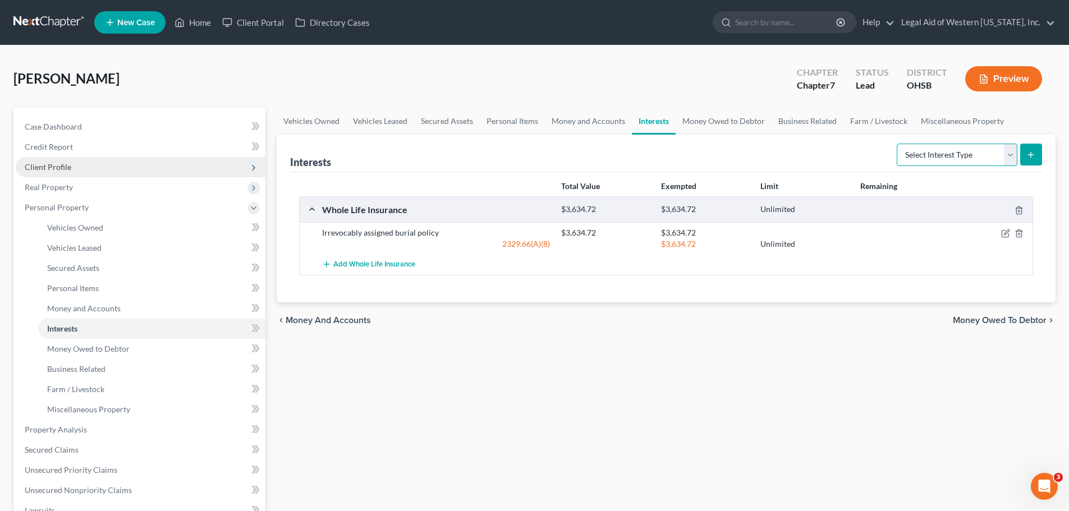
click at [1010, 153] on select "Select Interest Type 401K Annuity Bond Education IRA Government Bond Government…" at bounding box center [957, 155] width 121 height 22
select select "government_pension_plan"
click at [898, 144] on select "Select Interest Type 401K Annuity Bond Education IRA Government Bond Government…" at bounding box center [957, 155] width 121 height 22
click at [1031, 153] on line "submit" at bounding box center [1031, 154] width 0 height 5
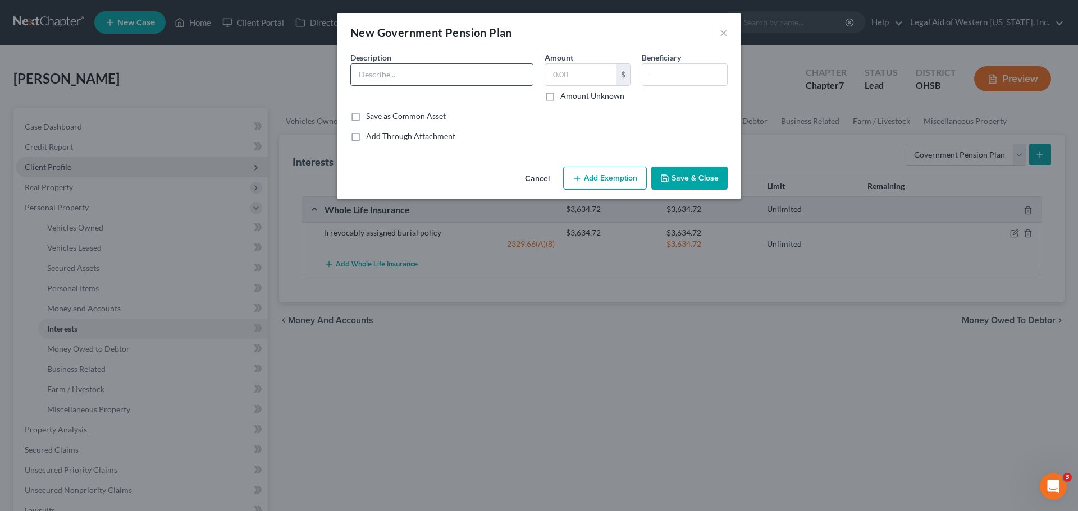
click at [468, 77] on input "text" at bounding box center [442, 74] width 182 height 21
click at [699, 120] on div "Save as Common Asset" at bounding box center [538, 116] width 377 height 11
click at [604, 71] on input "text" at bounding box center [580, 74] width 71 height 21
click at [707, 125] on div "Common Asset Select Description * Amount $ Amount Unknown Beneficiary Save as C…" at bounding box center [538, 97] width 377 height 90
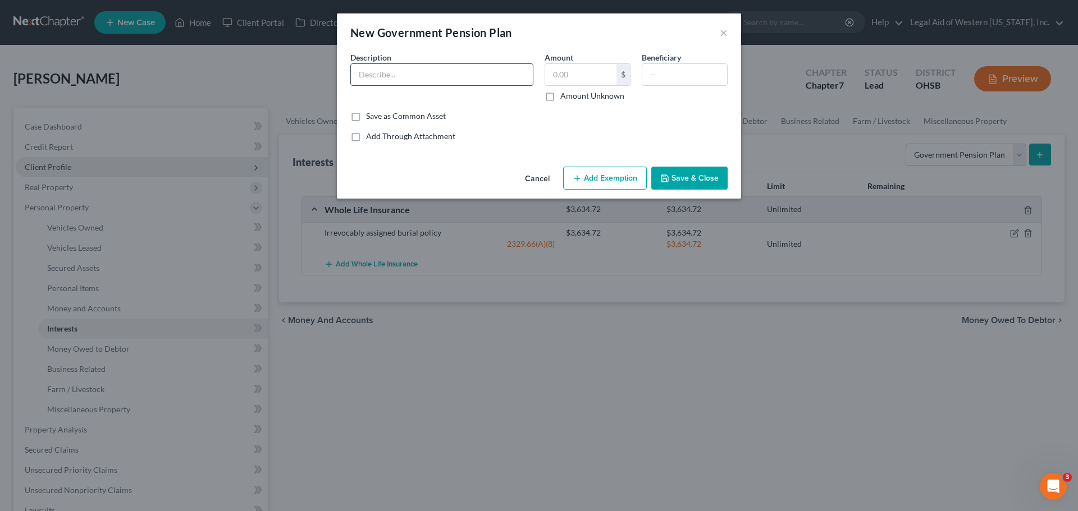
click at [441, 74] on input "text" at bounding box center [442, 74] width 182 height 21
type input "US Military Retirement Pay"
click at [570, 132] on div "Add Through Attachment" at bounding box center [538, 136] width 377 height 11
click at [560, 100] on label "Amount Unknown" at bounding box center [592, 95] width 64 height 11
click at [565, 98] on input "Amount Unknown" at bounding box center [568, 93] width 7 height 7
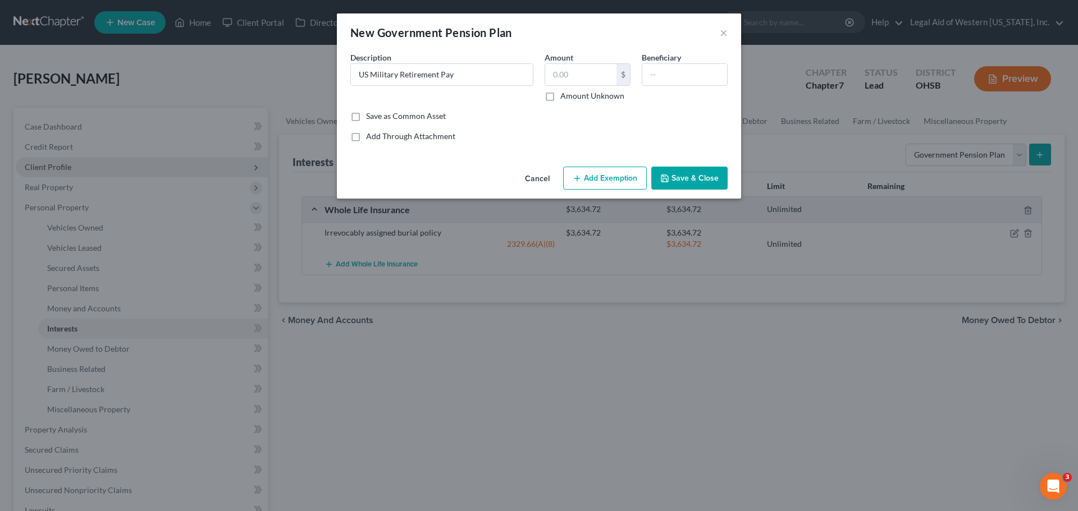
checkbox input "true"
click at [540, 175] on button "Cancel" at bounding box center [537, 179] width 43 height 22
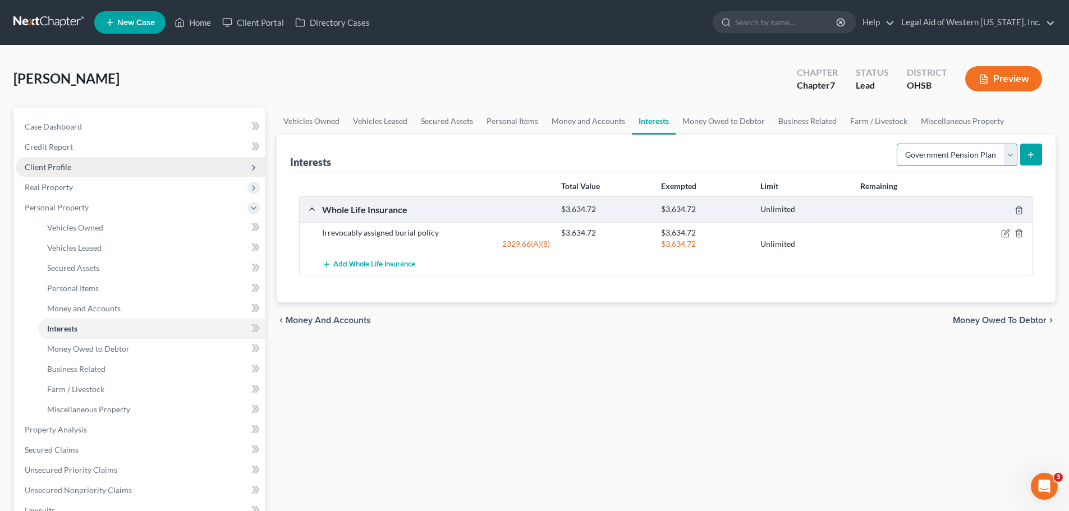
click at [1011, 155] on select "Select Interest Type 401K Annuity Bond Education IRA Government Bond Government…" at bounding box center [957, 155] width 121 height 22
click at [1013, 150] on select "Select Interest Type 401K Annuity Bond Education IRA Government Bond Government…" at bounding box center [957, 155] width 121 height 22
click at [1010, 154] on select "Select Interest Type 401K Annuity Bond Education IRA Government Bond Government…" at bounding box center [957, 155] width 121 height 22
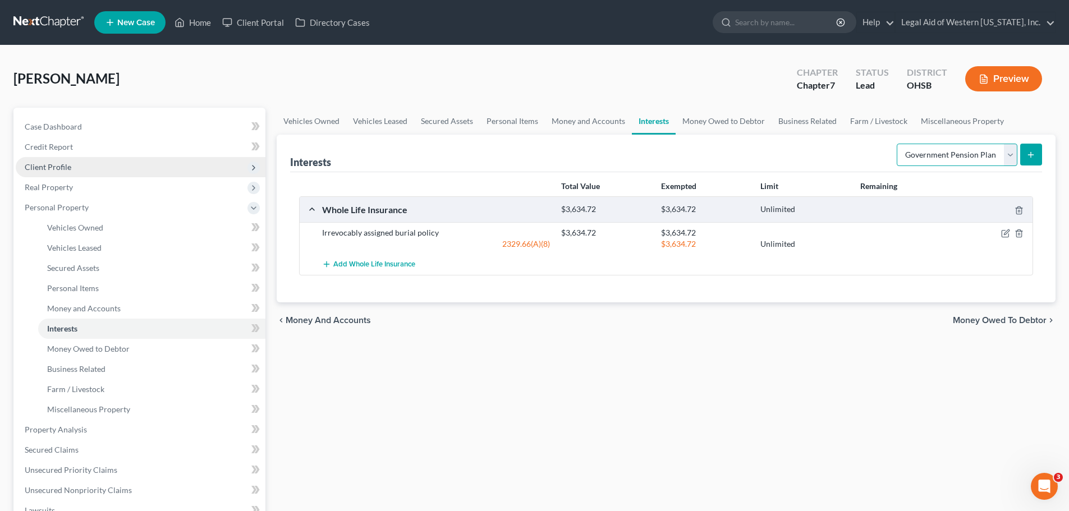
click at [1011, 153] on select "Select Interest Type 401K Annuity Bond Education IRA Government Bond Government…" at bounding box center [957, 155] width 121 height 22
select select "other_retirement_plan"
click at [898, 144] on select "Select Interest Type 401K Annuity Bond Education IRA Government Bond Government…" at bounding box center [957, 155] width 121 height 22
click at [1032, 160] on button "submit" at bounding box center [1031, 155] width 22 height 22
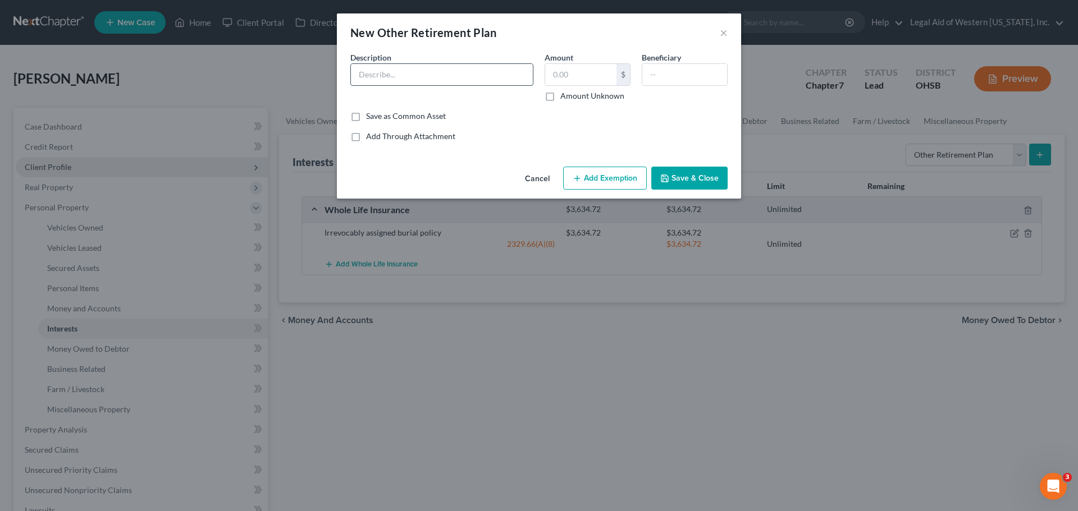
click at [448, 76] on input "text" at bounding box center [442, 74] width 182 height 21
type input "U"
click at [370, 75] on input "MOnthly US Military Retirement" at bounding box center [442, 74] width 182 height 21
click at [502, 72] on input "Monthly US Military Retirement" at bounding box center [442, 74] width 182 height 21
type input "Monthly US Military Retirement"
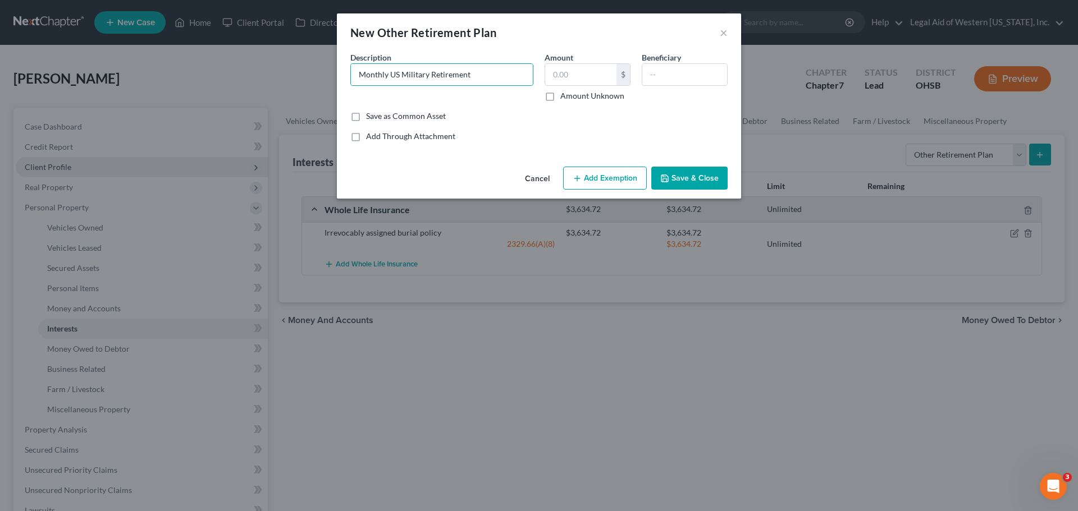
click at [560, 95] on label "Amount Unknown" at bounding box center [592, 95] width 64 height 11
click at [565, 95] on input "Amount Unknown" at bounding box center [568, 93] width 7 height 7
checkbox input "true"
click at [606, 177] on button "Add Exemption" at bounding box center [605, 179] width 84 height 24
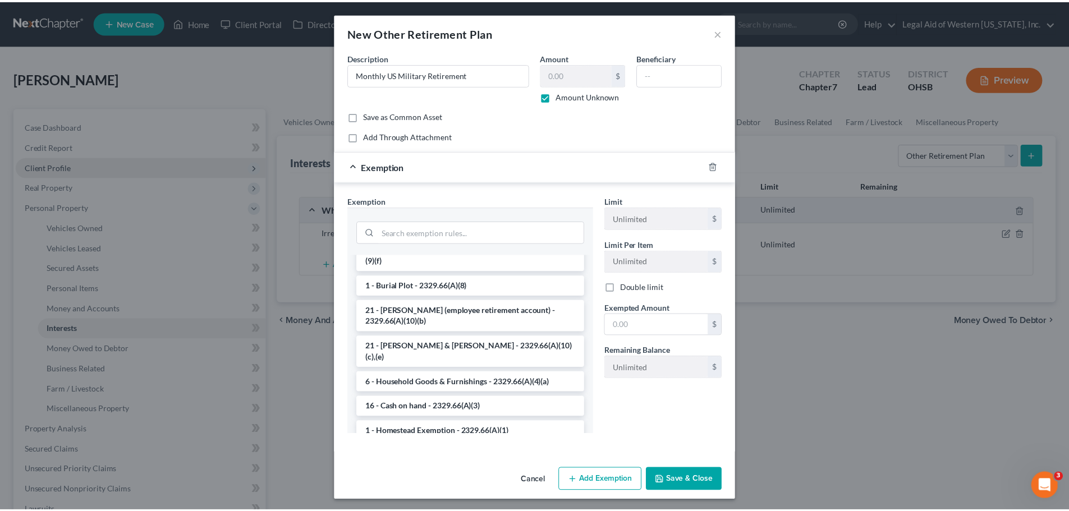
scroll to position [1394, 0]
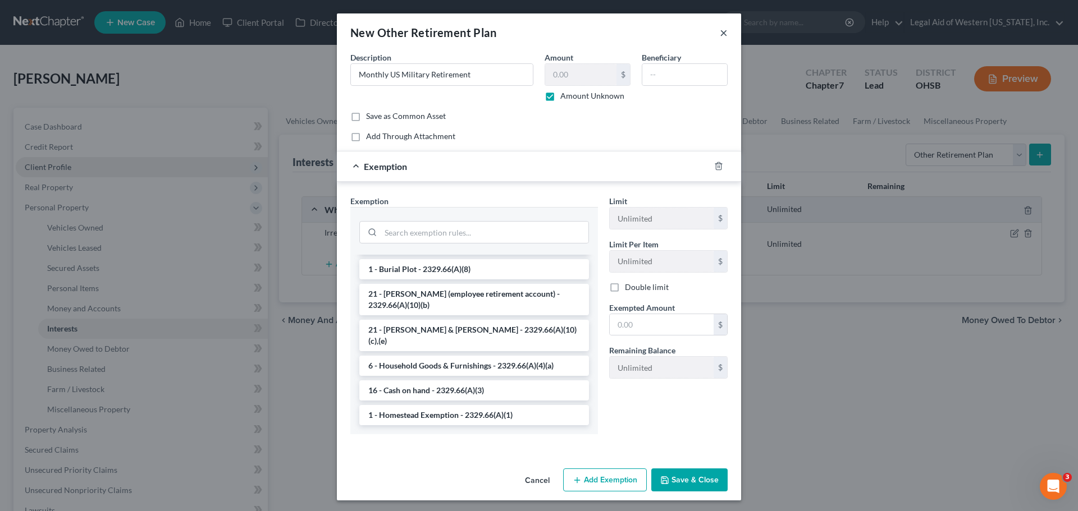
click at [721, 34] on button "×" at bounding box center [724, 32] width 8 height 13
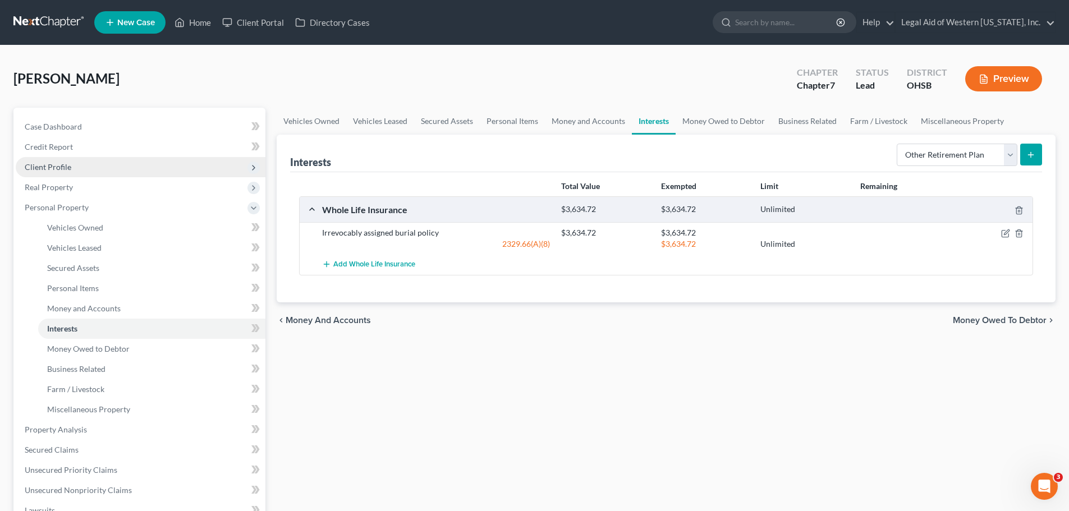
click at [1032, 153] on icon "submit" at bounding box center [1031, 154] width 9 height 9
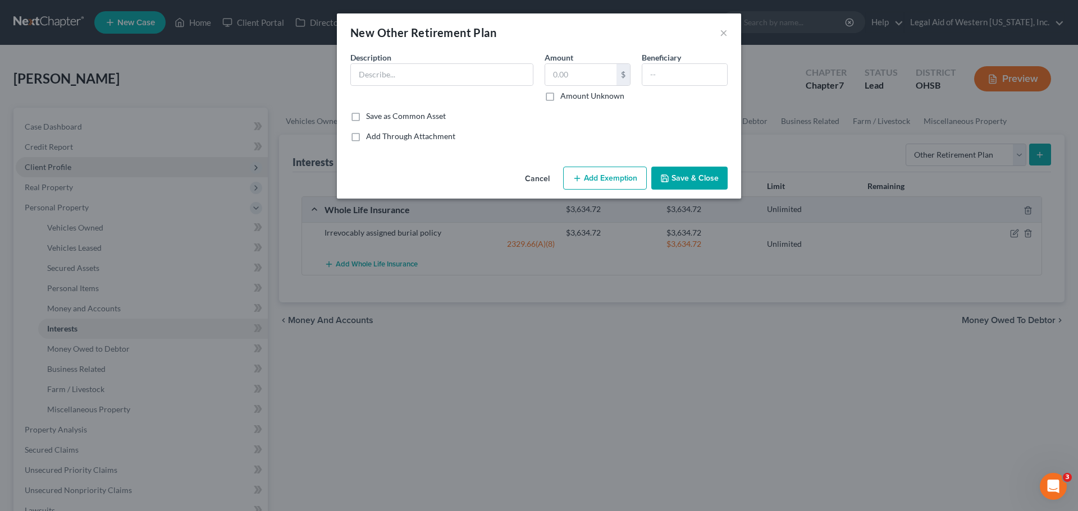
click at [588, 126] on div "Common Asset Select Description * Amount $ Amount Unknown Beneficiary Save as C…" at bounding box center [538, 97] width 377 height 90
click at [722, 33] on button "×" at bounding box center [724, 32] width 8 height 13
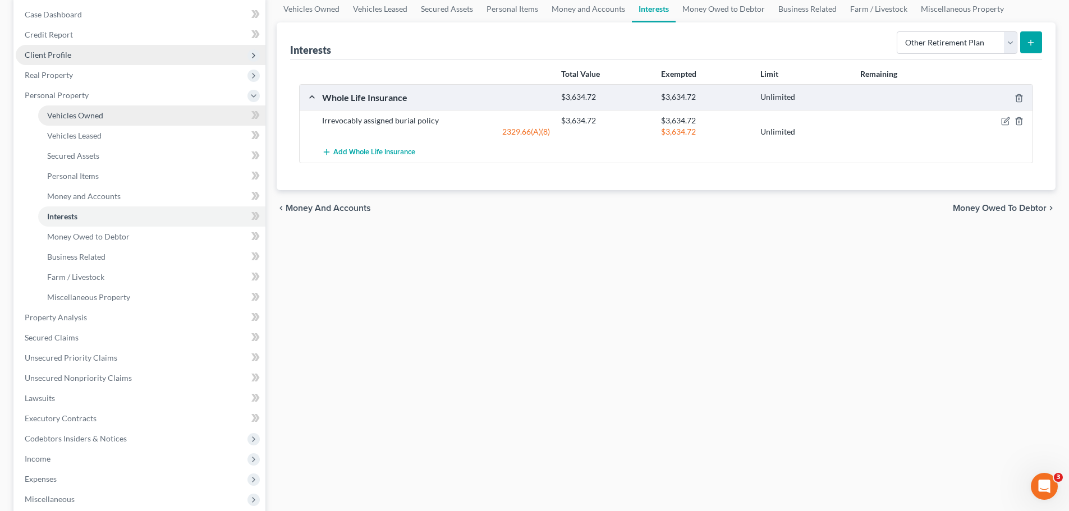
scroll to position [225, 0]
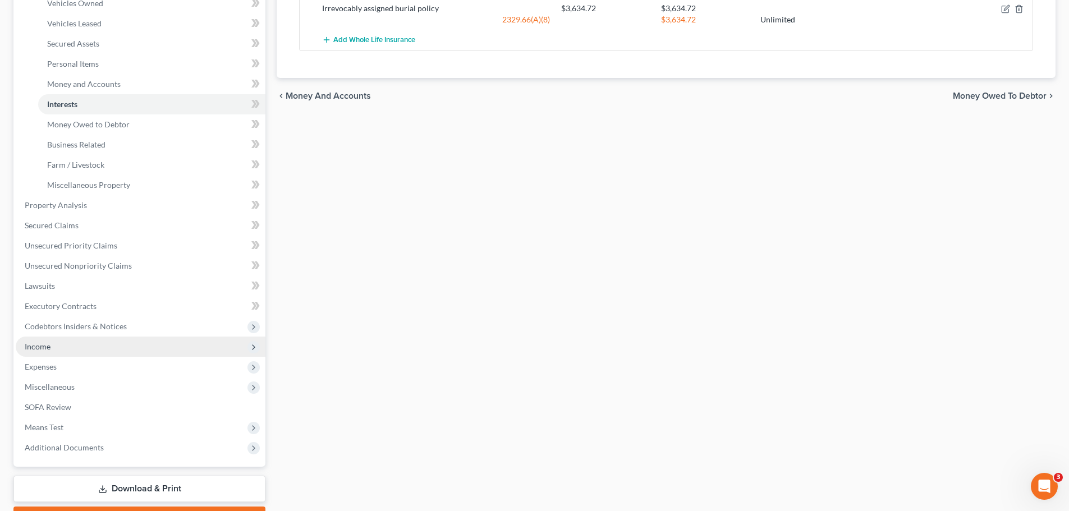
click at [107, 341] on span "Income" at bounding box center [141, 347] width 250 height 20
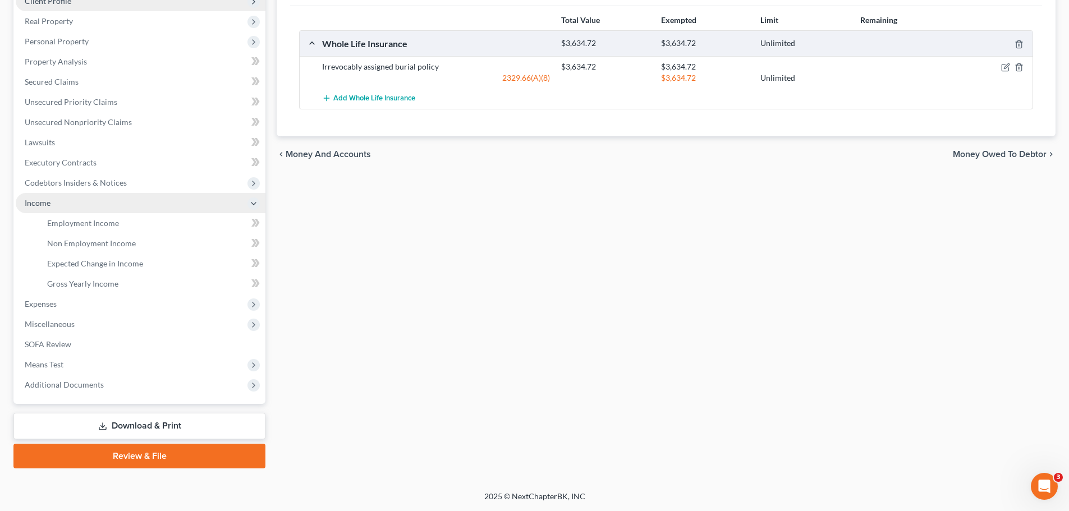
scroll to position [166, 0]
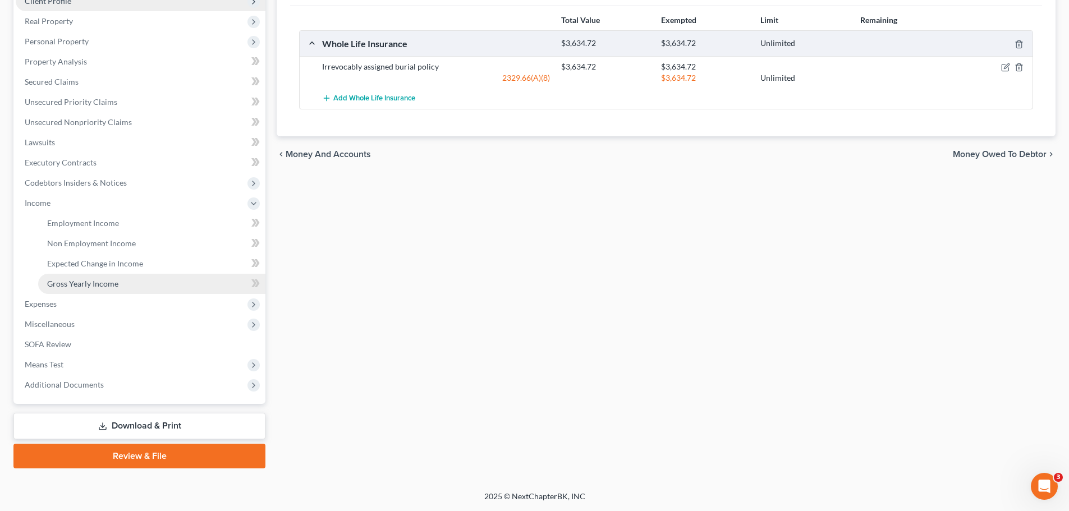
click at [109, 276] on link "Gross Yearly Income" at bounding box center [151, 284] width 227 height 20
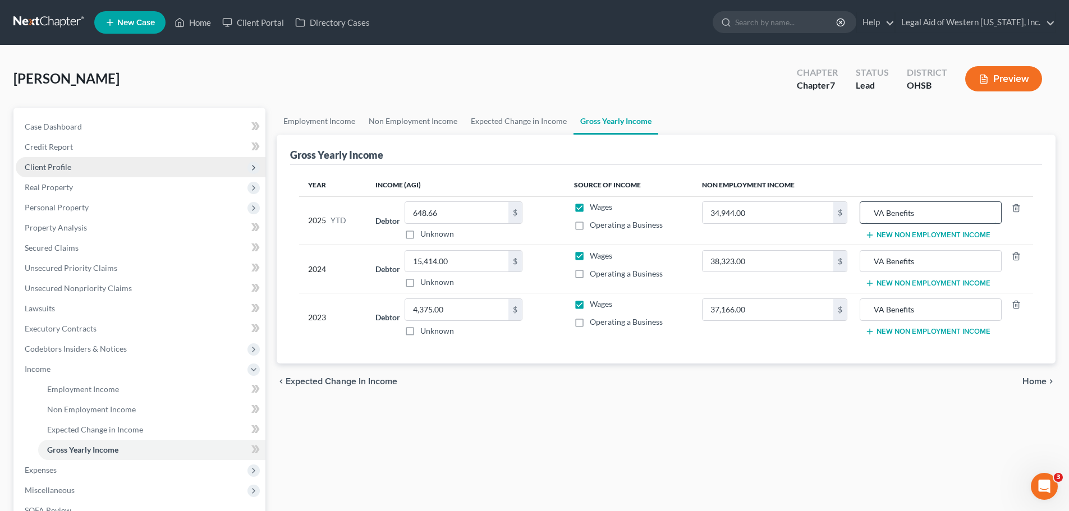
click at [924, 215] on input "VA Benefits" at bounding box center [930, 212] width 129 height 21
drag, startPoint x: 985, startPoint y: 211, endPoint x: 874, endPoint y: 214, distance: 111.2
click at [874, 214] on input "VA Retirement and VA Disability" at bounding box center [930, 212] width 129 height 21
type input "VA Retirement and VA Disability"
drag, startPoint x: 922, startPoint y: 262, endPoint x: 869, endPoint y: 259, distance: 52.8
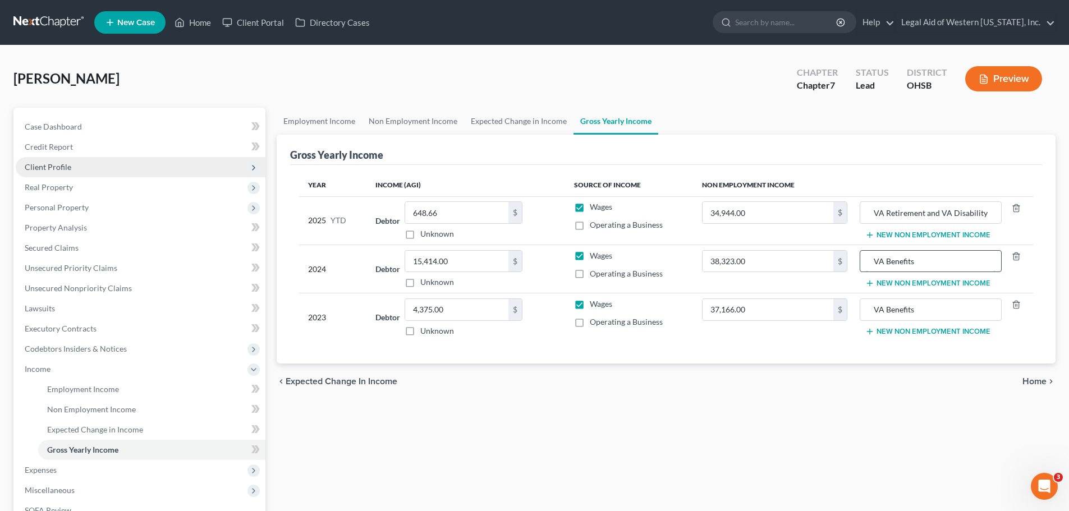
click at [869, 259] on input "VA Benefits" at bounding box center [930, 261] width 129 height 21
paste input "Retirement and VA Disability"
type input "VA Retirement and VA Disability"
drag, startPoint x: 929, startPoint y: 308, endPoint x: 868, endPoint y: 320, distance: 62.4
click at [868, 320] on input "VA Benefits" at bounding box center [930, 309] width 129 height 21
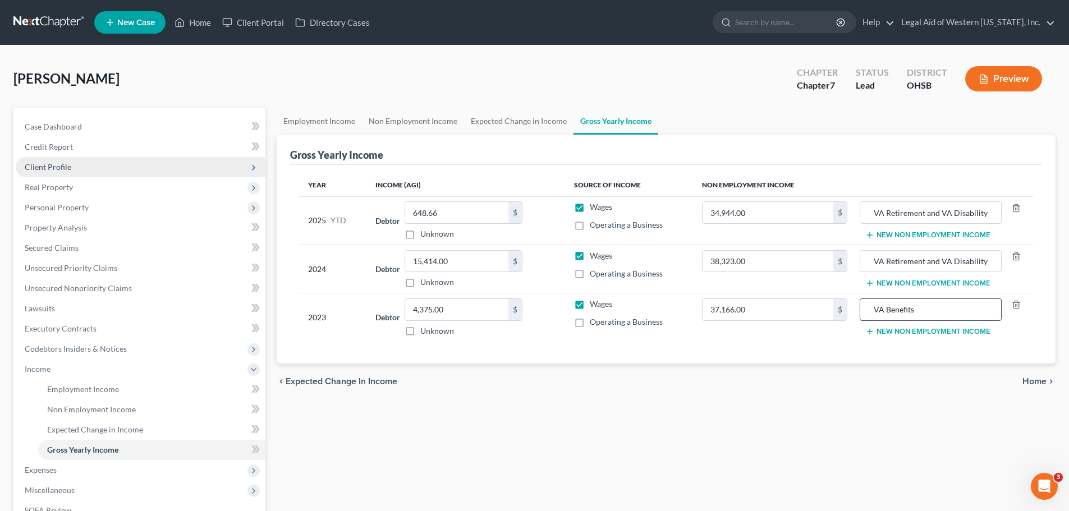
paste input "Retirement and VA Disability"
type input "VA Retirement and VA Disability"
click at [785, 360] on div "Year Income (AGI) Source of Income Non Employment Income 2025 YTD Debtor 648.66…" at bounding box center [666, 264] width 752 height 199
click at [1023, 378] on span "Home" at bounding box center [1035, 381] width 24 height 9
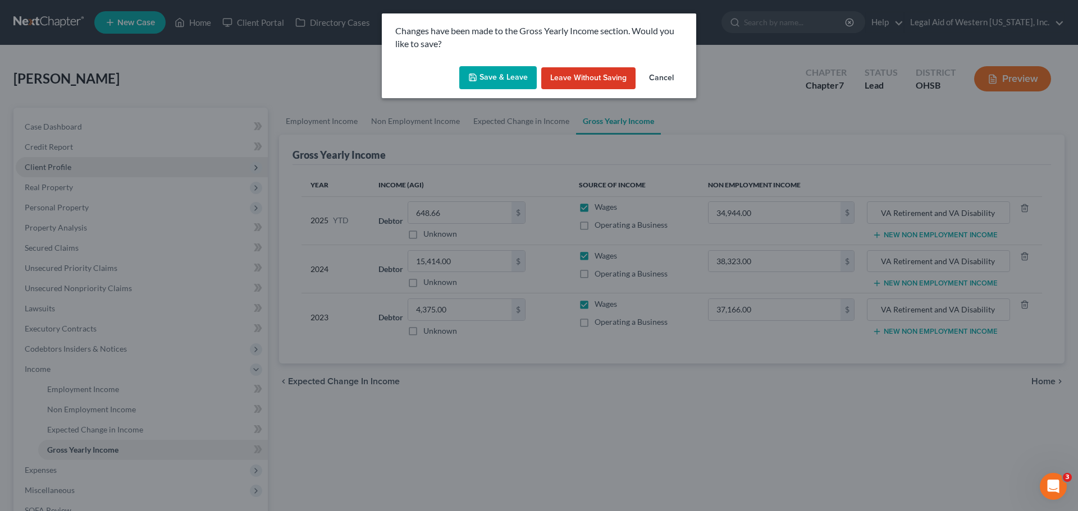
click at [507, 76] on button "Save & Leave" at bounding box center [497, 78] width 77 height 24
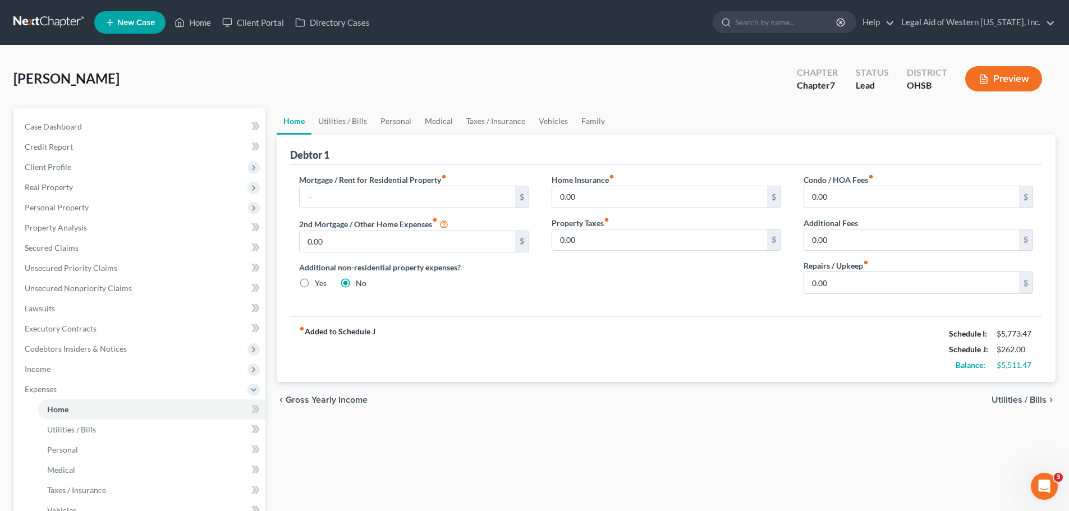
click at [1035, 396] on span "Utilities / Bills" at bounding box center [1019, 400] width 55 height 9
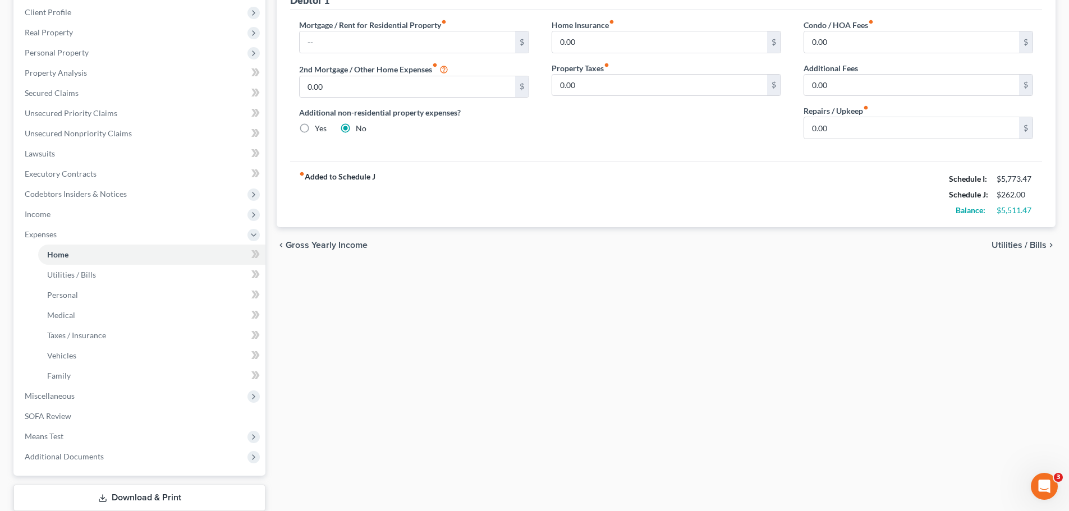
scroll to position [168, 0]
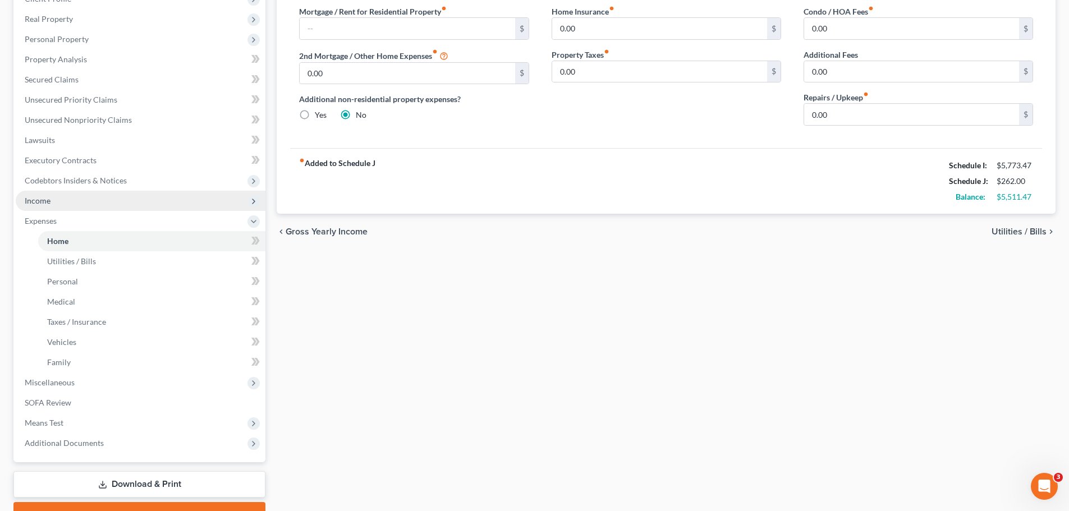
click at [253, 199] on polyline at bounding box center [254, 201] width 2 height 4
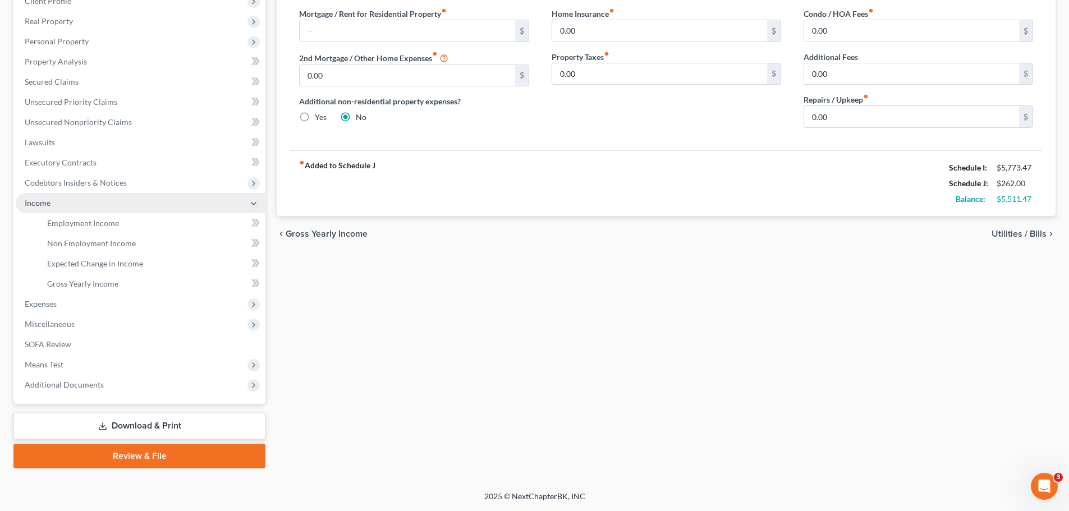
click at [253, 199] on icon at bounding box center [253, 203] width 9 height 9
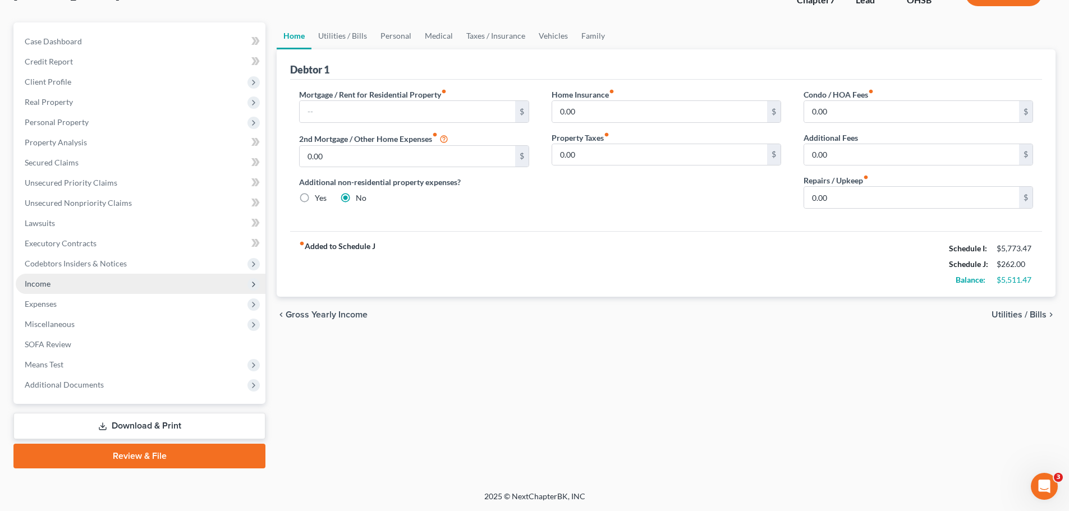
scroll to position [85, 0]
click at [209, 425] on link "Download & Print" at bounding box center [139, 426] width 252 height 26
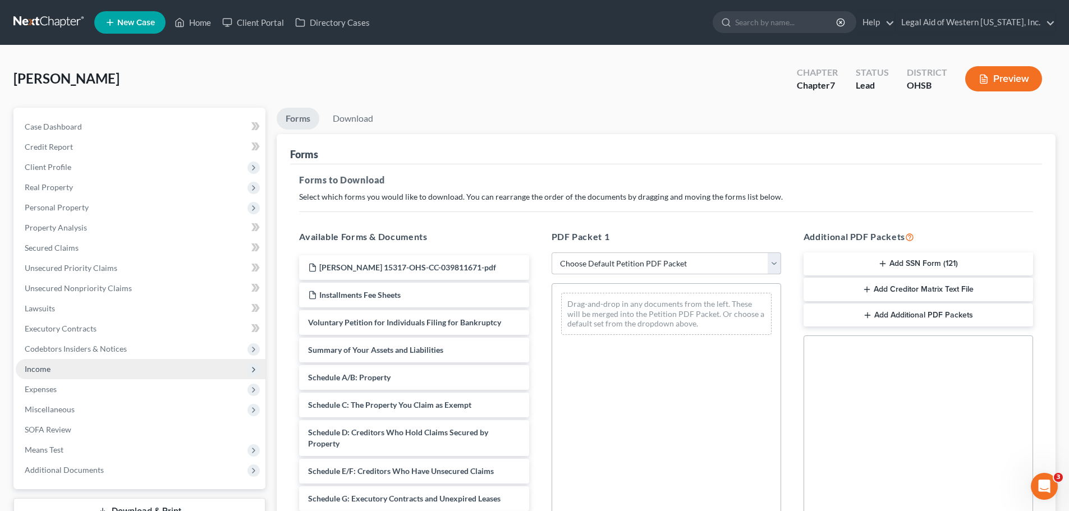
click at [774, 262] on select "Choose Default Petition PDF Packet Complete Bankruptcy Petition (all forms and …" at bounding box center [667, 264] width 230 height 22
select select "0"
click at [552, 253] on select "Choose Default Petition PDF Packet Complete Bankruptcy Petition (all forms and …" at bounding box center [667, 264] width 230 height 22
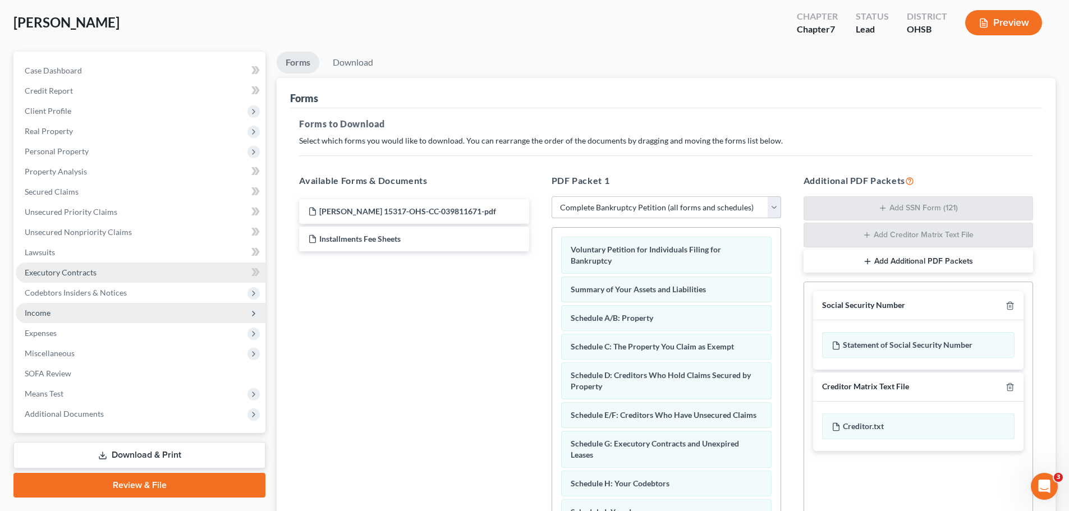
scroll to position [183, 0]
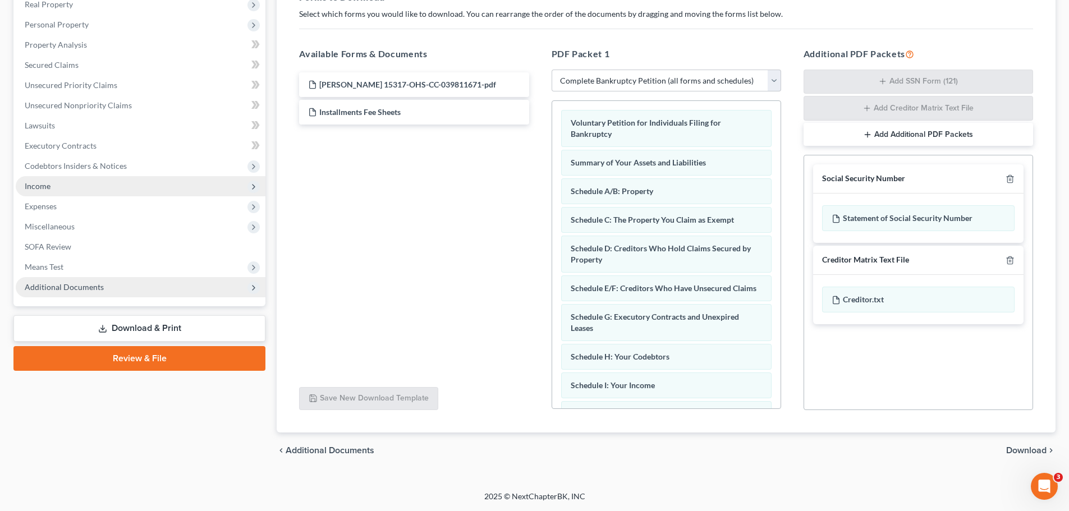
click at [194, 288] on span "Additional Documents" at bounding box center [141, 287] width 250 height 20
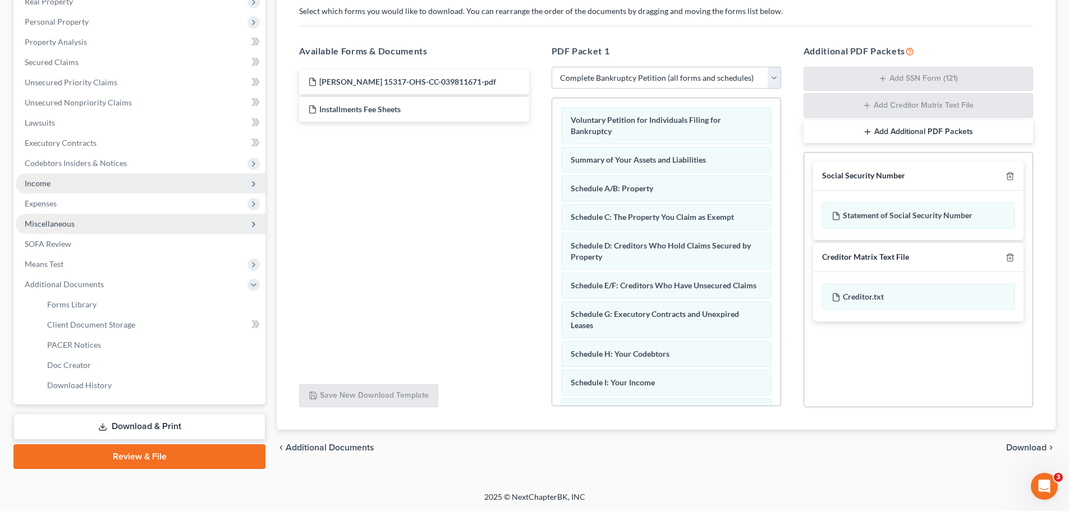
scroll to position [186, 0]
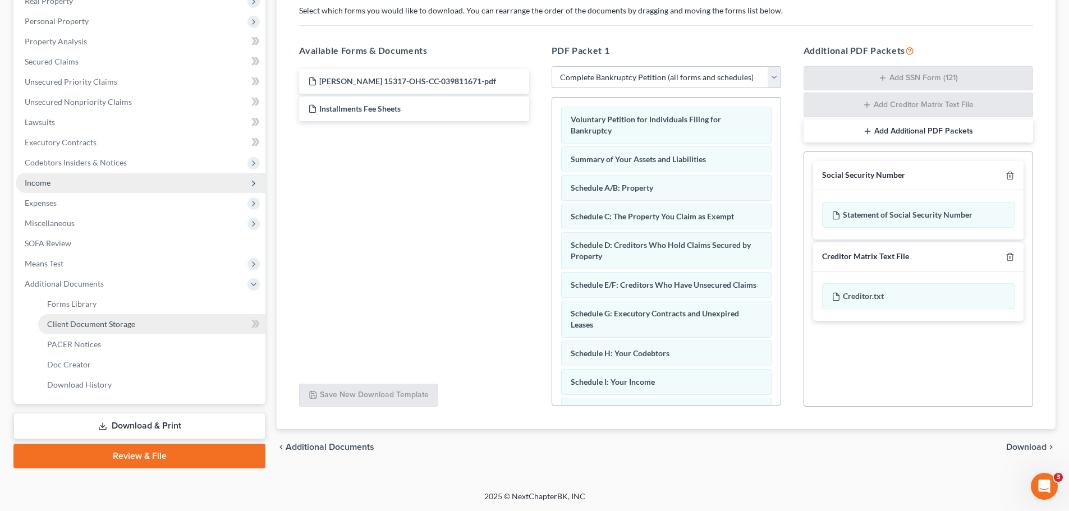
click at [197, 327] on link "Client Document Storage" at bounding box center [151, 324] width 227 height 20
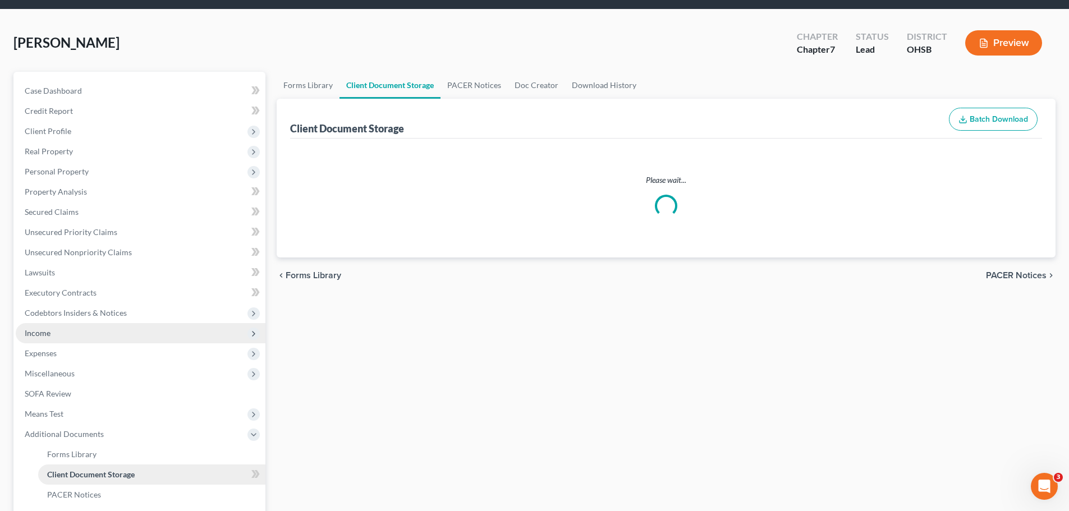
select select "37"
select select "7"
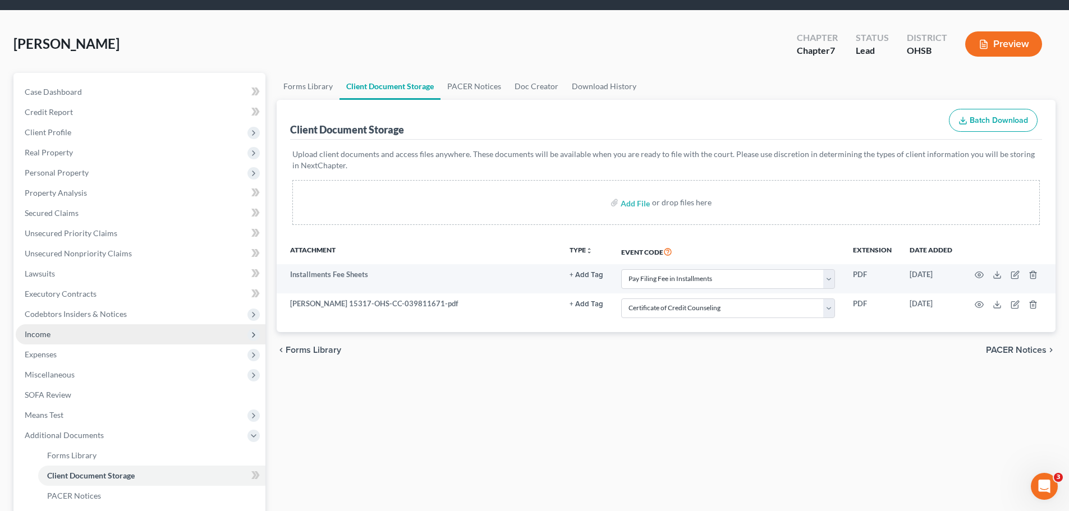
scroll to position [112, 0]
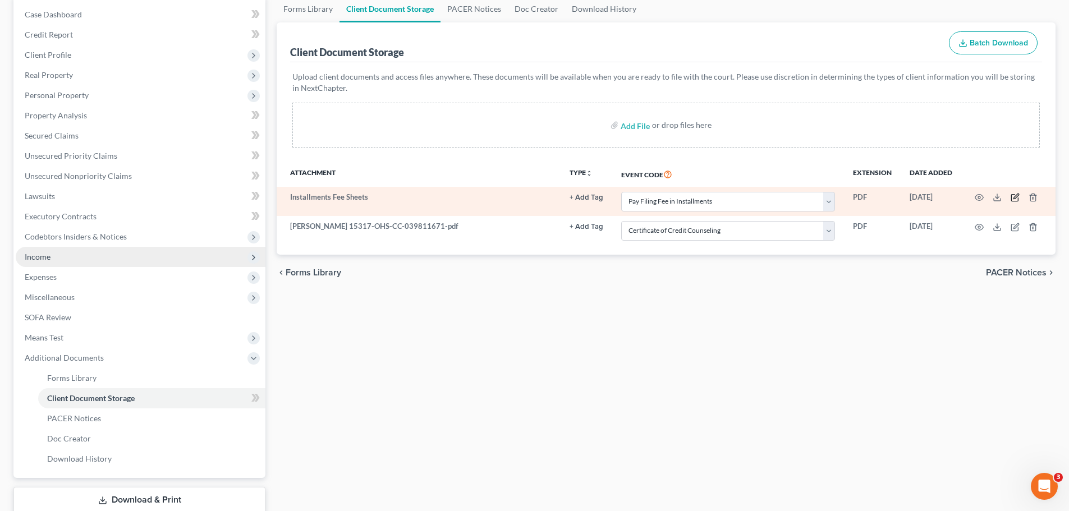
click at [1018, 199] on icon "button" at bounding box center [1014, 198] width 7 height 7
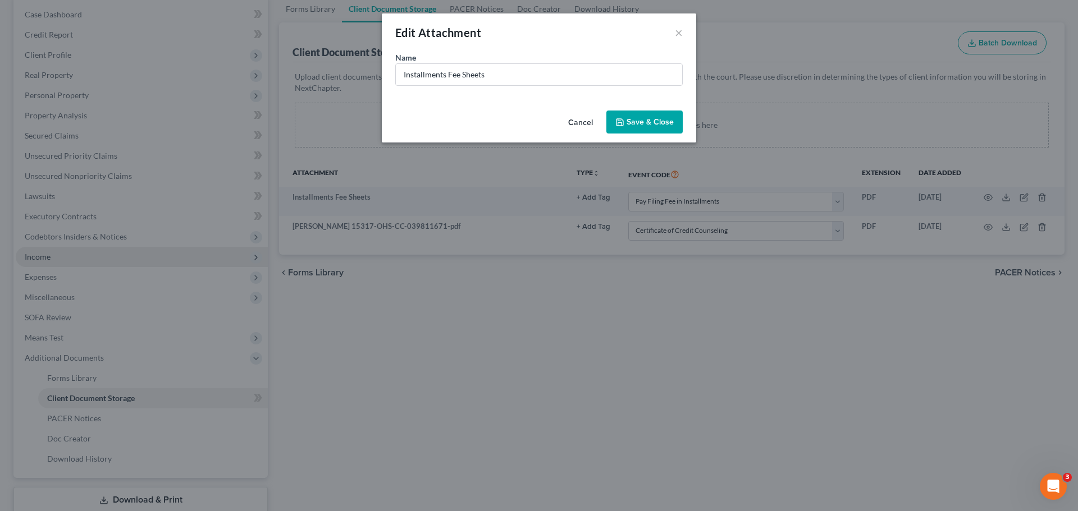
click at [576, 122] on button "Cancel" at bounding box center [580, 123] width 43 height 22
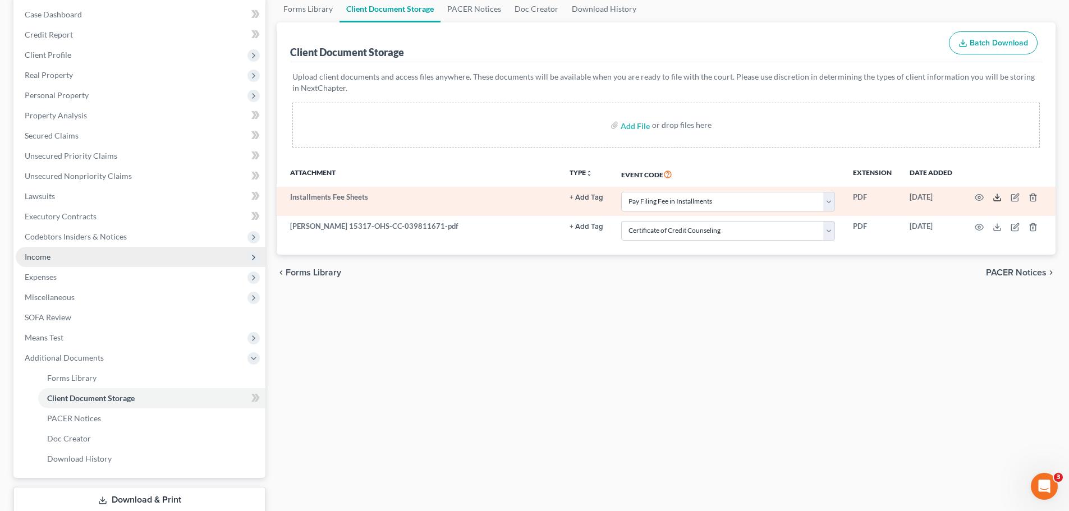
click at [996, 196] on icon at bounding box center [997, 197] width 9 height 9
click at [1034, 196] on icon "button" at bounding box center [1033, 197] width 9 height 9
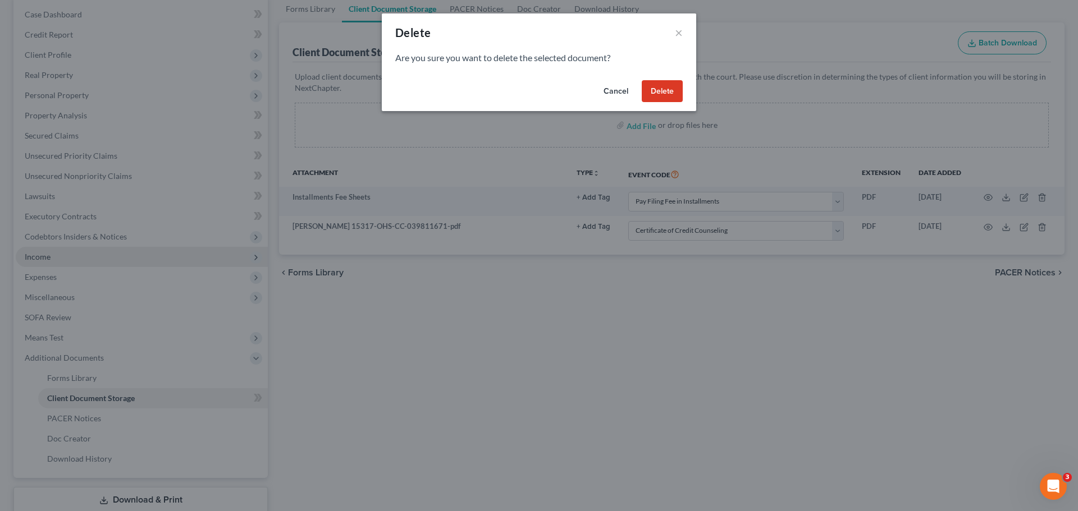
click at [659, 86] on button "Delete" at bounding box center [662, 91] width 41 height 22
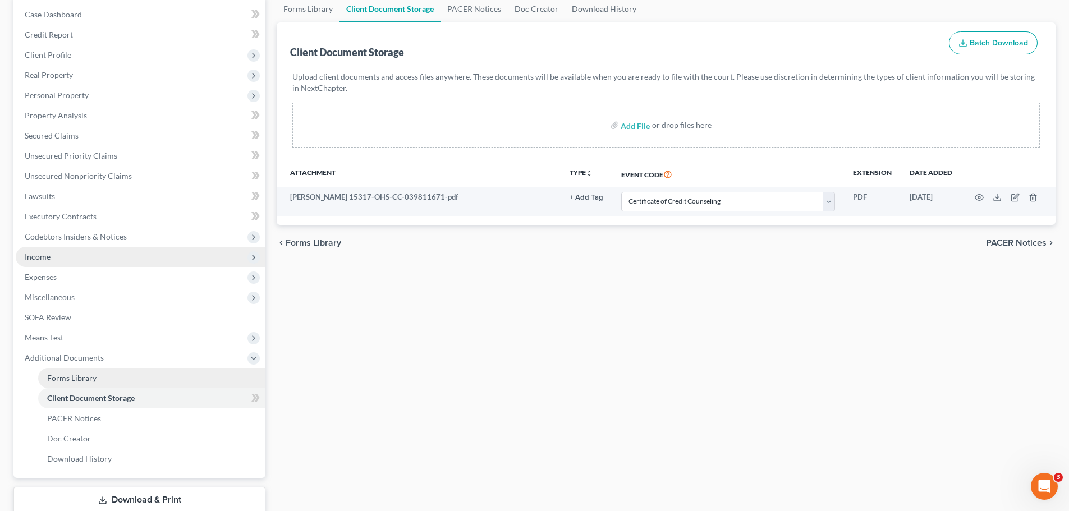
click at [186, 374] on link "Forms Library" at bounding box center [151, 378] width 227 height 20
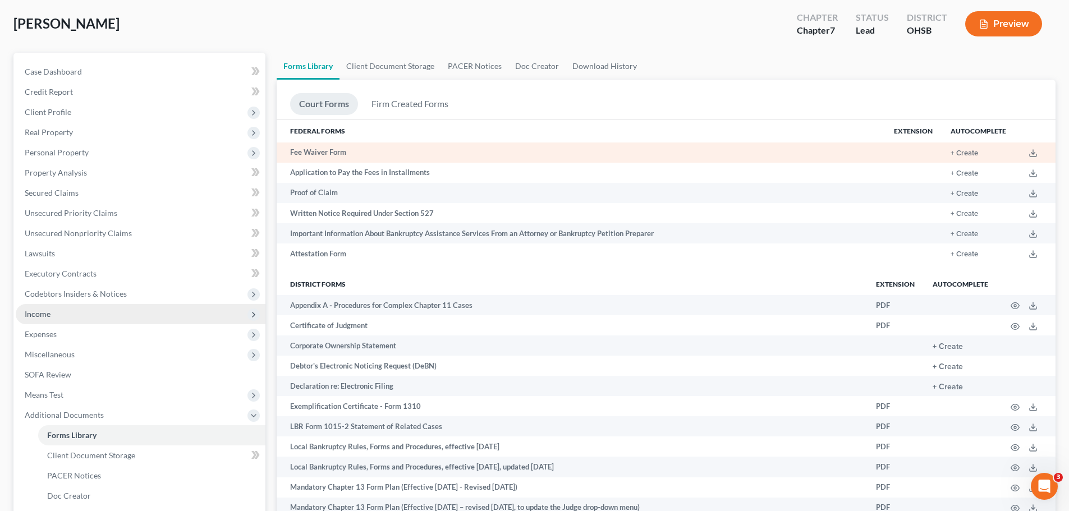
scroll to position [56, 0]
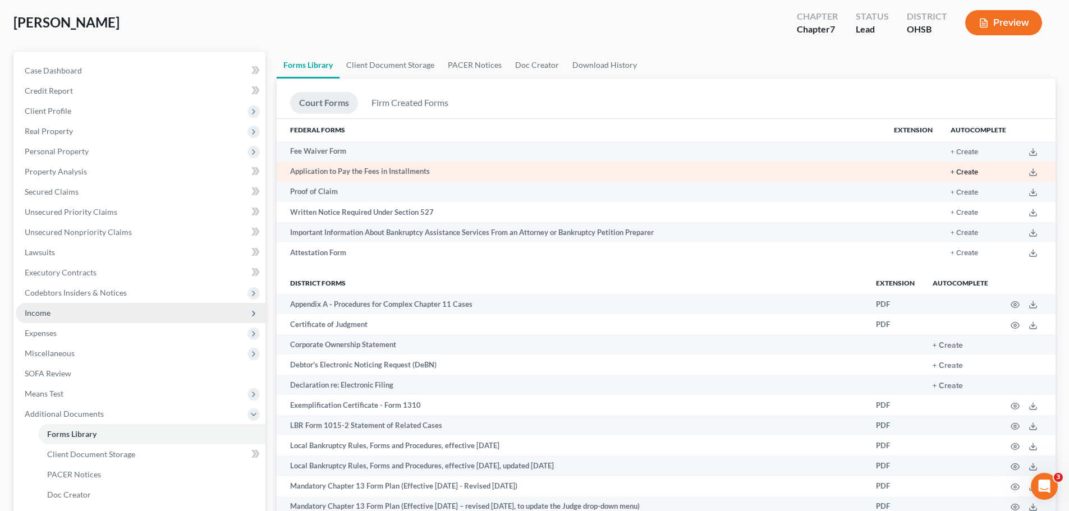
click at [975, 172] on button "+ Create" at bounding box center [965, 172] width 28 height 7
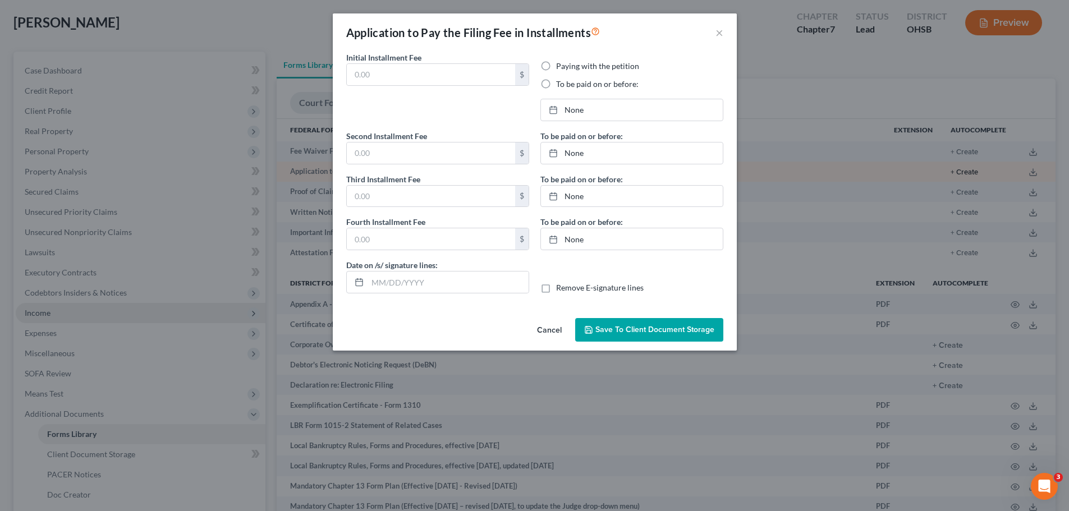
type input "338.00"
radio input "true"
type input "0.00"
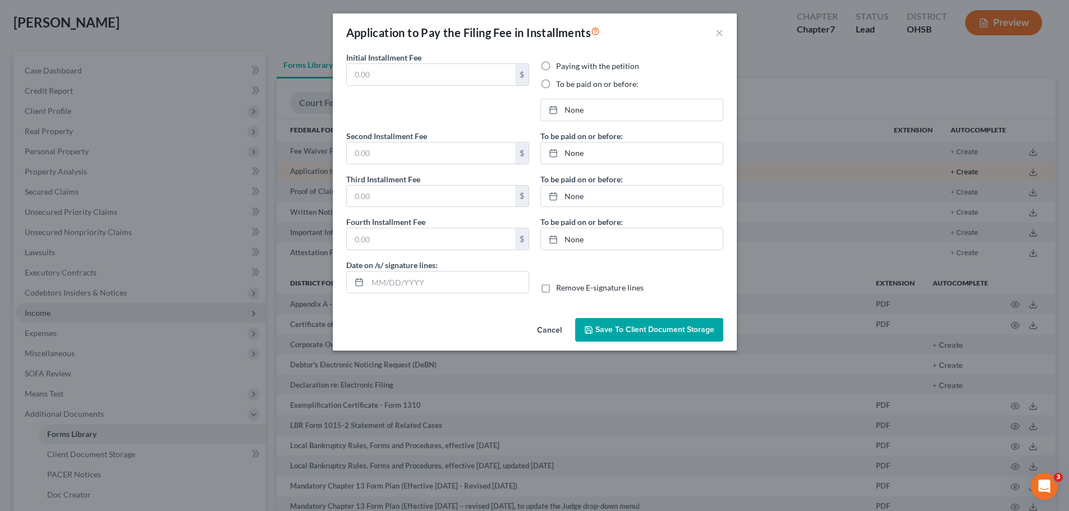
type input "[DATE]"
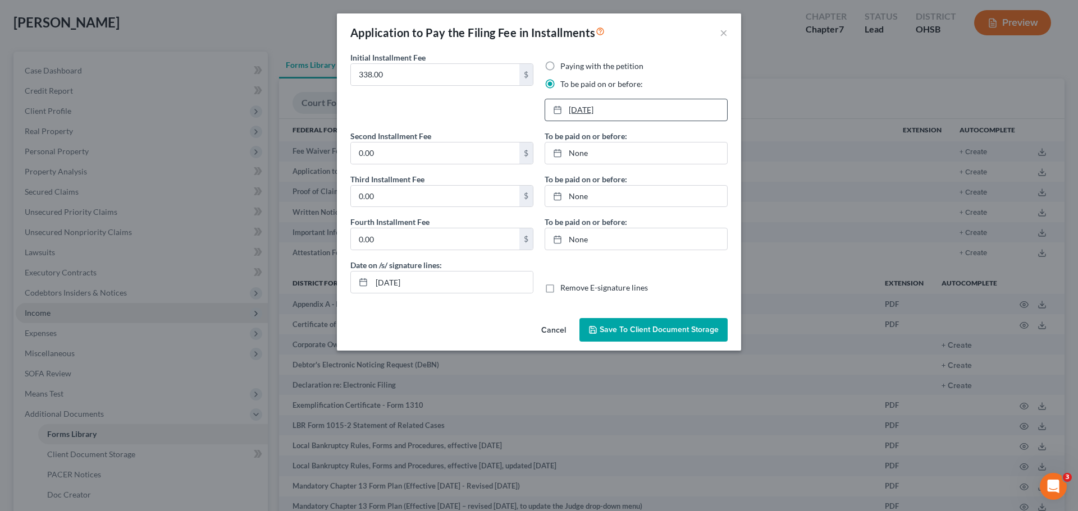
click at [585, 108] on link "11/4/2025" at bounding box center [636, 109] width 182 height 21
click at [693, 295] on div "Date on /s/ signature lines: 09/11/2025 Remove E-signature lines" at bounding box center [539, 280] width 388 height 43
click at [560, 289] on label "Remove E-signature lines" at bounding box center [604, 287] width 88 height 11
click at [565, 289] on input "Remove E-signature lines" at bounding box center [568, 285] width 7 height 7
checkbox input "true"
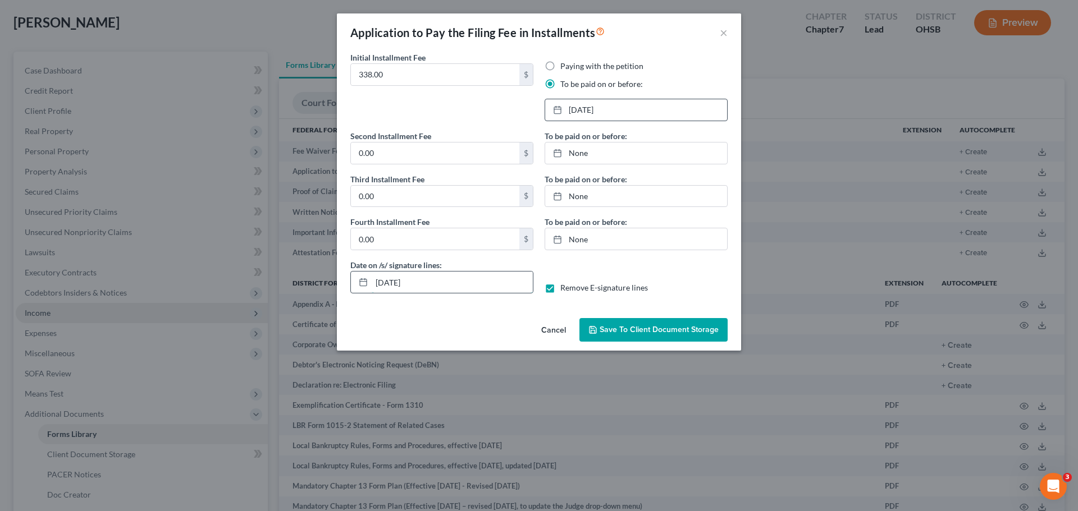
drag, startPoint x: 459, startPoint y: 283, endPoint x: 355, endPoint y: 281, distance: 103.8
click at [355, 281] on div "[DATE]" at bounding box center [441, 282] width 183 height 22
click at [430, 294] on div "Date on /s/ signature lines: Remove E-signature lines" at bounding box center [539, 280] width 388 height 43
click at [560, 287] on label "Remove E-signature lines" at bounding box center [604, 287] width 88 height 11
click at [565, 287] on input "Remove E-signature lines" at bounding box center [568, 285] width 7 height 7
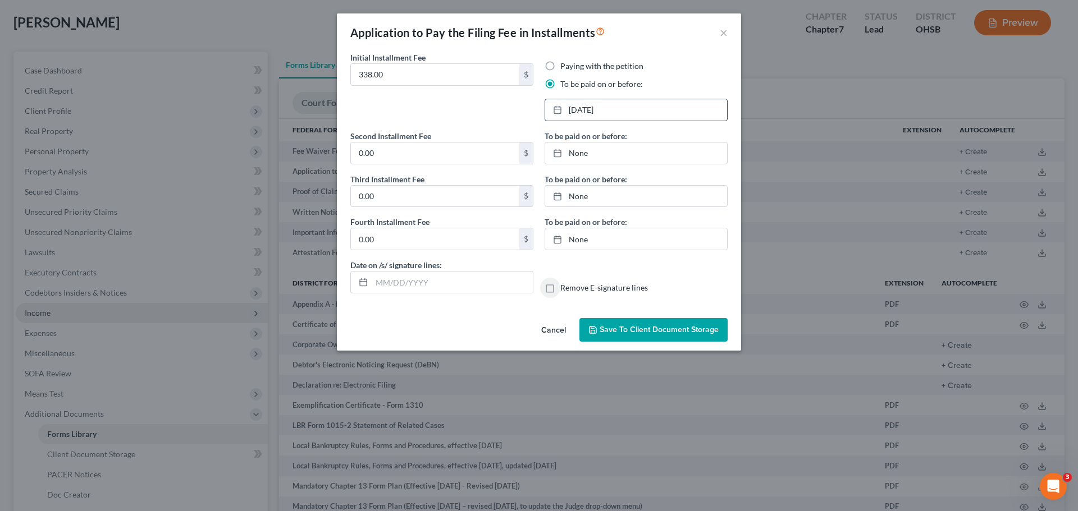
click at [560, 291] on label "Remove E-signature lines" at bounding box center [604, 287] width 88 height 11
click at [565, 290] on input "Remove E-signature lines" at bounding box center [568, 285] width 7 height 7
checkbox input "true"
click at [662, 327] on span "Save to Client Document Storage" at bounding box center [658, 330] width 119 height 10
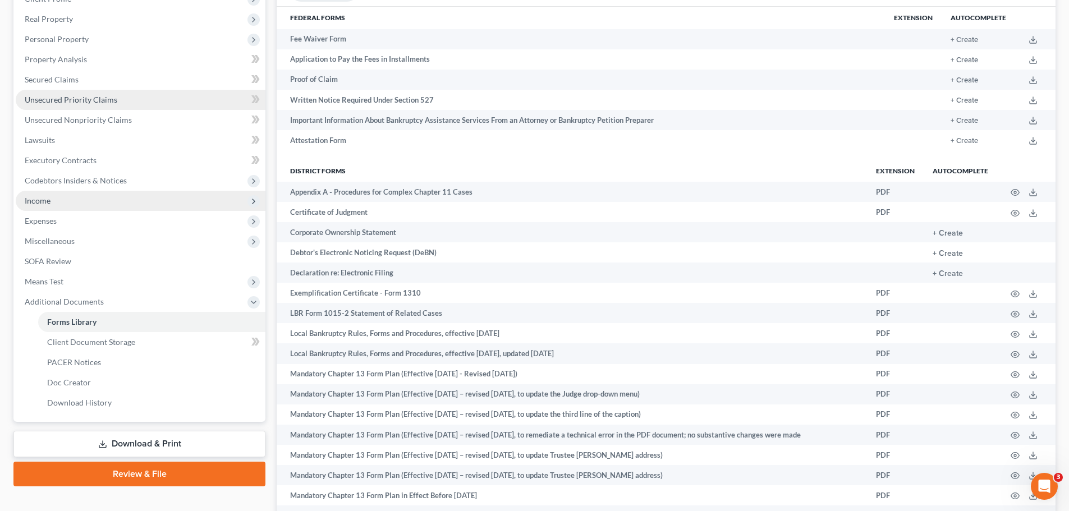
scroll to position [281, 0]
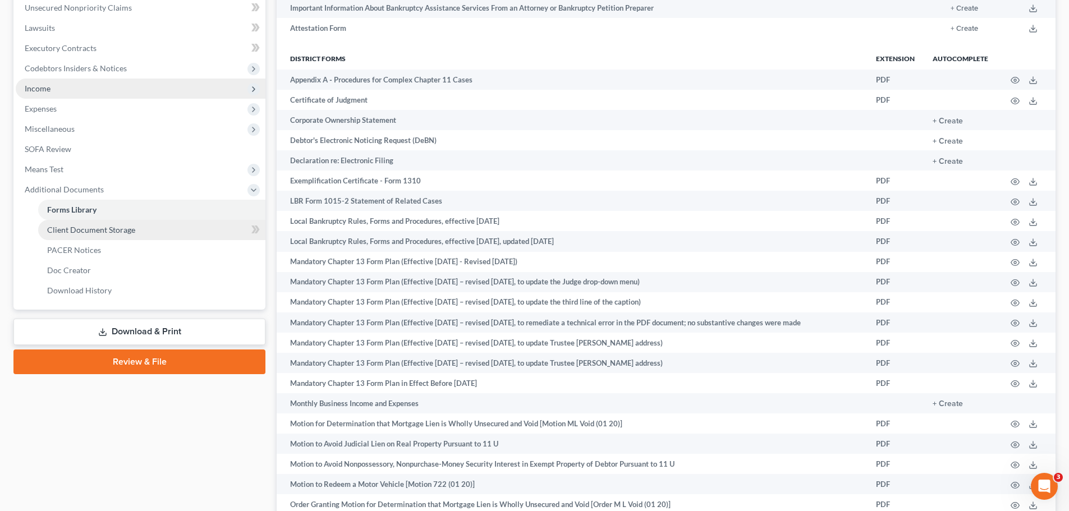
click at [168, 230] on link "Client Document Storage" at bounding box center [151, 230] width 227 height 20
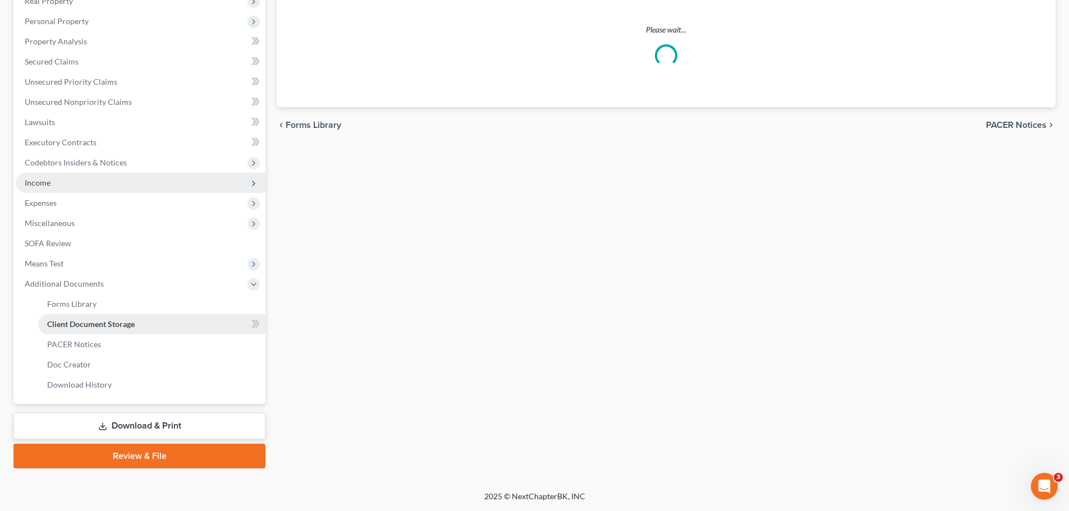
scroll to position [2, 0]
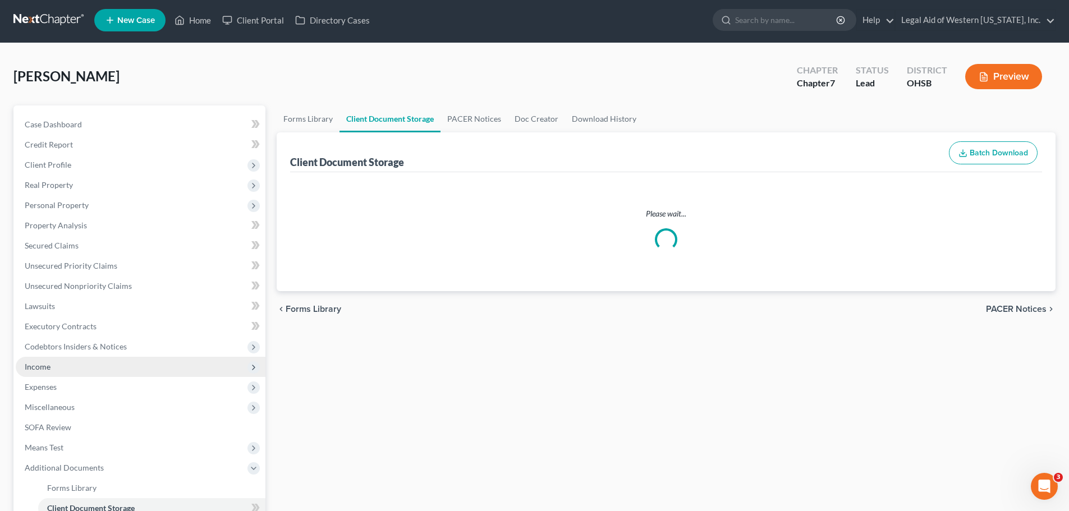
select select "7"
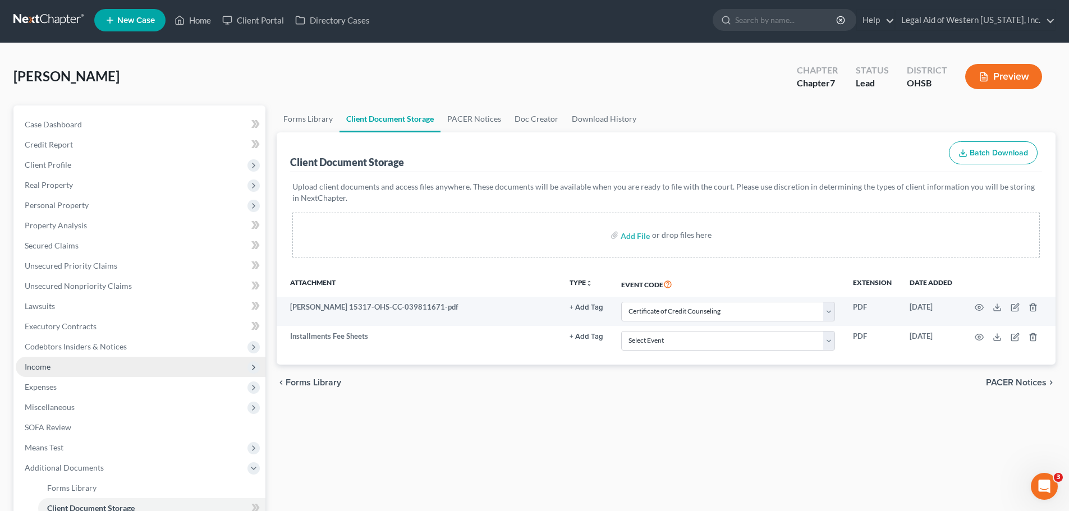
scroll to position [0, 0]
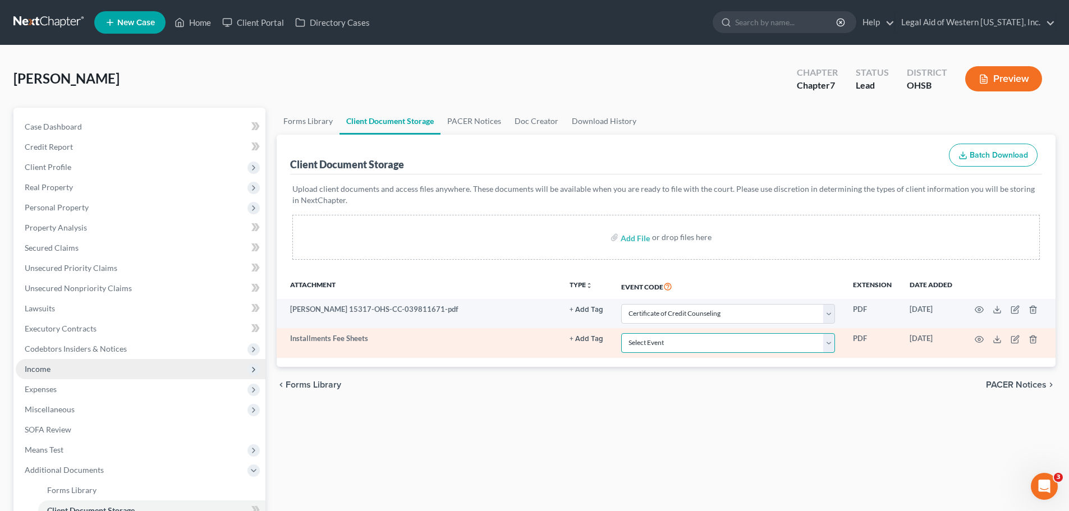
click at [790, 334] on select "Select Event 20 Largest Unsecured Creditors Amended Document Amended List of Cr…" at bounding box center [728, 343] width 214 height 20
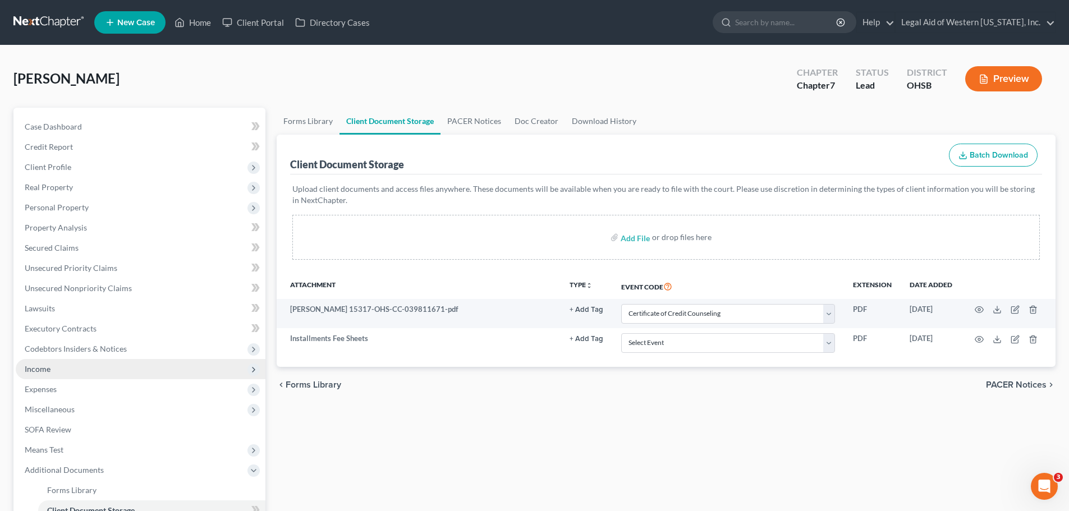
click at [859, 427] on div "Forms Library Client Document Storage PACER Notices Doc Creator Download Histor…" at bounding box center [666, 381] width 790 height 547
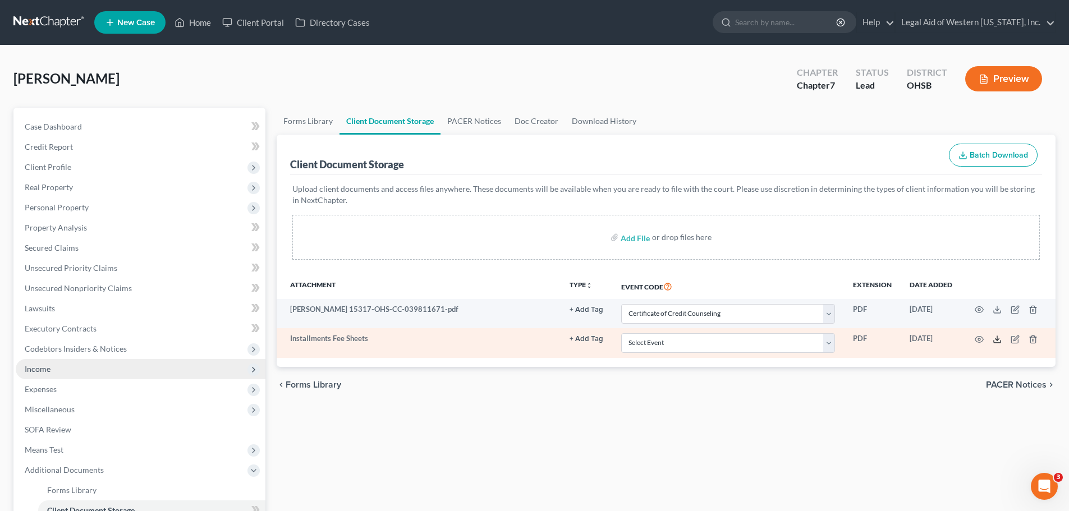
click at [997, 338] on line at bounding box center [997, 338] width 0 height 4
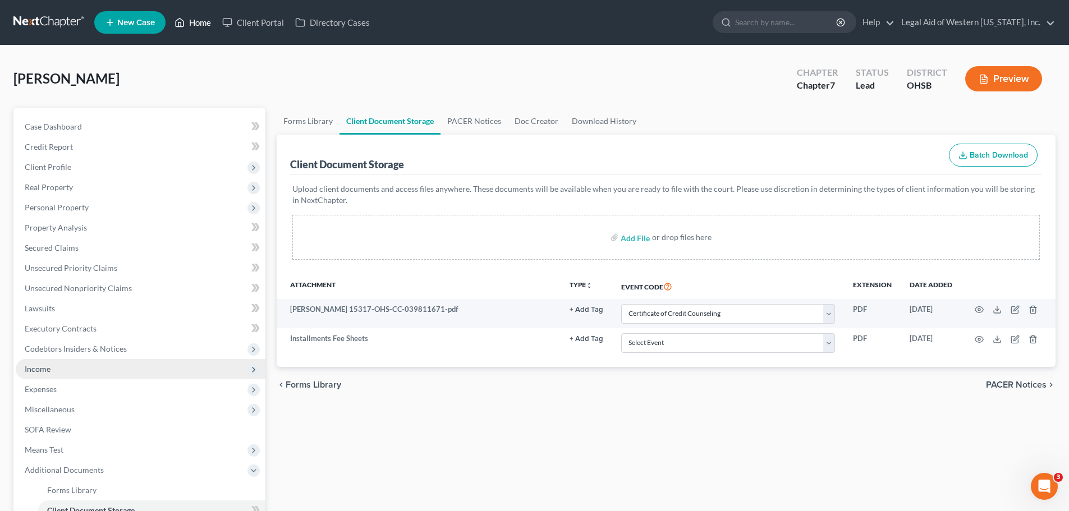
click at [205, 24] on link "Home" at bounding box center [193, 22] width 48 height 20
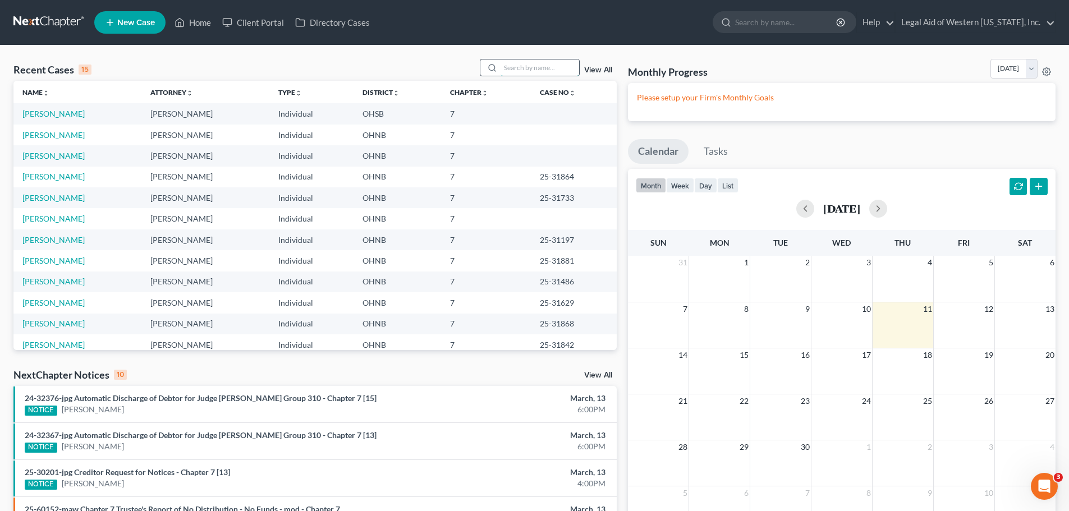
click at [528, 66] on input "search" at bounding box center [540, 67] width 79 height 16
type input "bolin"
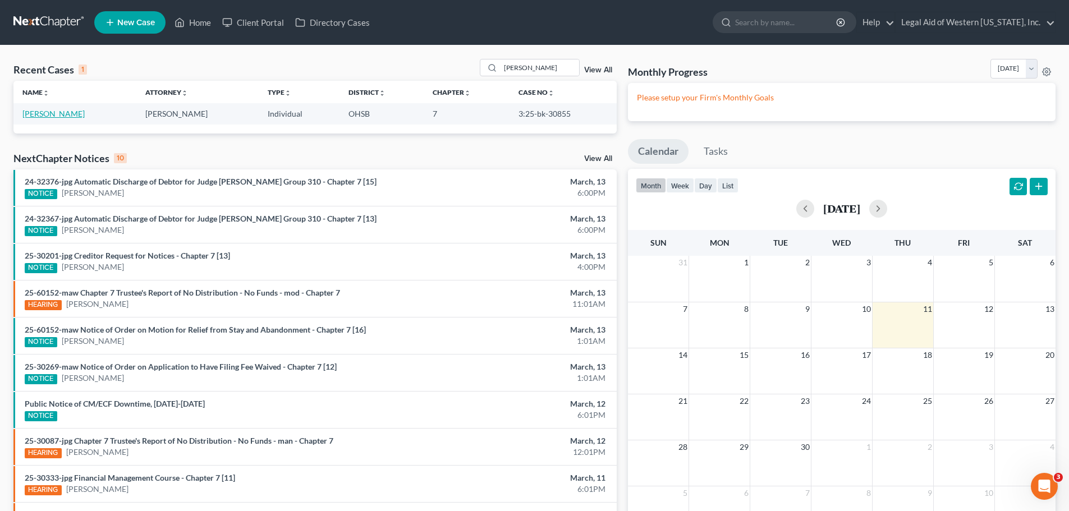
click at [45, 113] on link "Bolin, Eric" at bounding box center [53, 114] width 62 height 10
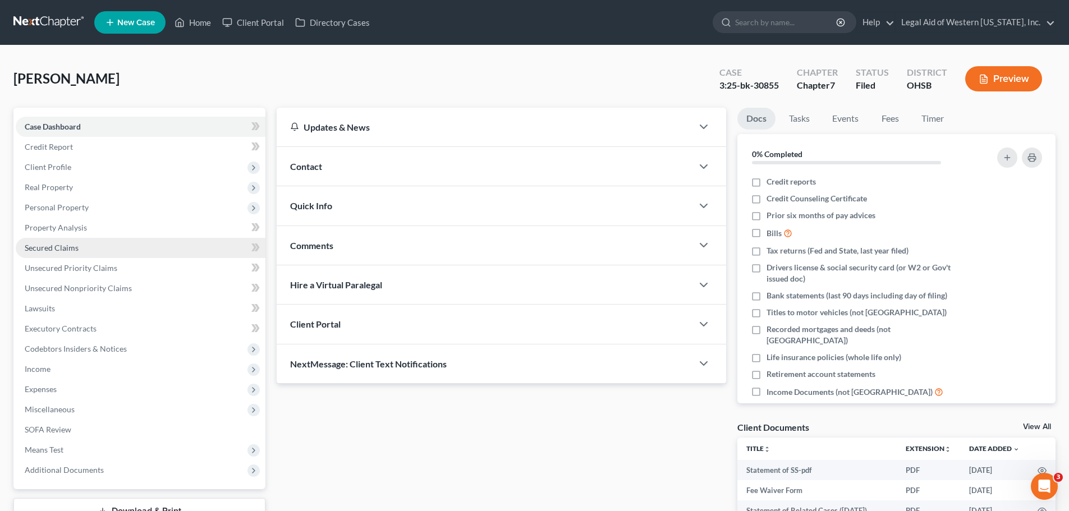
scroll to position [99, 0]
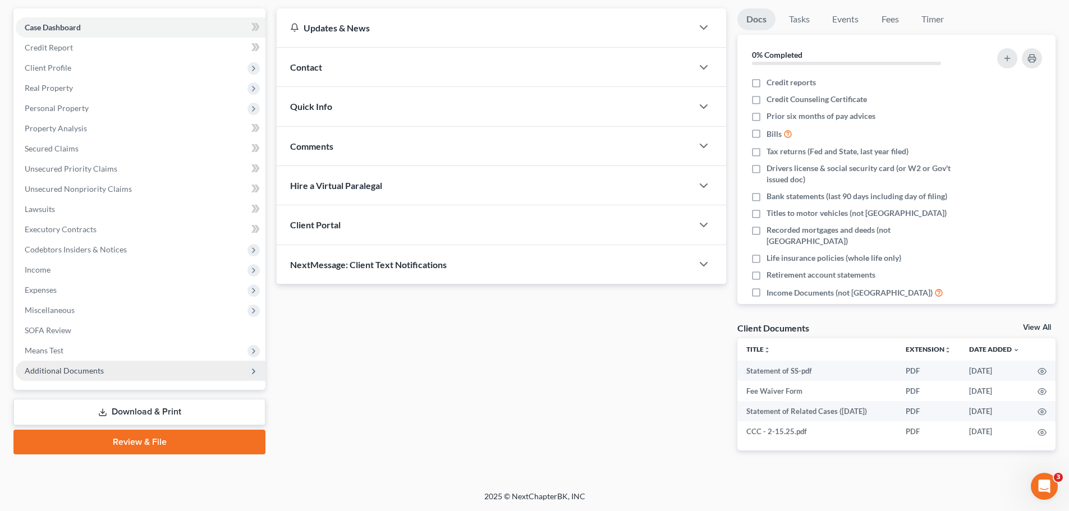
click at [176, 373] on span "Additional Documents" at bounding box center [141, 371] width 250 height 20
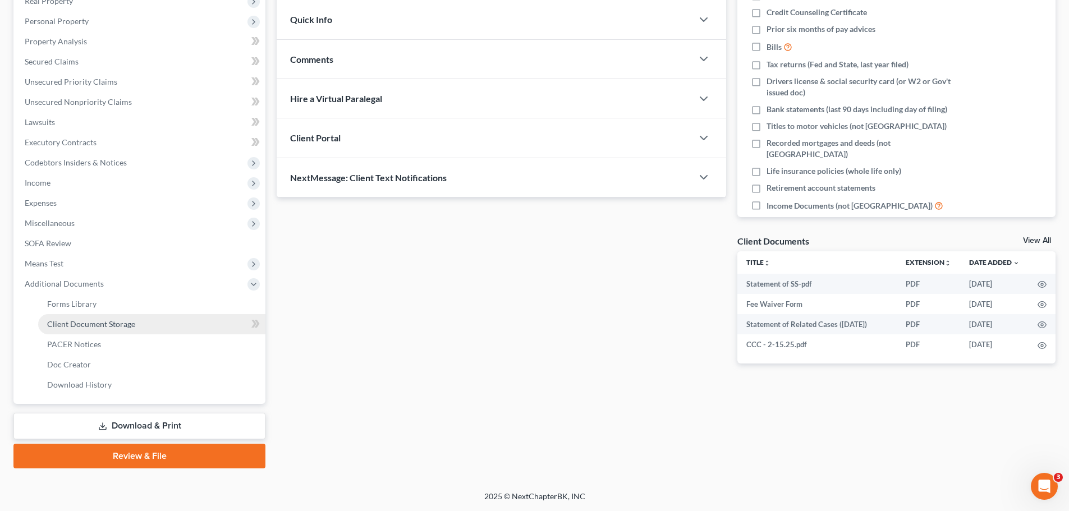
click at [182, 323] on link "Client Document Storage" at bounding box center [151, 324] width 227 height 20
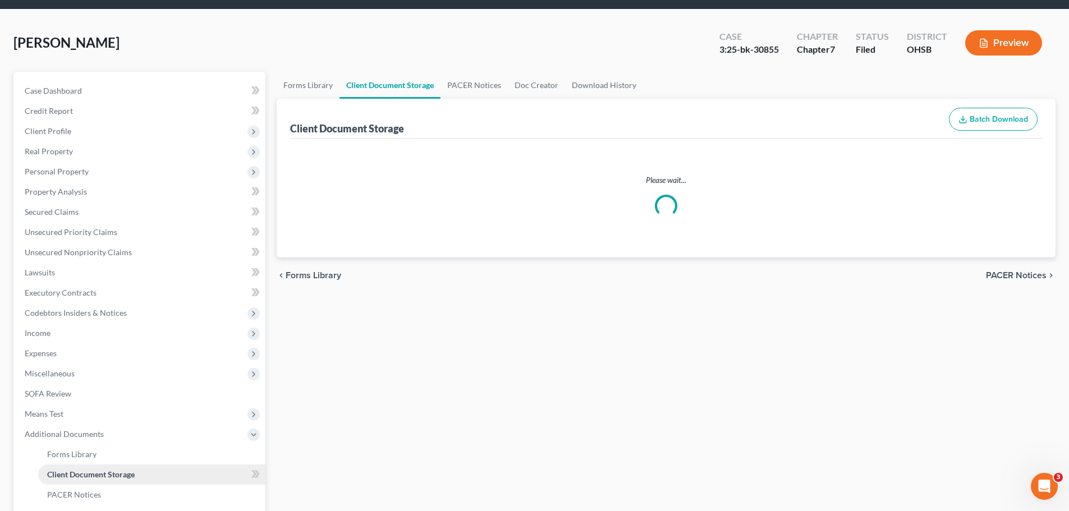
select select "7"
select select "52"
select select "32"
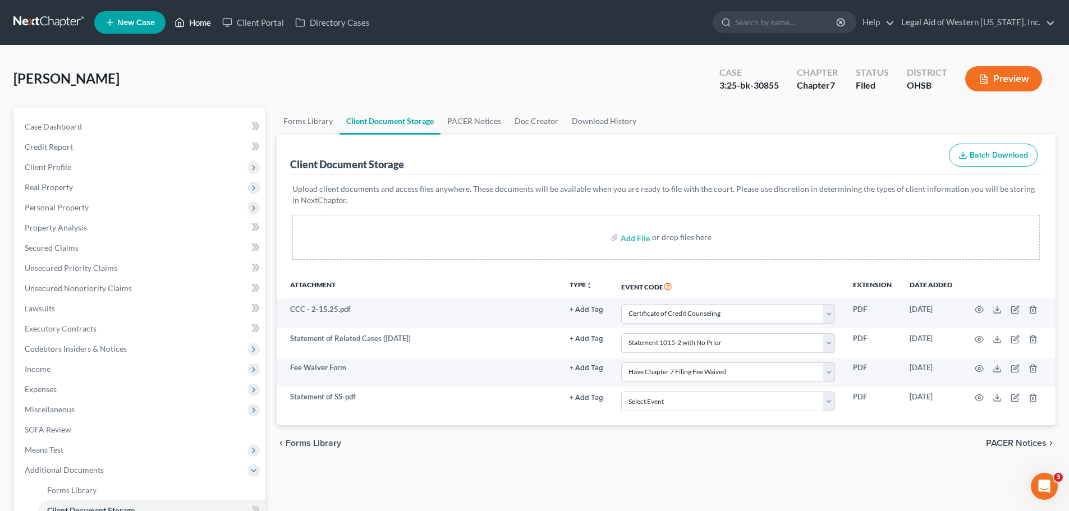
click at [200, 24] on link "Home" at bounding box center [193, 22] width 48 height 20
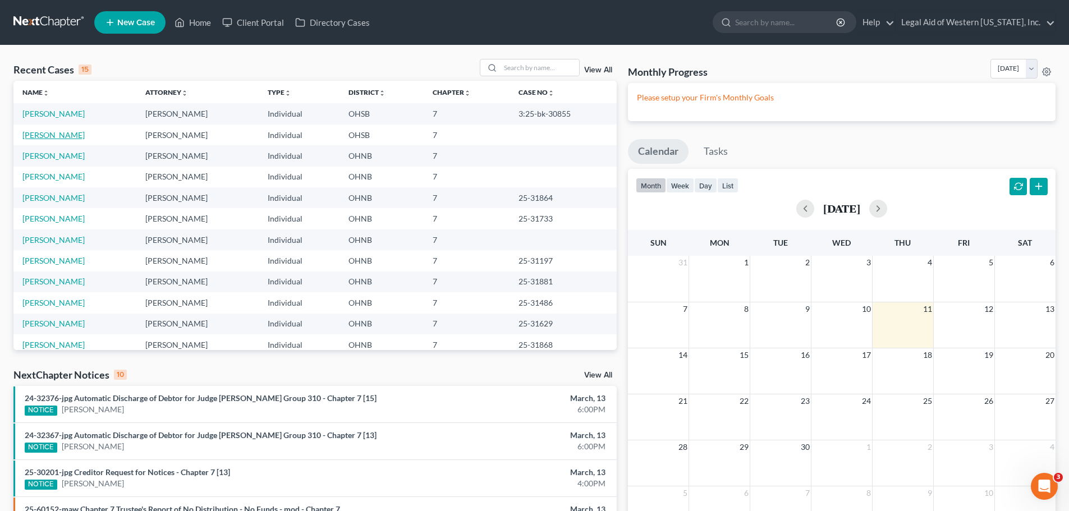
click at [77, 134] on link "[PERSON_NAME]" at bounding box center [53, 135] width 62 height 10
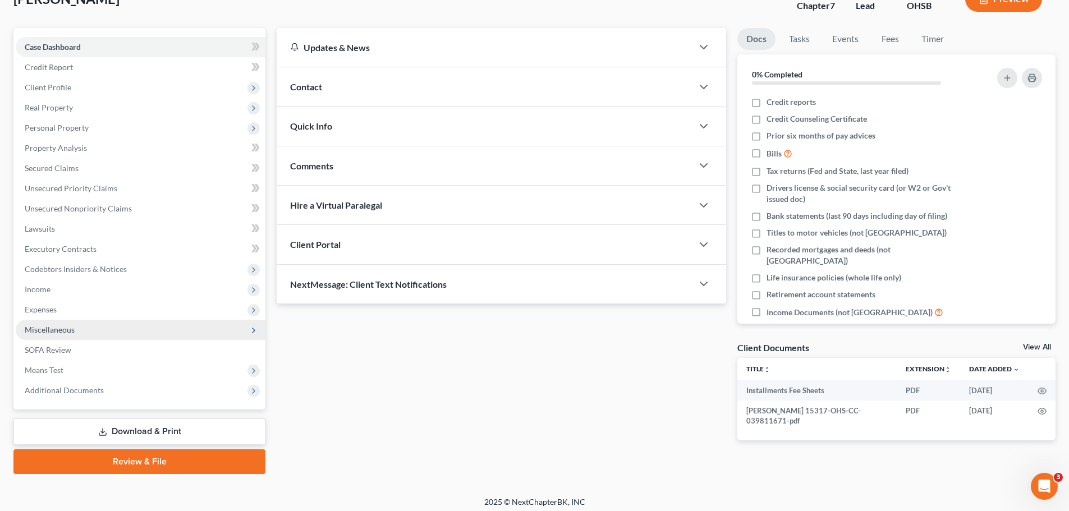
scroll to position [85, 0]
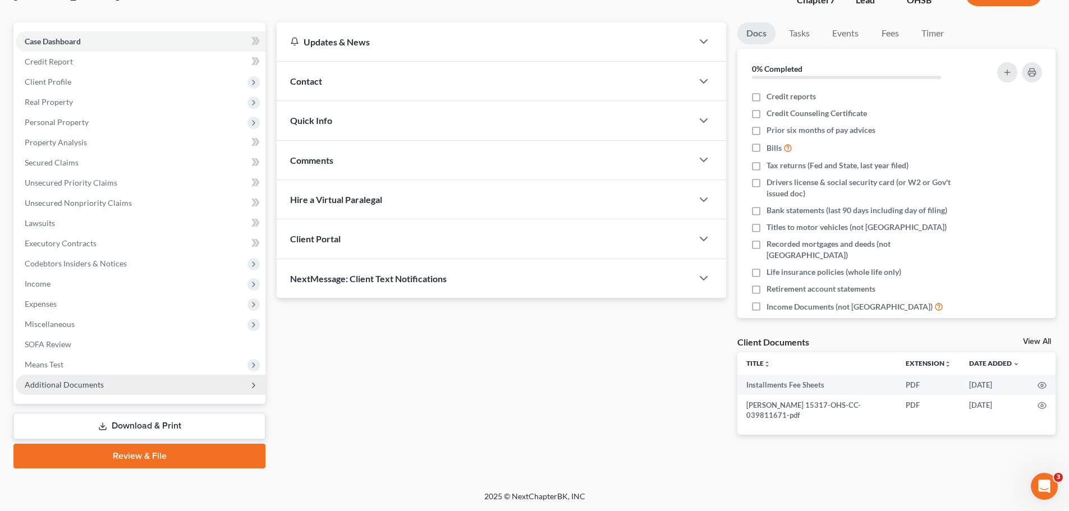
click at [180, 384] on span "Additional Documents" at bounding box center [141, 385] width 250 height 20
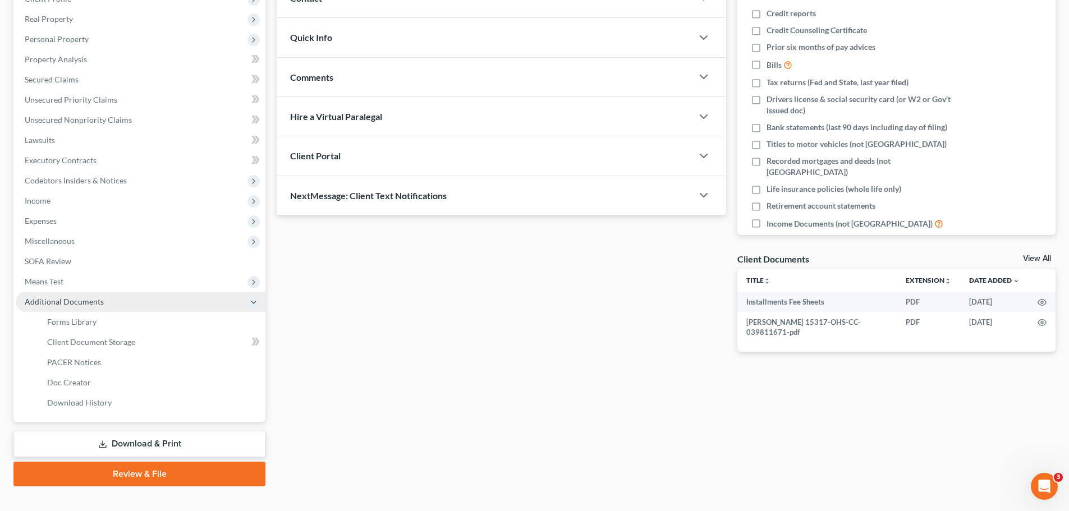
scroll to position [186, 0]
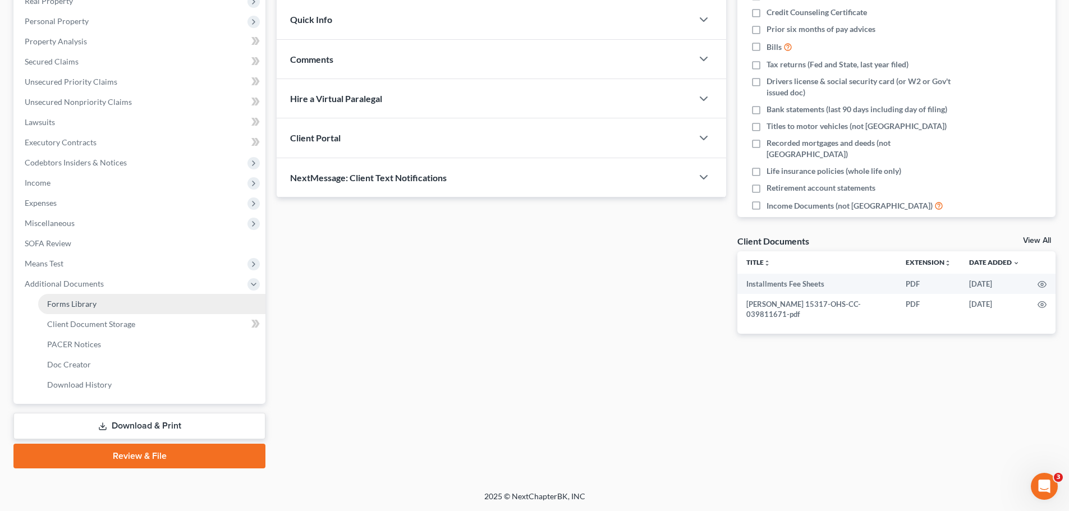
click at [190, 301] on link "Forms Library" at bounding box center [151, 304] width 227 height 20
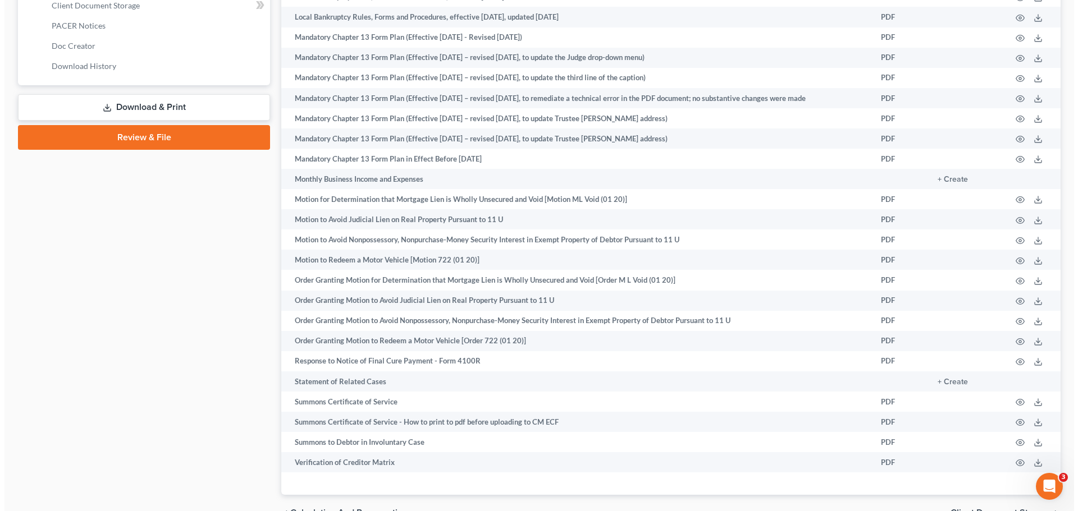
scroll to position [561, 0]
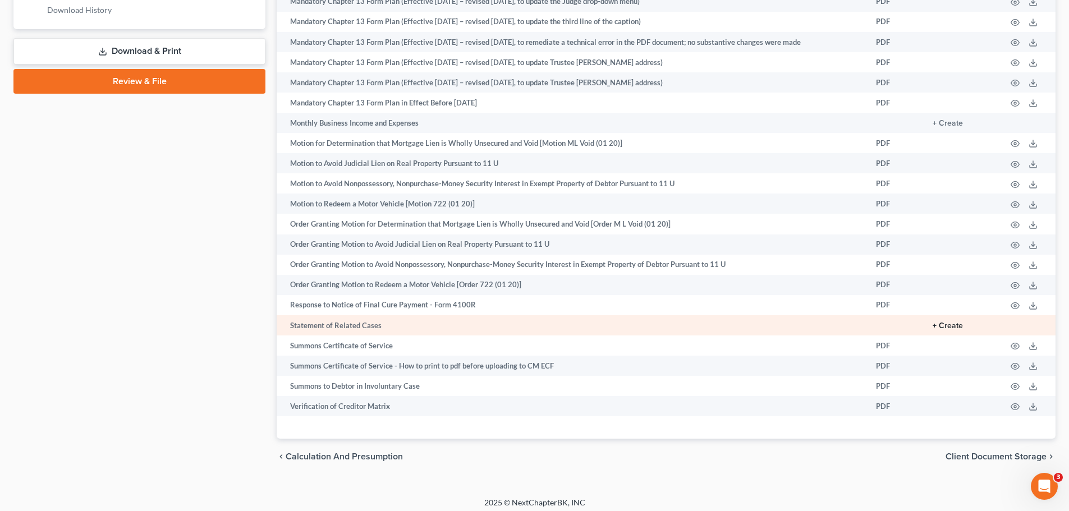
click at [953, 327] on button "+ Create" at bounding box center [948, 326] width 30 height 8
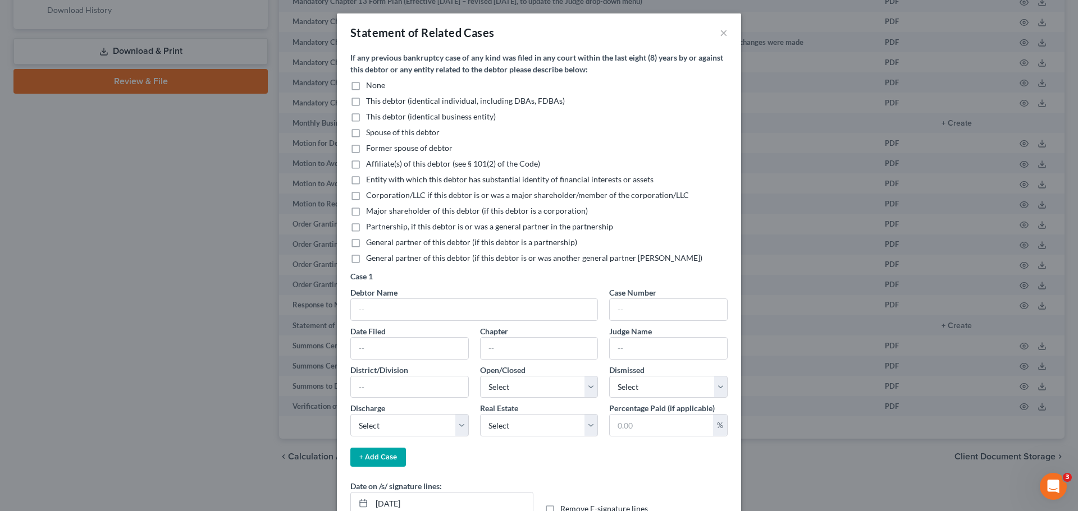
click at [366, 83] on label "None" at bounding box center [375, 85] width 19 height 11
click at [370, 83] on input "None" at bounding box center [373, 83] width 7 height 7
checkbox input "true"
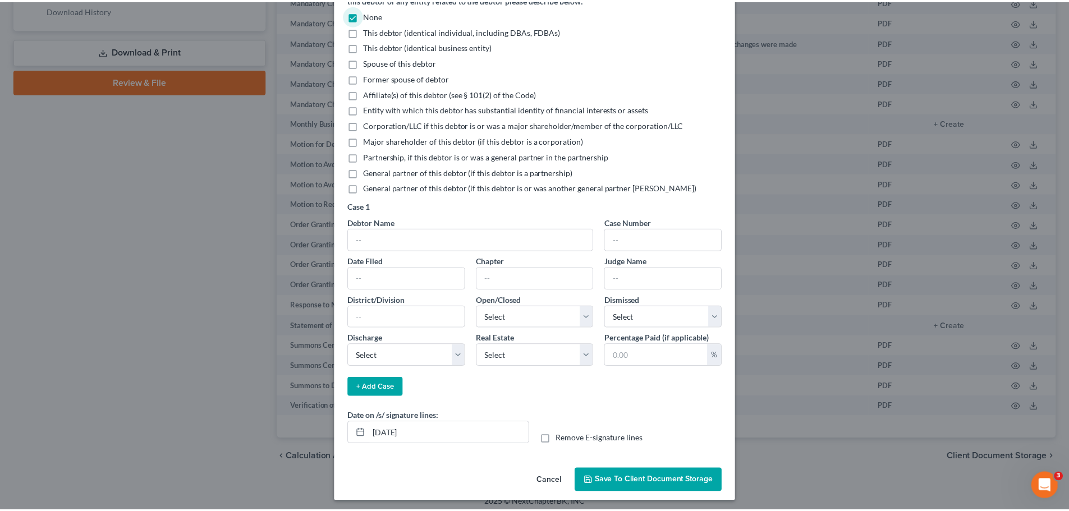
scroll to position [74, 0]
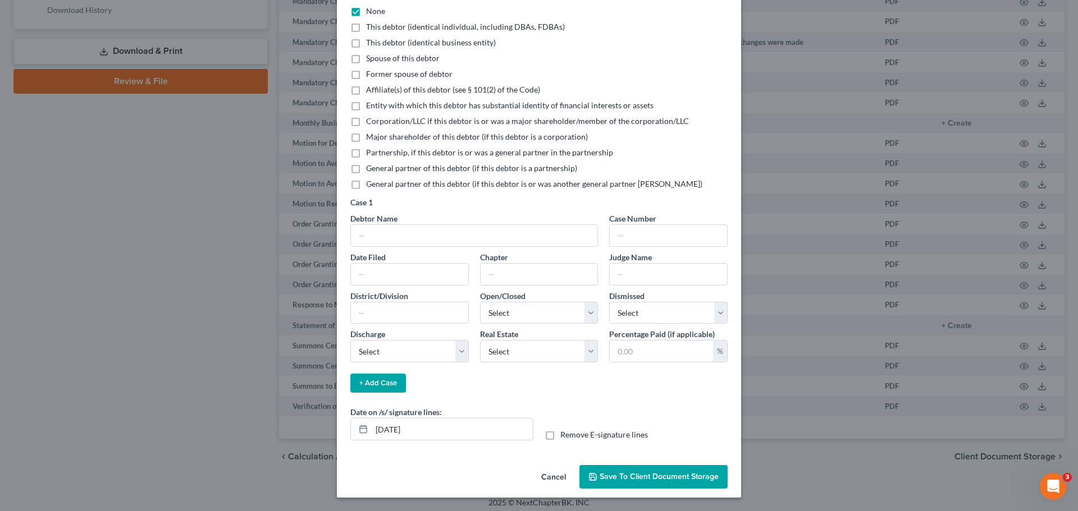
click at [560, 434] on label "Remove E-signature lines" at bounding box center [604, 434] width 88 height 11
click at [565, 434] on input "Remove E-signature lines" at bounding box center [568, 432] width 7 height 7
checkbox input "true"
drag, startPoint x: 449, startPoint y: 424, endPoint x: 333, endPoint y: 428, distance: 116.2
click at [337, 428] on div "If any previous bankruptcy case of any kind was filed in any court within the l…" at bounding box center [539, 219] width 404 height 483
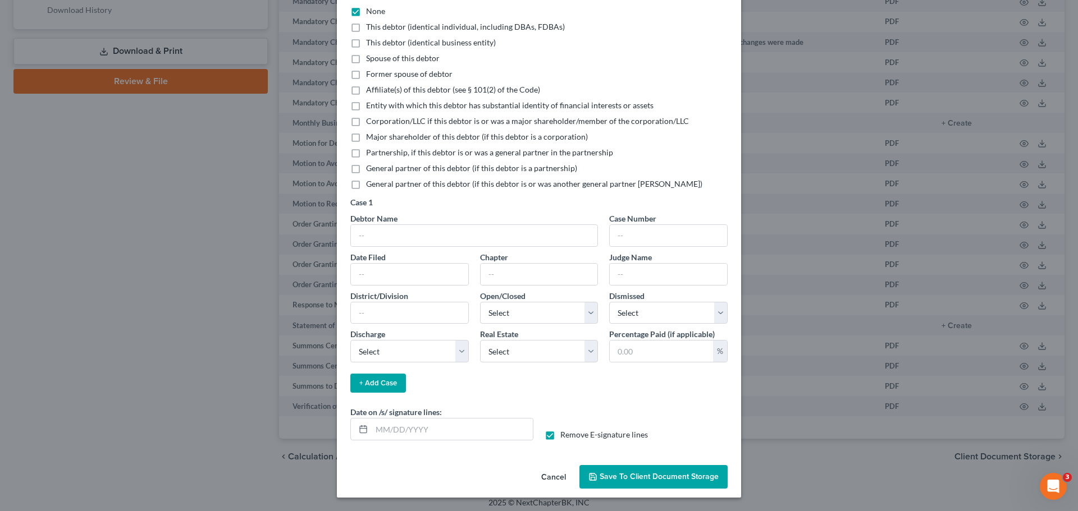
click at [670, 408] on div "Date on /s/ signature lines: Remove E-signature lines" at bounding box center [539, 427] width 388 height 43
click at [668, 478] on span "Save to Client Document Storage" at bounding box center [658, 477] width 119 height 10
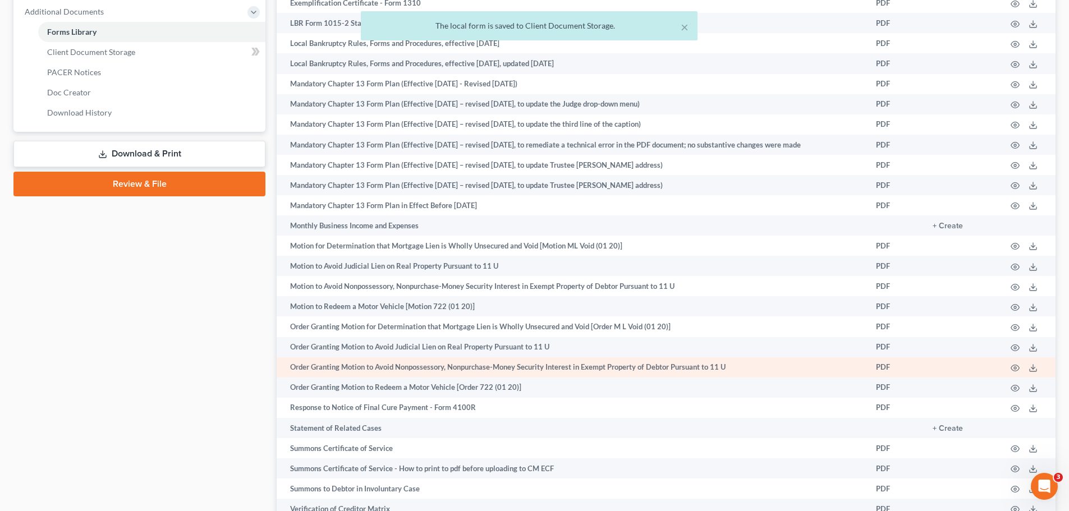
scroll to position [225, 0]
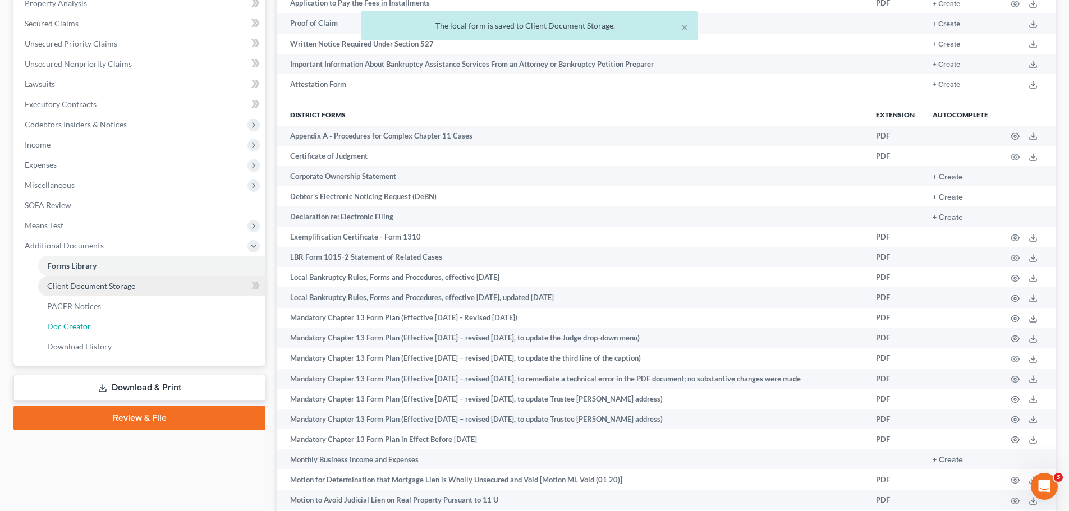
click at [194, 326] on link "Doc Creator" at bounding box center [151, 327] width 227 height 20
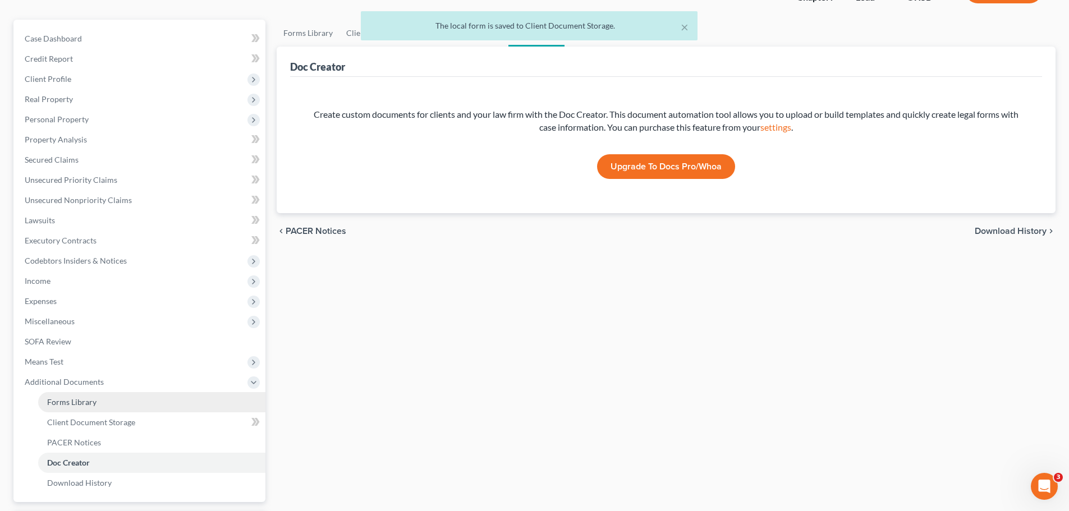
scroll to position [186, 0]
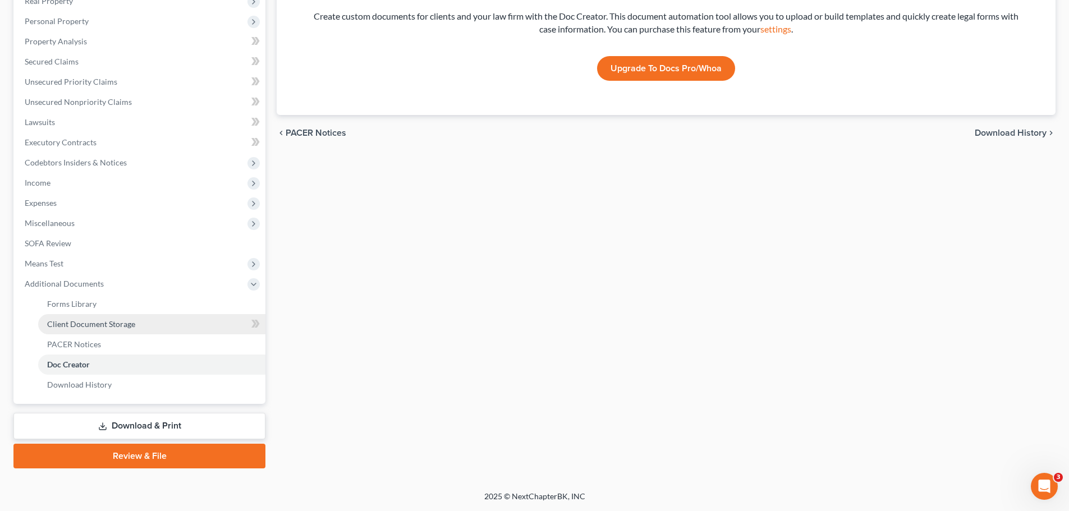
click at [169, 318] on link "Client Document Storage" at bounding box center [151, 324] width 227 height 20
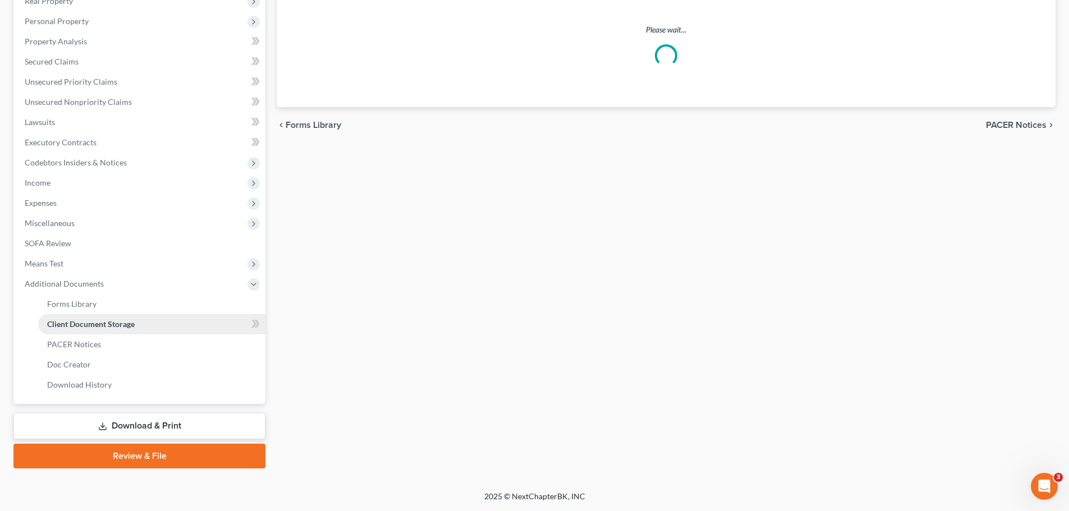
scroll to position [4, 0]
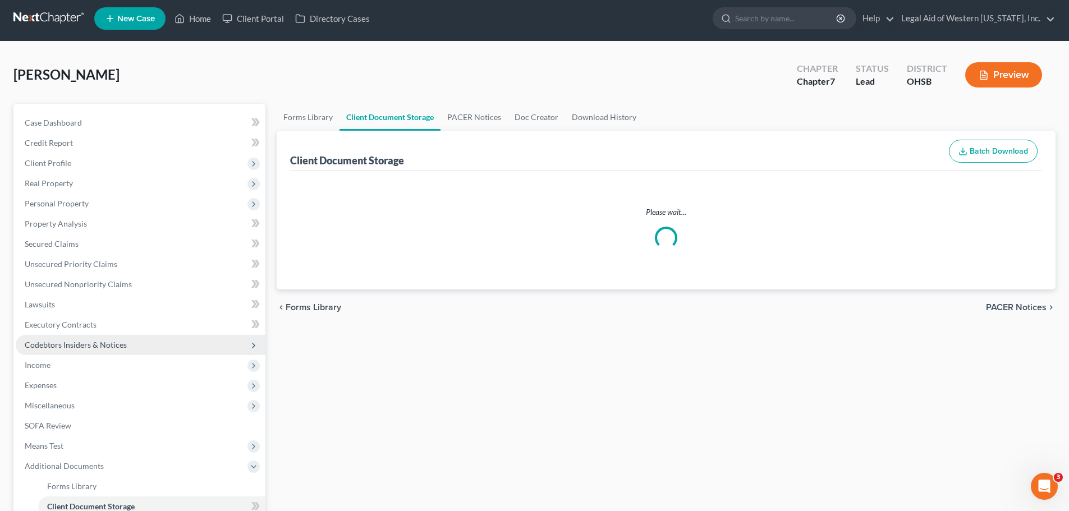
select select "7"
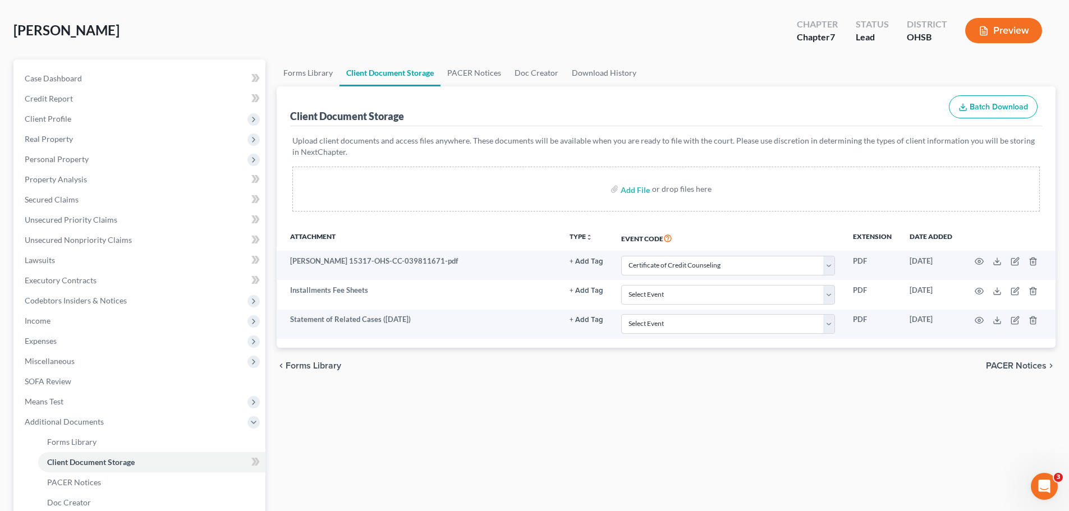
scroll to position [112, 0]
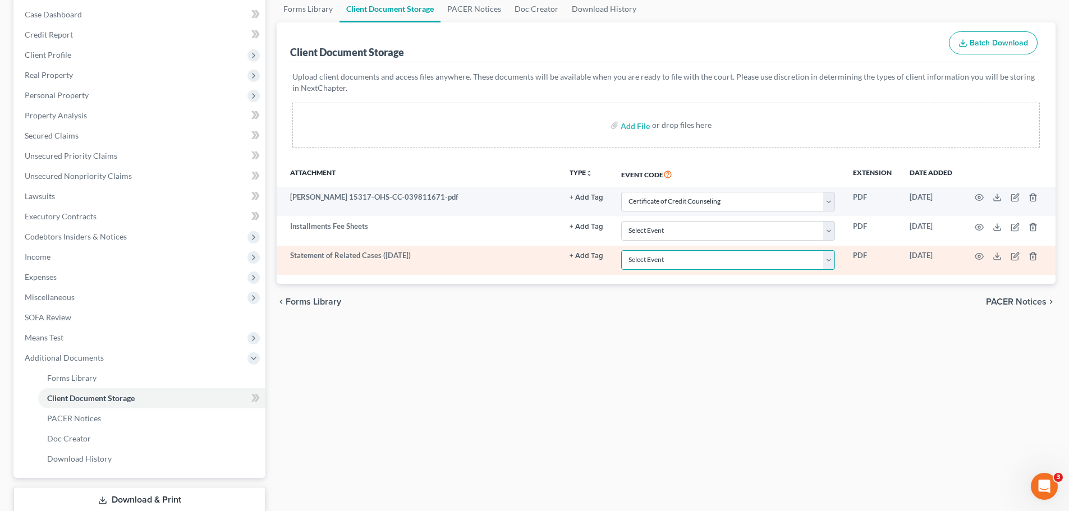
click at [831, 258] on select "Select Event 20 Largest Unsecured Creditors Amended Document Amended List of Cr…" at bounding box center [728, 260] width 214 height 20
select select "52"
click at [621, 250] on select "Select Event 20 Largest Unsecured Creditors Amended Document Amended List of Cr…" at bounding box center [728, 260] width 214 height 20
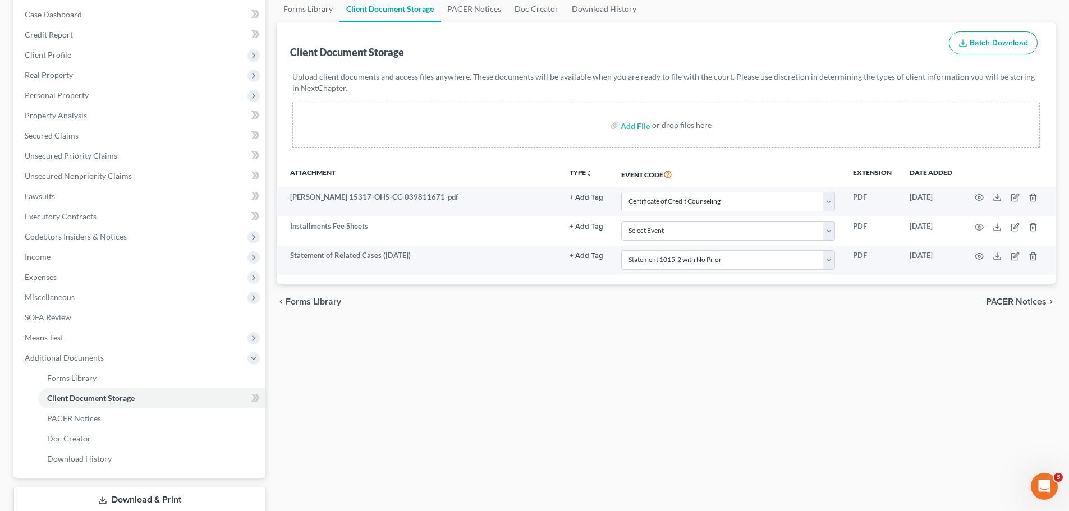
click at [717, 333] on div "Forms Library Client Document Storage PACER Notices Doc Creator Download Histor…" at bounding box center [666, 269] width 790 height 547
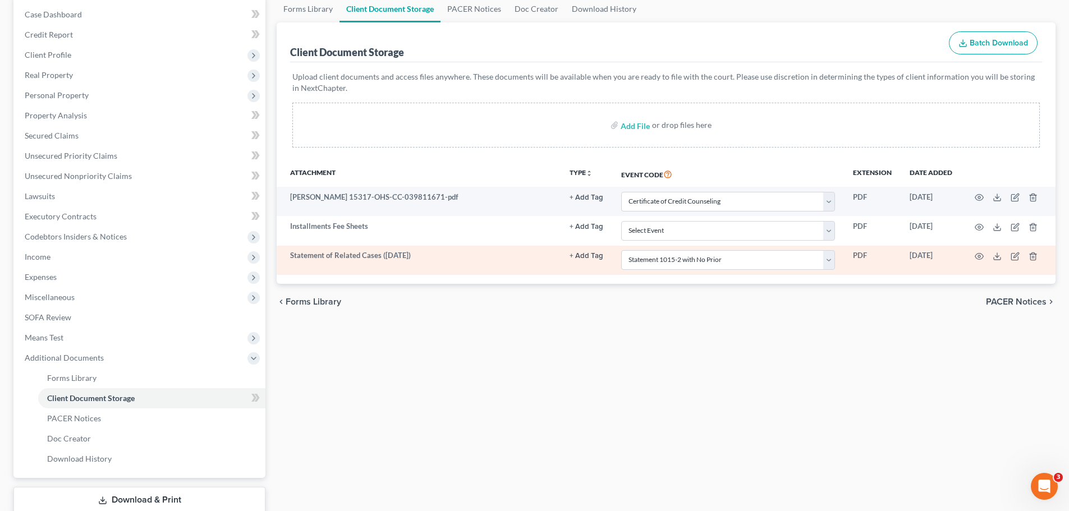
click at [998, 262] on td at bounding box center [1008, 260] width 94 height 29
click at [998, 254] on icon at bounding box center [997, 256] width 9 height 9
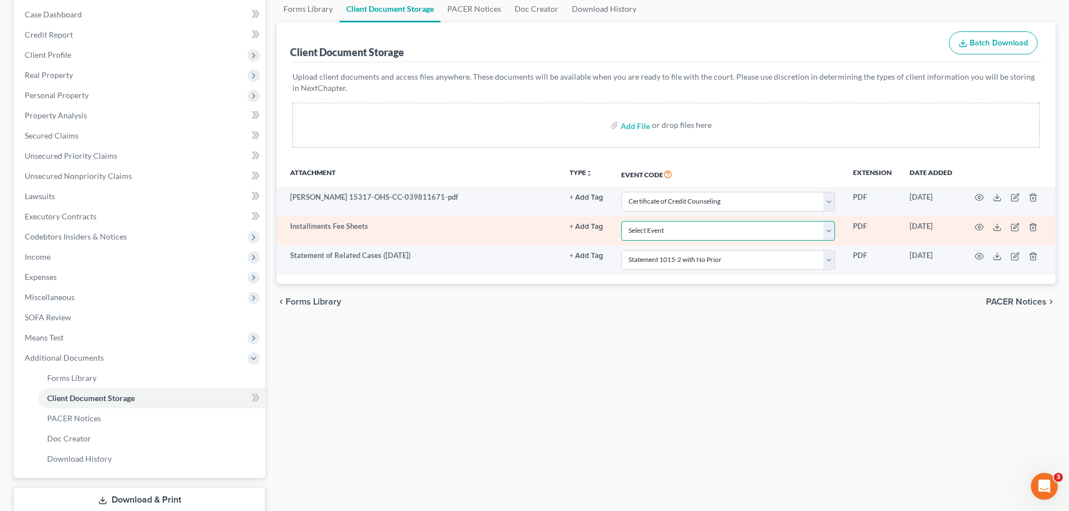
click at [828, 232] on select "Select Event 20 Largest Unsecured Creditors Amended Document Amended List of Cr…" at bounding box center [728, 231] width 214 height 20
select select "37"
click at [621, 221] on select "Select Event 20 Largest Unsecured Creditors Amended Document Amended List of Cr…" at bounding box center [728, 231] width 214 height 20
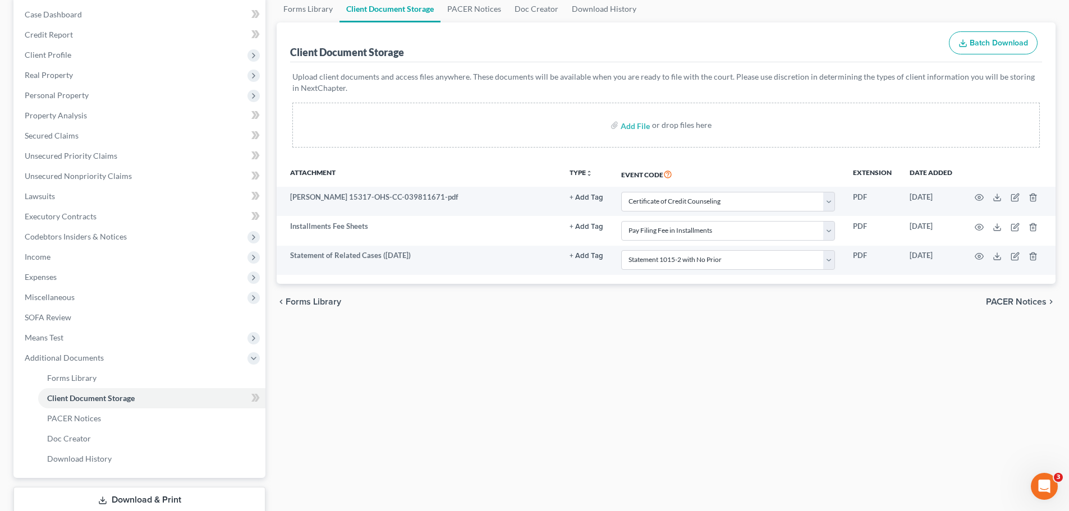
click at [720, 319] on div "chevron_left Forms Library PACER Notices chevron_right" at bounding box center [666, 302] width 779 height 36
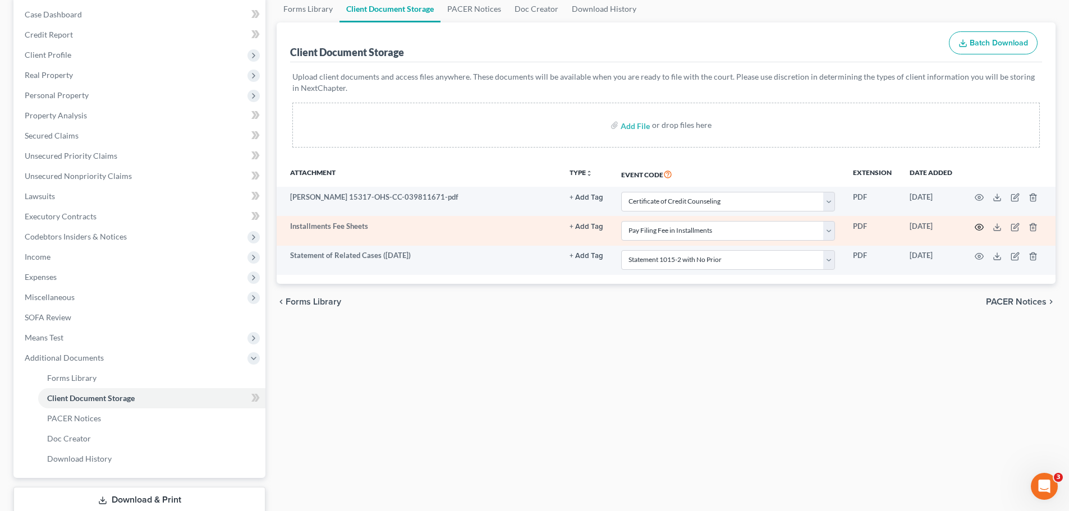
click at [982, 228] on icon "button" at bounding box center [979, 227] width 9 height 9
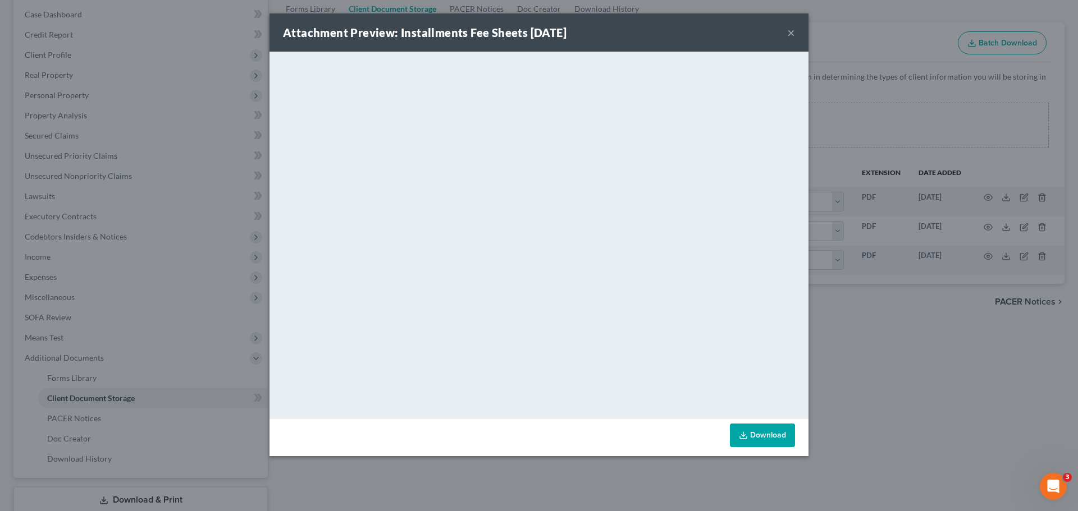
click at [787, 30] on button "×" at bounding box center [791, 32] width 8 height 13
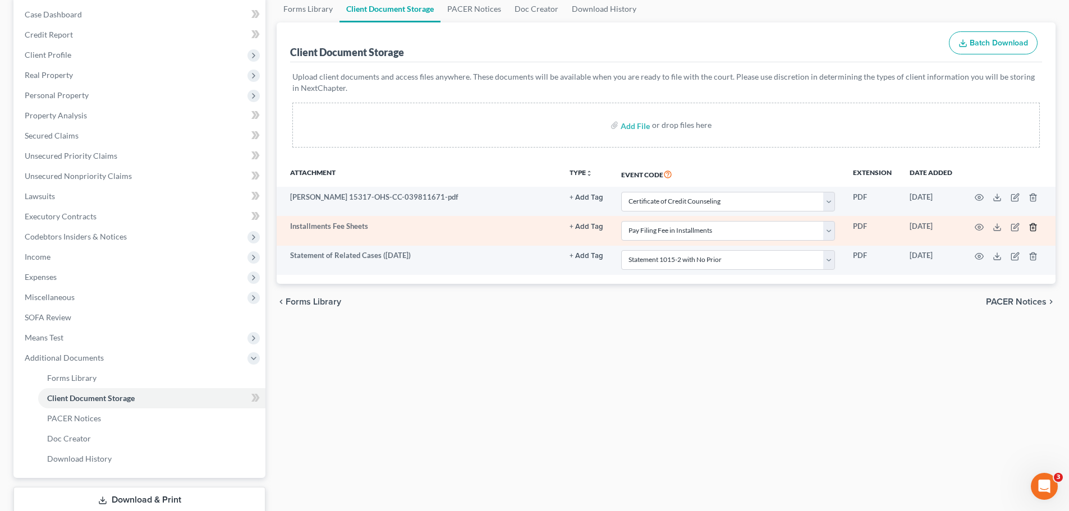
click at [1034, 225] on polyline "button" at bounding box center [1033, 225] width 7 height 0
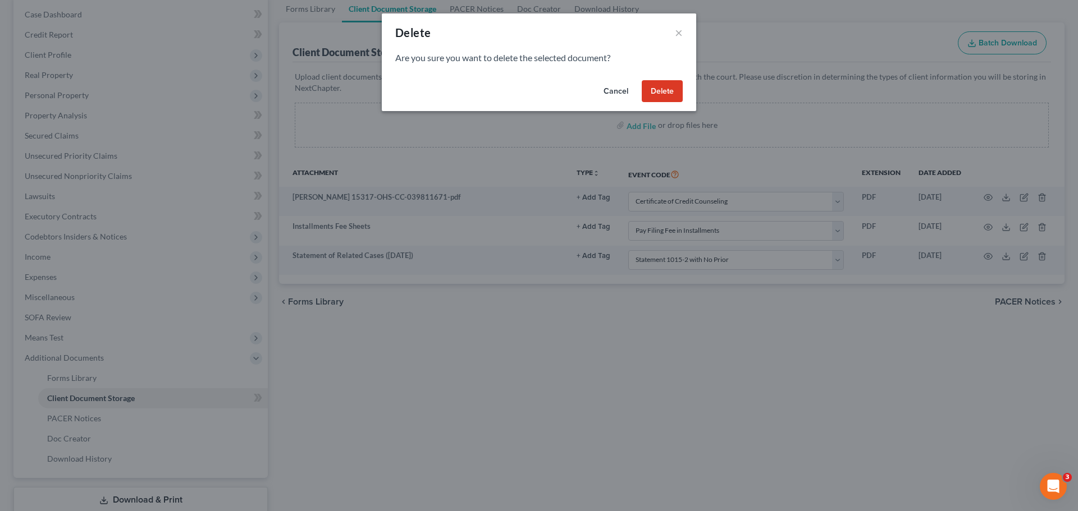
click at [674, 91] on button "Delete" at bounding box center [662, 91] width 41 height 22
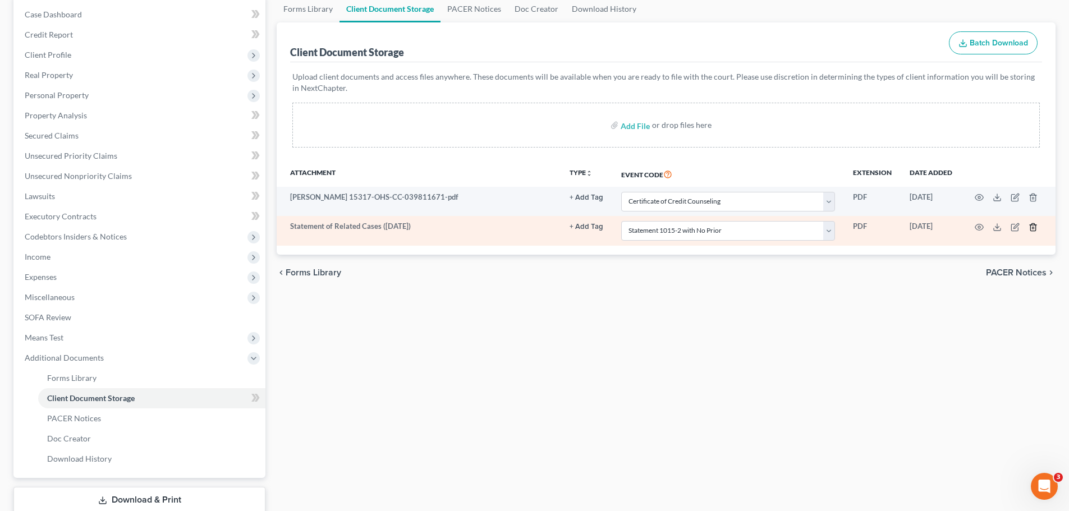
click at [1030, 223] on icon "button" at bounding box center [1033, 227] width 9 height 9
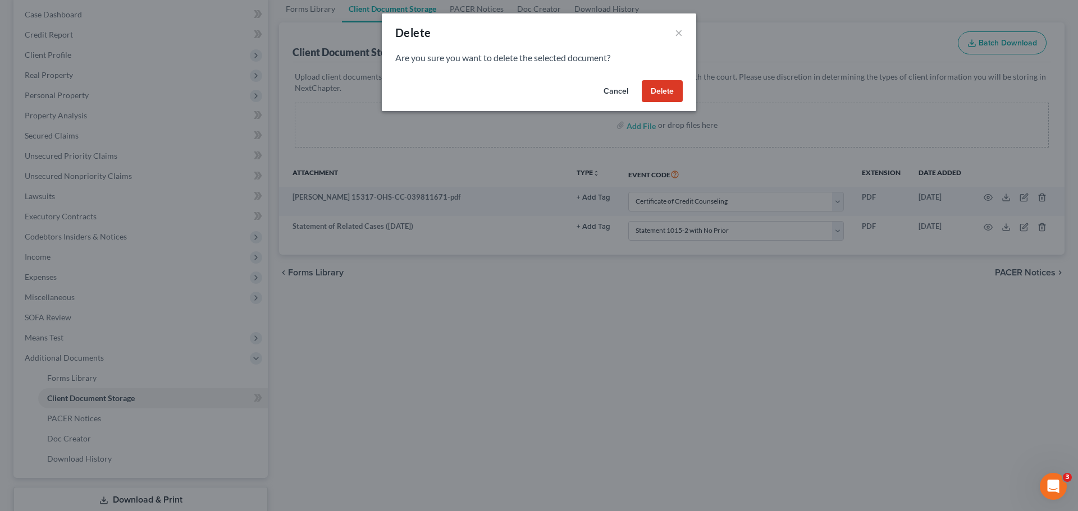
click at [665, 86] on button "Delete" at bounding box center [662, 91] width 41 height 22
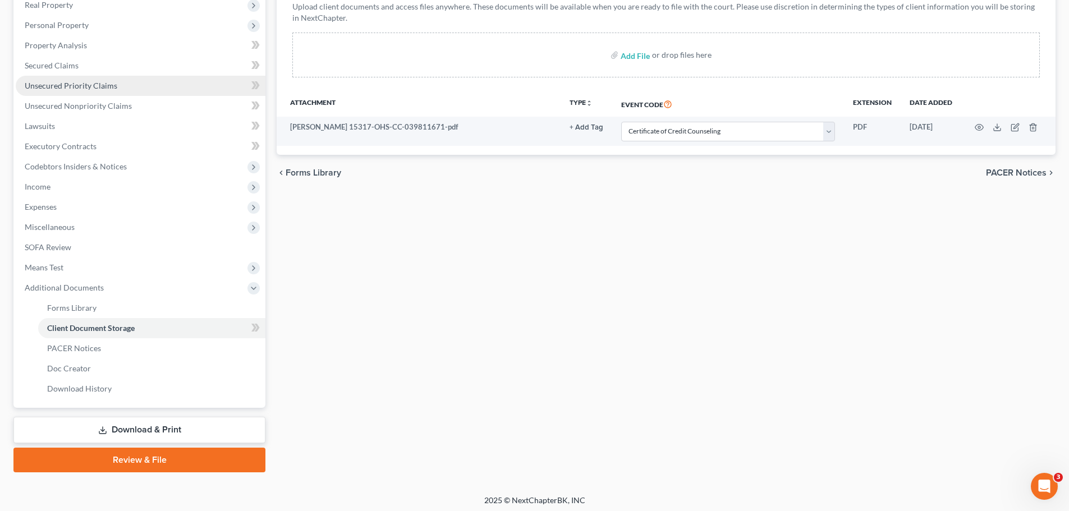
scroll to position [186, 0]
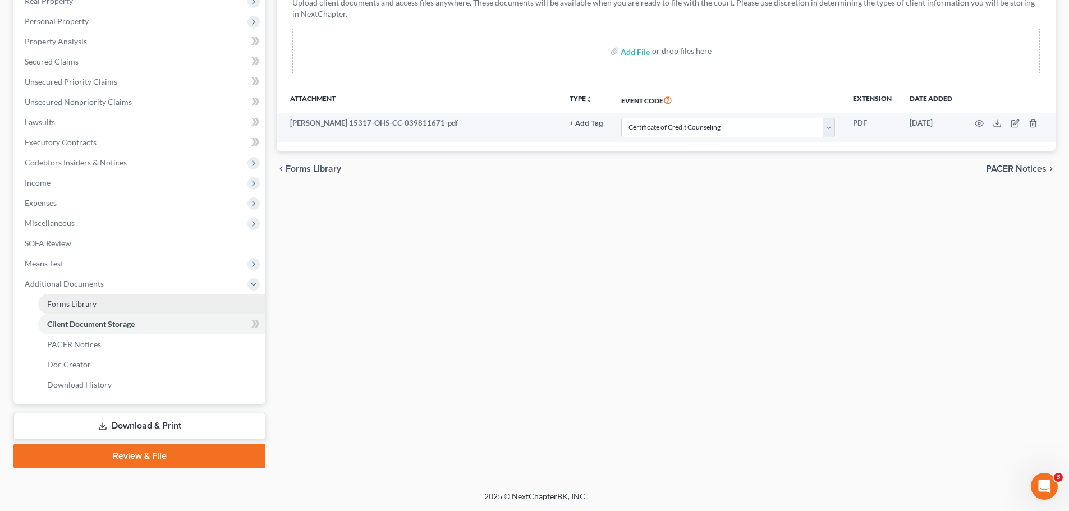
click at [153, 304] on link "Forms Library" at bounding box center [151, 304] width 227 height 20
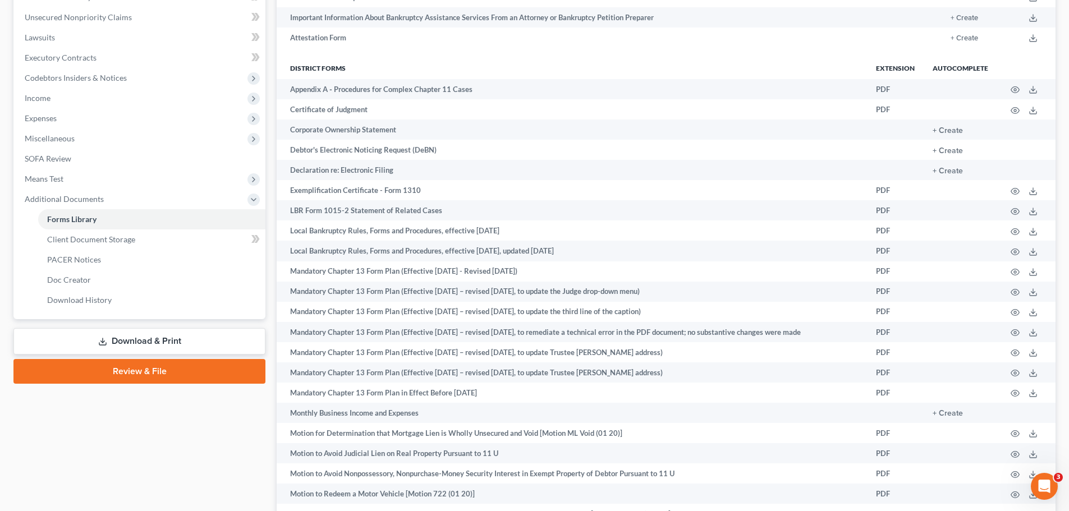
scroll to position [281, 0]
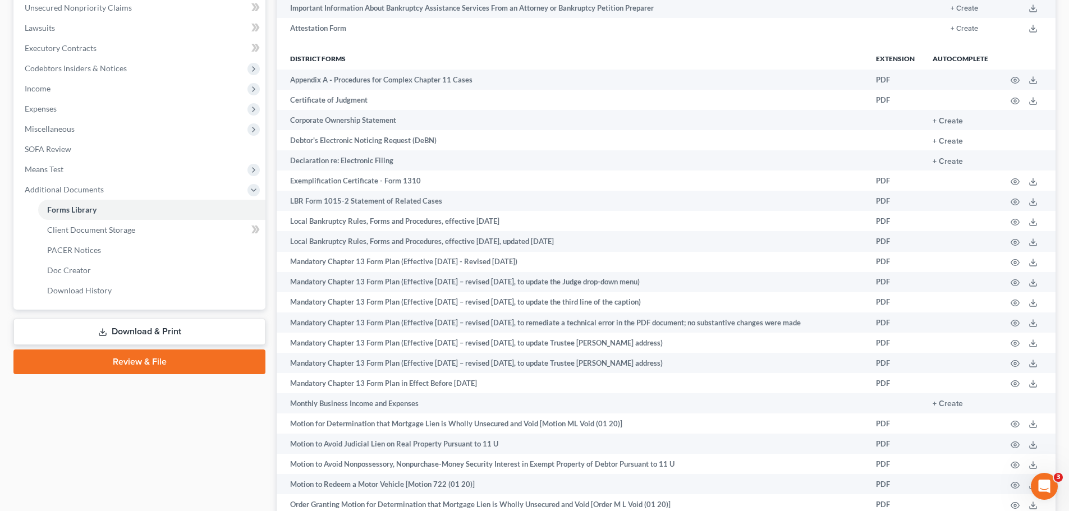
click at [198, 337] on link "Download & Print" at bounding box center [139, 332] width 252 height 26
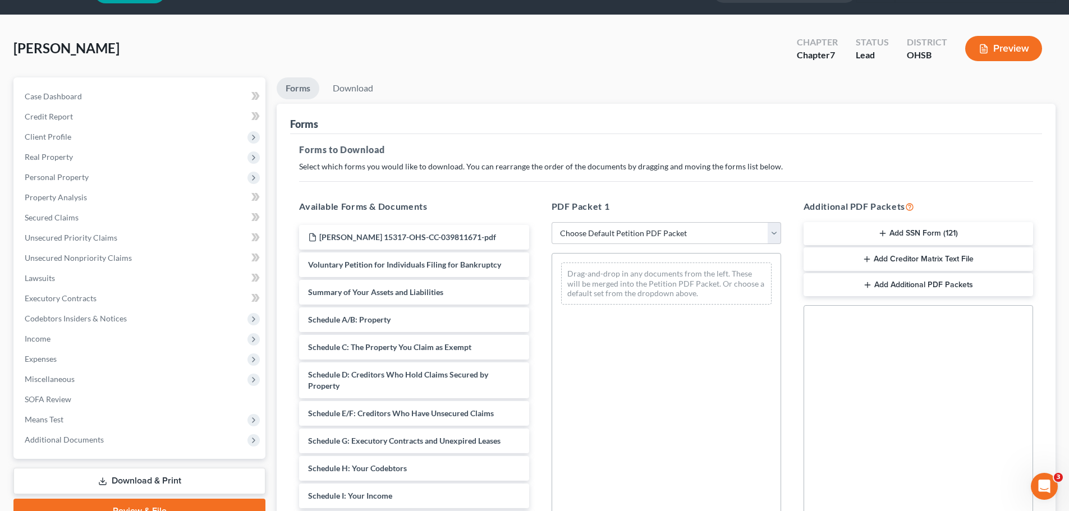
scroll to position [56, 0]
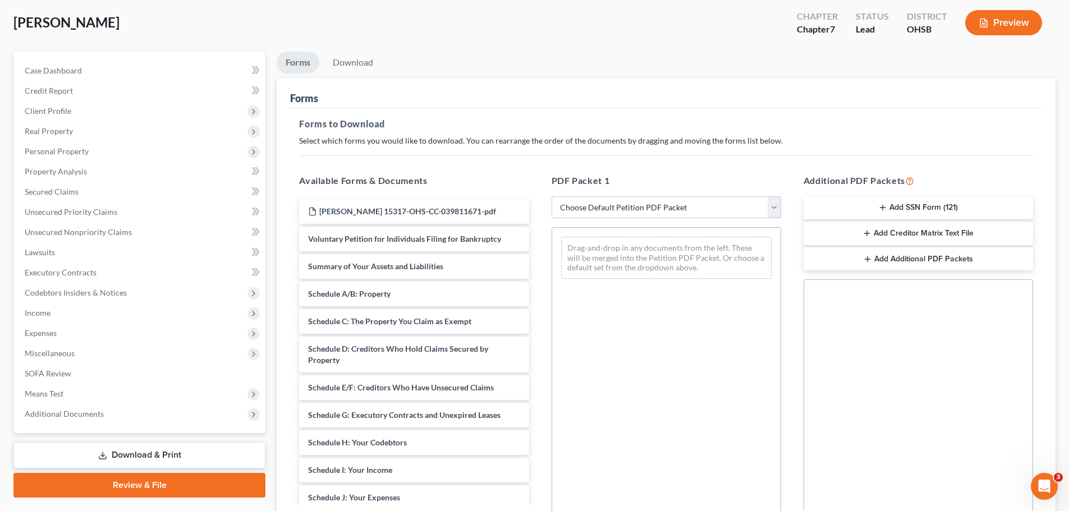
click at [772, 207] on select "Choose Default Petition PDF Packet Complete Bankruptcy Petition (all forms and …" at bounding box center [667, 207] width 230 height 22
select select "0"
click at [552, 196] on select "Choose Default Petition PDF Packet Complete Bankruptcy Petition (all forms and …" at bounding box center [667, 207] width 230 height 22
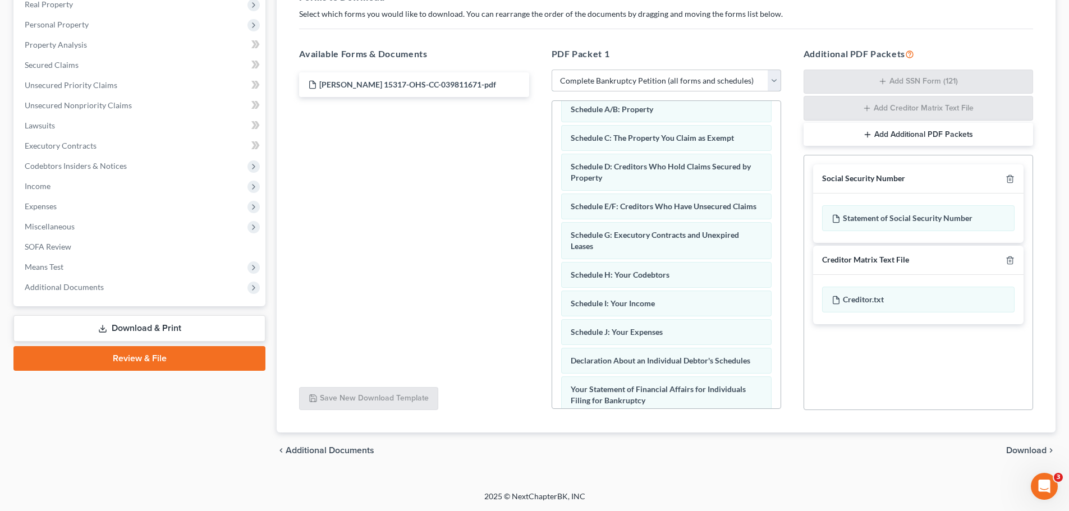
scroll to position [0, 0]
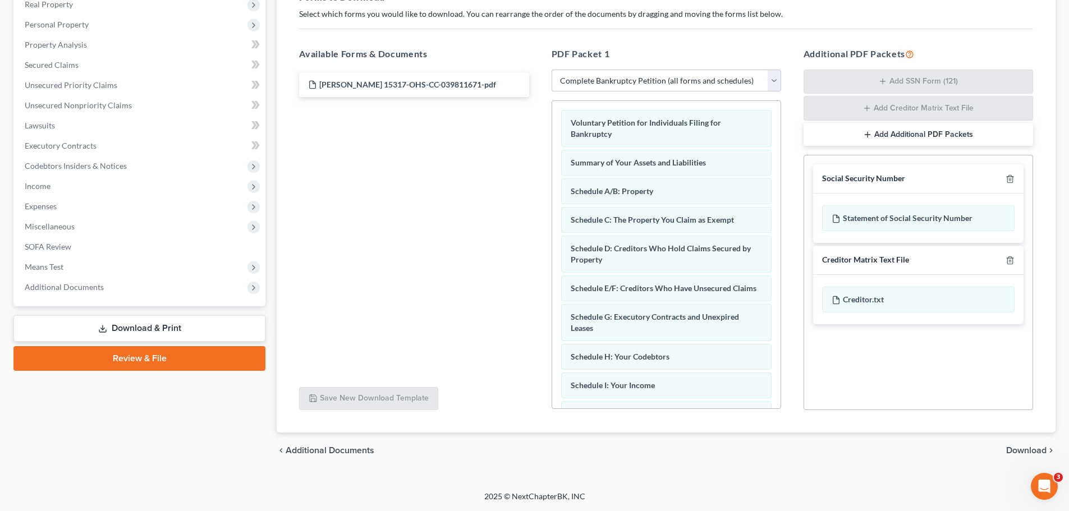
click at [1039, 447] on span "Download" at bounding box center [1026, 450] width 40 height 9
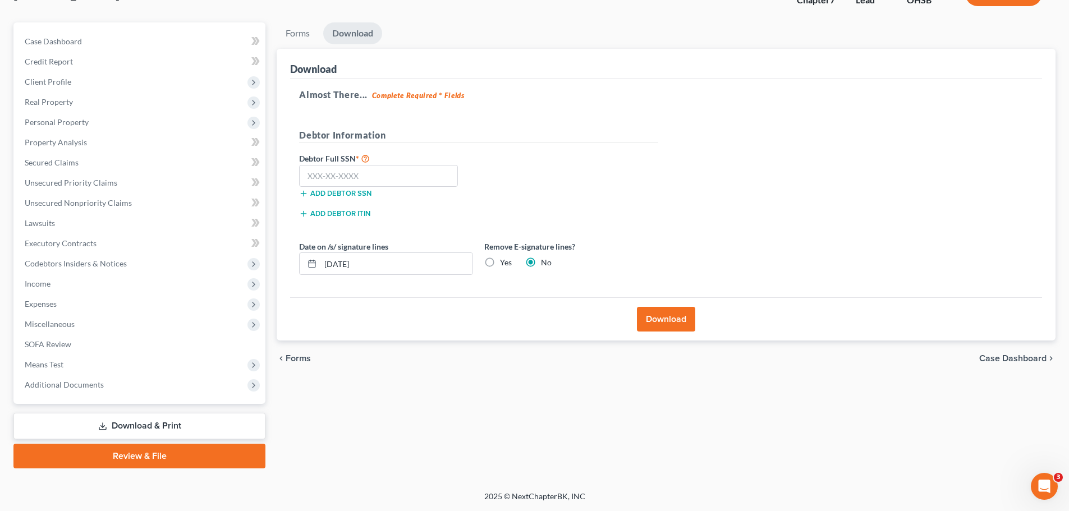
scroll to position [85, 0]
drag, startPoint x: 388, startPoint y: 255, endPoint x: 293, endPoint y: 277, distance: 97.9
click at [293, 277] on div "Almost There... Complete Required * Fields Debtor Information Debtor Full SSN *…" at bounding box center [666, 188] width 752 height 219
click at [500, 265] on label "Yes" at bounding box center [506, 262] width 12 height 11
click at [505, 264] on input "Yes" at bounding box center [508, 260] width 7 height 7
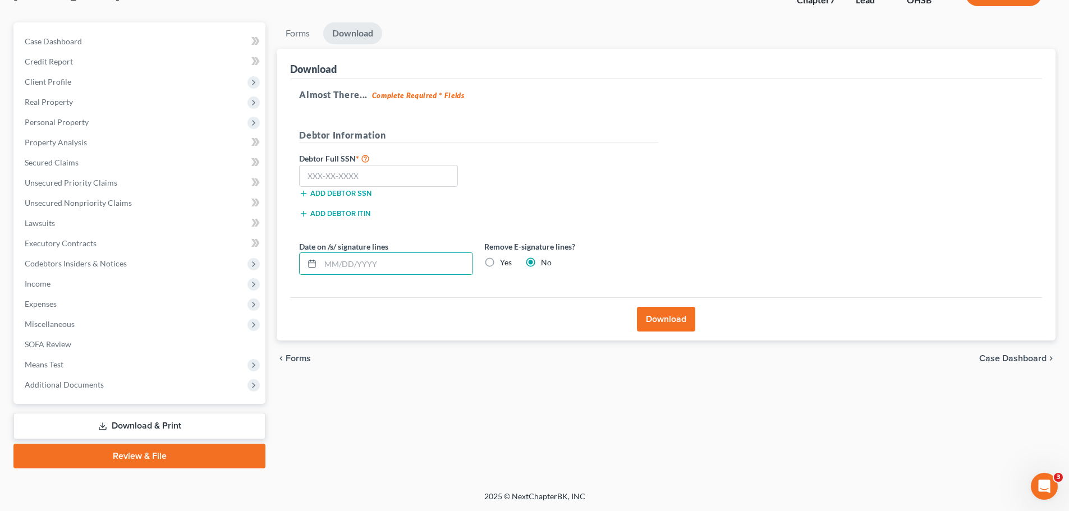
radio input "true"
radio input "false"
click at [358, 178] on input "text" at bounding box center [378, 176] width 159 height 22
click at [347, 177] on input "text" at bounding box center [378, 176] width 159 height 22
type input "286-84-4727"
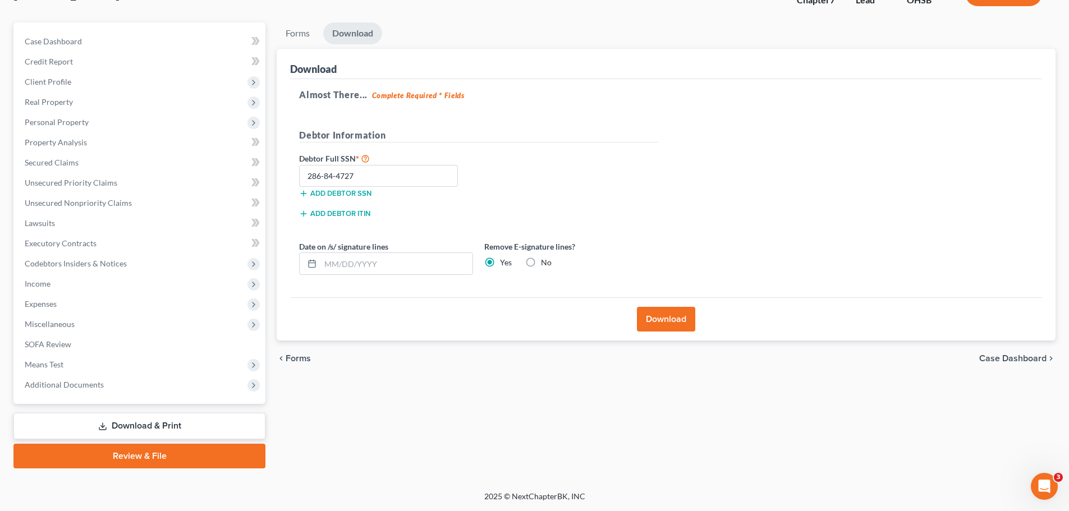
click at [687, 324] on button "Download" at bounding box center [666, 319] width 58 height 25
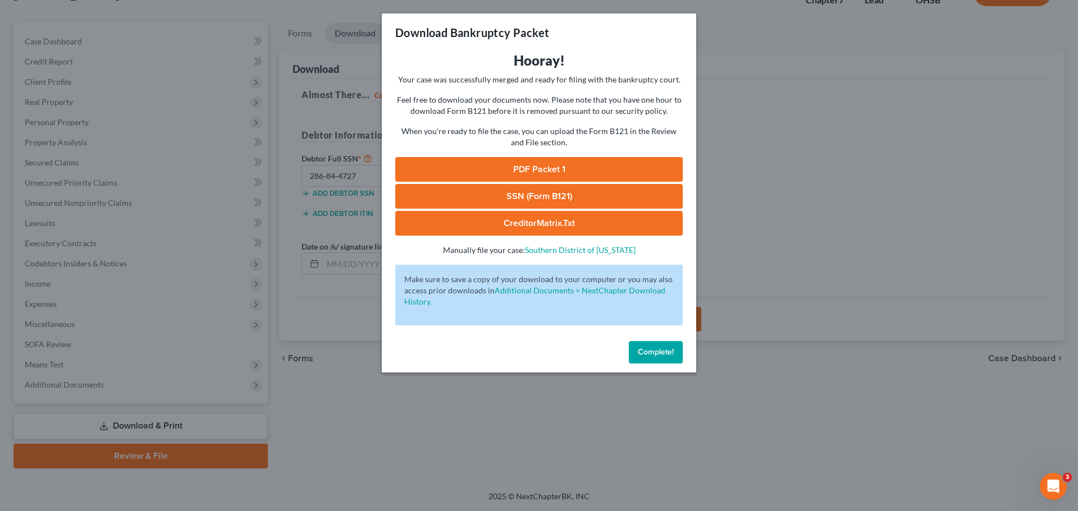
click at [532, 195] on link "SSN (Form B121)" at bounding box center [538, 196] width 287 height 25
click at [539, 167] on link "PDF Packet 1" at bounding box center [538, 169] width 287 height 25
click at [668, 352] on span "Complete!" at bounding box center [656, 352] width 36 height 10
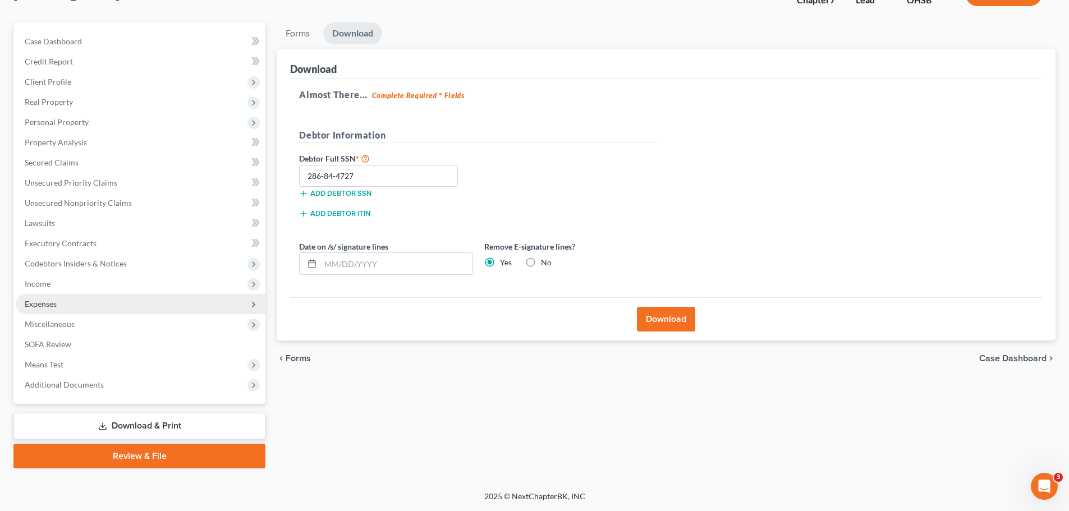
click at [103, 298] on span "Expenses" at bounding box center [141, 304] width 250 height 20
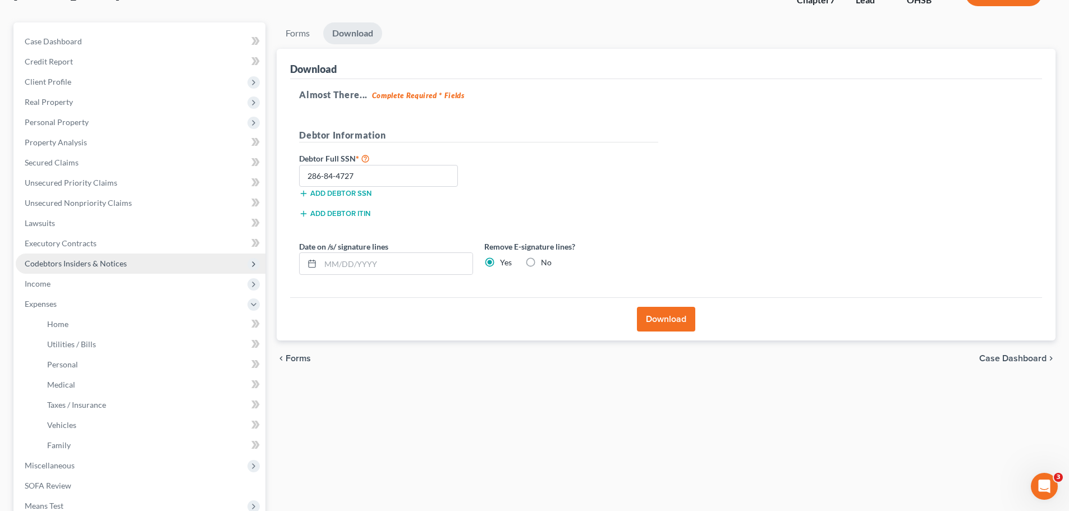
scroll to position [227, 0]
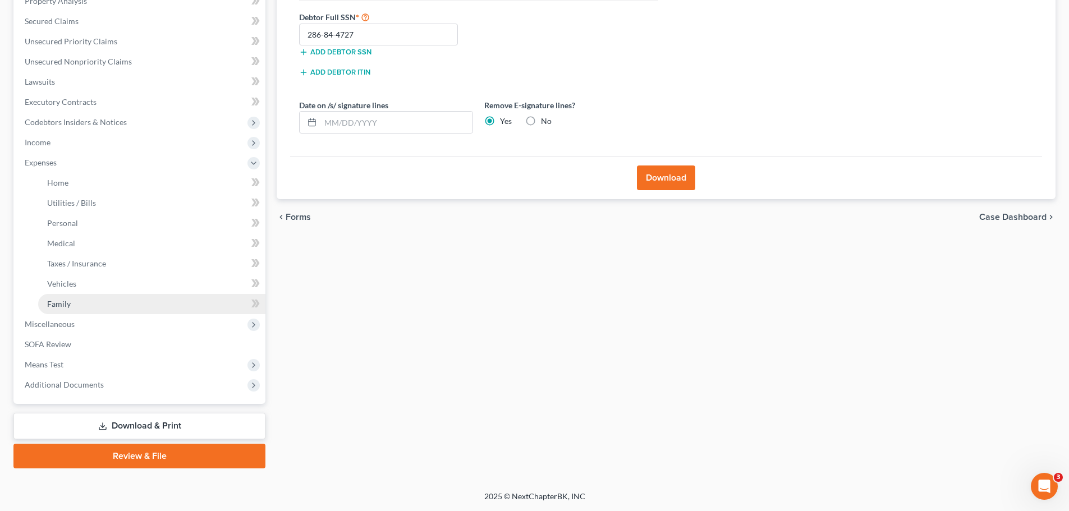
click at [158, 305] on link "Family" at bounding box center [151, 304] width 227 height 20
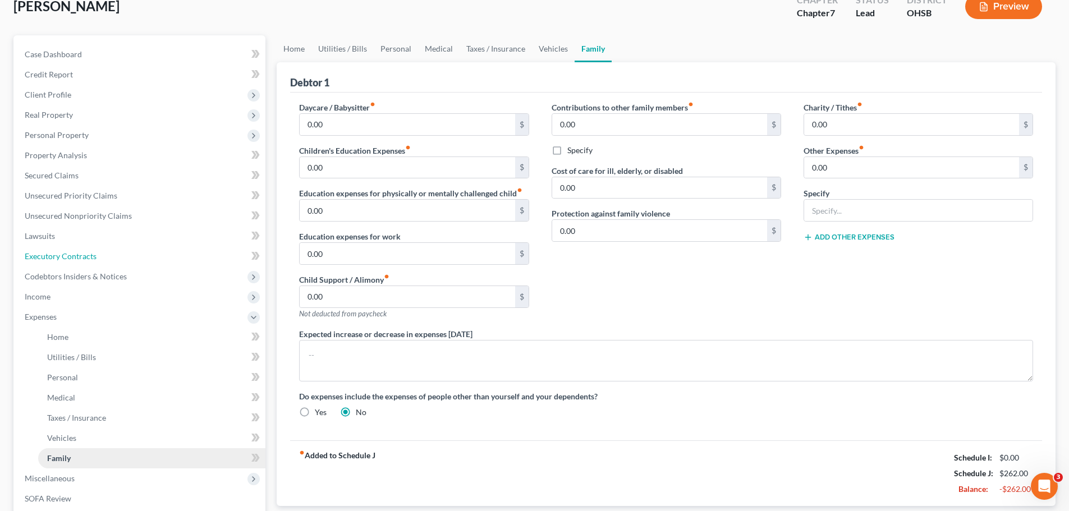
scroll to position [9, 0]
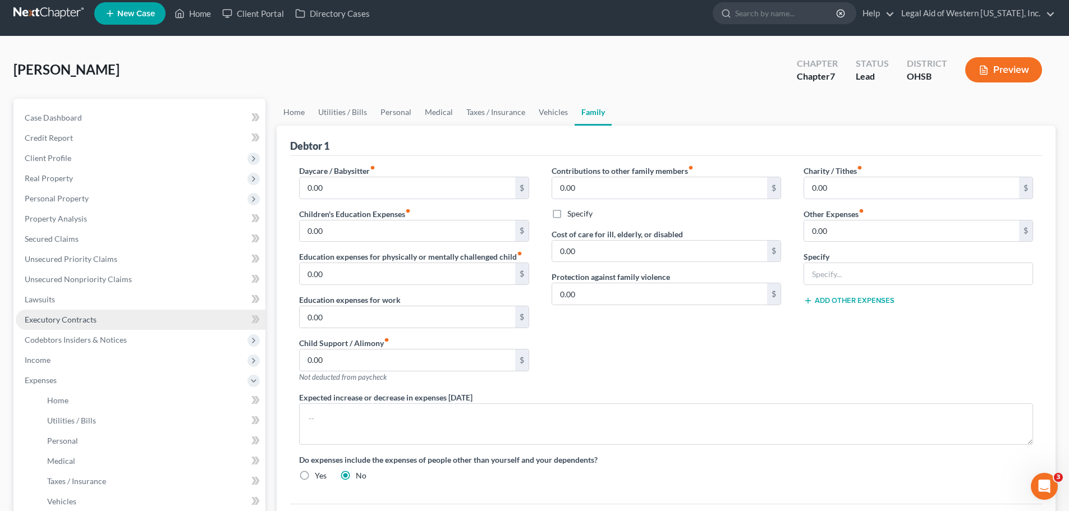
click at [158, 305] on ul "Case Dashboard Payments Invoices Payments Payments Credit Report Client Profile" at bounding box center [141, 360] width 250 height 505
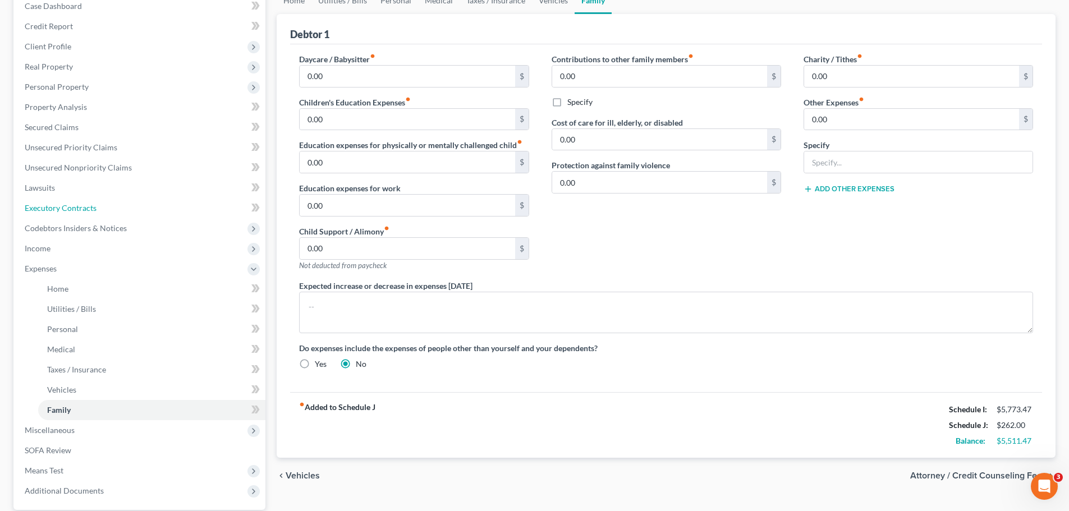
scroll to position [114, 0]
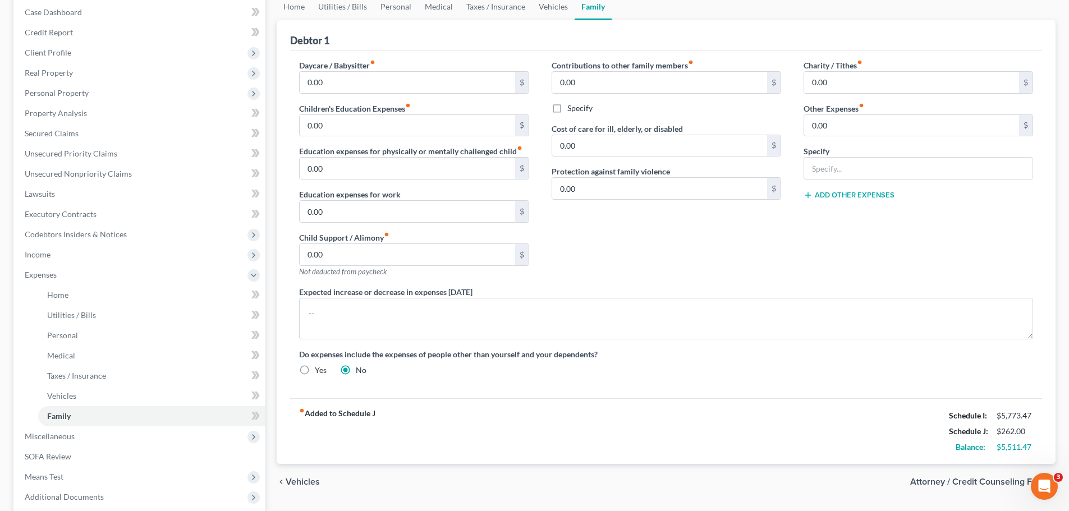
click at [349, 286] on label "Expected increase or decrease in expenses [DATE]" at bounding box center [385, 292] width 173 height 12
click at [336, 283] on div "Daycare / Babysitter fiber_manual_record 0.00 $ Children's Education Expenses f…" at bounding box center [414, 172] width 252 height 227
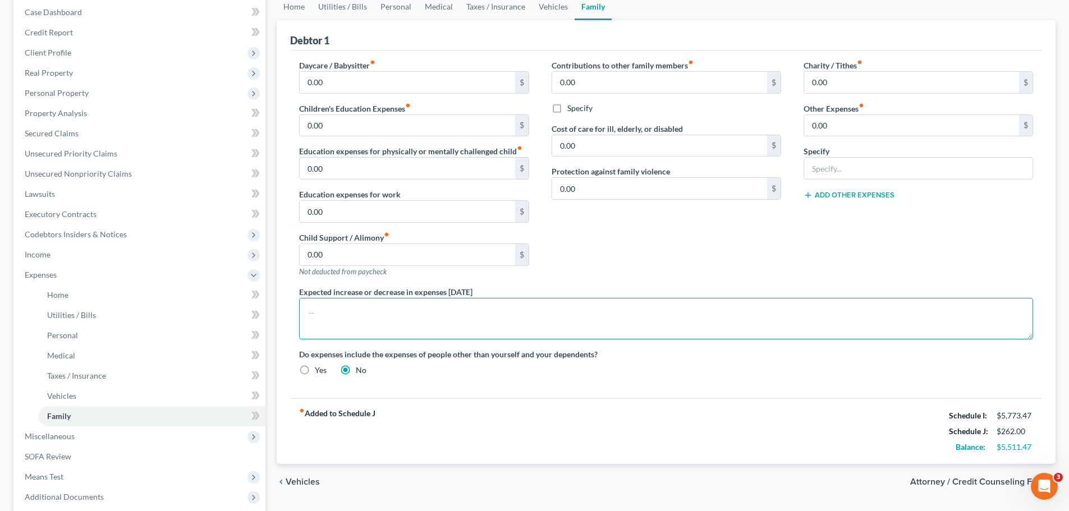
click at [340, 313] on textarea at bounding box center [666, 319] width 734 height 42
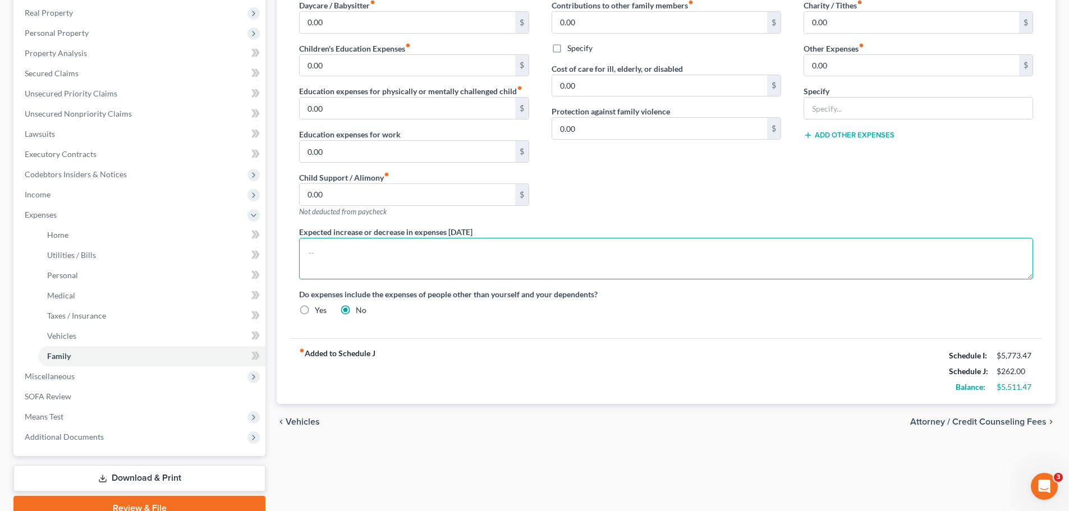
scroll to position [227, 0]
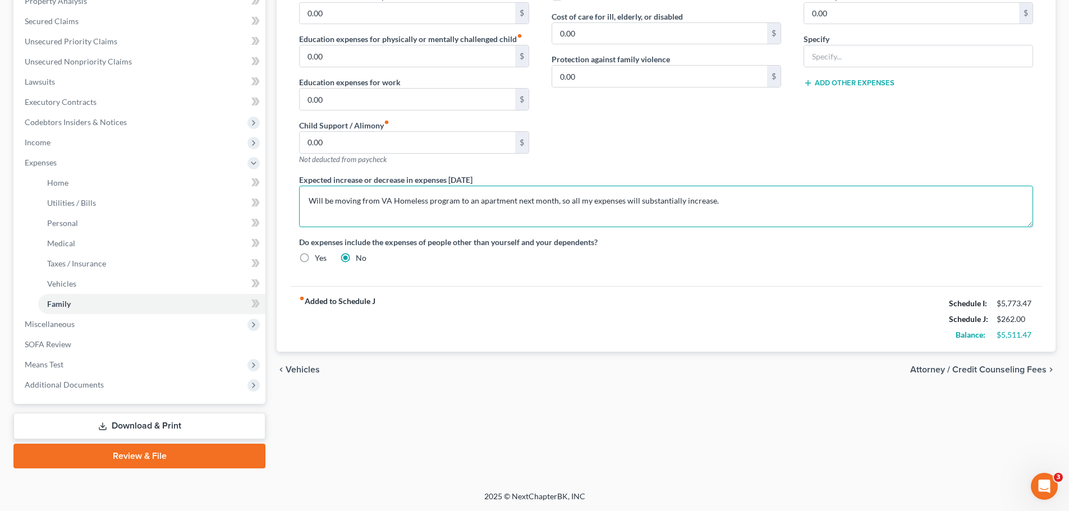
click at [557, 202] on textarea "Will be moving from VA Homeless program to an apartment next month, so all my e…" at bounding box center [666, 207] width 734 height 42
click at [361, 202] on textarea "Will be moving from VA Homeless program to an apartment next month and need to …" at bounding box center [666, 207] width 734 height 42
type textarea "Will be transitioning from VA Homeless program to an apartment next month and n…"
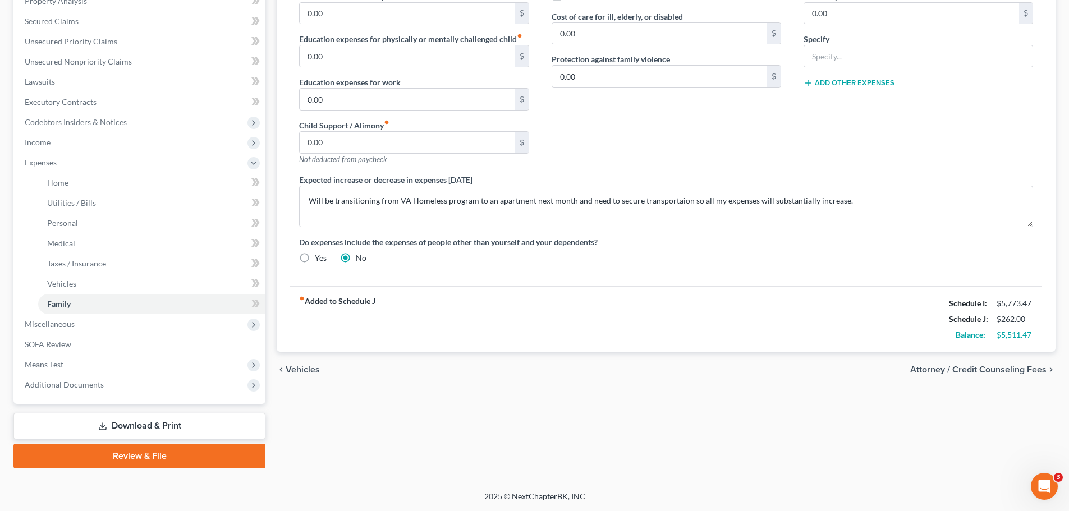
click at [1009, 368] on span "Attorney / Credit Counseling Fees" at bounding box center [978, 369] width 136 height 9
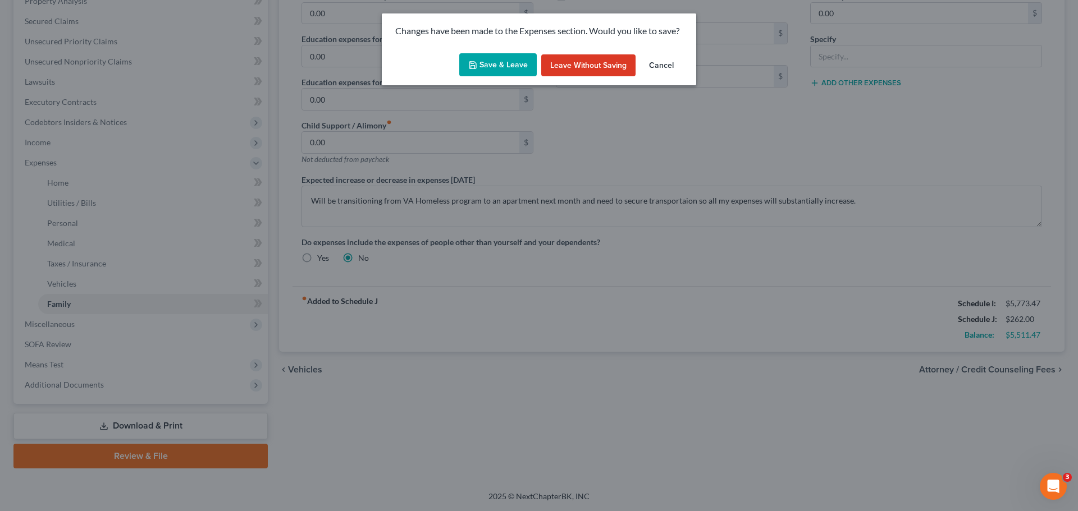
click at [488, 62] on button "Save & Leave" at bounding box center [497, 65] width 77 height 24
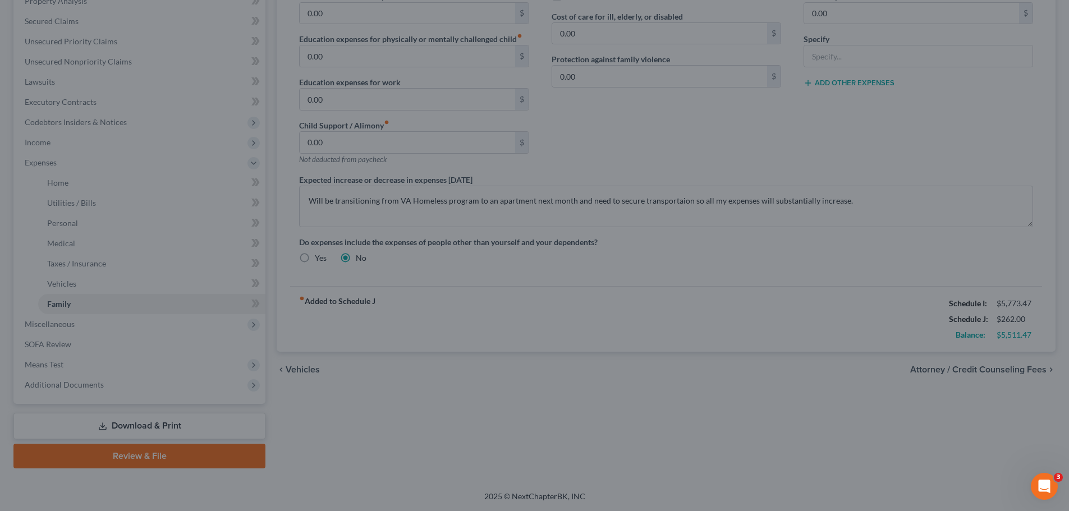
select select "0"
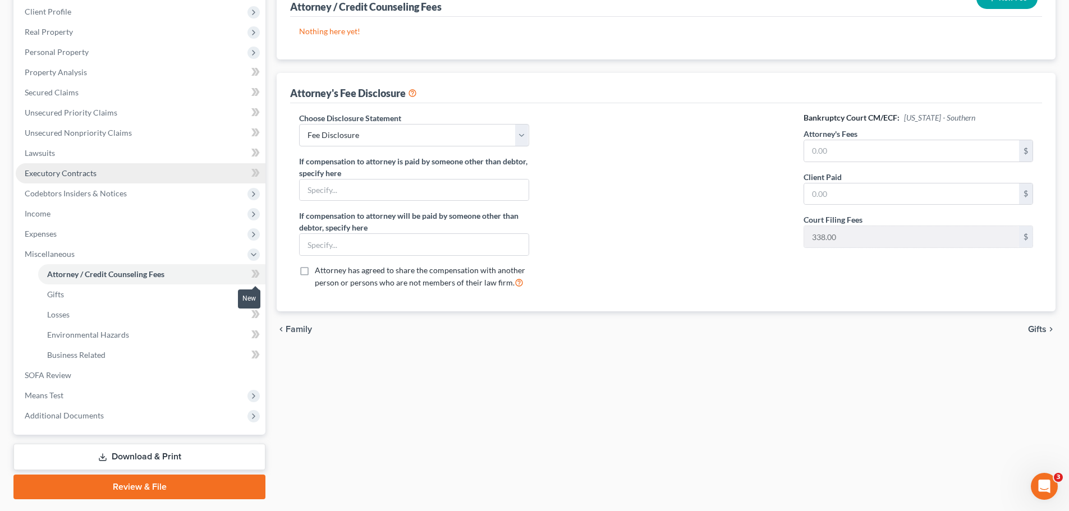
scroll to position [186, 0]
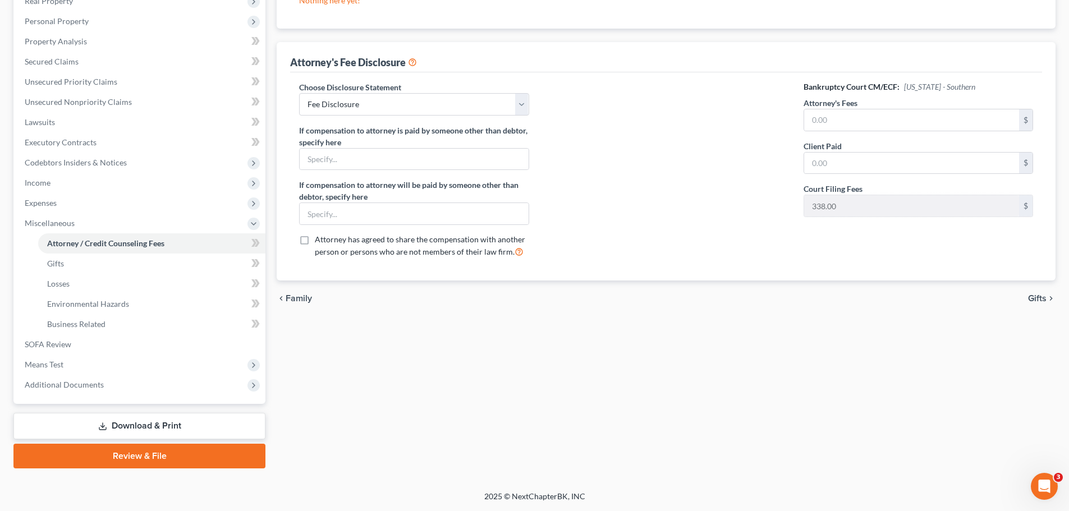
click at [196, 419] on link "Download & Print" at bounding box center [139, 426] width 252 height 26
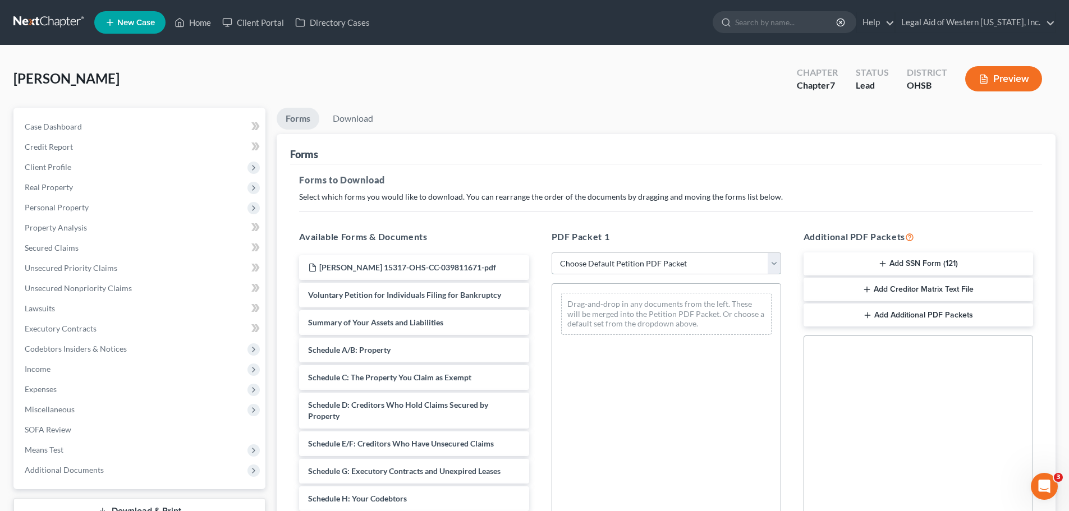
click at [774, 258] on select "Choose Default Petition PDF Packet Complete Bankruptcy Petition (all forms and …" at bounding box center [667, 264] width 230 height 22
select select "0"
click at [552, 253] on select "Choose Default Petition PDF Packet Complete Bankruptcy Petition (all forms and …" at bounding box center [667, 264] width 230 height 22
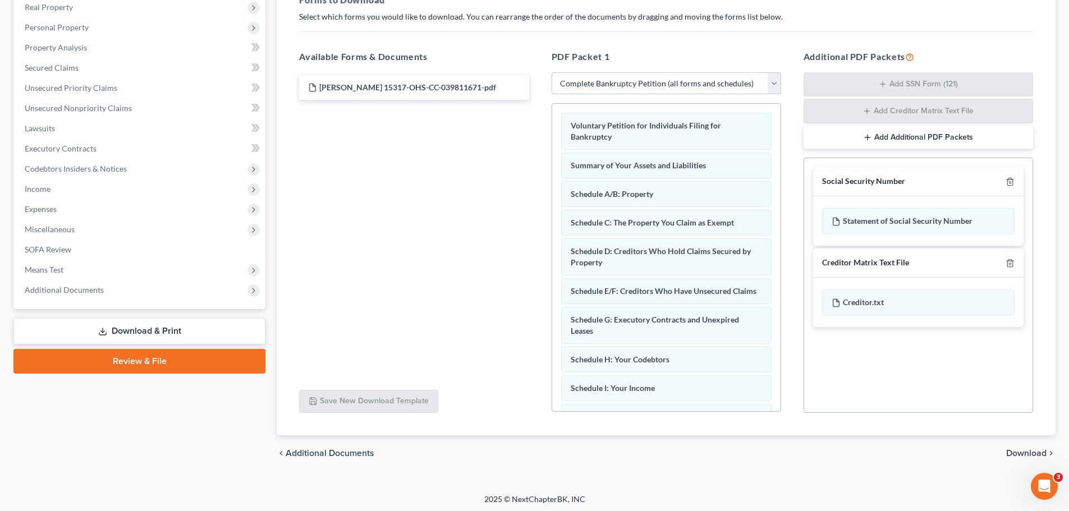
scroll to position [183, 0]
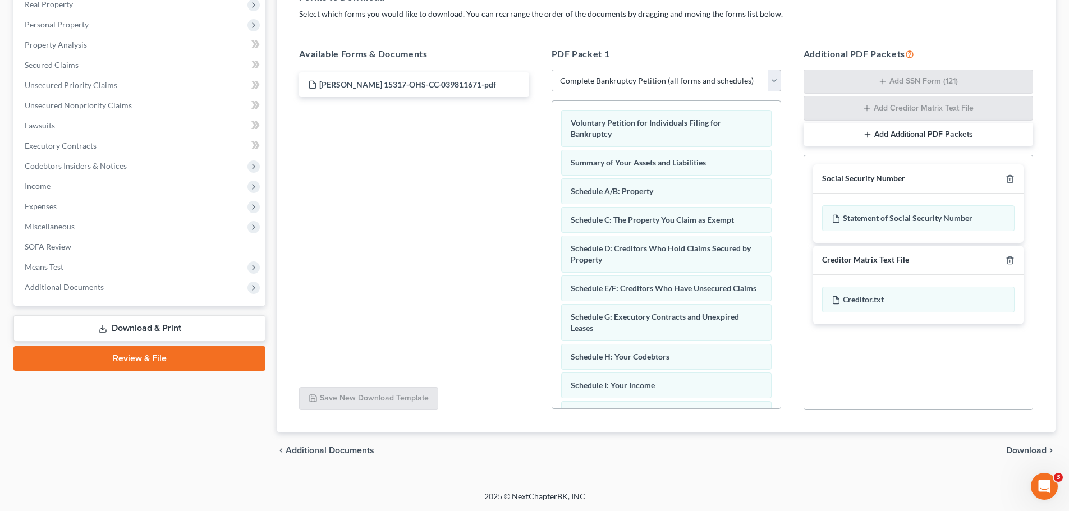
click at [1032, 453] on span "Download" at bounding box center [1026, 450] width 40 height 9
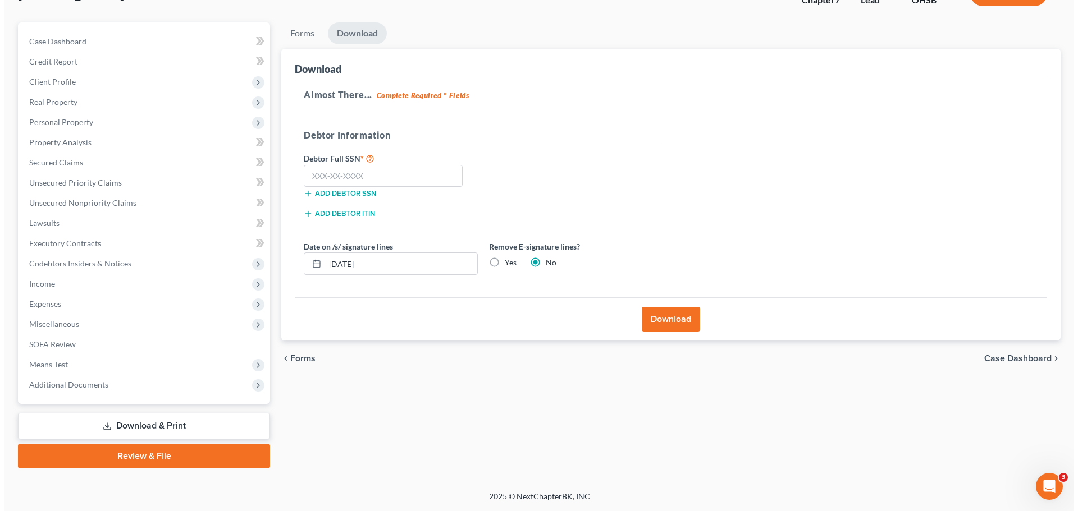
scroll to position [85, 0]
click at [659, 313] on button "Download" at bounding box center [666, 319] width 58 height 25
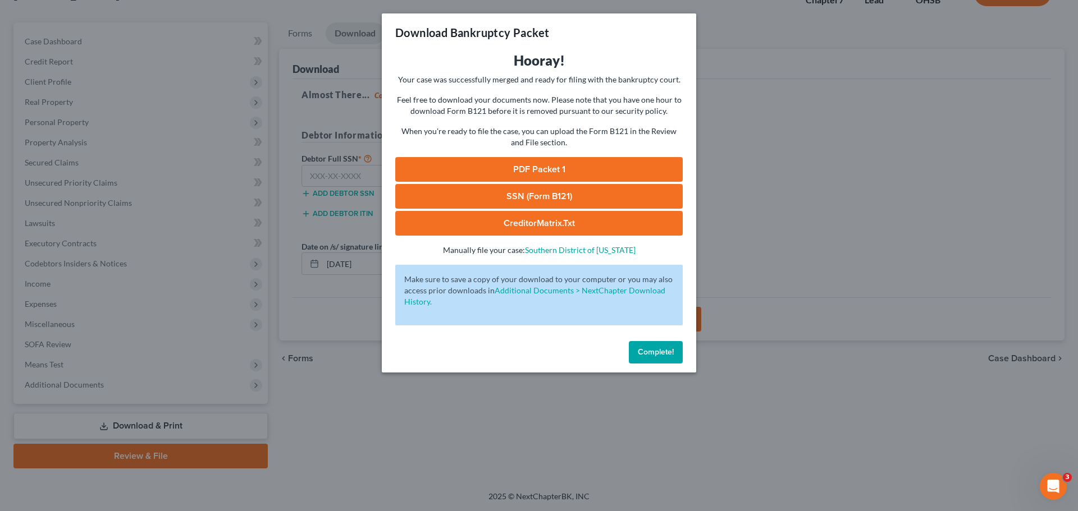
click at [591, 166] on link "PDF Packet 1" at bounding box center [538, 169] width 287 height 25
